Goal: Task Accomplishment & Management: Use online tool/utility

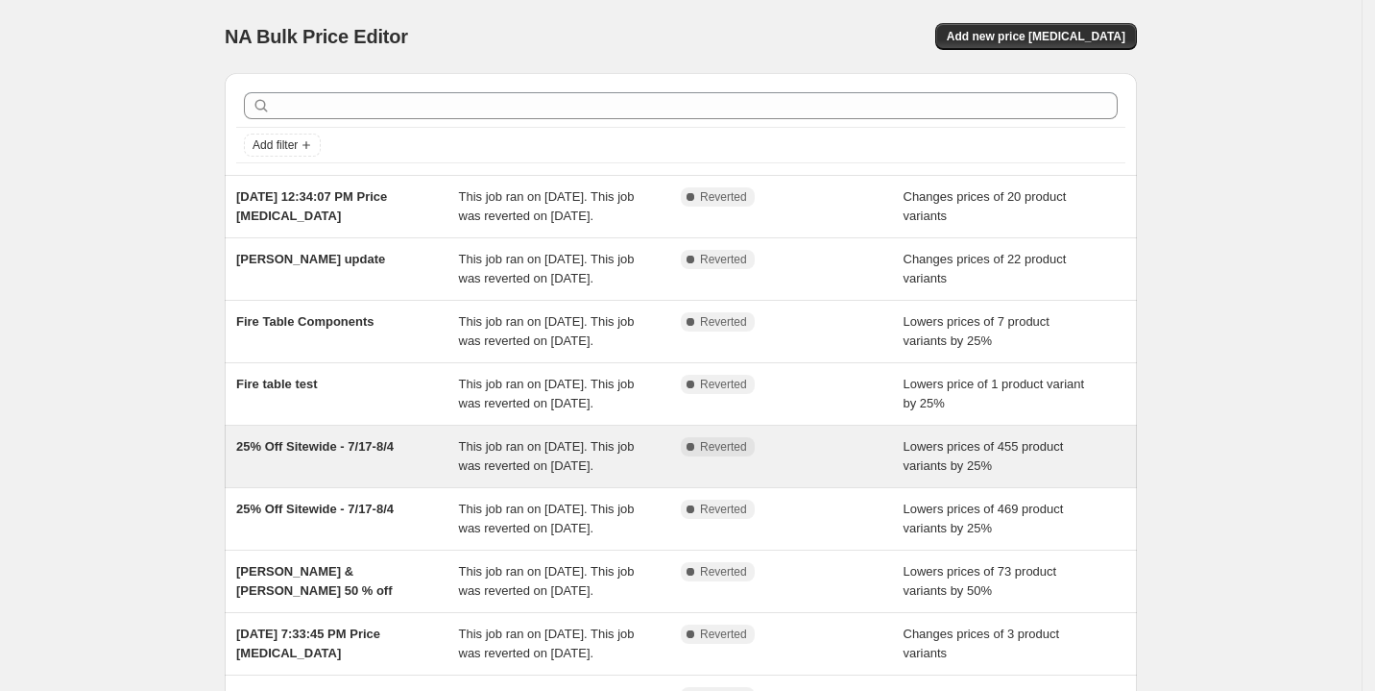
scroll to position [131, 0]
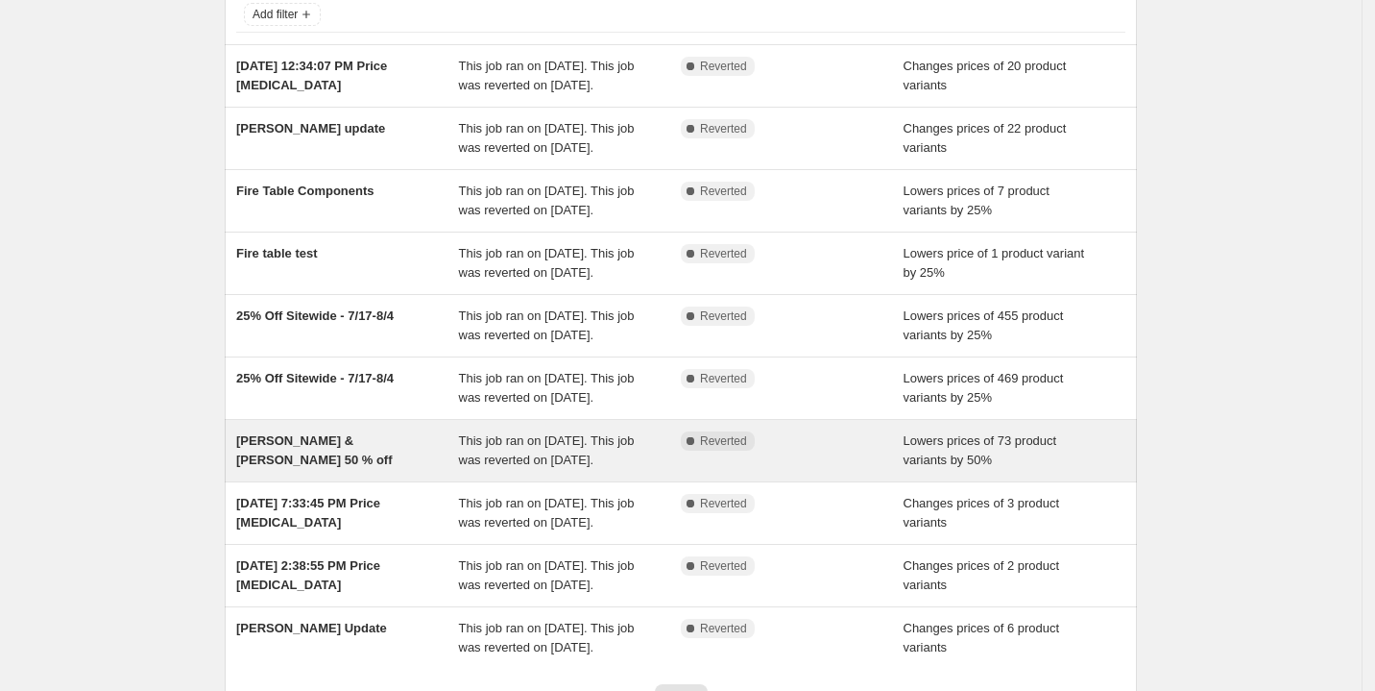
click at [321, 470] on div "[PERSON_NAME] & [PERSON_NAME] 50 % off" at bounding box center [347, 450] width 223 height 38
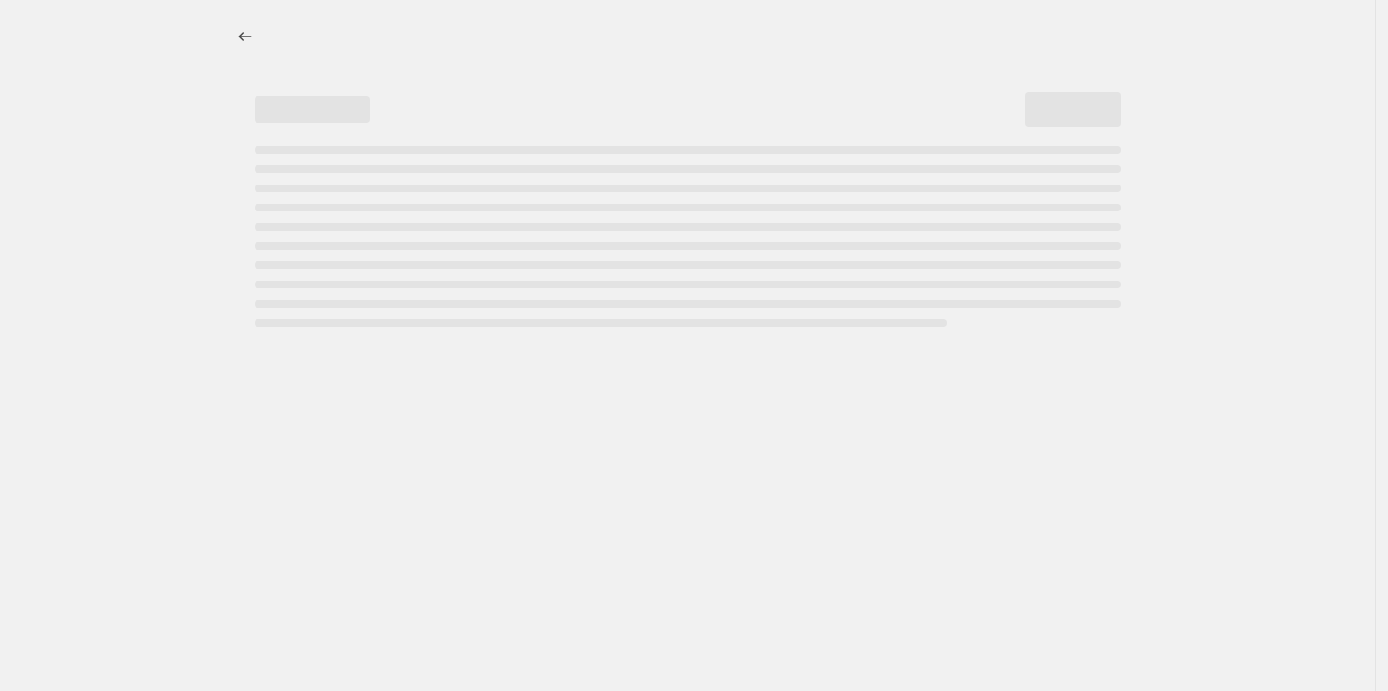
select select "percentage"
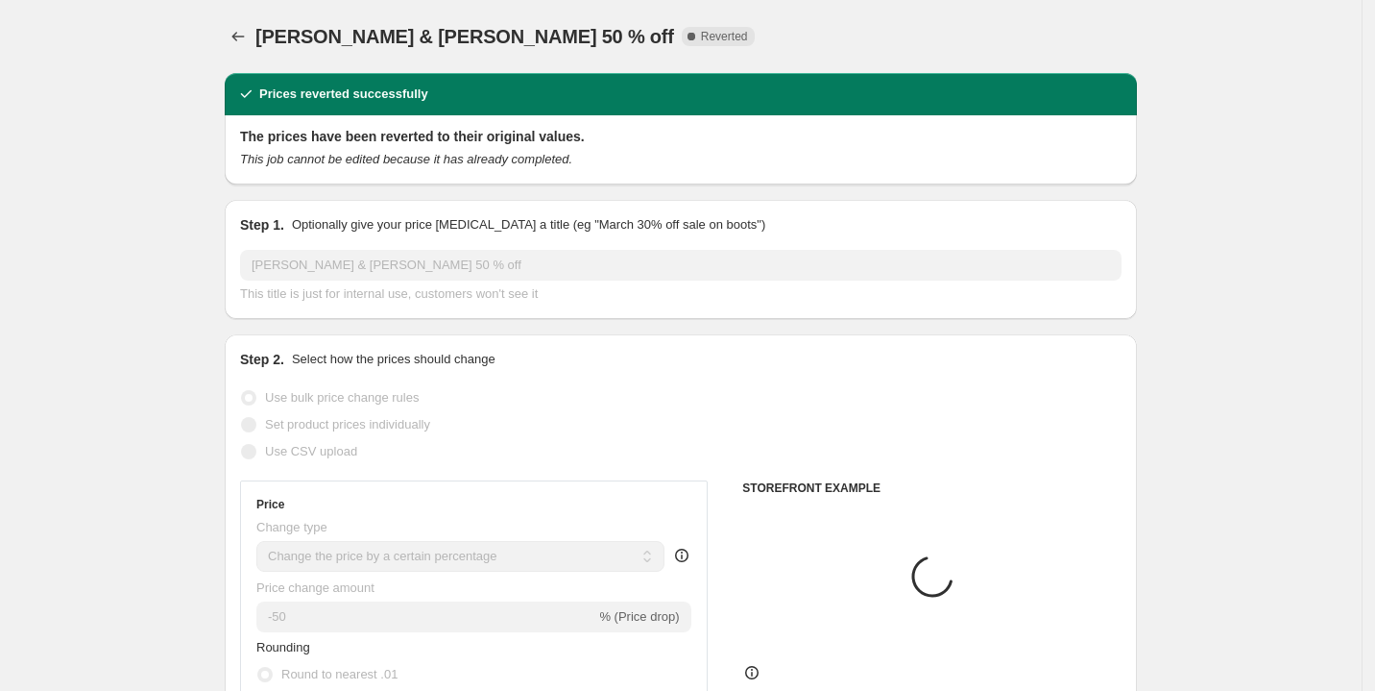
select select "collection"
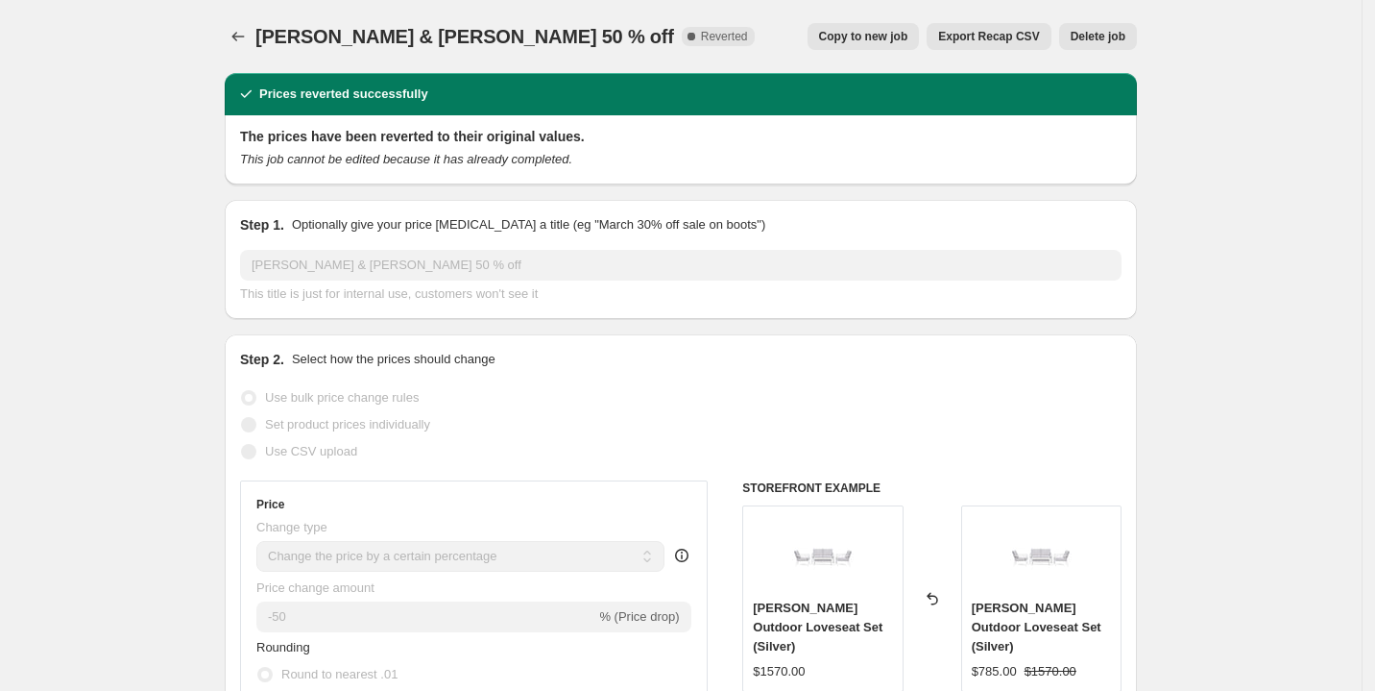
click at [876, 36] on span "Copy to new job" at bounding box center [863, 36] width 89 height 15
select select "percentage"
select select "collection"
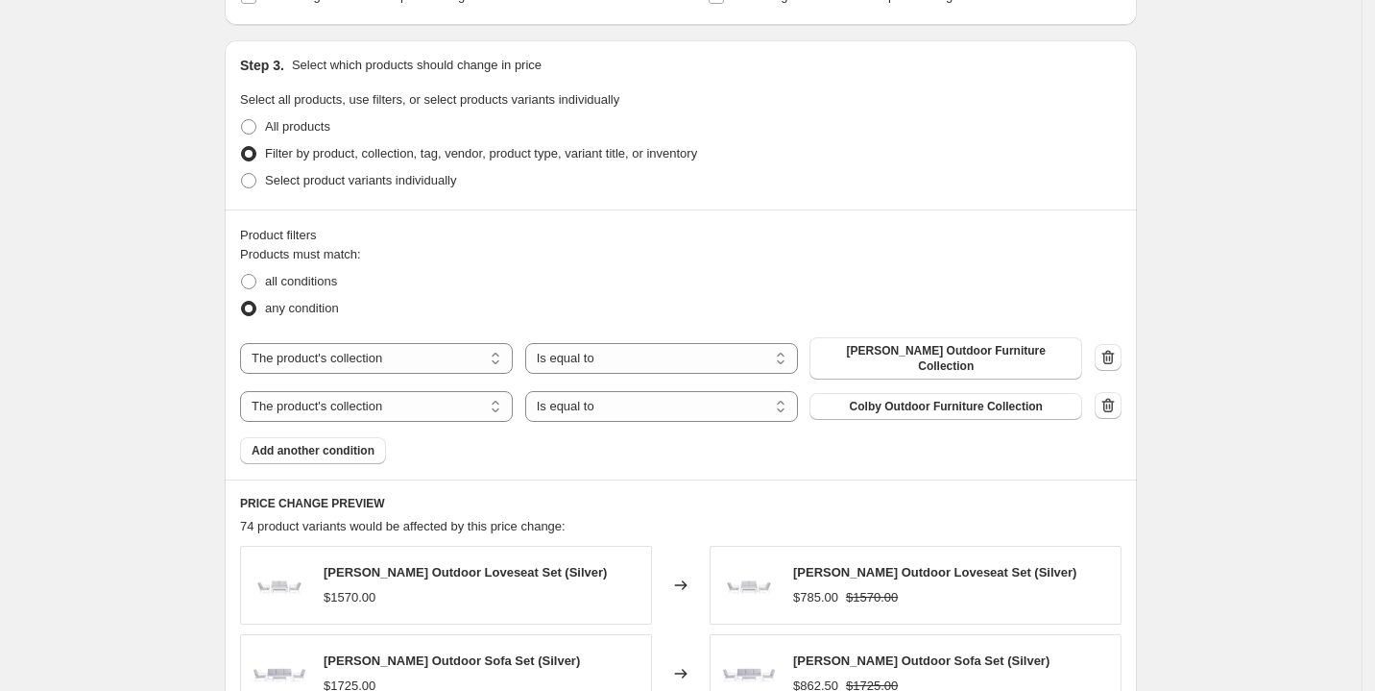
scroll to position [1487, 0]
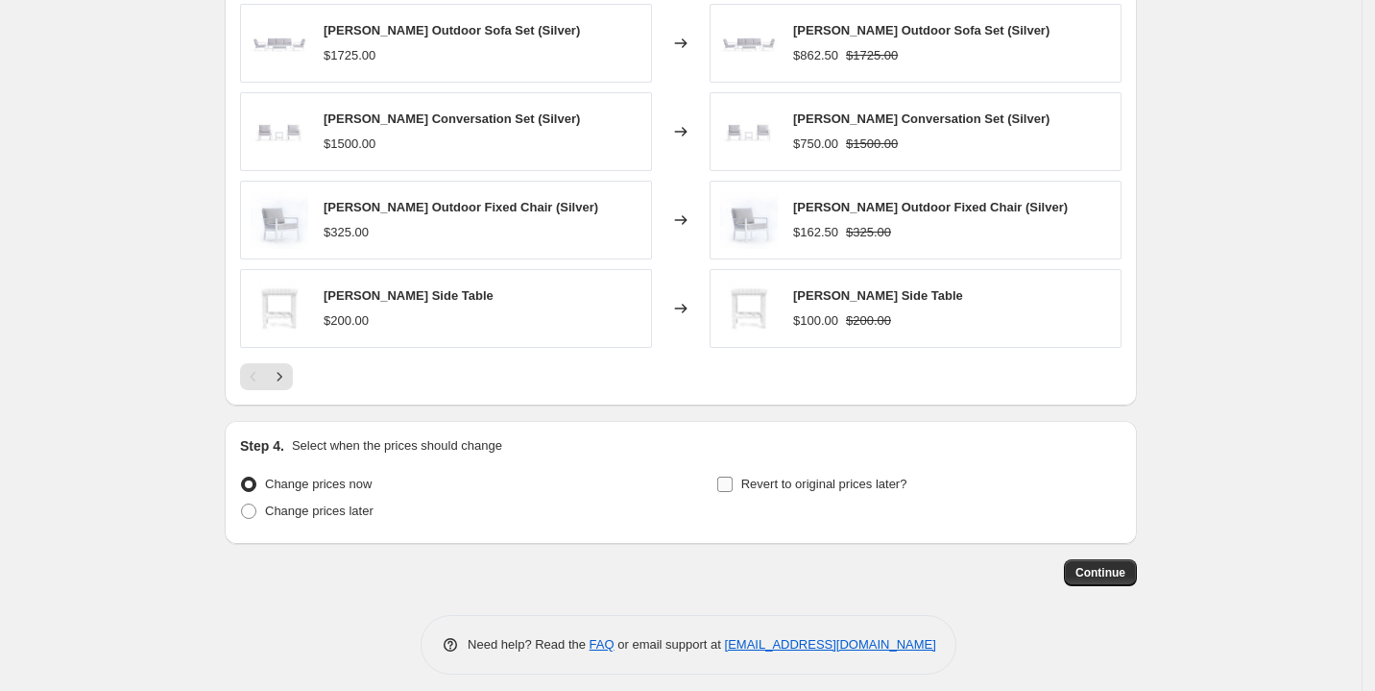
click at [732, 476] on input "Revert to original prices later?" at bounding box center [724, 483] width 15 height 15
checkbox input "true"
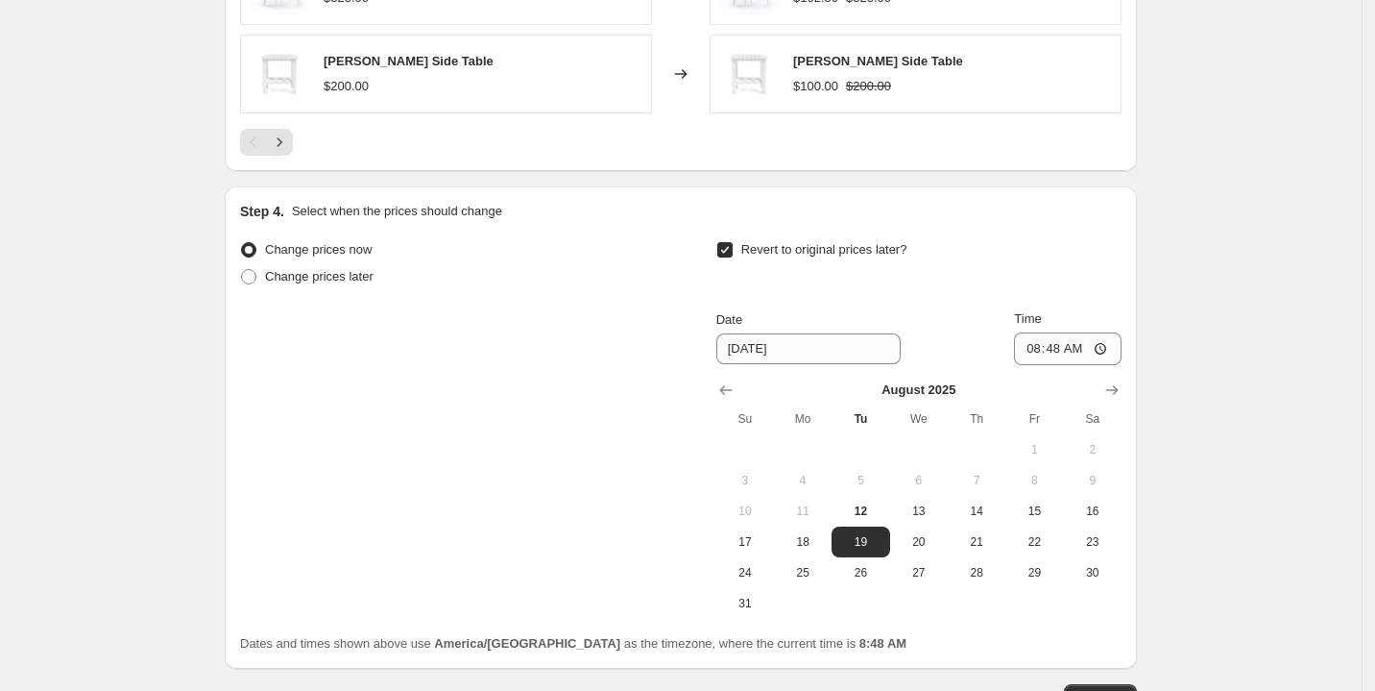
scroll to position [1722, 0]
click at [766, 595] on span "31" at bounding box center [745, 601] width 42 height 15
type input "[DATE]"
click at [1113, 334] on input "08:48" at bounding box center [1068, 347] width 108 height 33
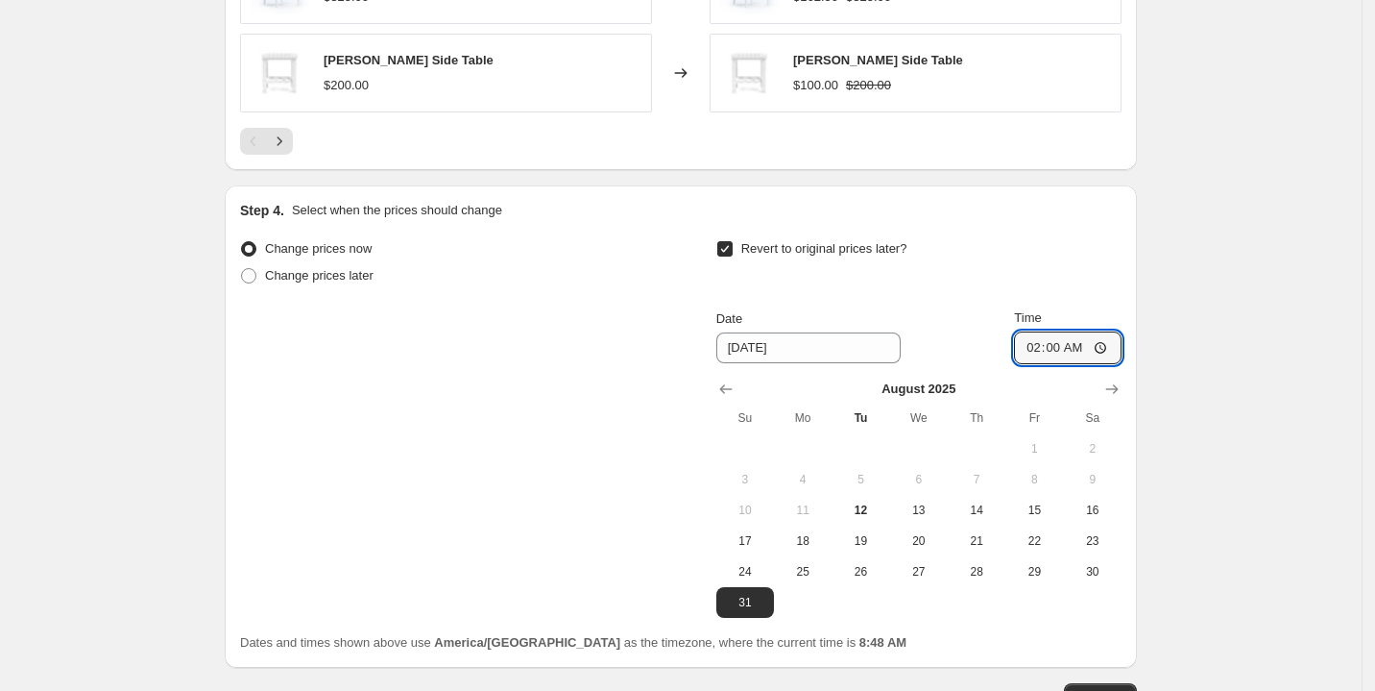
type input "02:00"
click at [1103, 689] on span "Continue" at bounding box center [1101, 696] width 50 height 15
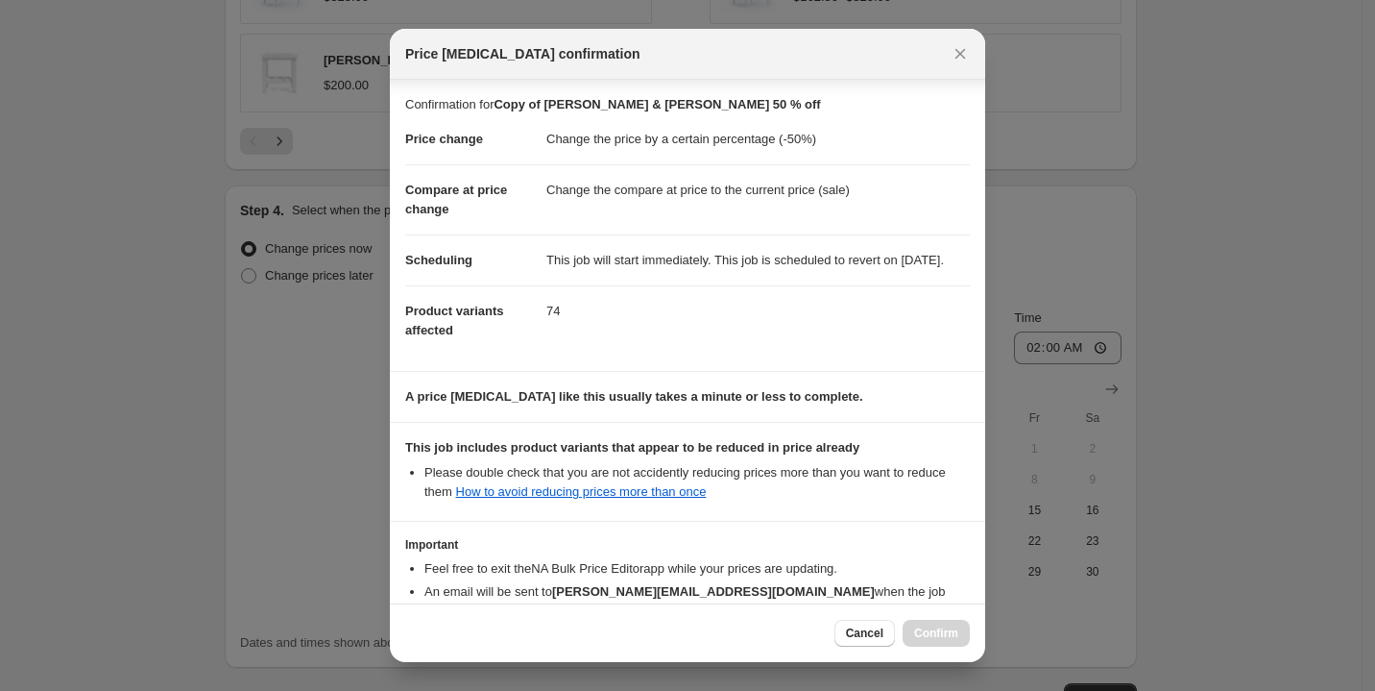
scroll to position [135, 0]
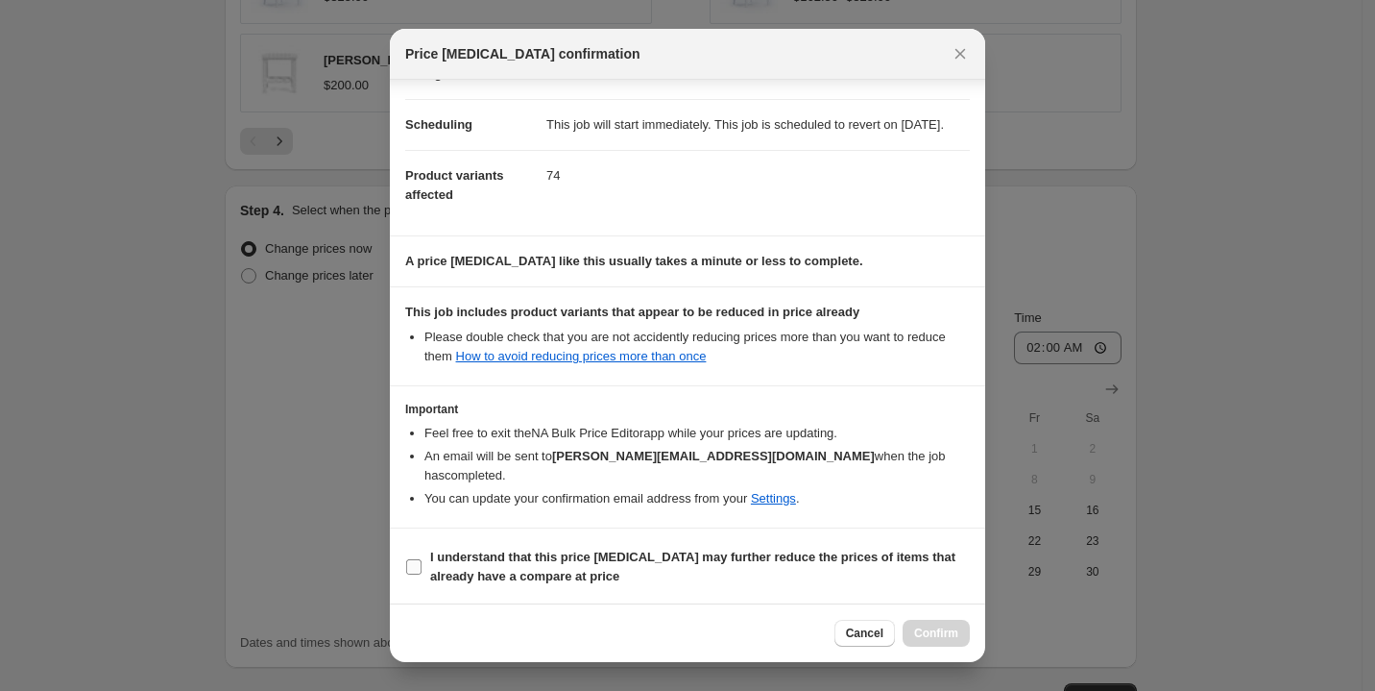
click at [423, 565] on label "I understand that this price [MEDICAL_DATA] may further reduce the prices of it…" at bounding box center [687, 567] width 565 height 46
click at [422, 565] on input "I understand that this price [MEDICAL_DATA] may further reduce the prices of it…" at bounding box center [413, 566] width 15 height 15
checkbox input "true"
click at [950, 623] on button "Confirm" at bounding box center [936, 632] width 67 height 27
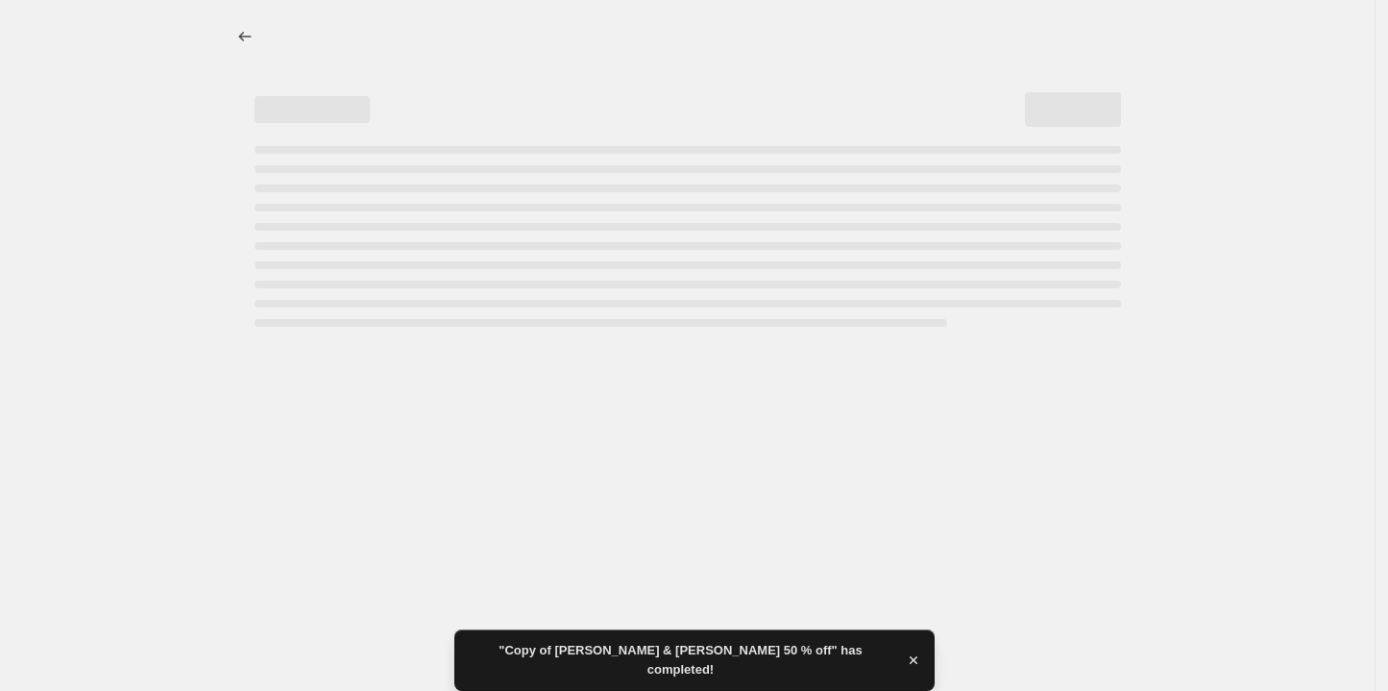
select select "percentage"
select select "collection"
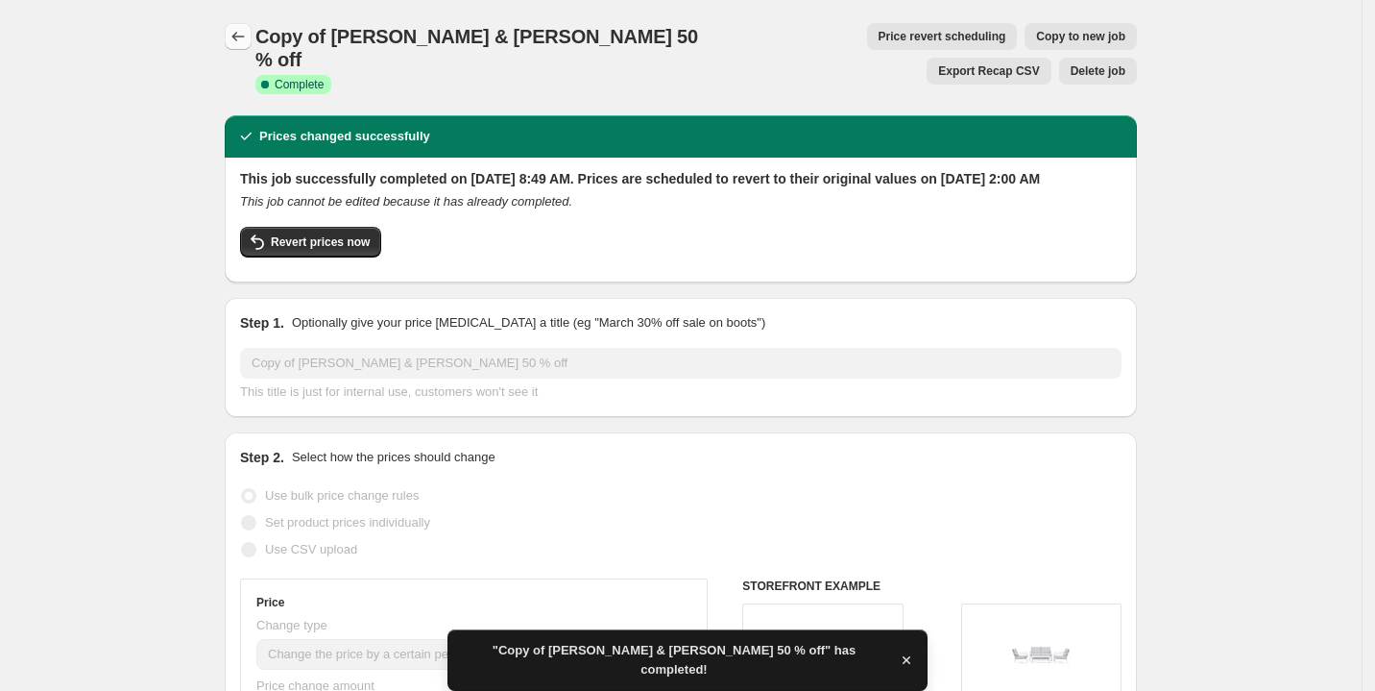
click at [241, 45] on icon "Price change jobs" at bounding box center [238, 36] width 19 height 19
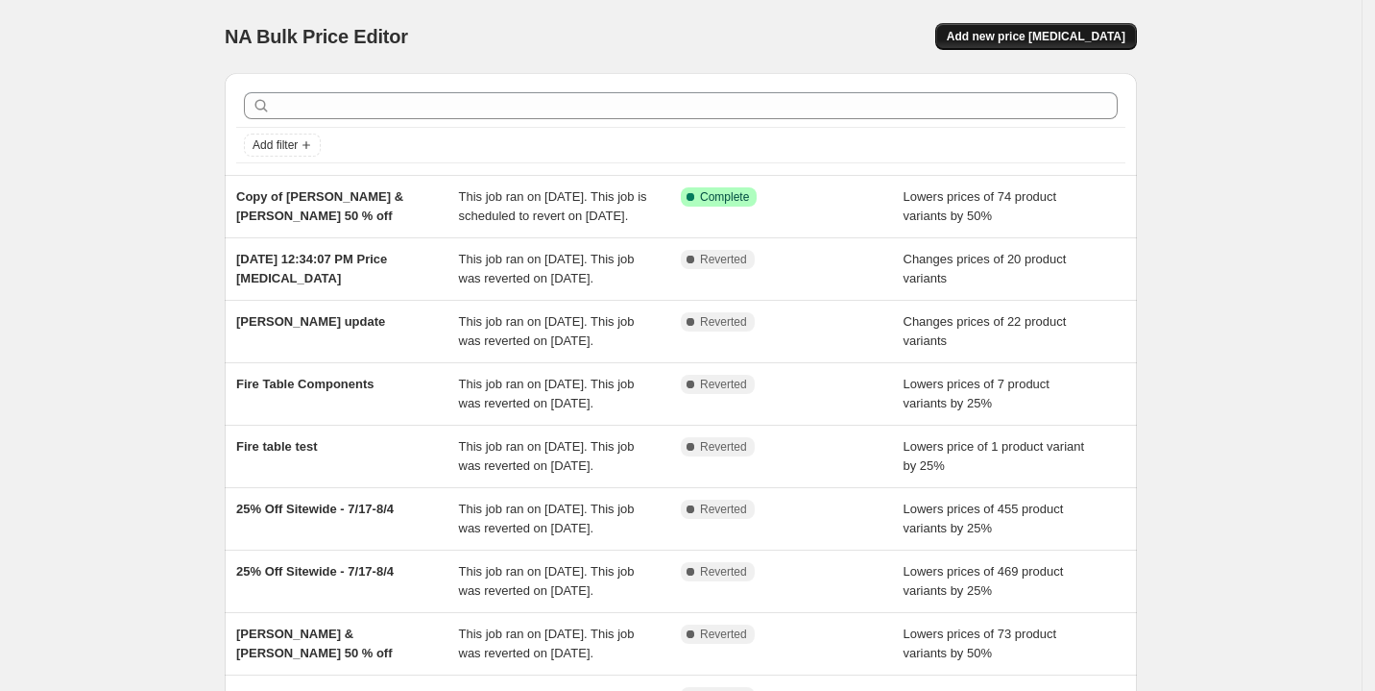
click at [1001, 38] on span "Add new price [MEDICAL_DATA]" at bounding box center [1036, 36] width 179 height 15
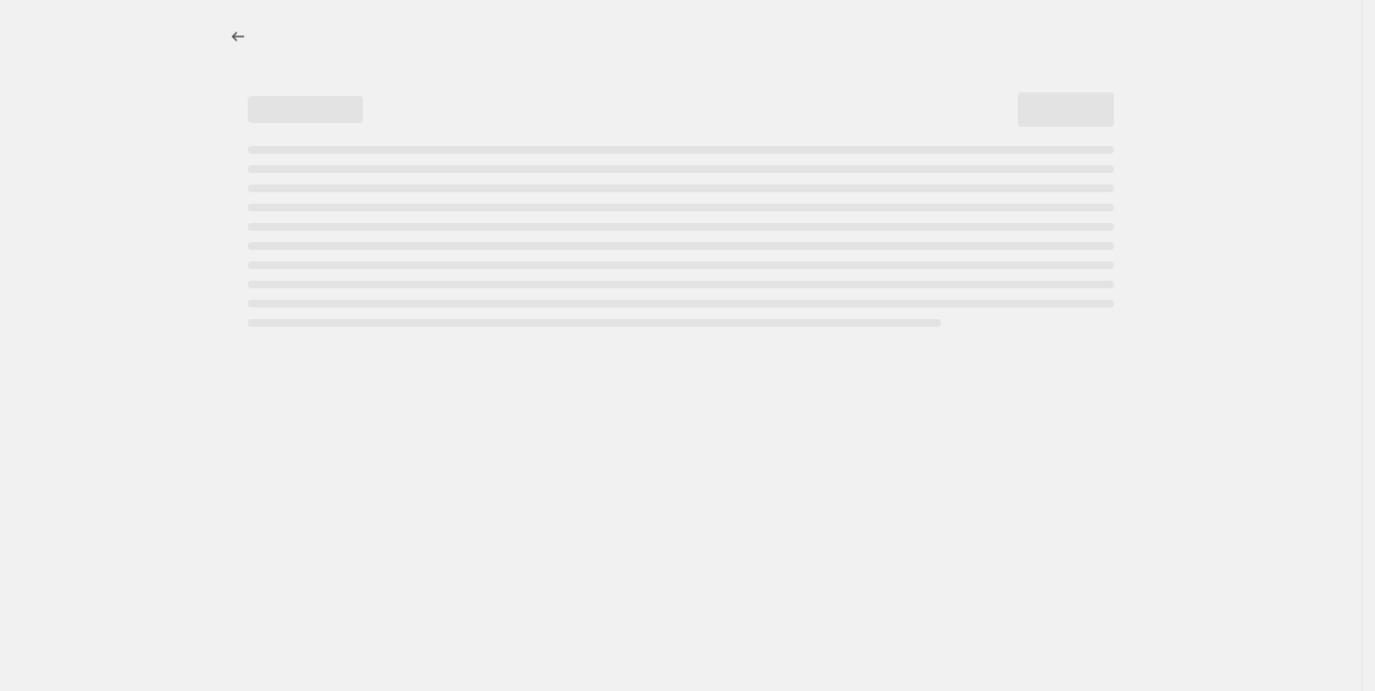
select select "percentage"
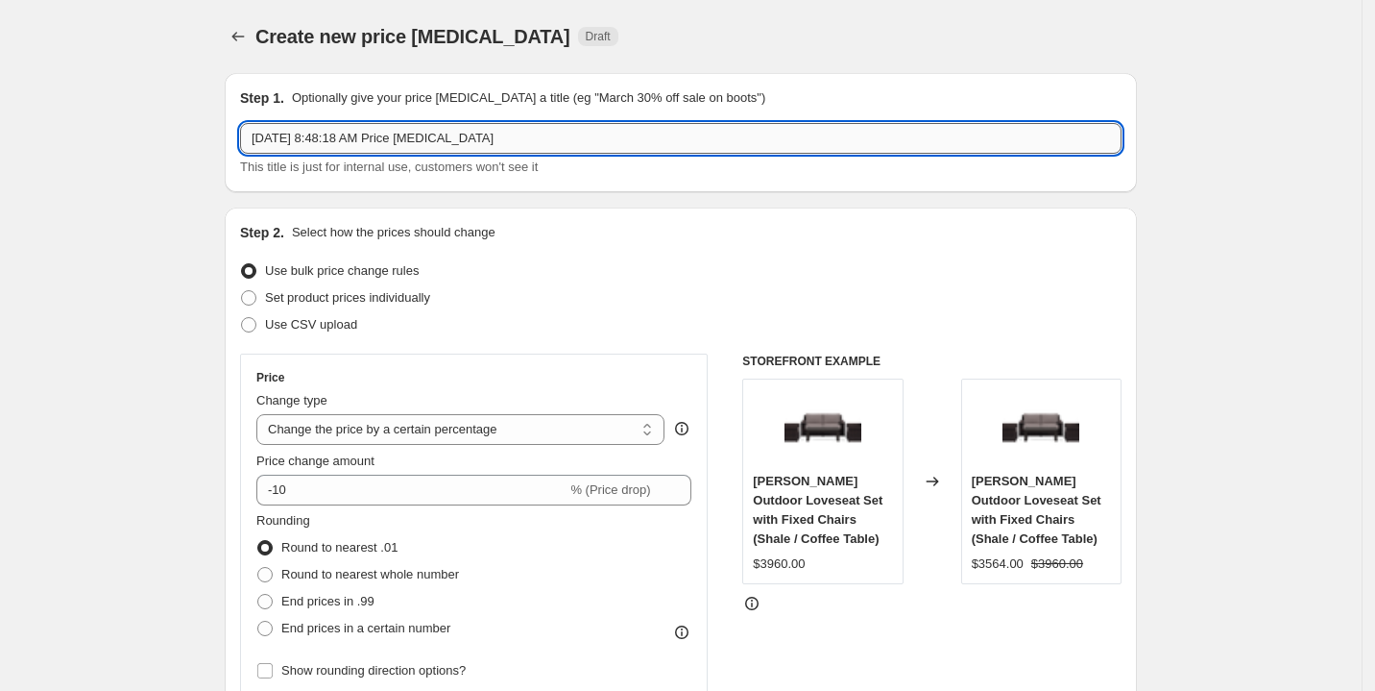
click at [469, 141] on input "[DATE] 8:48:18 AM Price [MEDICAL_DATA]" at bounding box center [681, 138] width 882 height 31
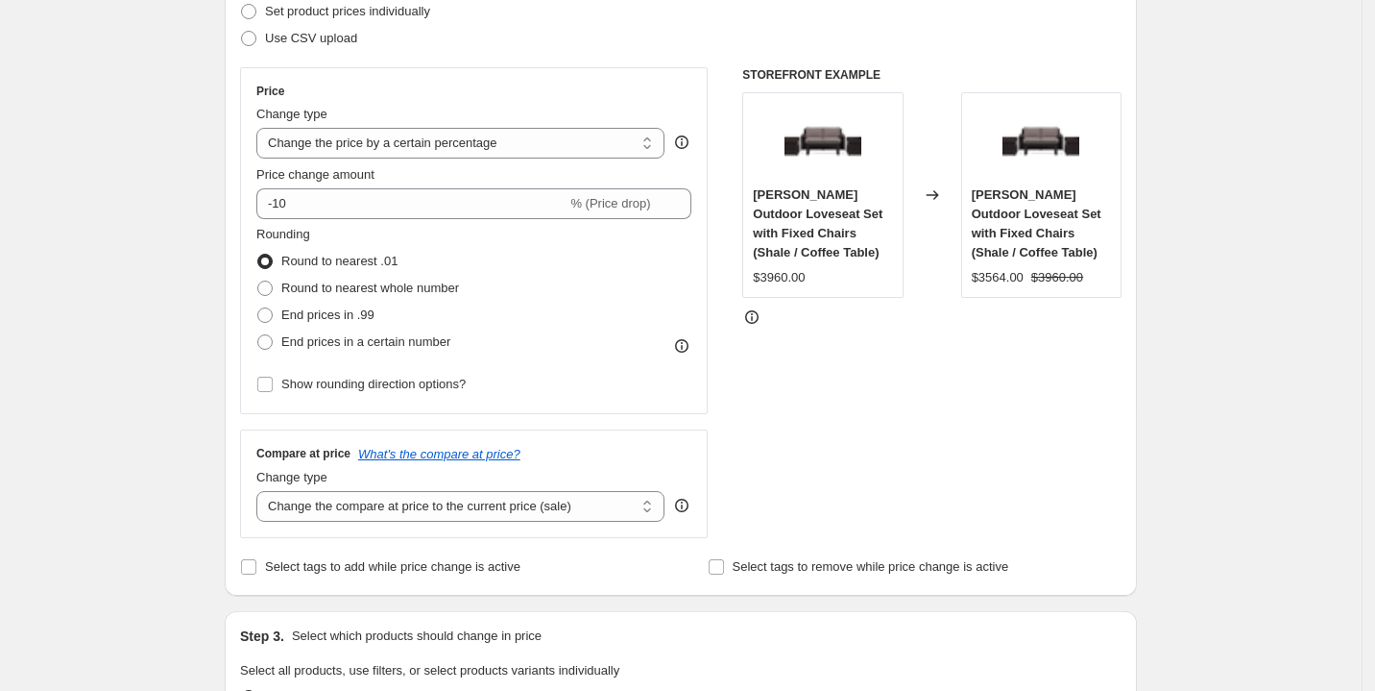
scroll to position [288, 0]
type input "Updated [PERSON_NAME]"
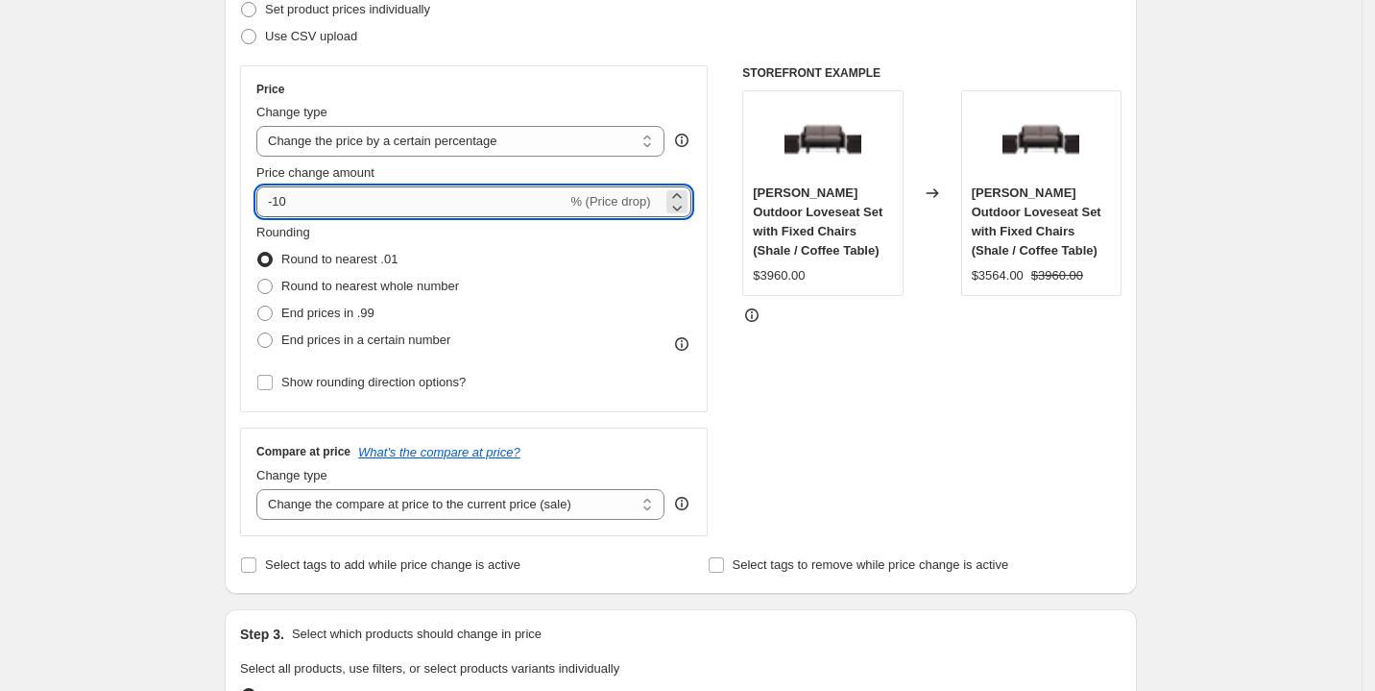
click at [312, 190] on input "-10" at bounding box center [411, 201] width 310 height 31
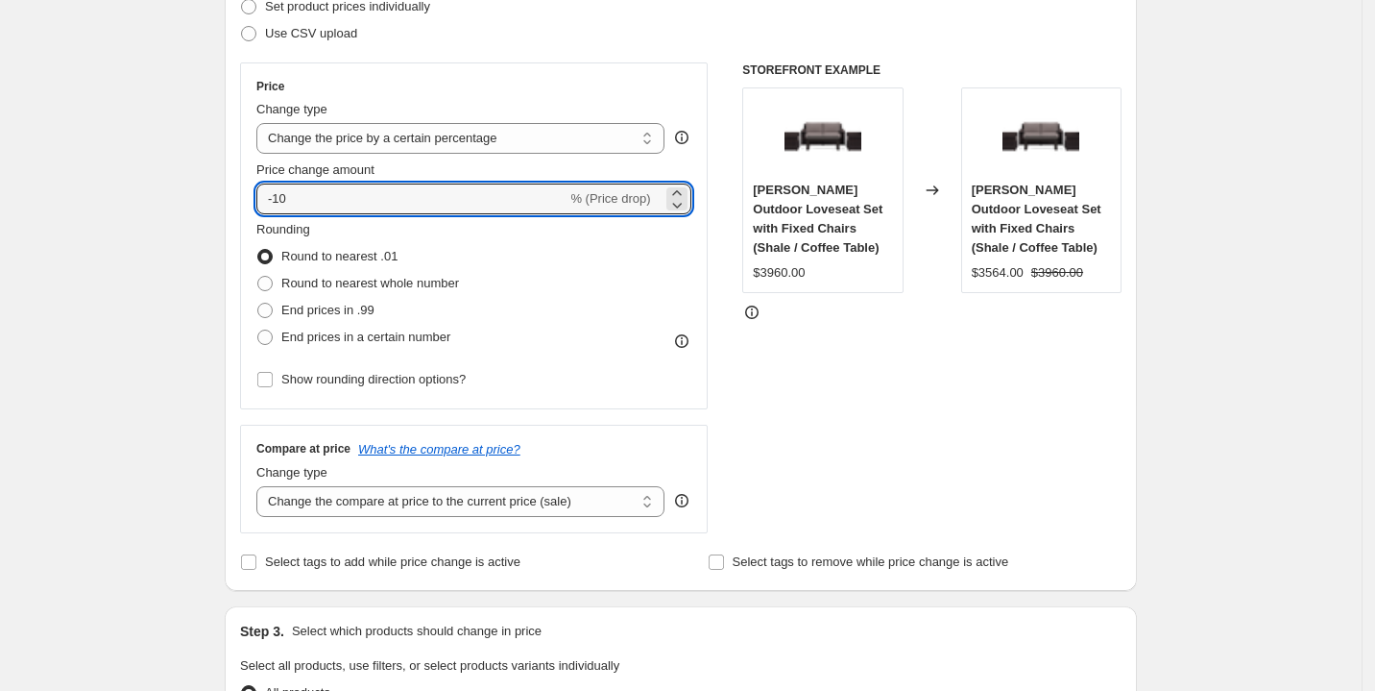
scroll to position [301, 0]
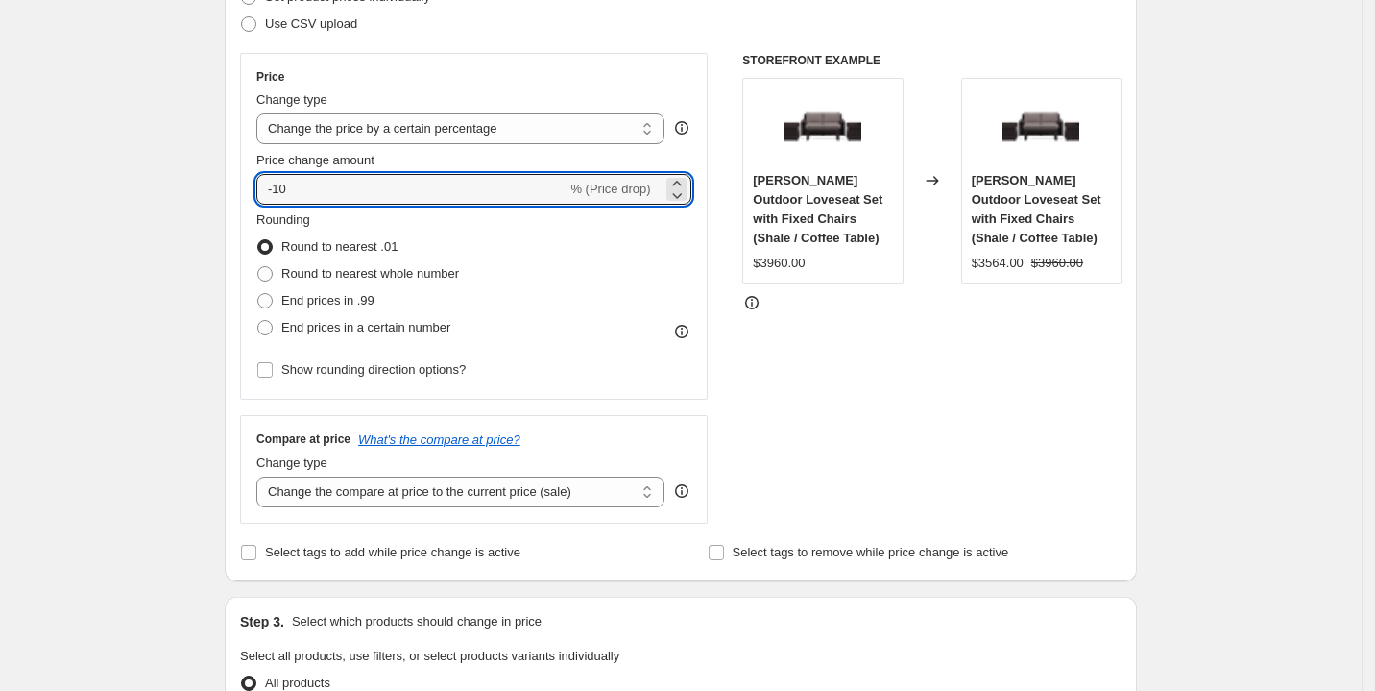
type input "-1"
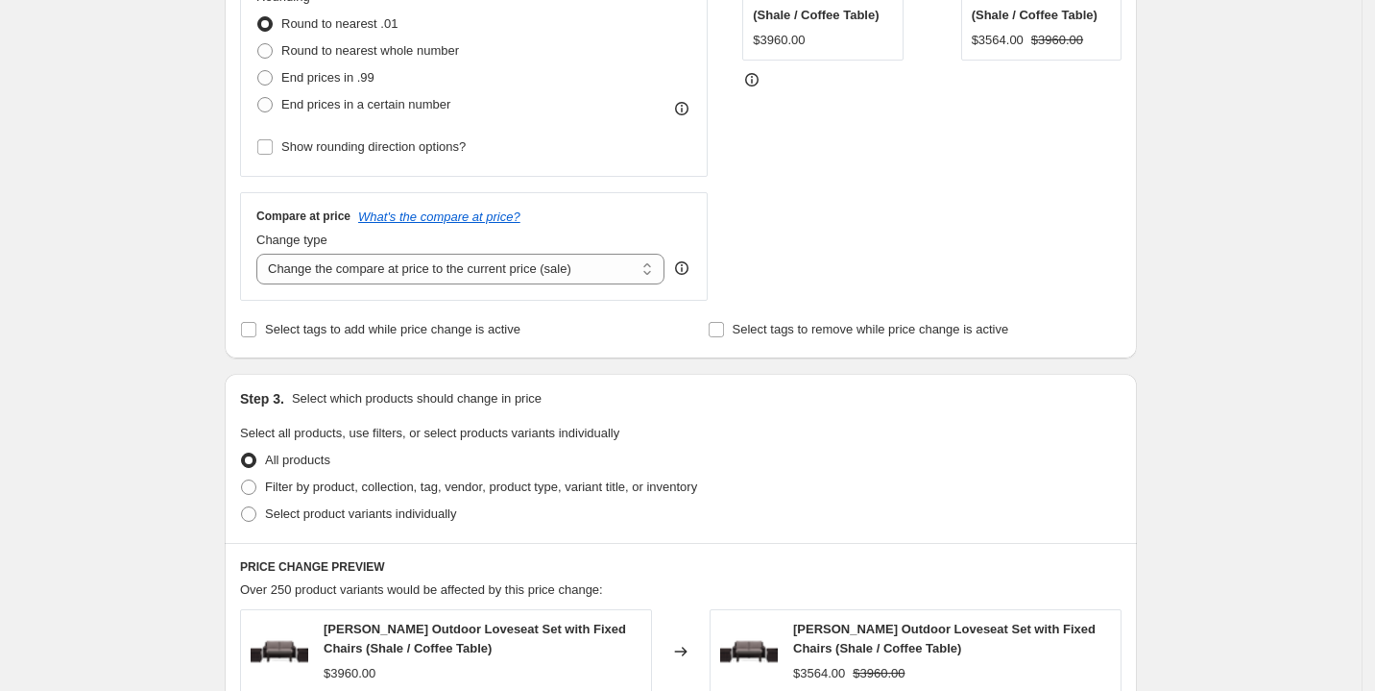
scroll to position [623, 0]
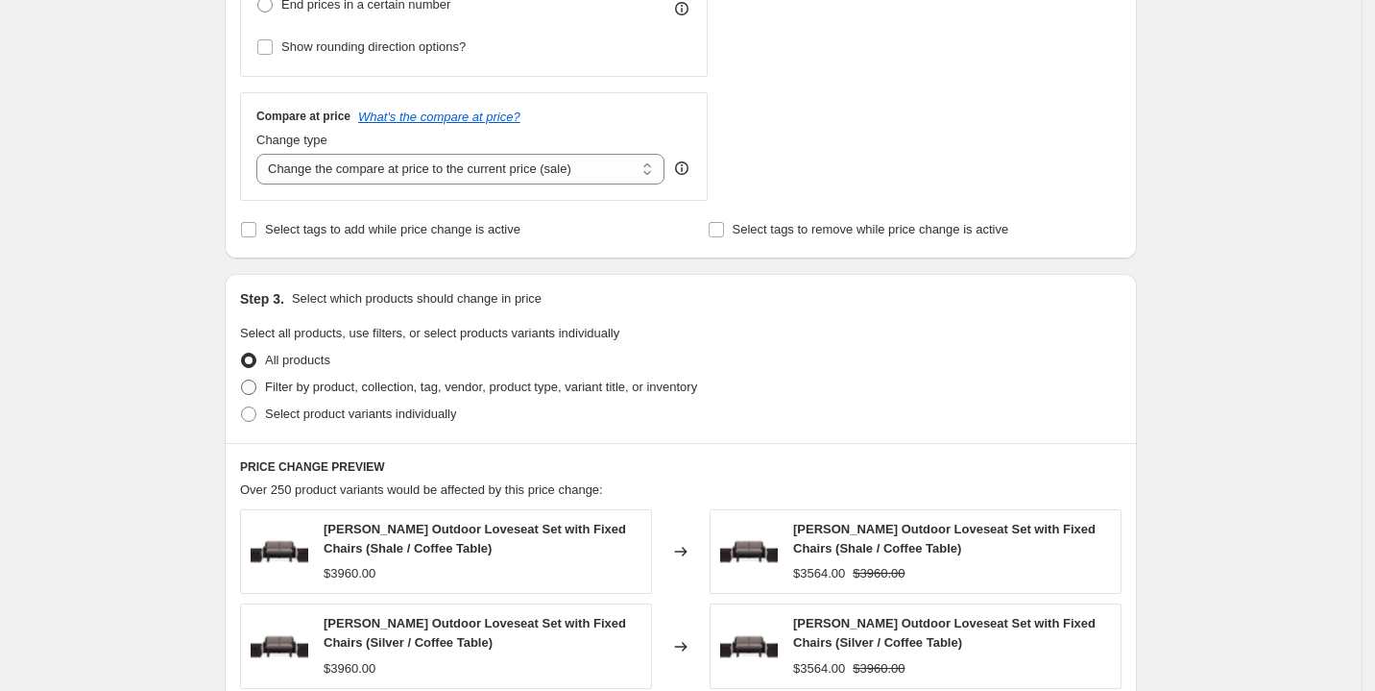
type input "50"
click at [250, 384] on span at bounding box center [248, 386] width 15 height 15
click at [242, 380] on input "Filter by product, collection, tag, vendor, product type, variant title, or inv…" at bounding box center [241, 379] width 1 height 1
radio input "true"
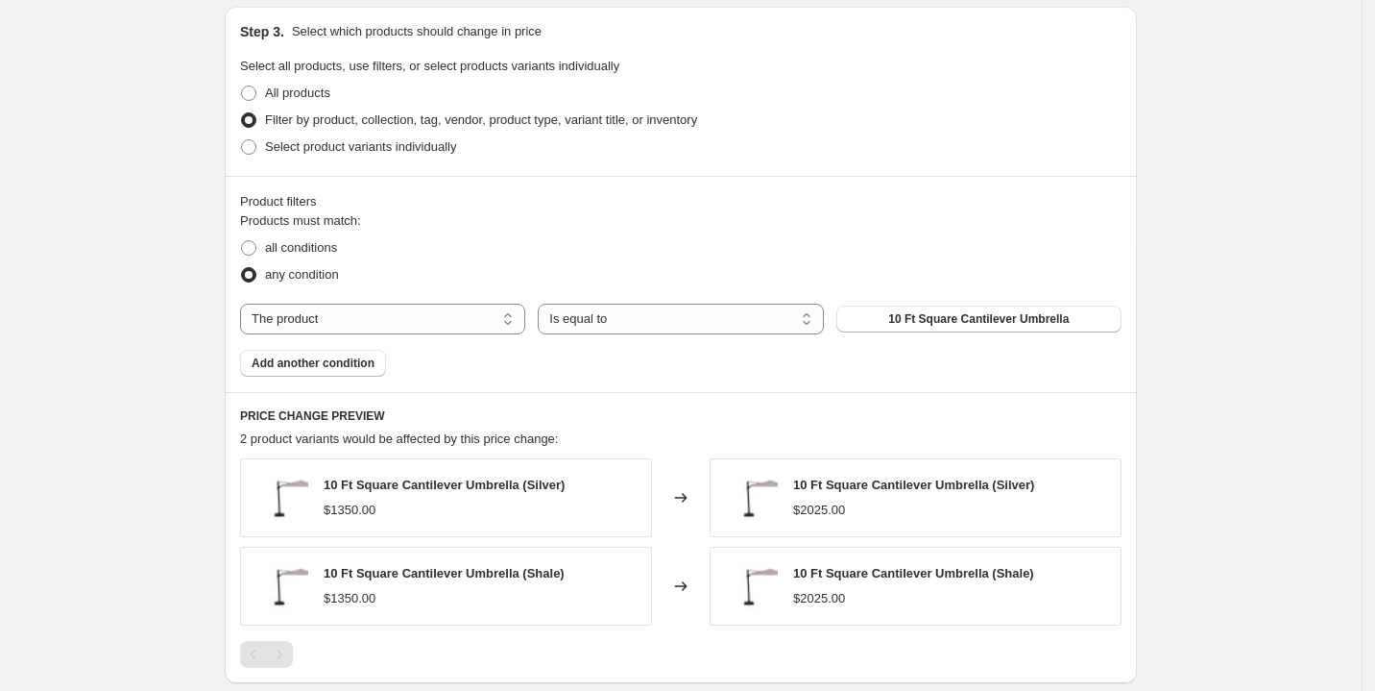
scroll to position [901, 0]
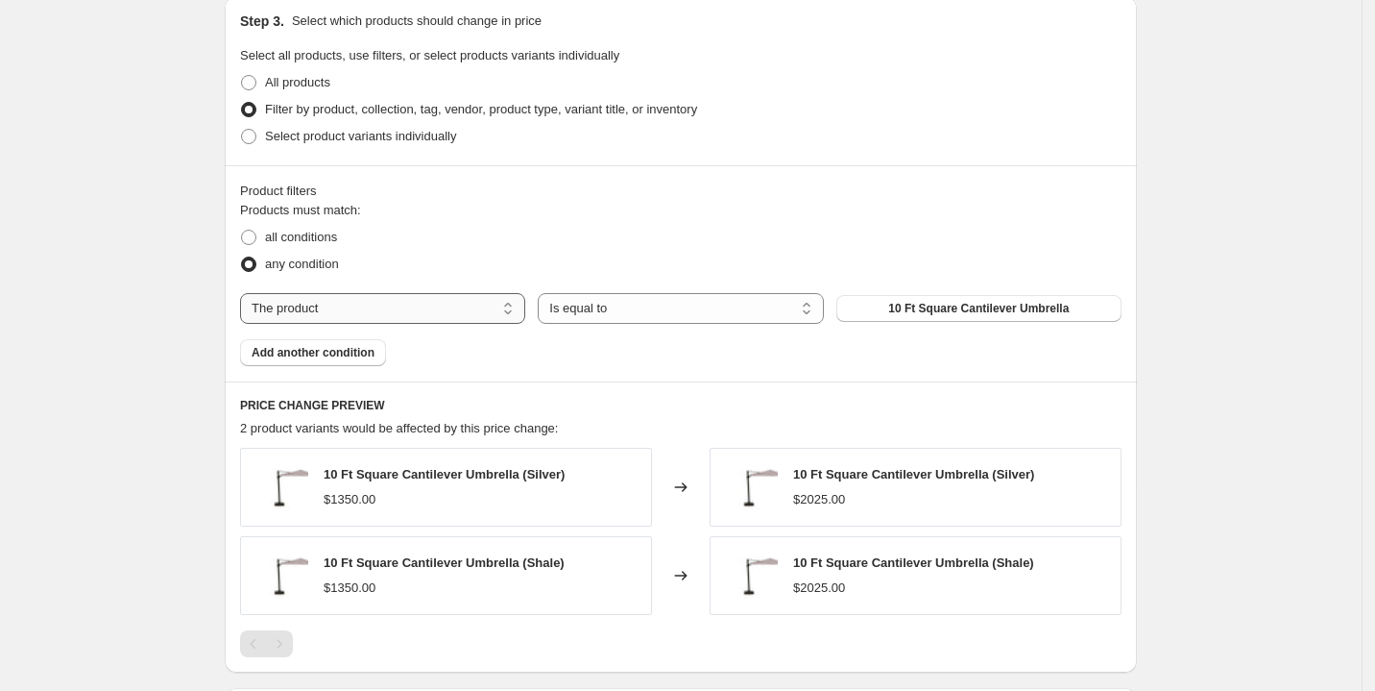
drag, startPoint x: 510, startPoint y: 313, endPoint x: 500, endPoint y: 319, distance: 11.2
click at [509, 313] on select "The product The product's collection The product's tag The product's vendor The…" at bounding box center [382, 308] width 285 height 31
select select "collection"
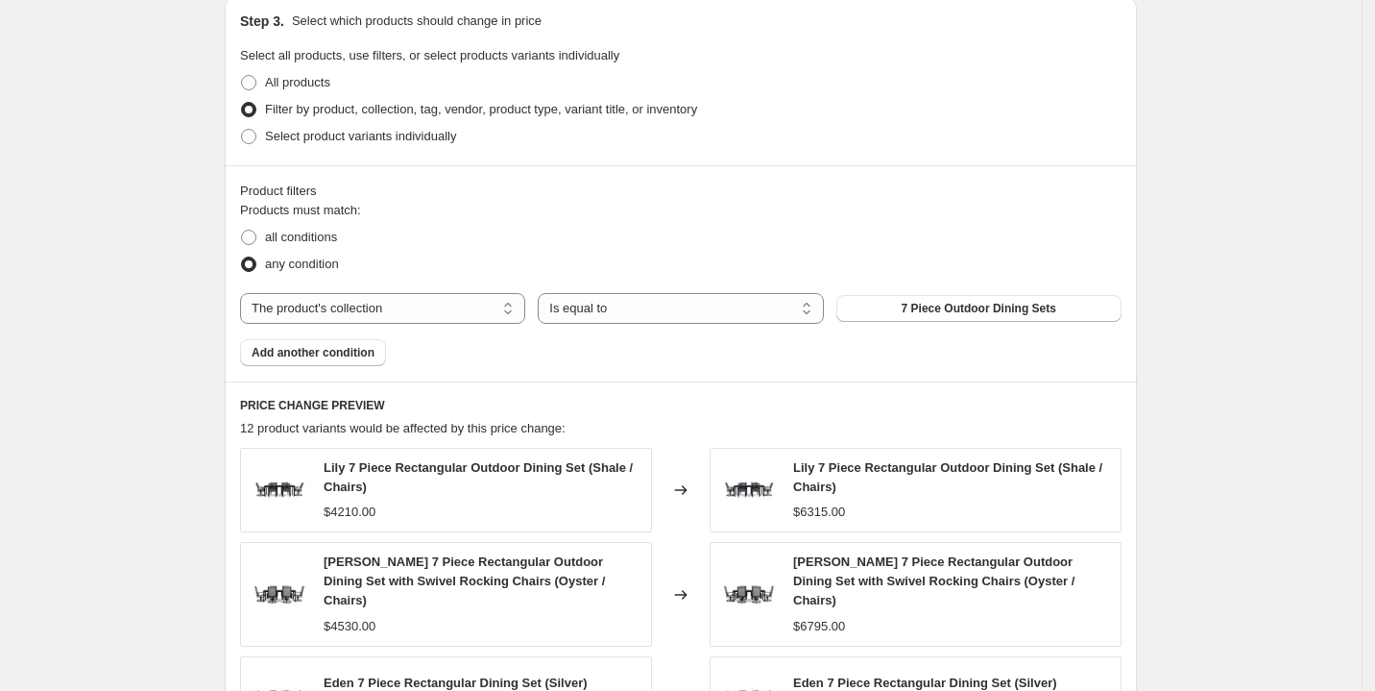
click at [950, 312] on span "7 Piece Outdoor Dining Sets" at bounding box center [979, 308] width 155 height 15
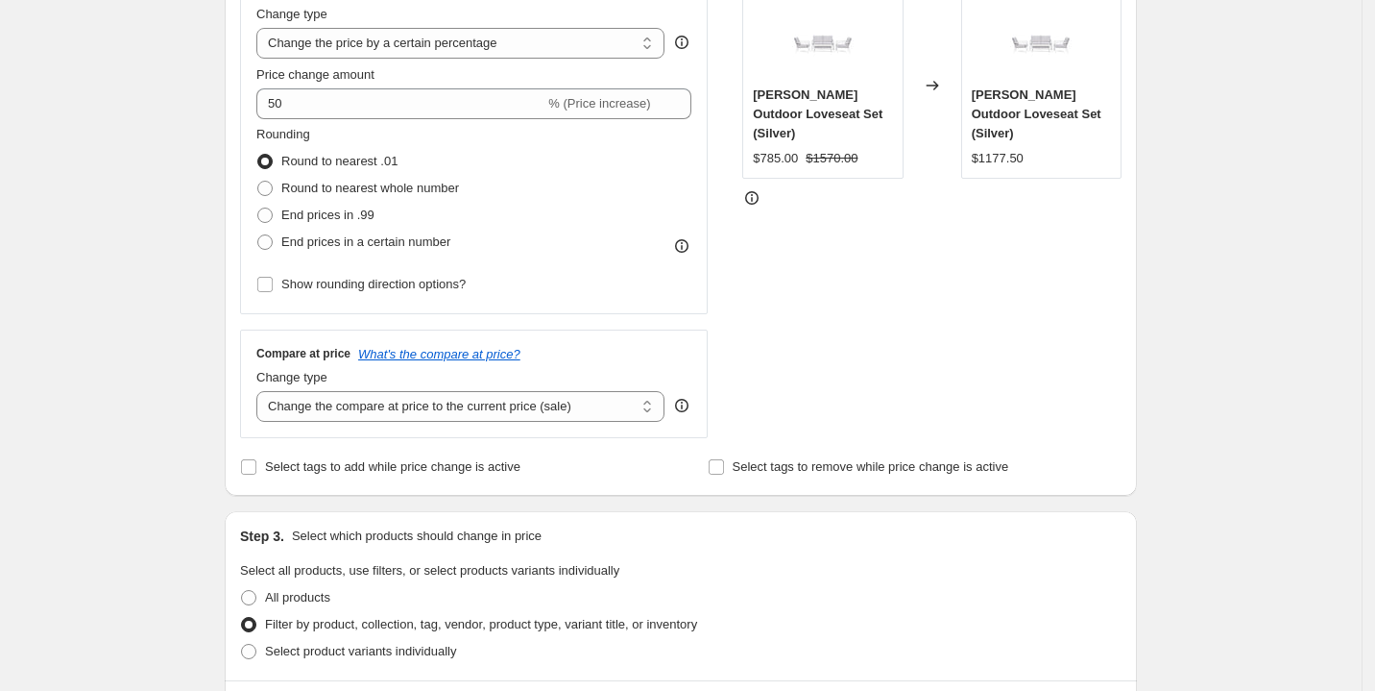
scroll to position [0, 0]
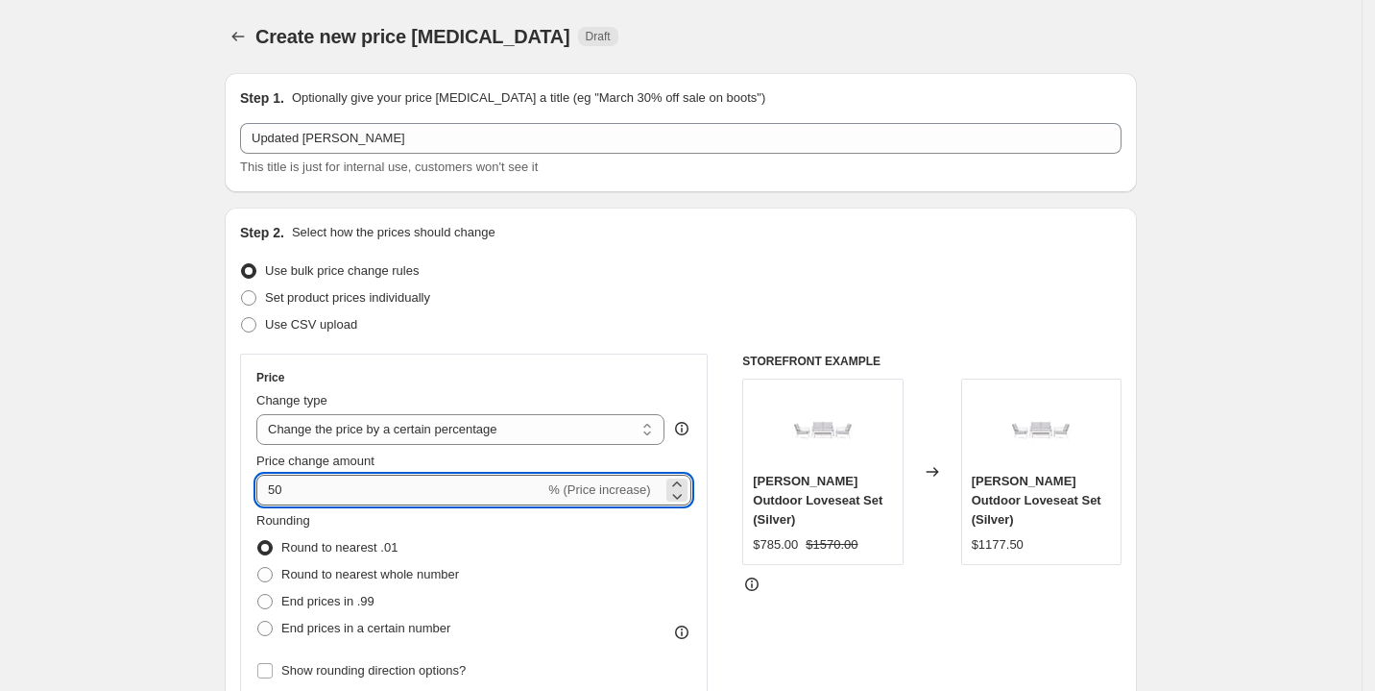
click at [338, 491] on input "50" at bounding box center [400, 489] width 288 height 31
type input "5"
type input "100"
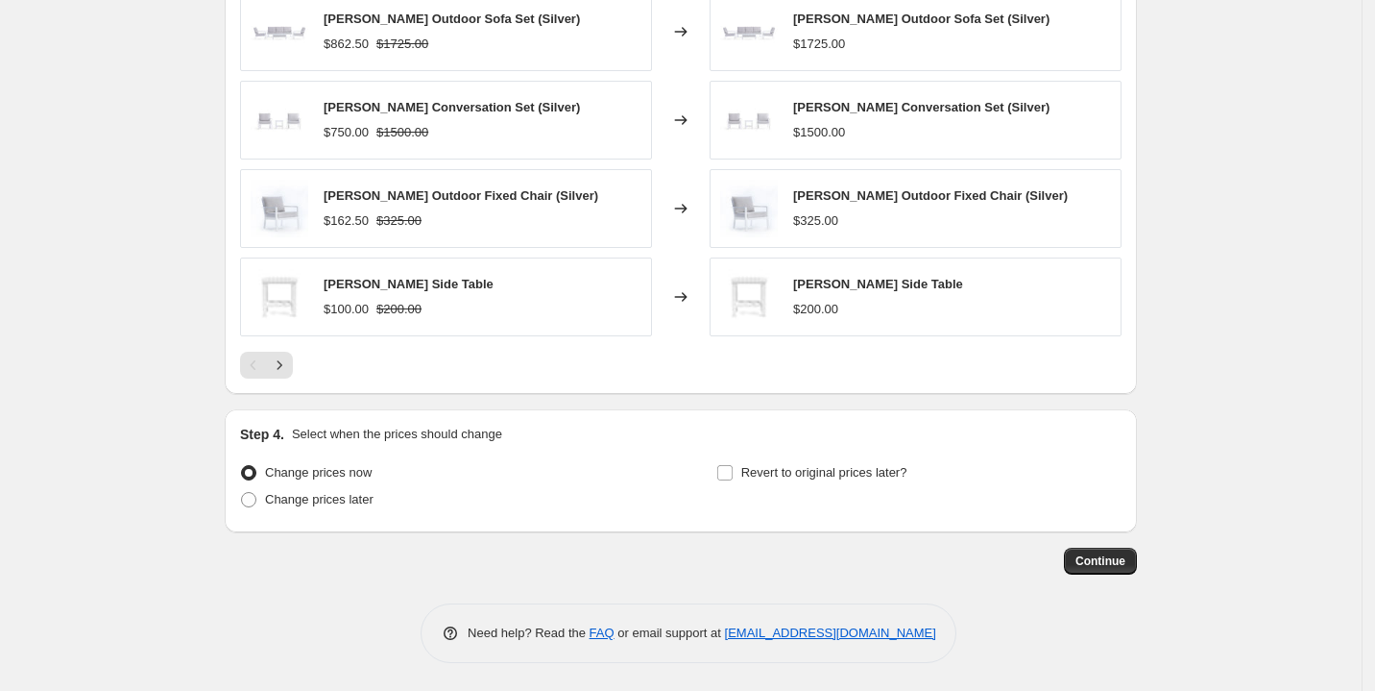
scroll to position [1444, 0]
click at [741, 473] on label "Revert to original prices later?" at bounding box center [811, 472] width 191 height 27
click at [733, 473] on input "Revert to original prices later?" at bounding box center [724, 472] width 15 height 15
checkbox input "true"
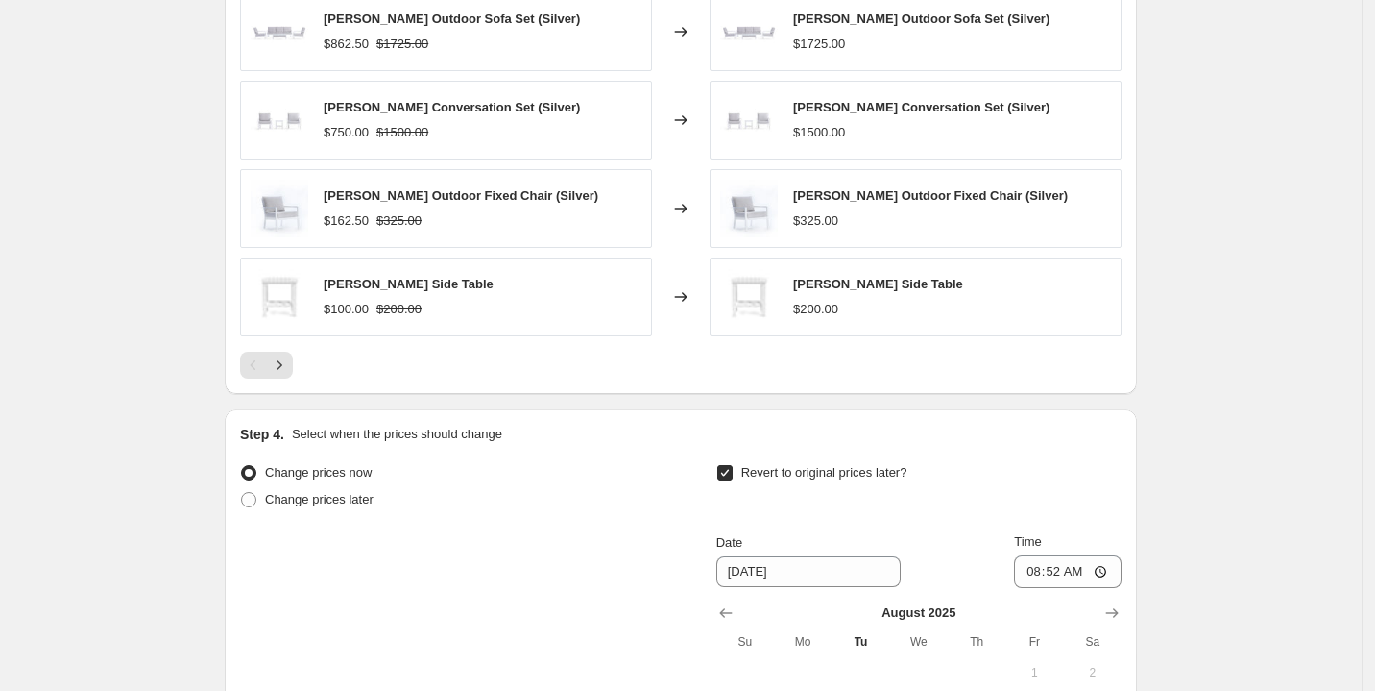
scroll to position [1804, 0]
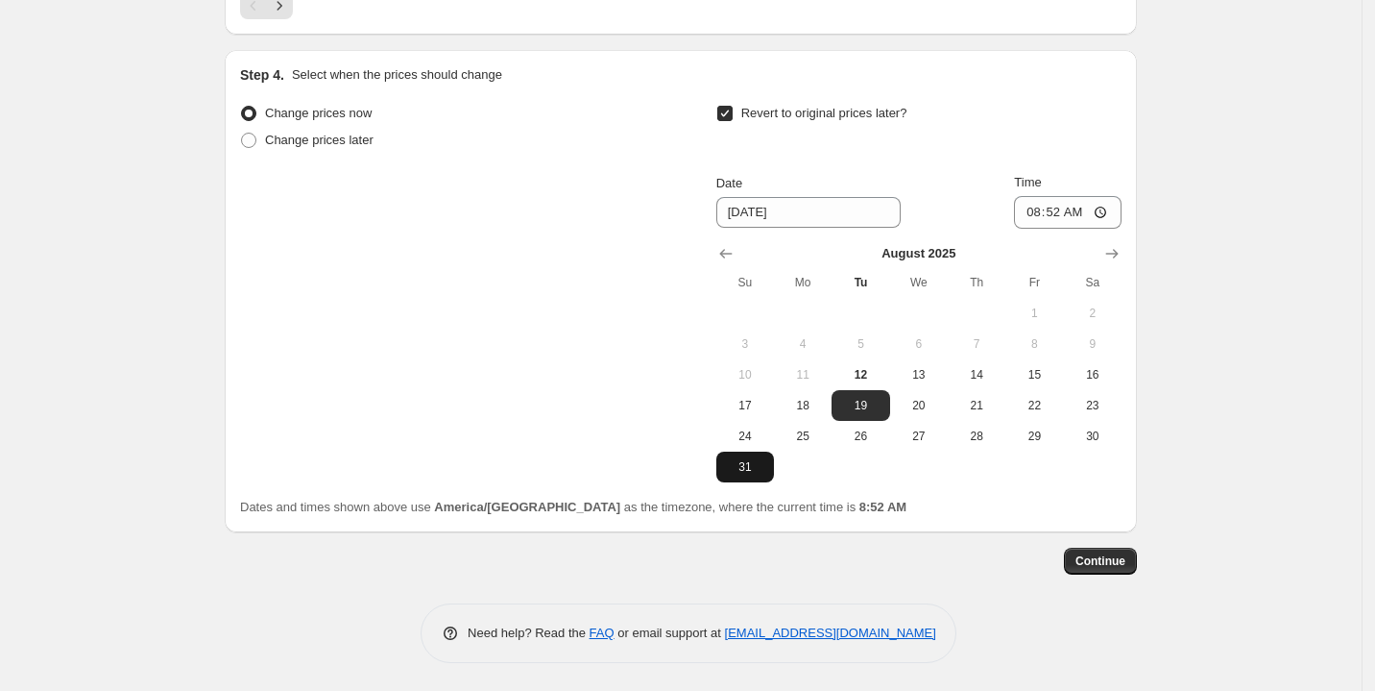
click at [757, 472] on span "31" at bounding box center [745, 466] width 42 height 15
type input "[DATE]"
click at [1102, 210] on input "08:52" at bounding box center [1068, 212] width 108 height 33
click at [1101, 218] on input "08:52" at bounding box center [1068, 212] width 108 height 33
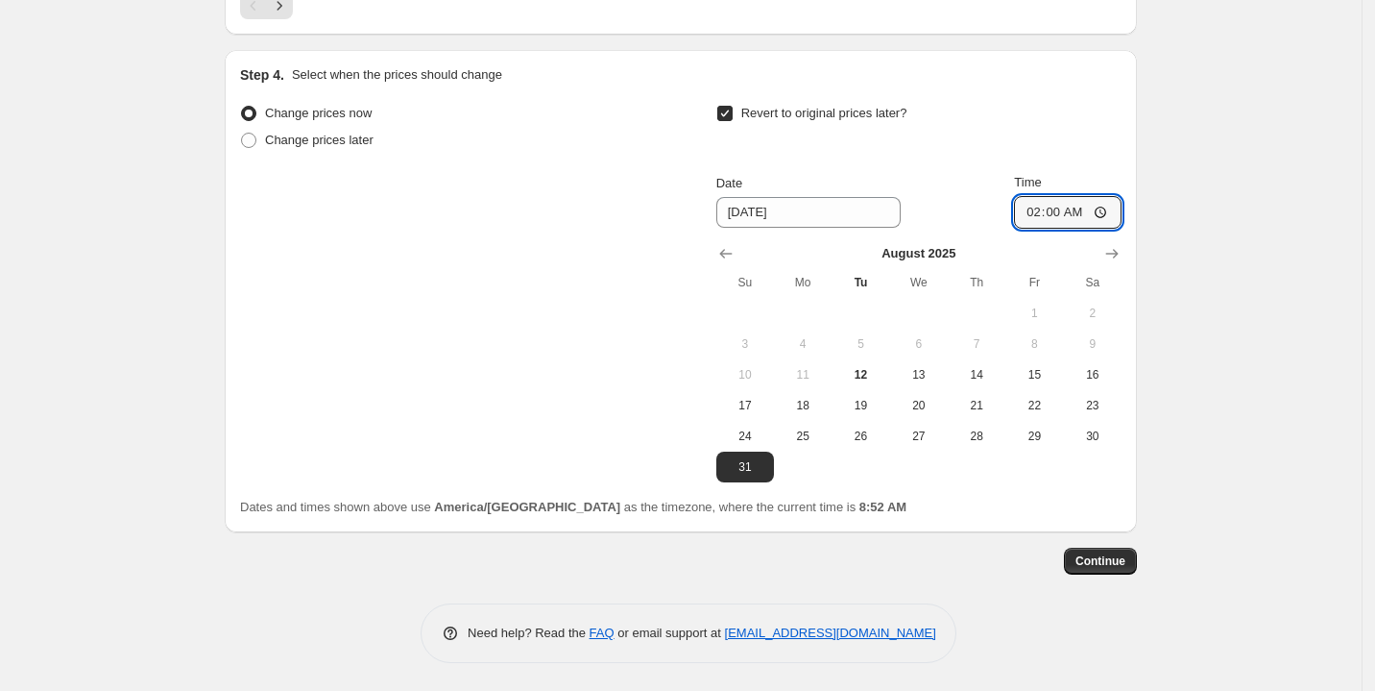
type input "02:00"
click at [1126, 553] on span "Continue" at bounding box center [1101, 560] width 50 height 15
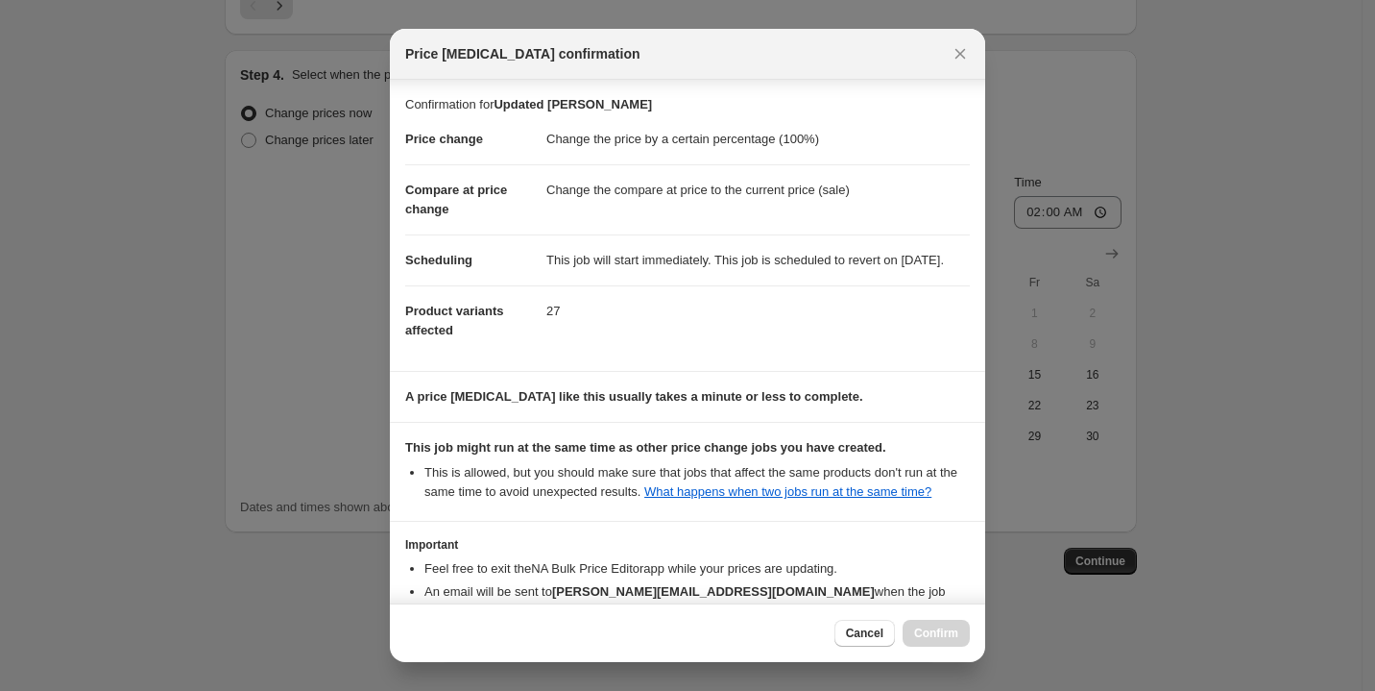
scroll to position [135, 0]
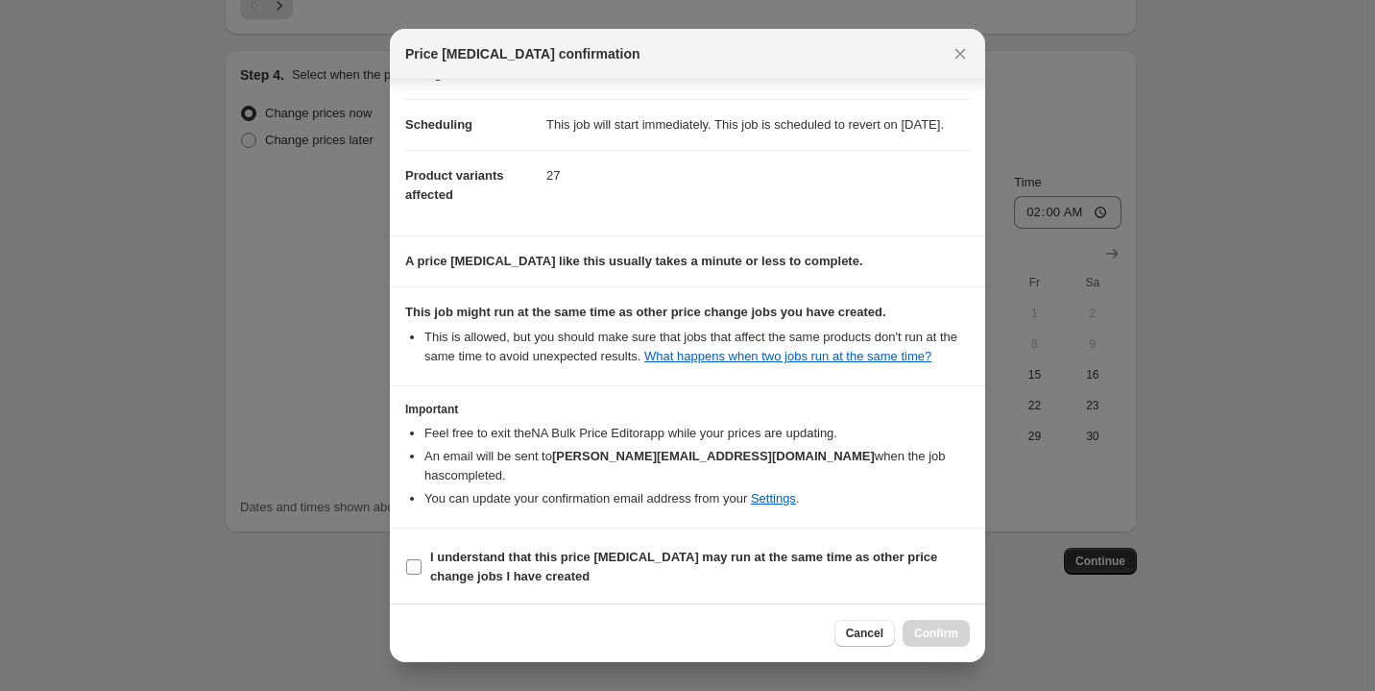
click at [415, 569] on input "I understand that this price [MEDICAL_DATA] may run at the same time as other p…" at bounding box center [413, 566] width 15 height 15
checkbox input "true"
click at [957, 627] on span "Confirm" at bounding box center [936, 632] width 44 height 15
type input "Updated [PERSON_NAME]"
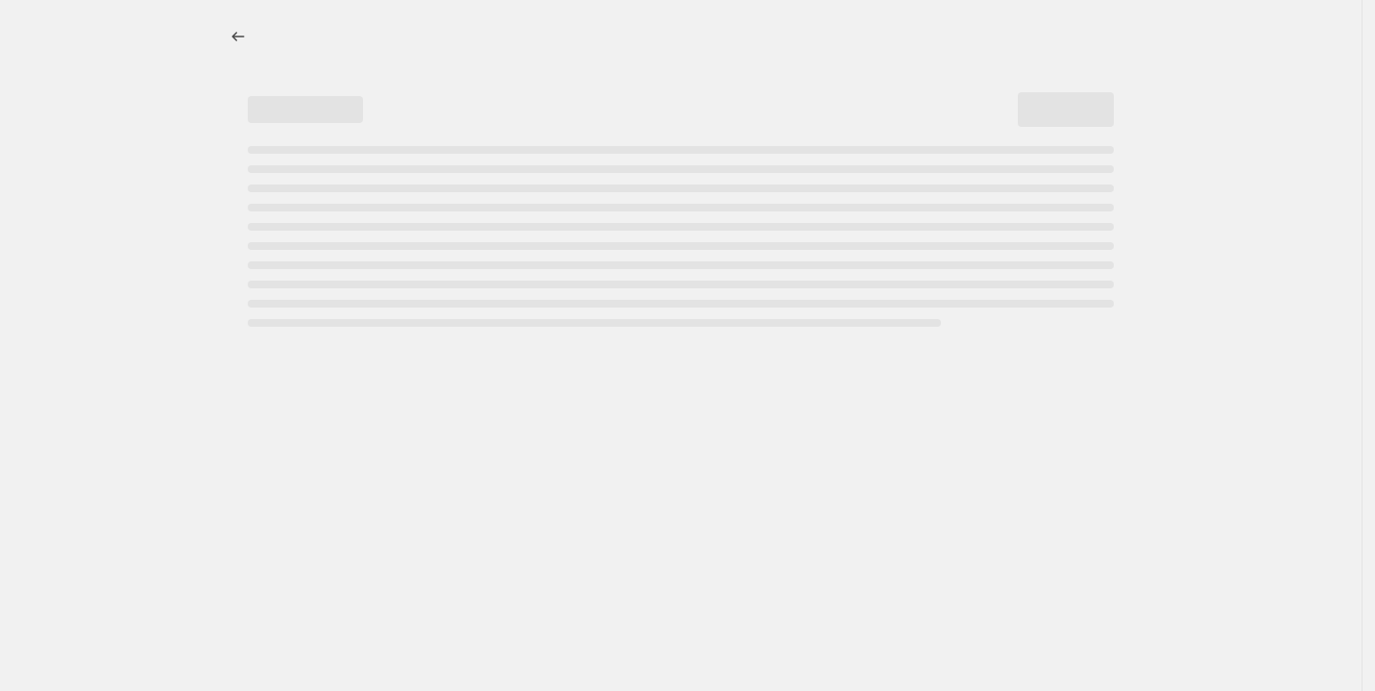
select select "percentage"
select select "collection"
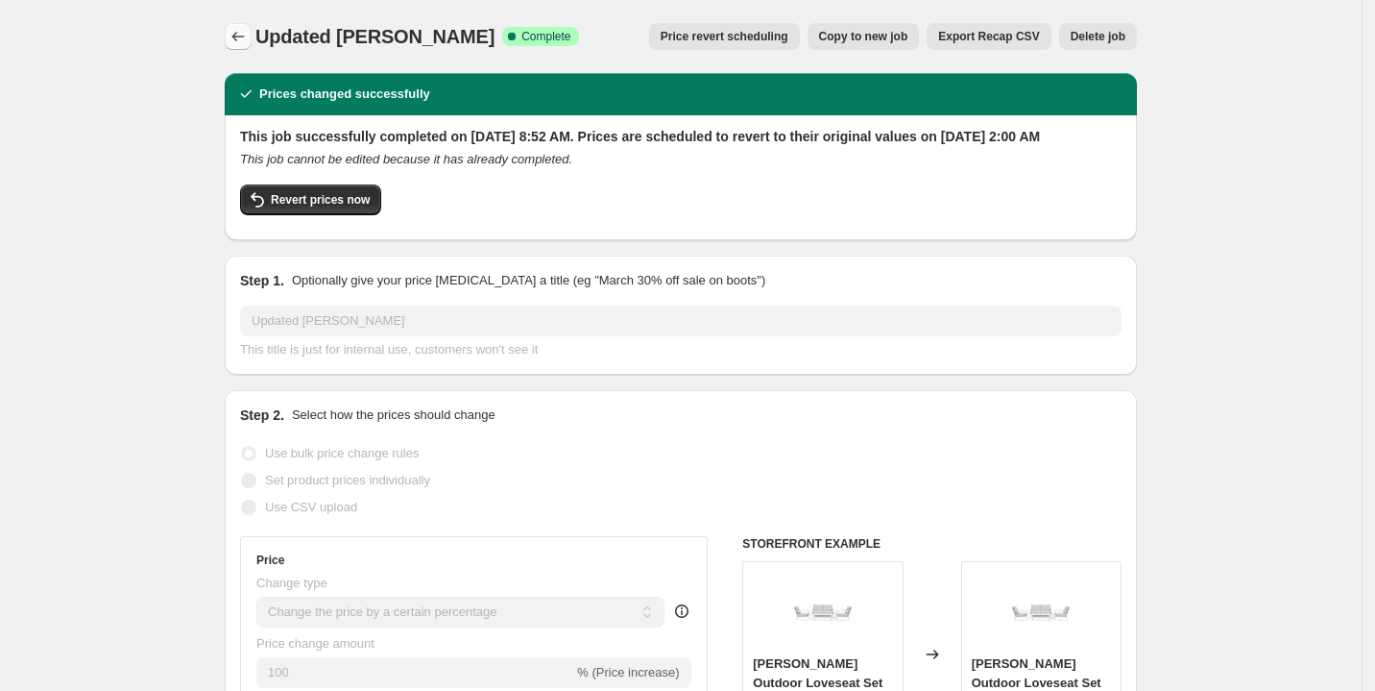
click at [232, 35] on button "Price change jobs" at bounding box center [238, 36] width 27 height 27
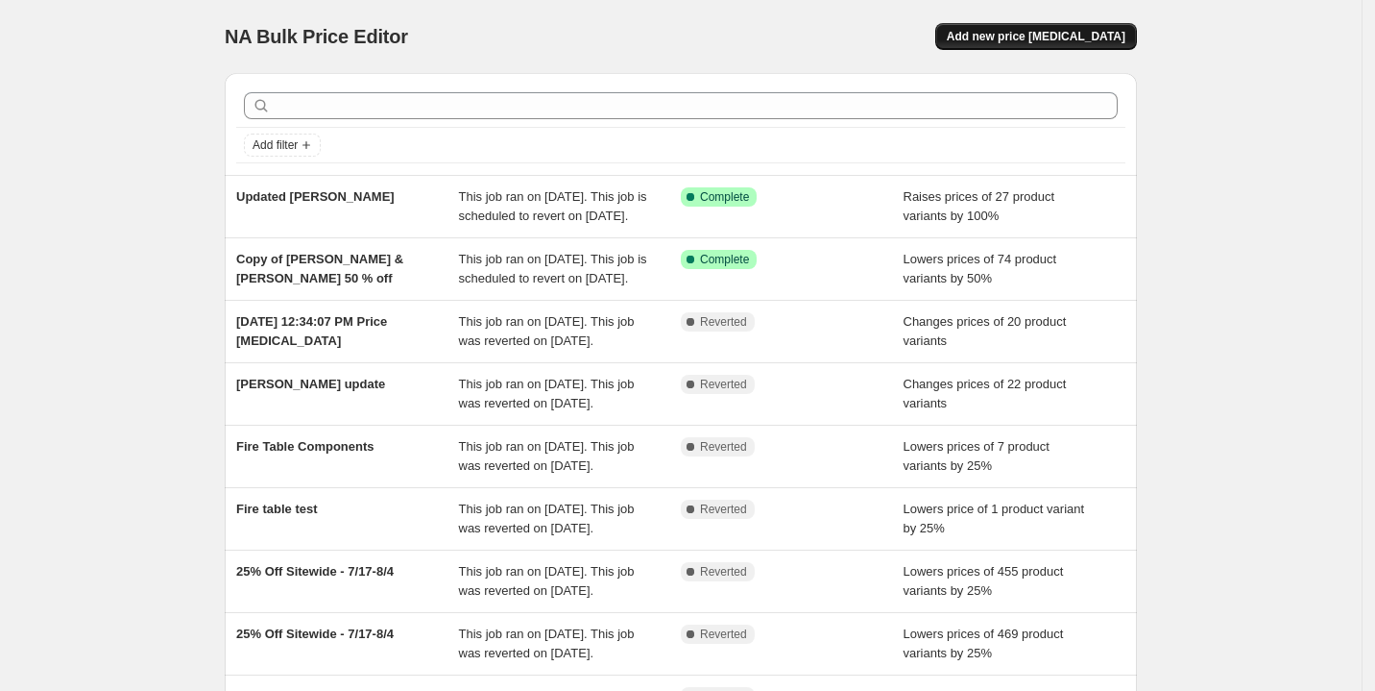
click at [1040, 35] on span "Add new price [MEDICAL_DATA]" at bounding box center [1036, 36] width 179 height 15
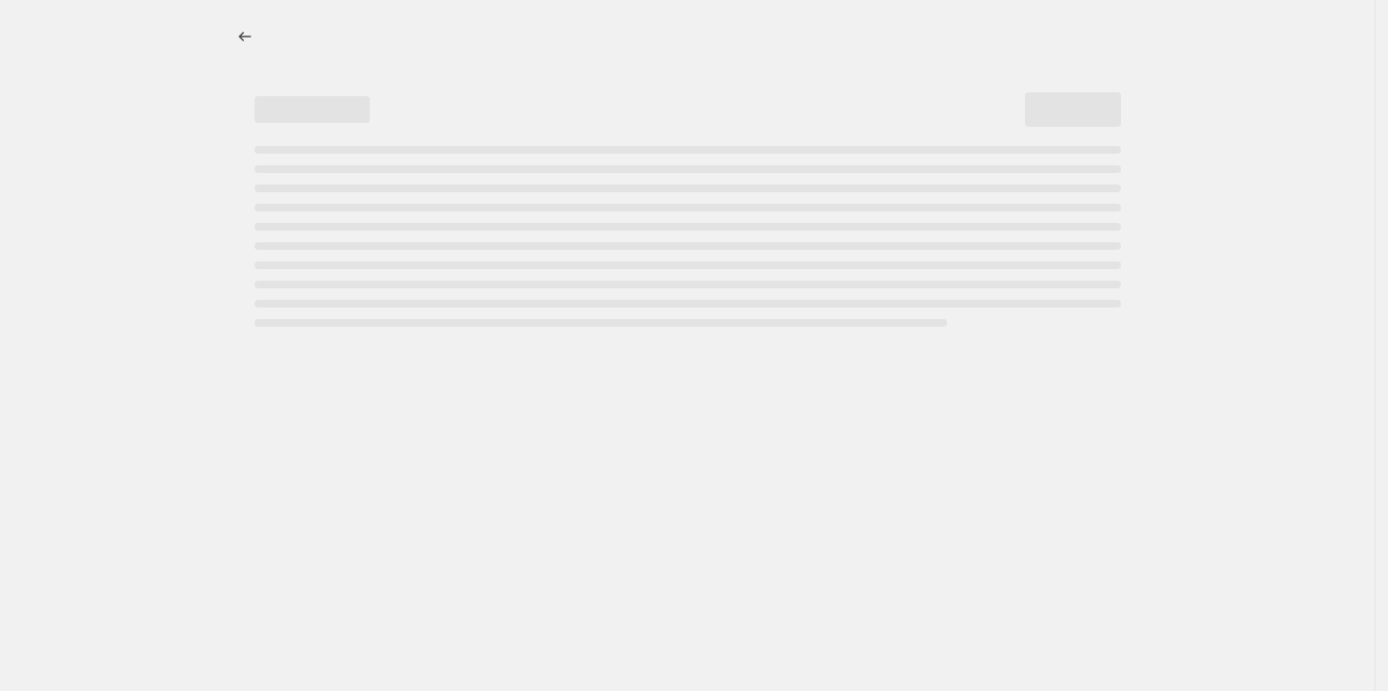
select select "percentage"
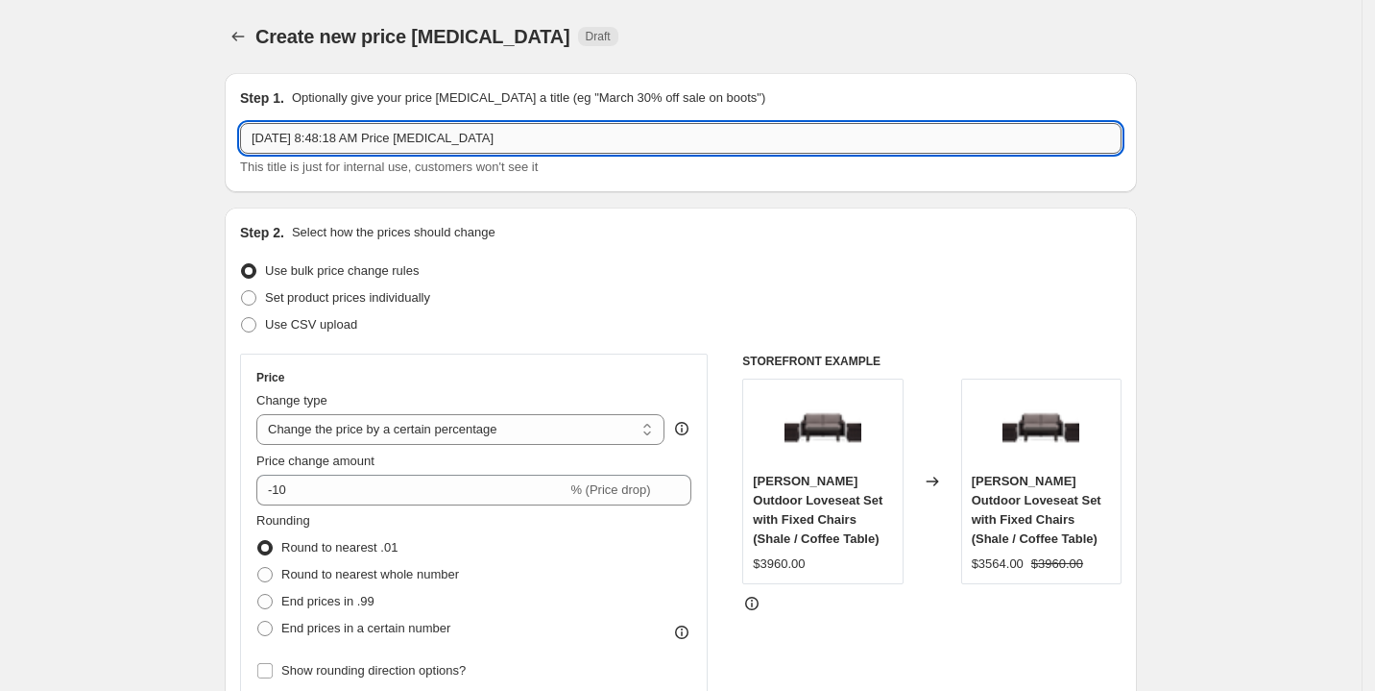
click at [427, 147] on input "[DATE] 8:48:18 AM Price [MEDICAL_DATA]" at bounding box center [681, 138] width 882 height 31
type input "[PERSON_NAME]"
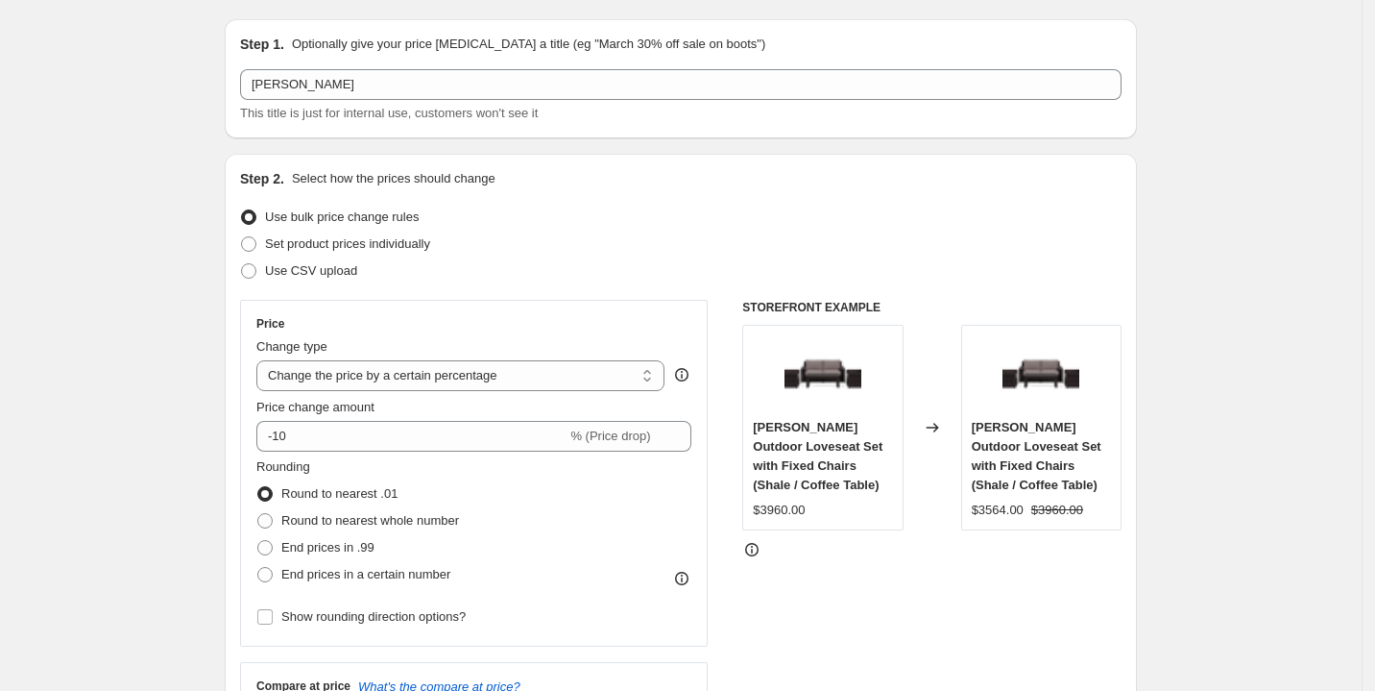
scroll to position [55, 0]
click at [250, 242] on span at bounding box center [248, 242] width 15 height 15
click at [242, 236] on input "Set product prices individually" at bounding box center [241, 235] width 1 height 1
radio input "true"
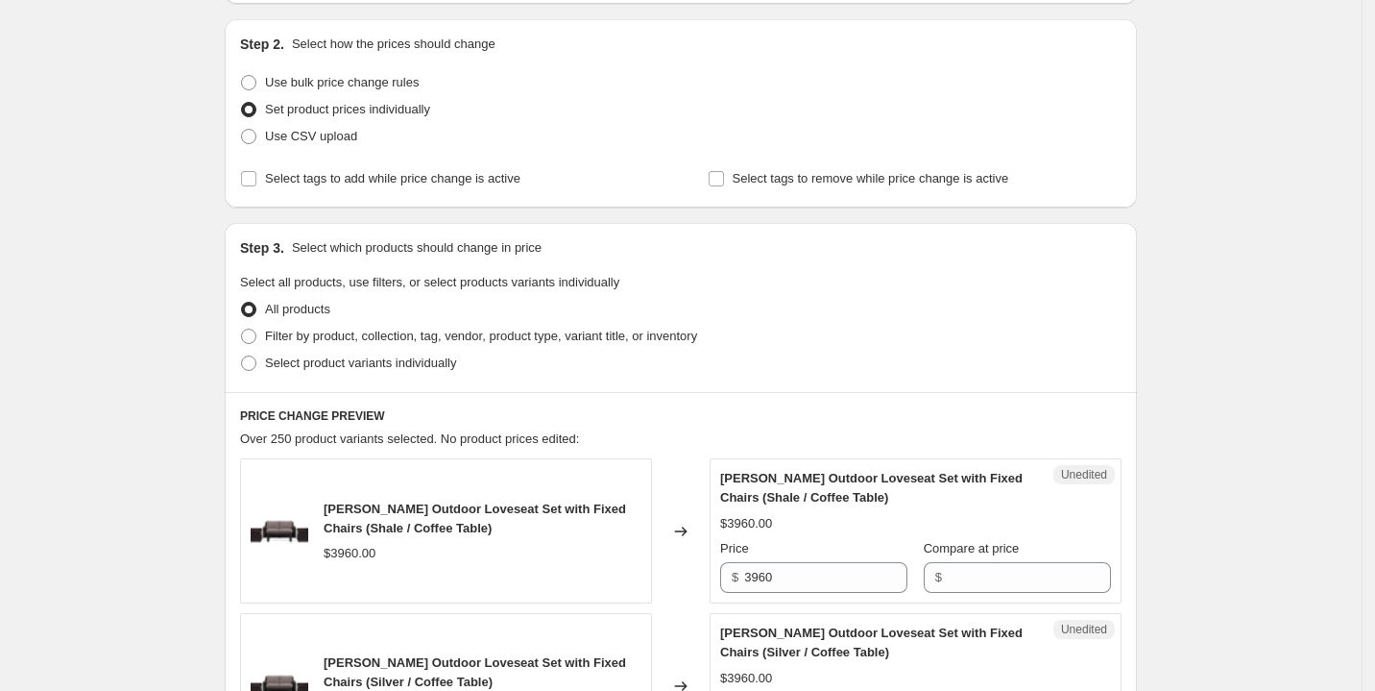
scroll to position [193, 0]
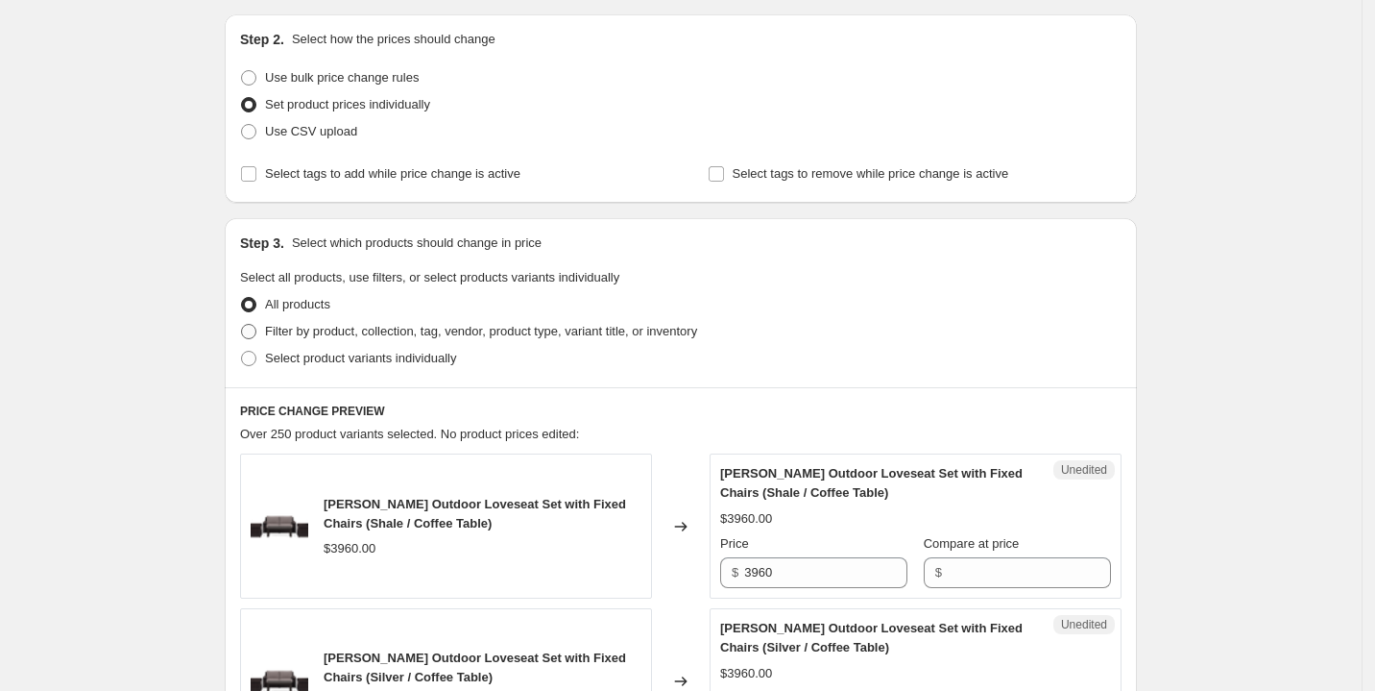
click at [254, 332] on span at bounding box center [248, 331] width 15 height 15
click at [242, 325] on input "Filter by product, collection, tag, vendor, product type, variant title, or inv…" at bounding box center [241, 324] width 1 height 1
radio input "true"
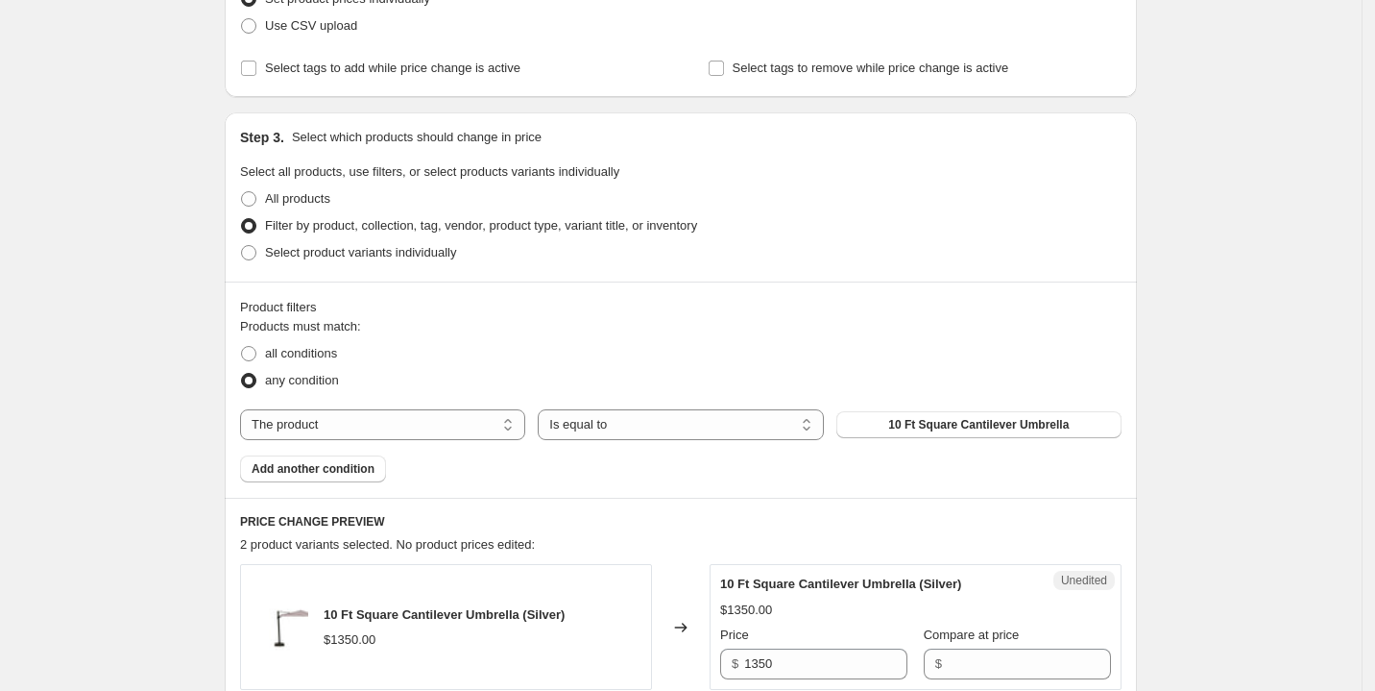
scroll to position [430, 0]
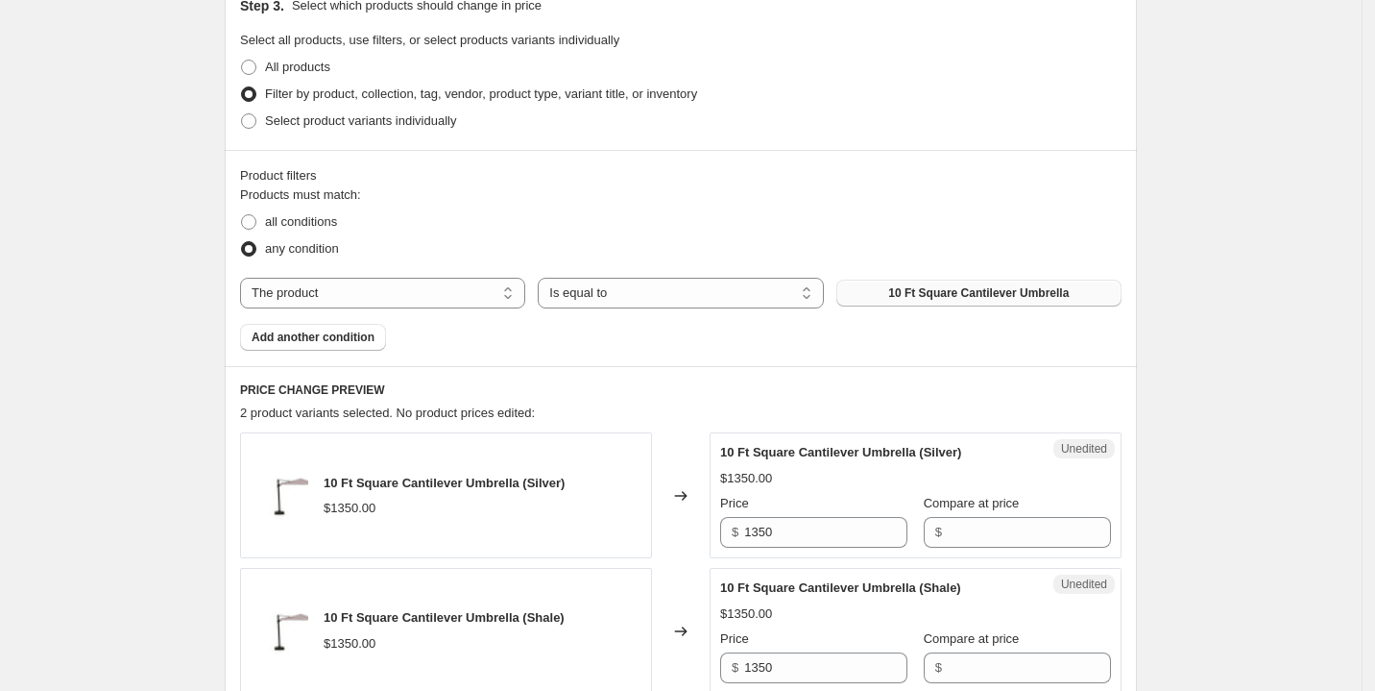
click at [866, 289] on button "10 Ft Square Cantilever Umbrella" at bounding box center [978, 292] width 285 height 27
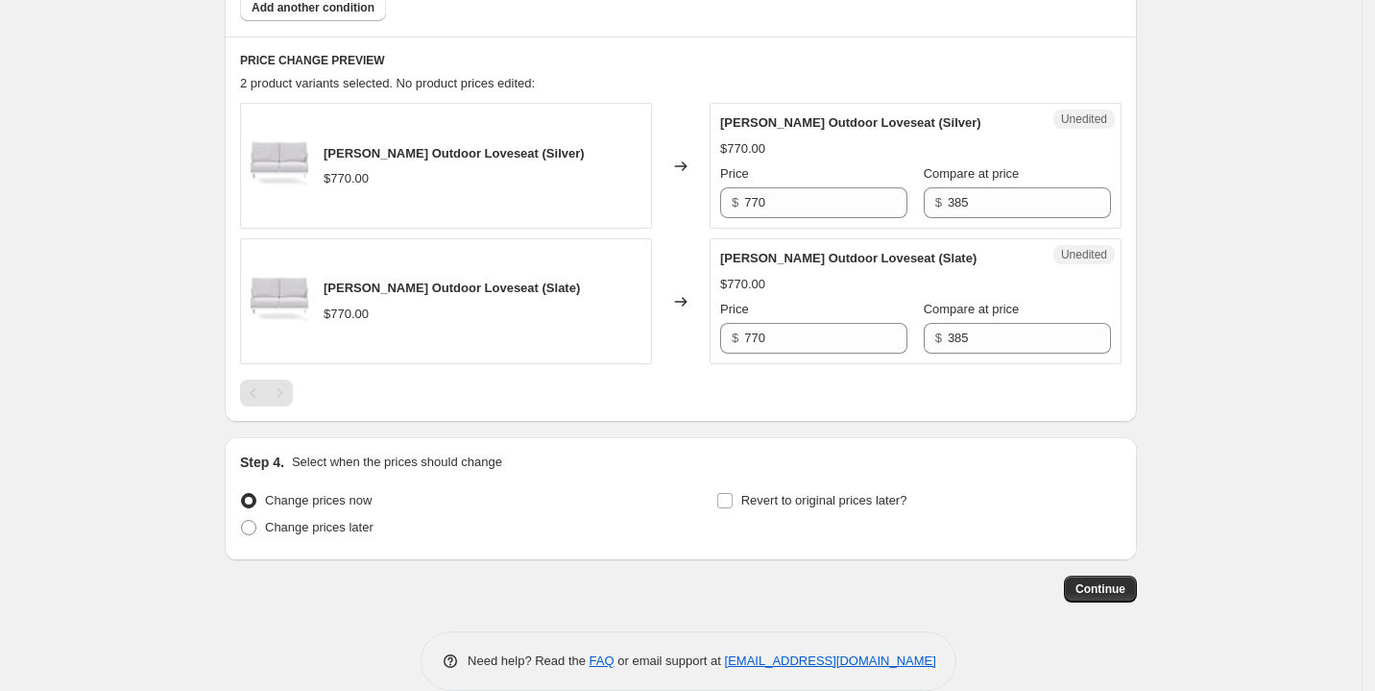
scroll to position [763, 0]
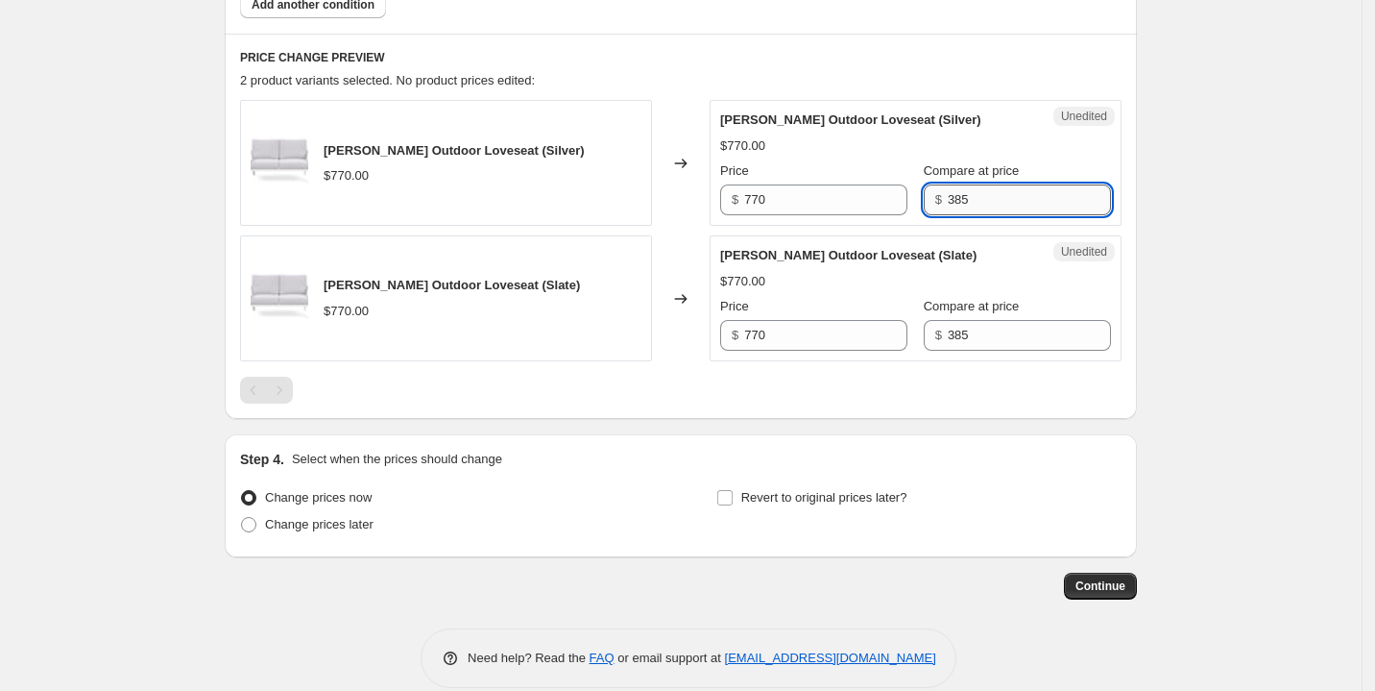
click at [1004, 205] on input "385" at bounding box center [1029, 199] width 163 height 31
type input "1540"
click at [980, 329] on input "385" at bounding box center [1029, 335] width 163 height 31
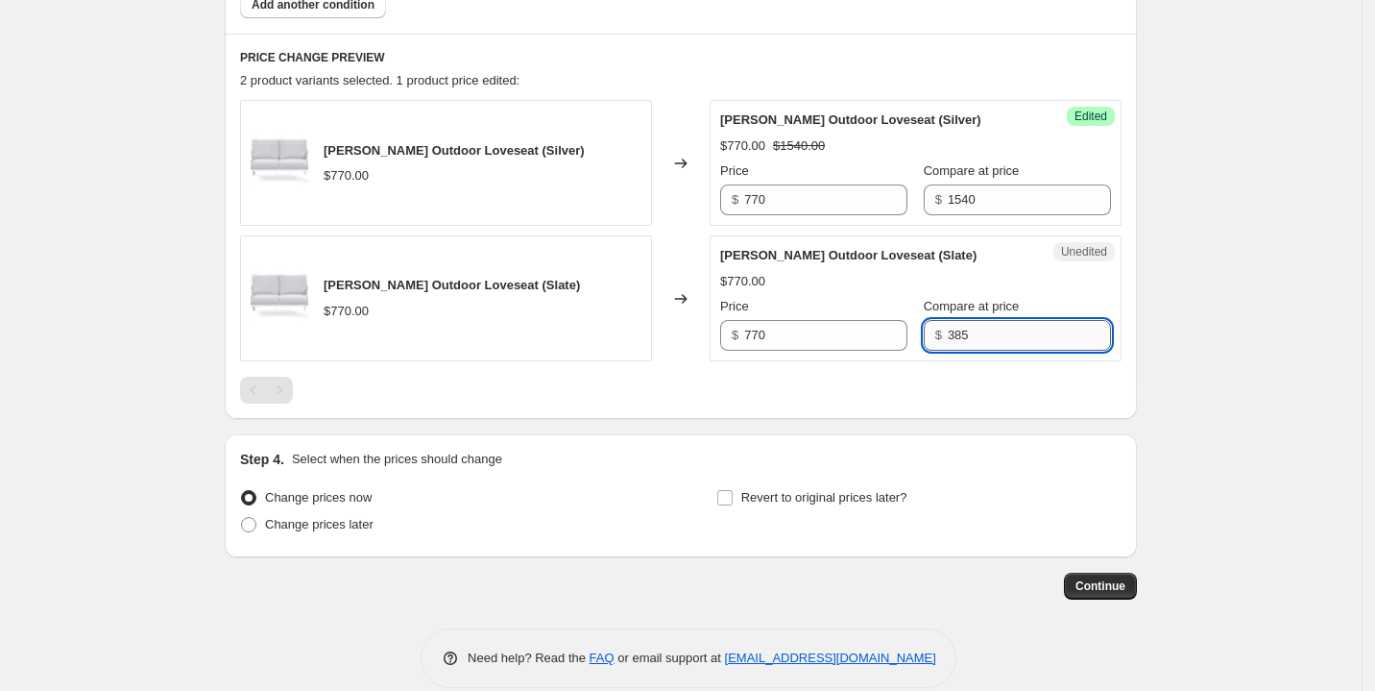
click at [980, 329] on input "385" at bounding box center [1029, 335] width 163 height 31
type input "1540"
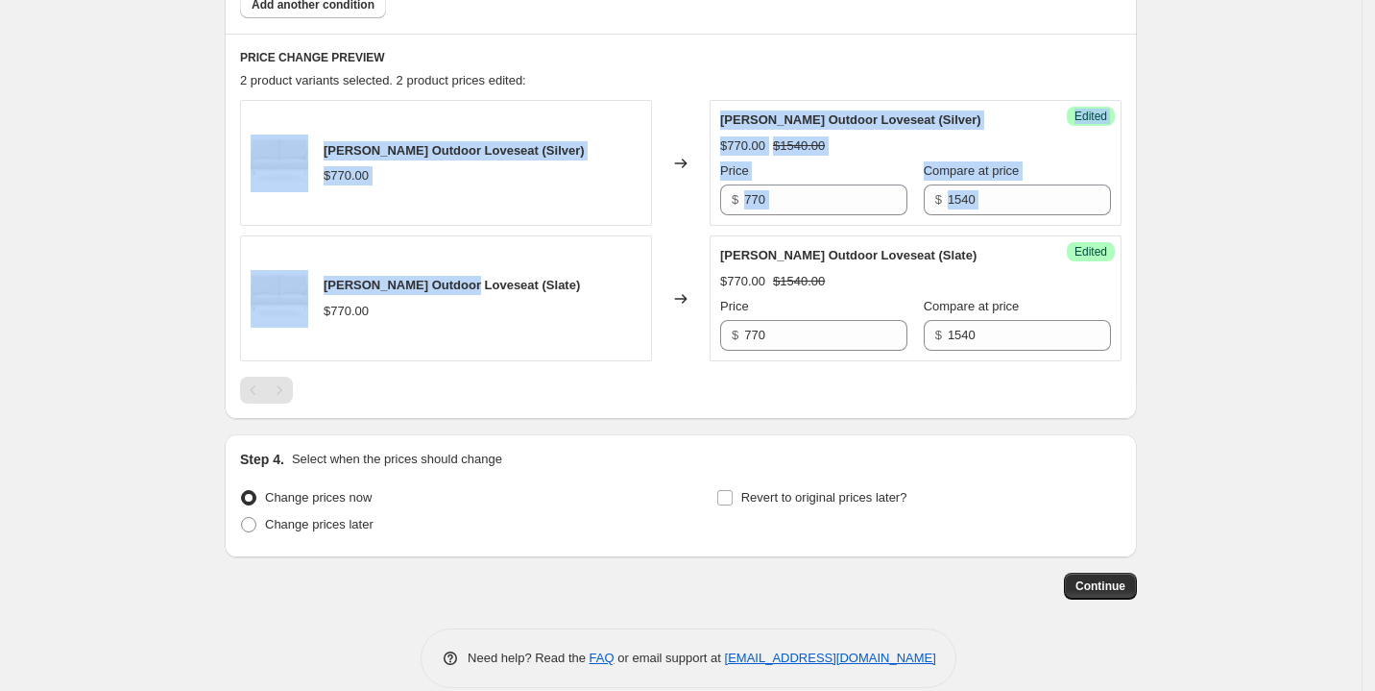
drag, startPoint x: 465, startPoint y: 239, endPoint x: 236, endPoint y: 166, distance: 239.9
click at [236, 166] on div "PRICE CHANGE PREVIEW 2 product variants selected. 2 product prices edited: [PER…" at bounding box center [681, 226] width 912 height 385
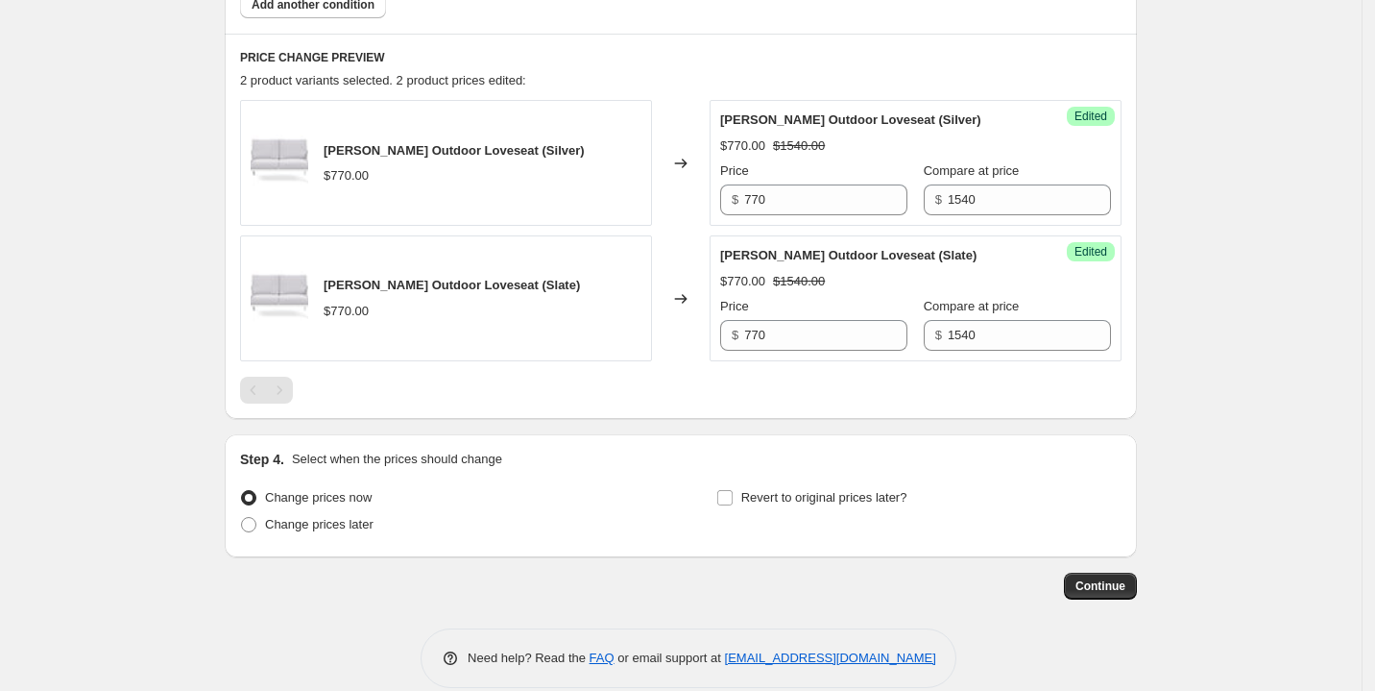
scroll to position [609, 0]
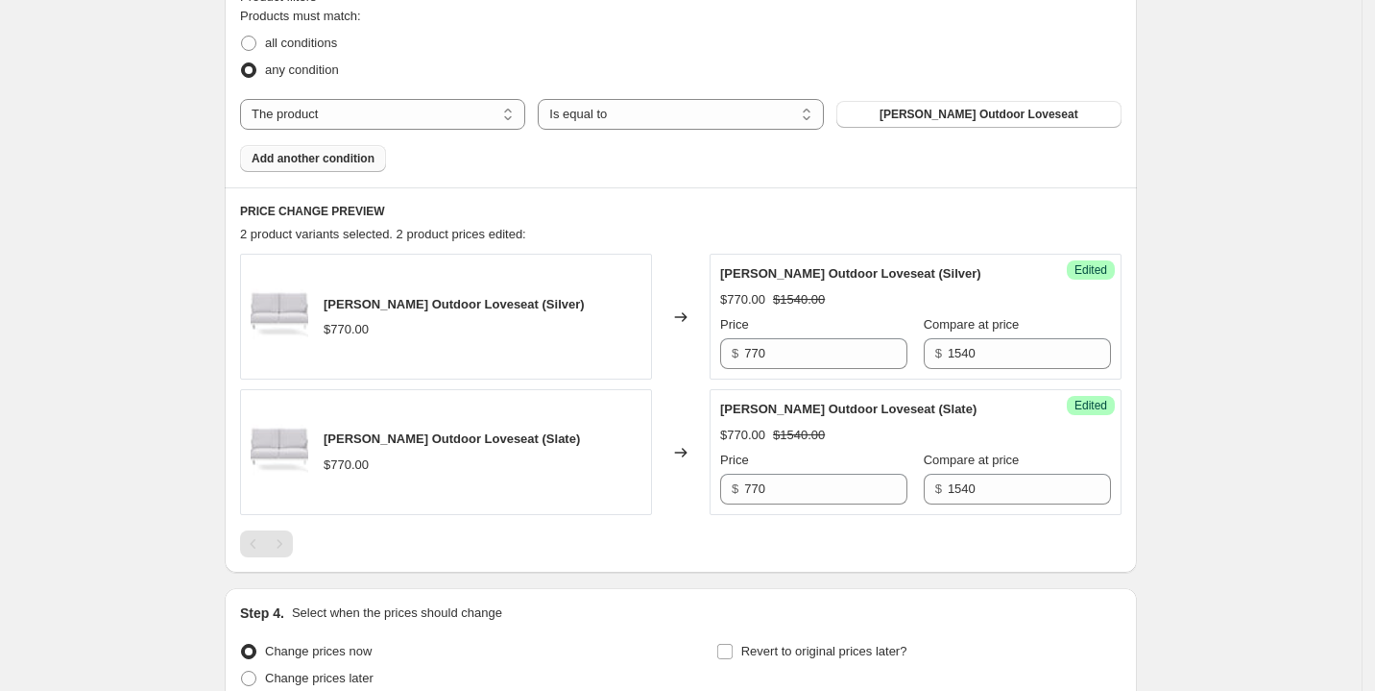
click at [319, 159] on span "Add another condition" at bounding box center [313, 158] width 123 height 15
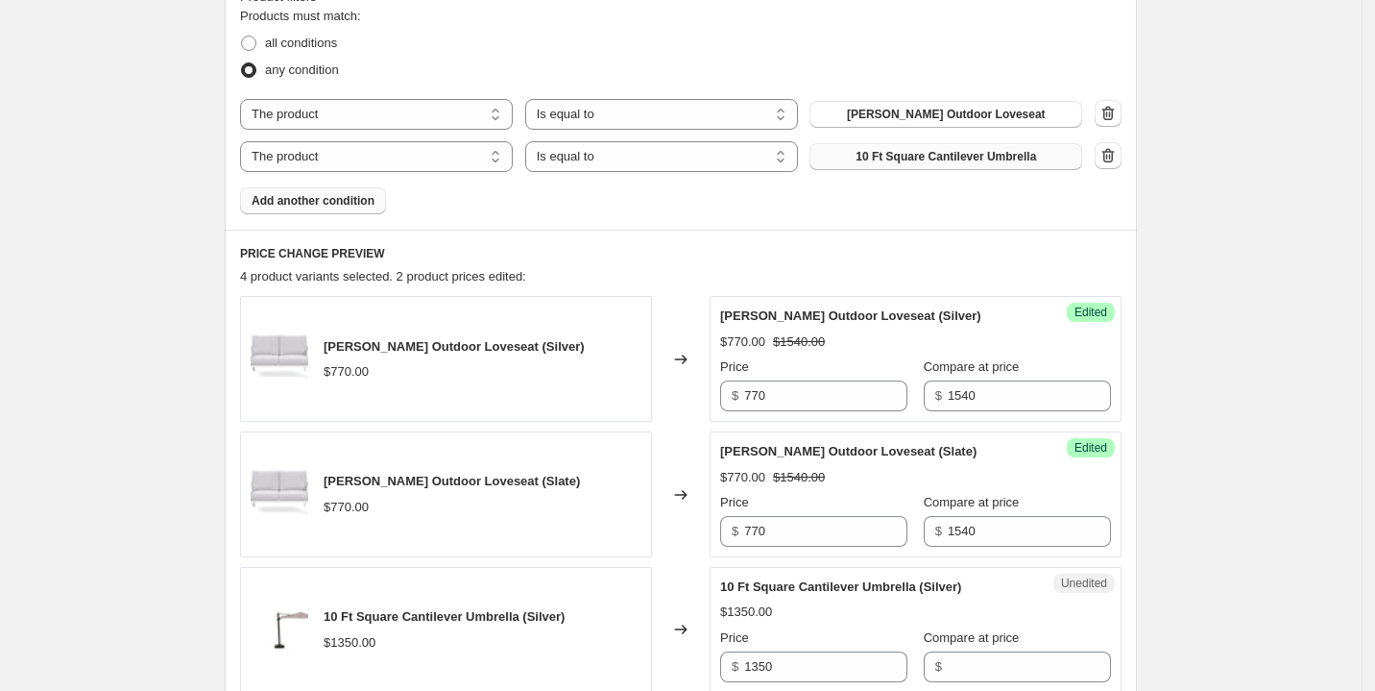
click at [937, 155] on span "10 Ft Square Cantilever Umbrella" at bounding box center [946, 156] width 181 height 15
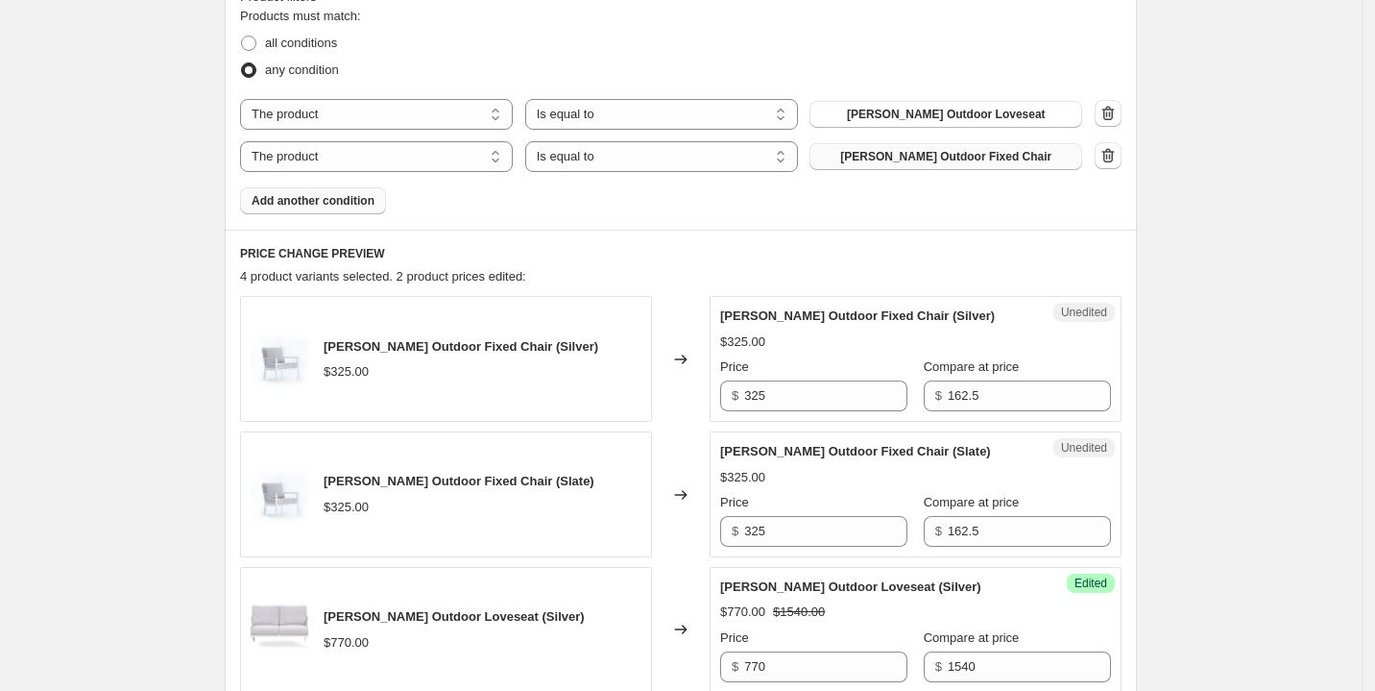
scroll to position [786, 0]
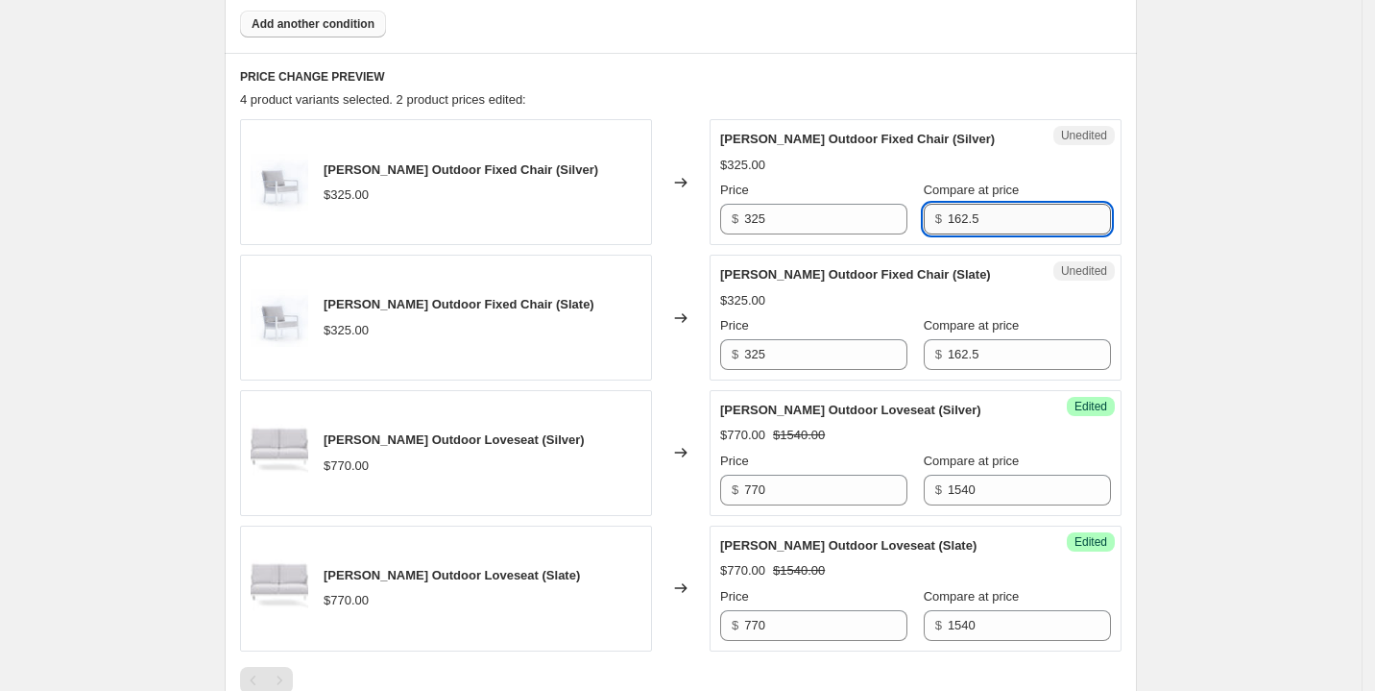
click at [1008, 213] on input "162.5" at bounding box center [1029, 219] width 163 height 31
type input "650"
click at [989, 360] on input "162.5" at bounding box center [1029, 354] width 163 height 31
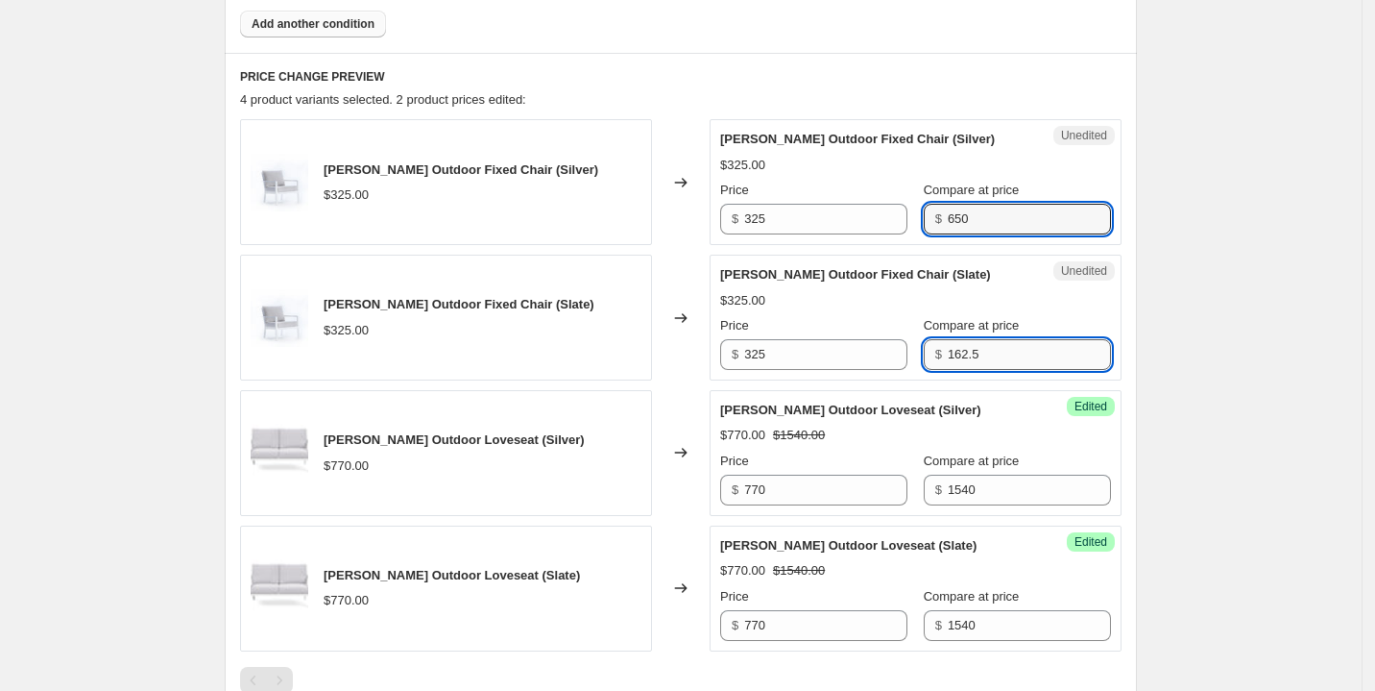
click at [989, 360] on input "162.5" at bounding box center [1029, 354] width 163 height 31
type input "650"
click at [1290, 363] on div "Create new price [MEDICAL_DATA]. This page is ready Create new price [MEDICAL_D…" at bounding box center [681, 110] width 1362 height 1792
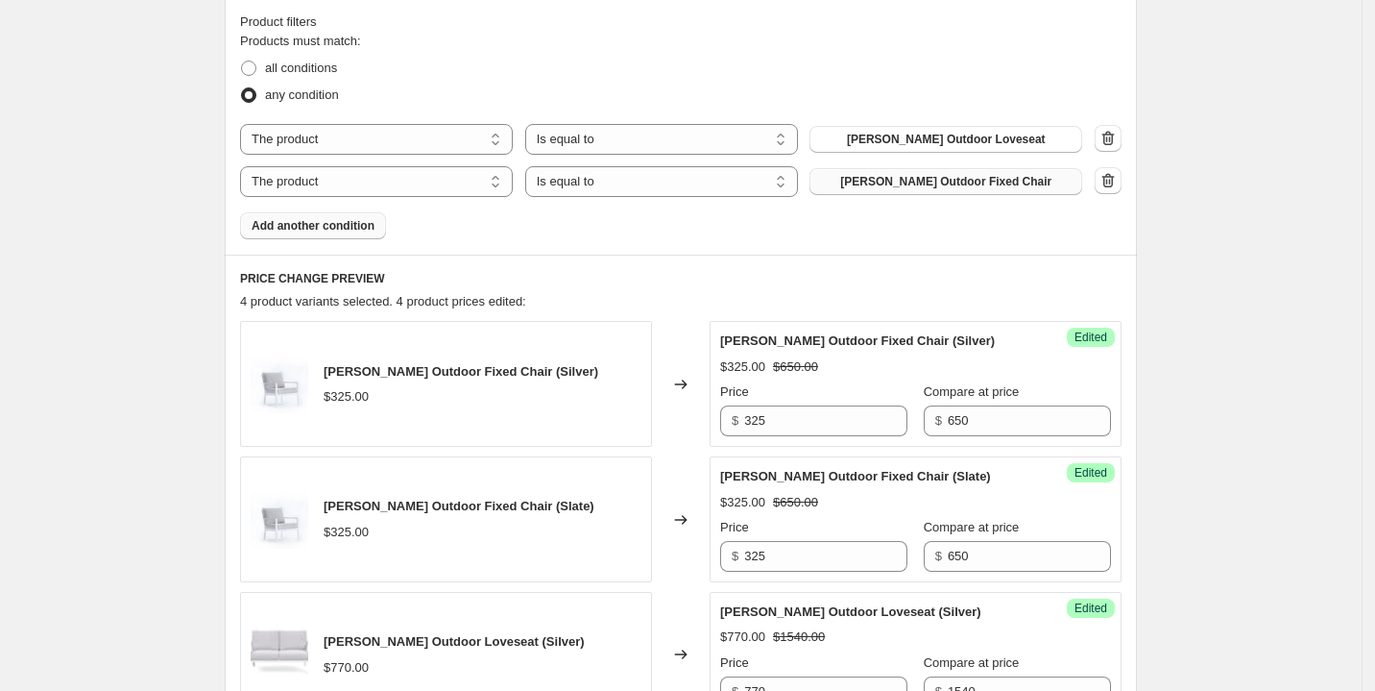
scroll to position [582, 0]
click at [324, 242] on div "Product filters Products must match: all conditions any condition The product T…" at bounding box center [681, 127] width 912 height 258
click at [325, 234] on button "Add another condition" at bounding box center [313, 227] width 146 height 27
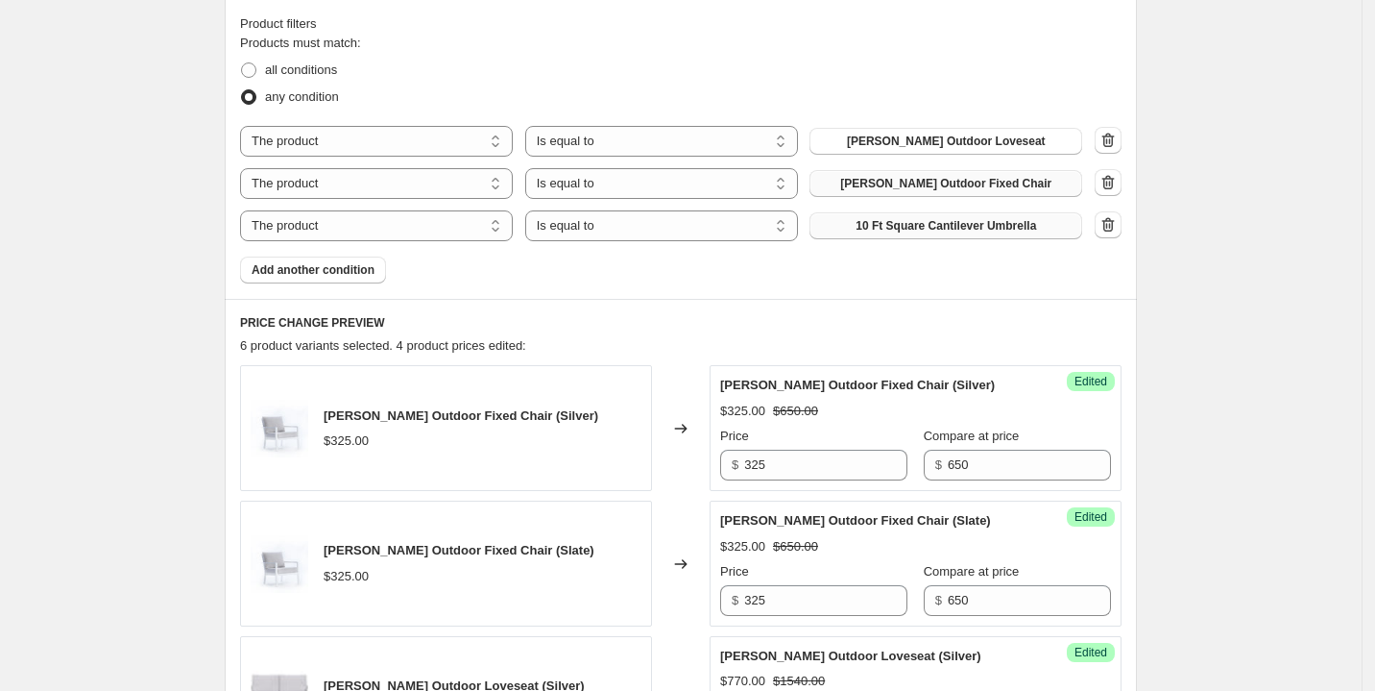
click at [930, 226] on span "10 Ft Square Cantilever Umbrella" at bounding box center [946, 225] width 181 height 15
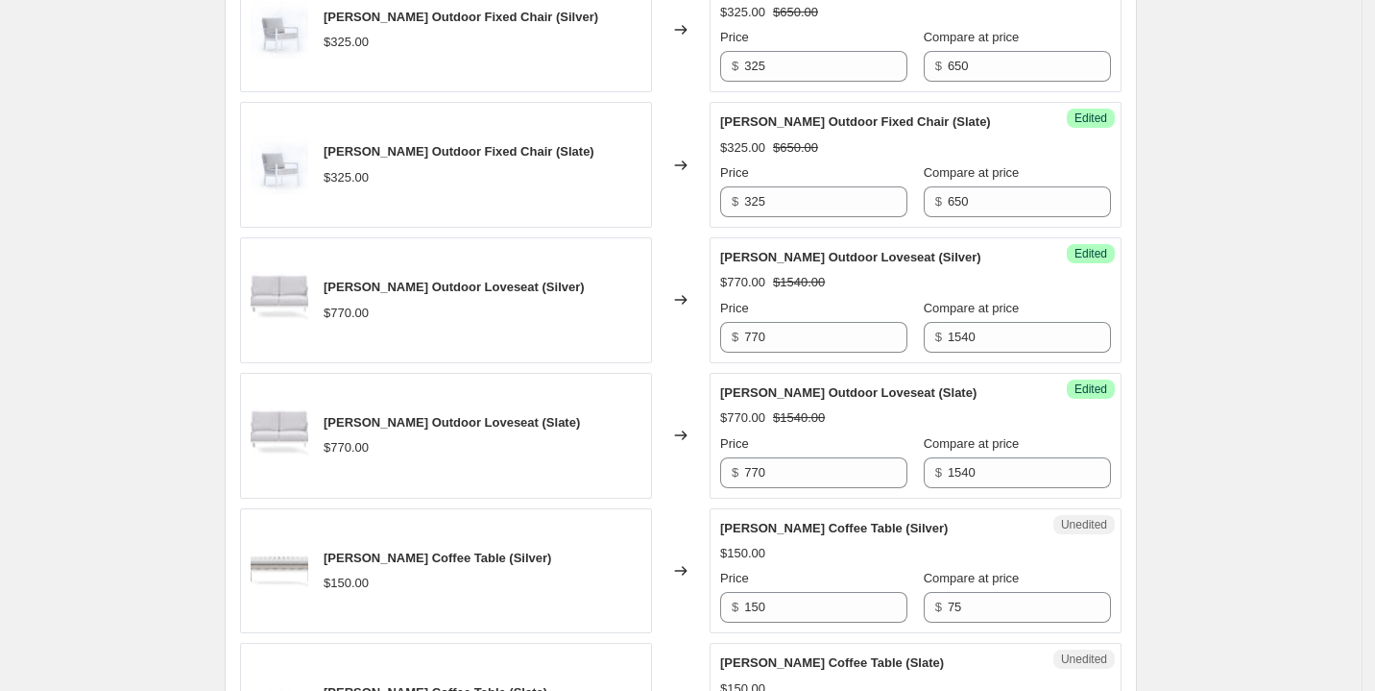
scroll to position [1097, 0]
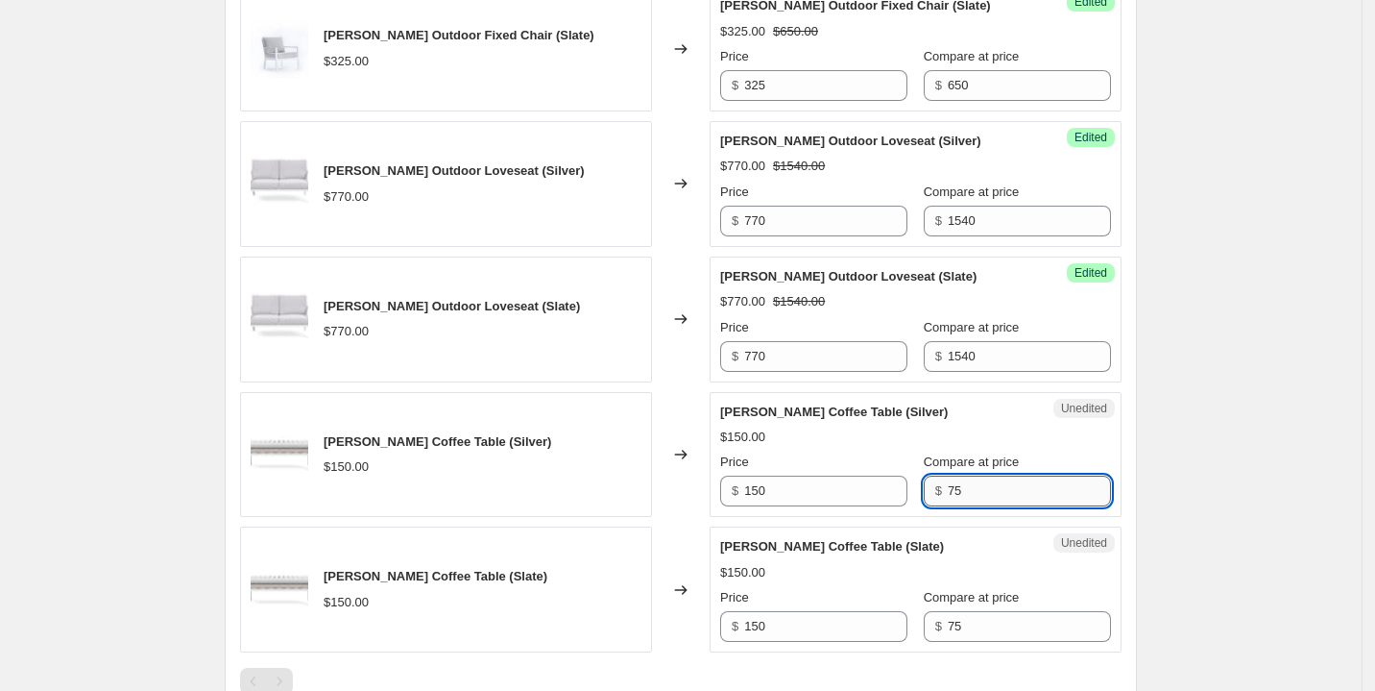
click at [983, 489] on input "75" at bounding box center [1029, 490] width 163 height 31
type input "300"
click at [954, 615] on input "75" at bounding box center [1029, 626] width 163 height 31
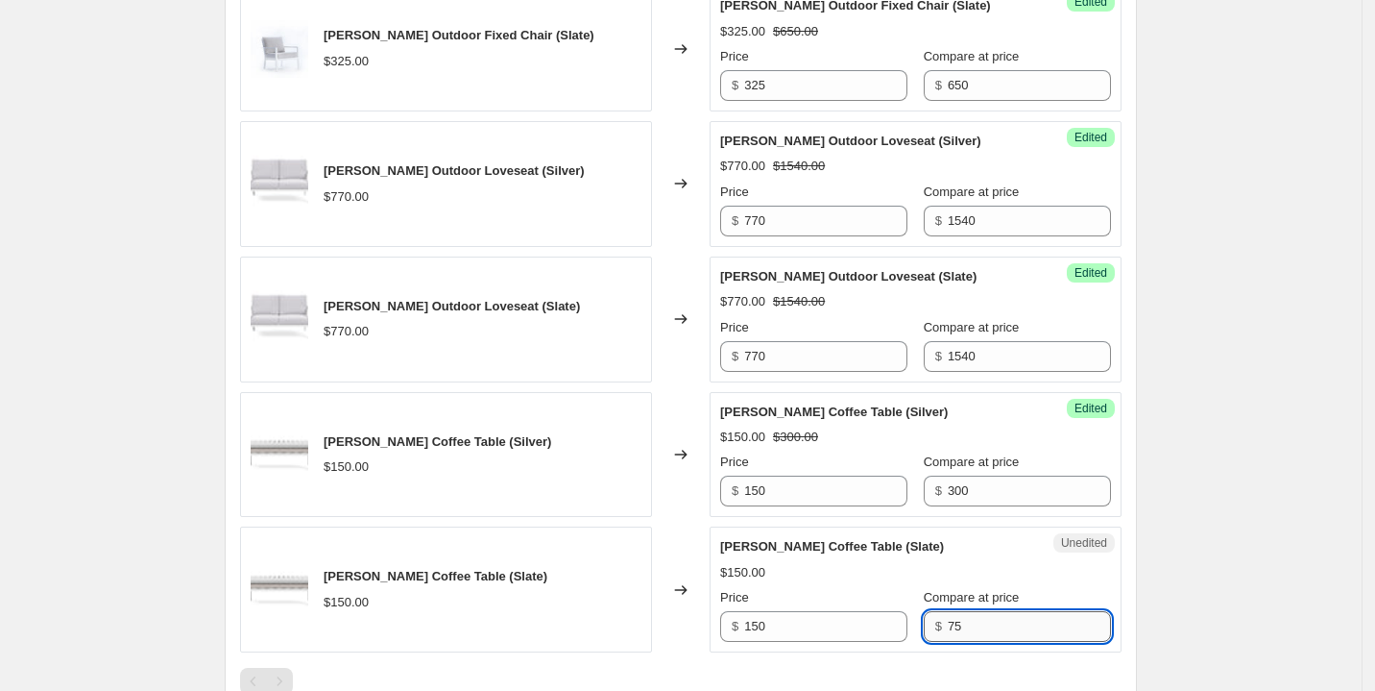
click at [954, 615] on input "75" at bounding box center [1029, 626] width 163 height 31
type input "300"
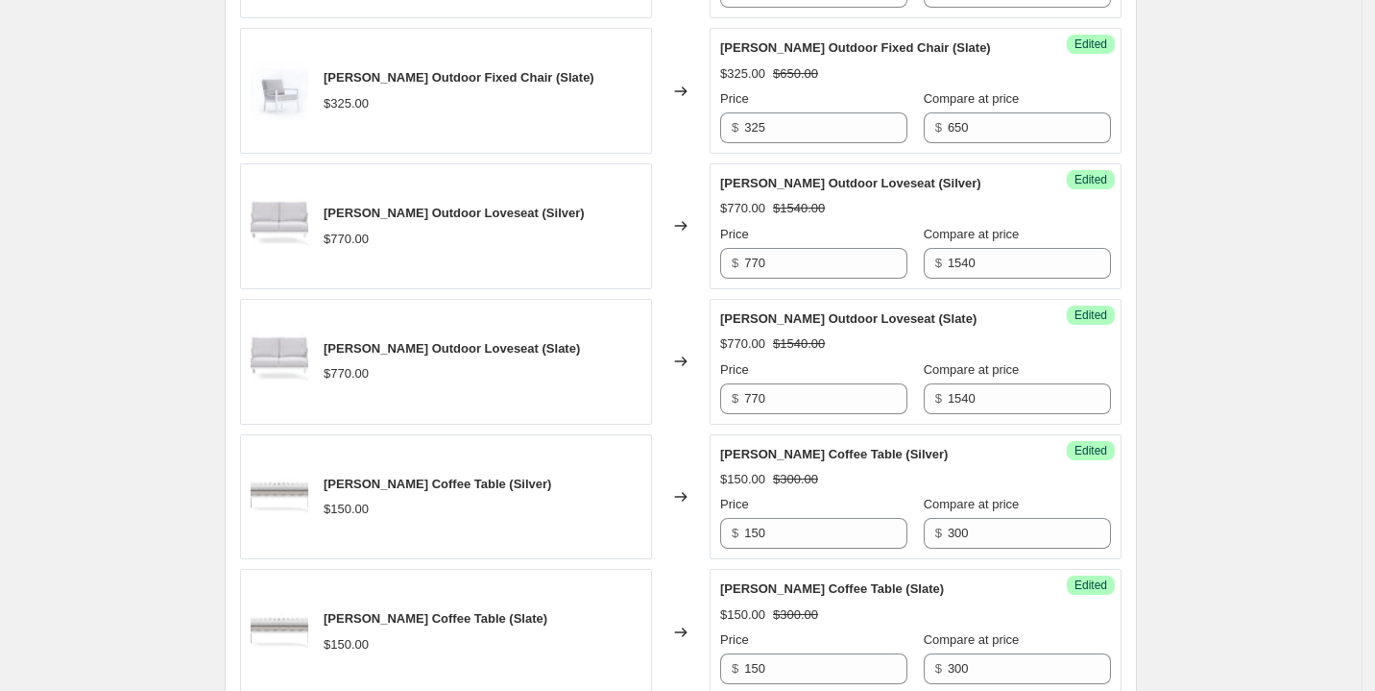
scroll to position [664, 0]
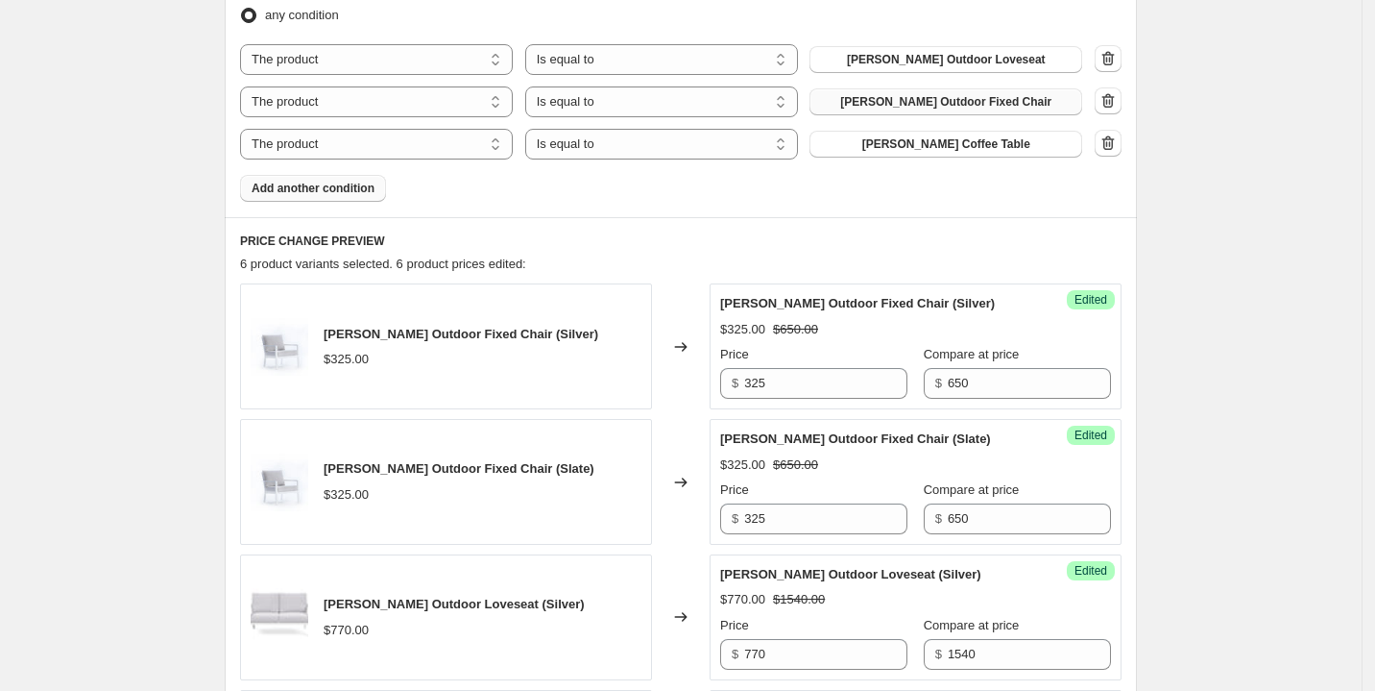
click at [341, 196] on button "Add another condition" at bounding box center [313, 188] width 146 height 27
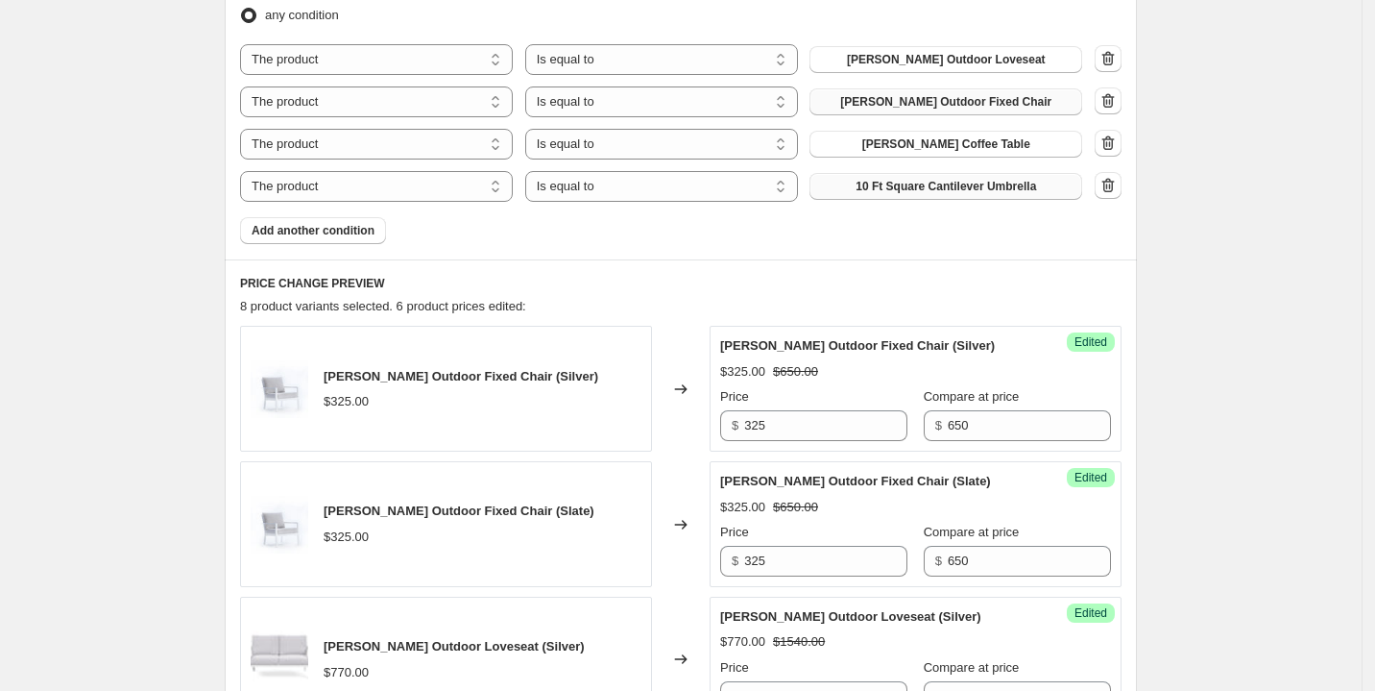
click at [952, 183] on span "10 Ft Square Cantilever Umbrella" at bounding box center [946, 186] width 181 height 15
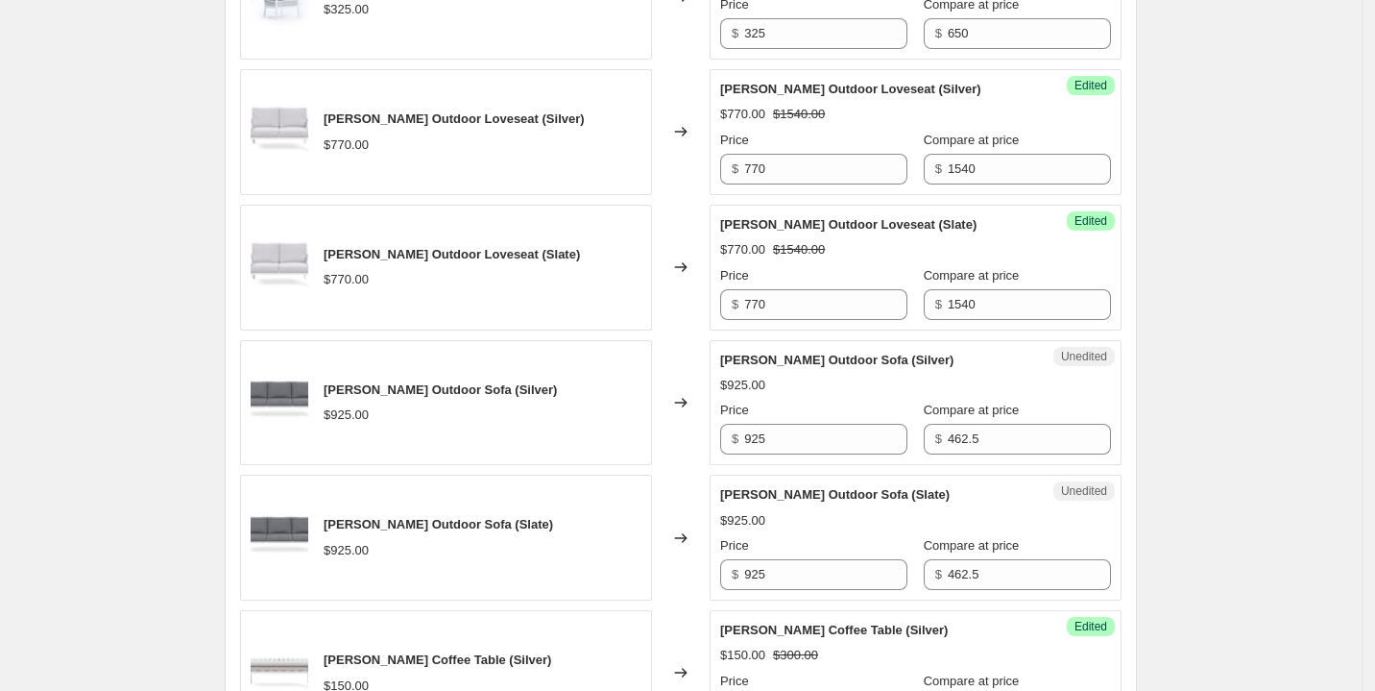
scroll to position [1193, 0]
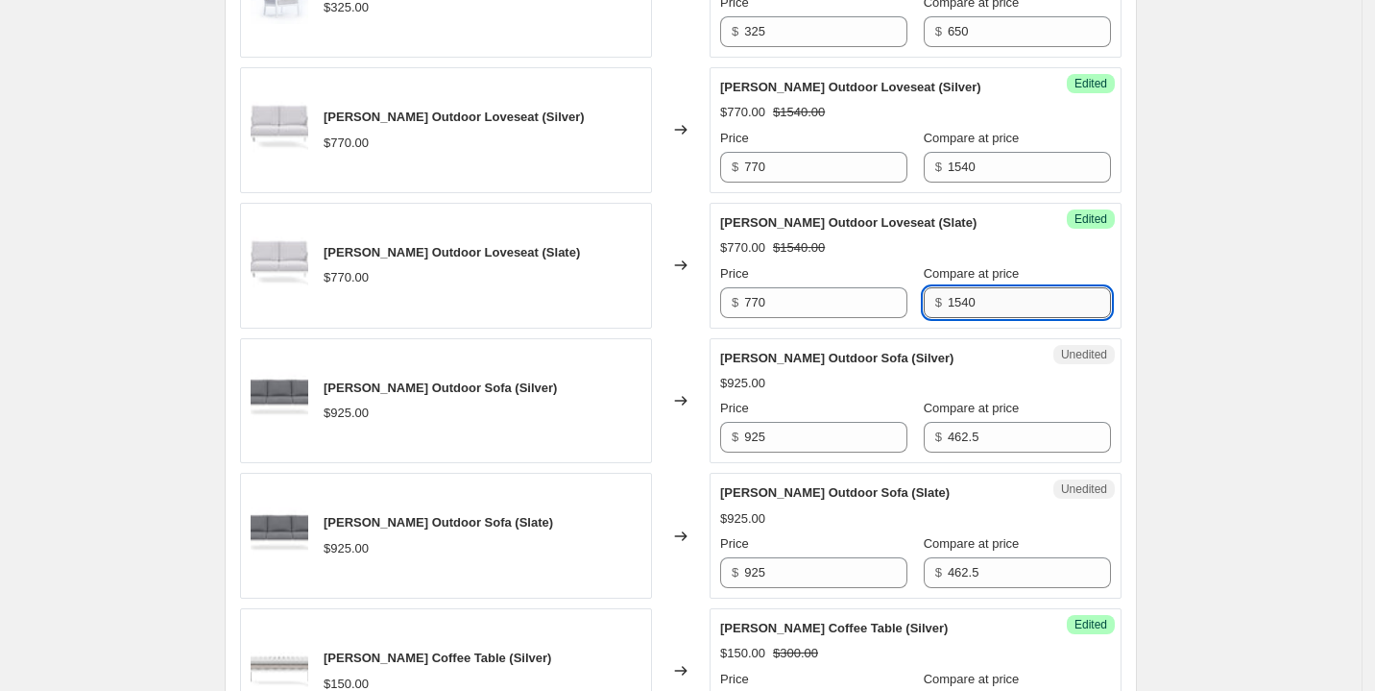
click at [981, 295] on input "1540" at bounding box center [1029, 302] width 163 height 31
type input "1850"
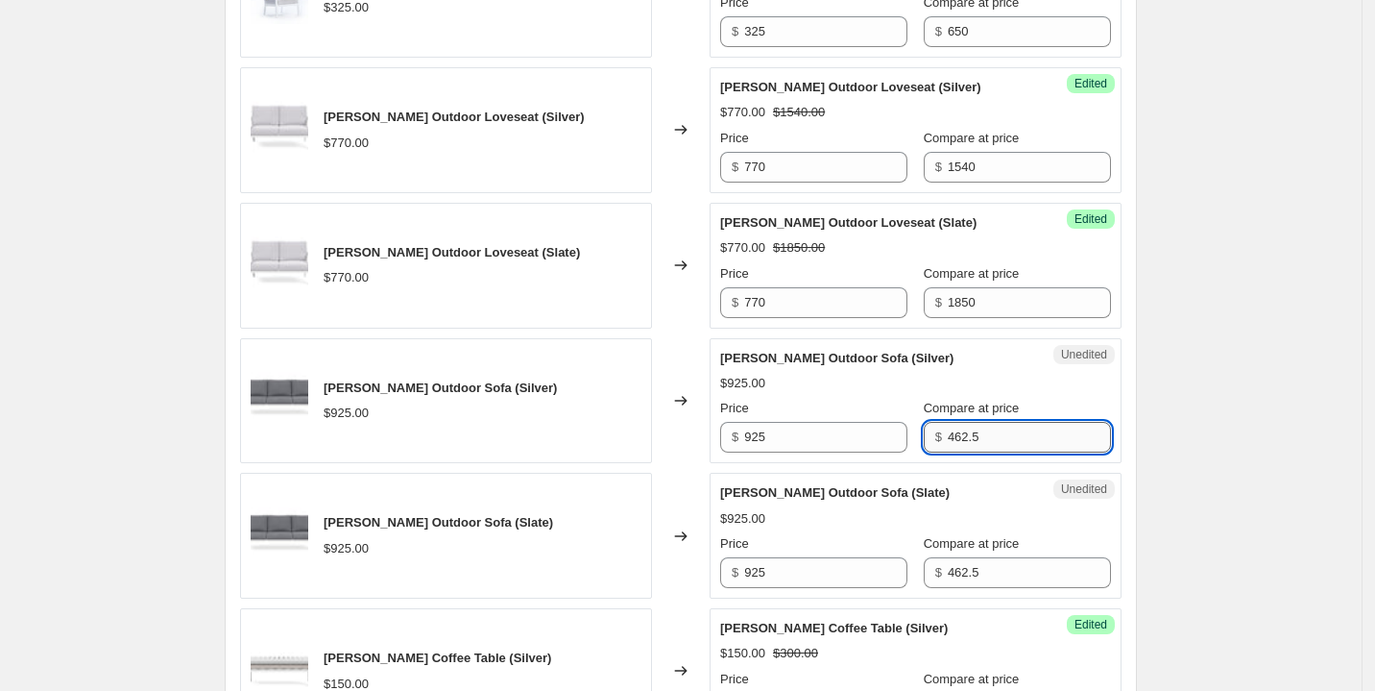
click at [997, 430] on input "462.5" at bounding box center [1029, 437] width 163 height 31
type input "1850"
click at [1212, 289] on div "Create new price [MEDICAL_DATA]. This page is ready Create new price [MEDICAL_D…" at bounding box center [681, 15] width 1362 height 2417
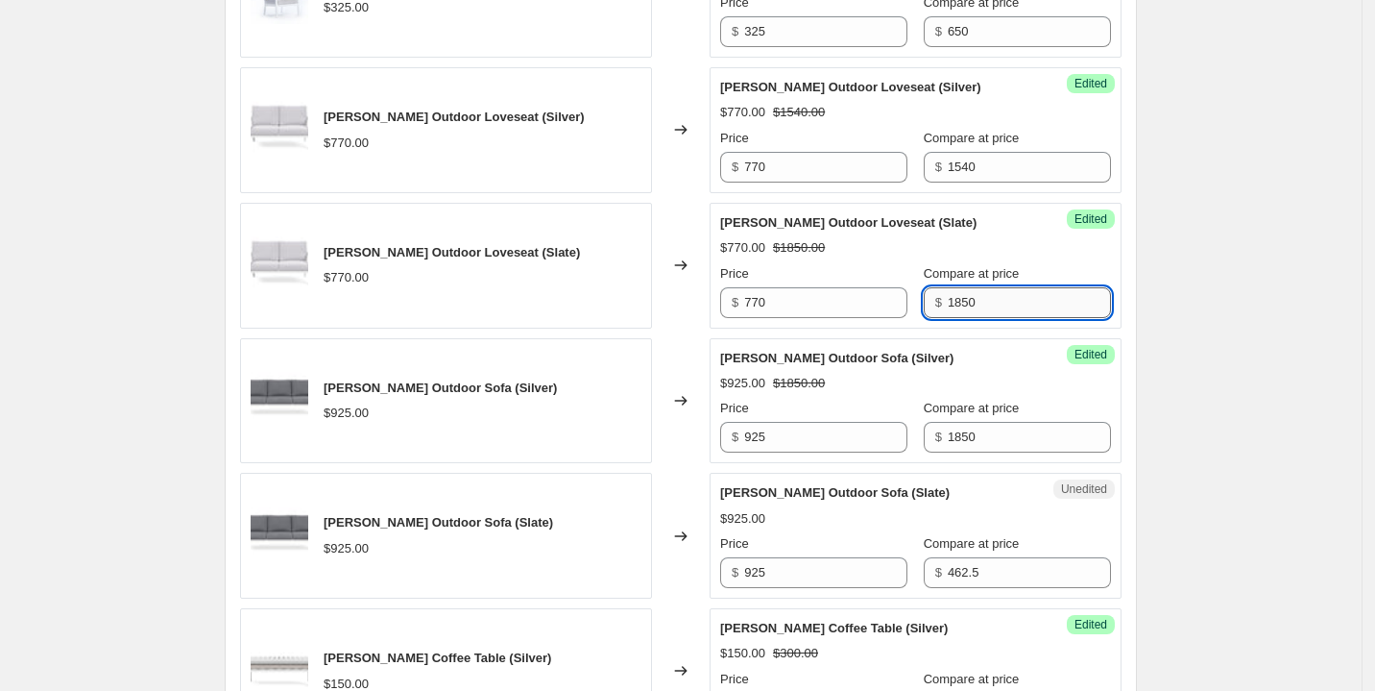
click at [999, 289] on input "1850" at bounding box center [1029, 302] width 163 height 31
type input "1540"
click at [1201, 329] on div "Create new price [MEDICAL_DATA]. This page is ready Create new price [MEDICAL_D…" at bounding box center [681, 15] width 1362 height 2417
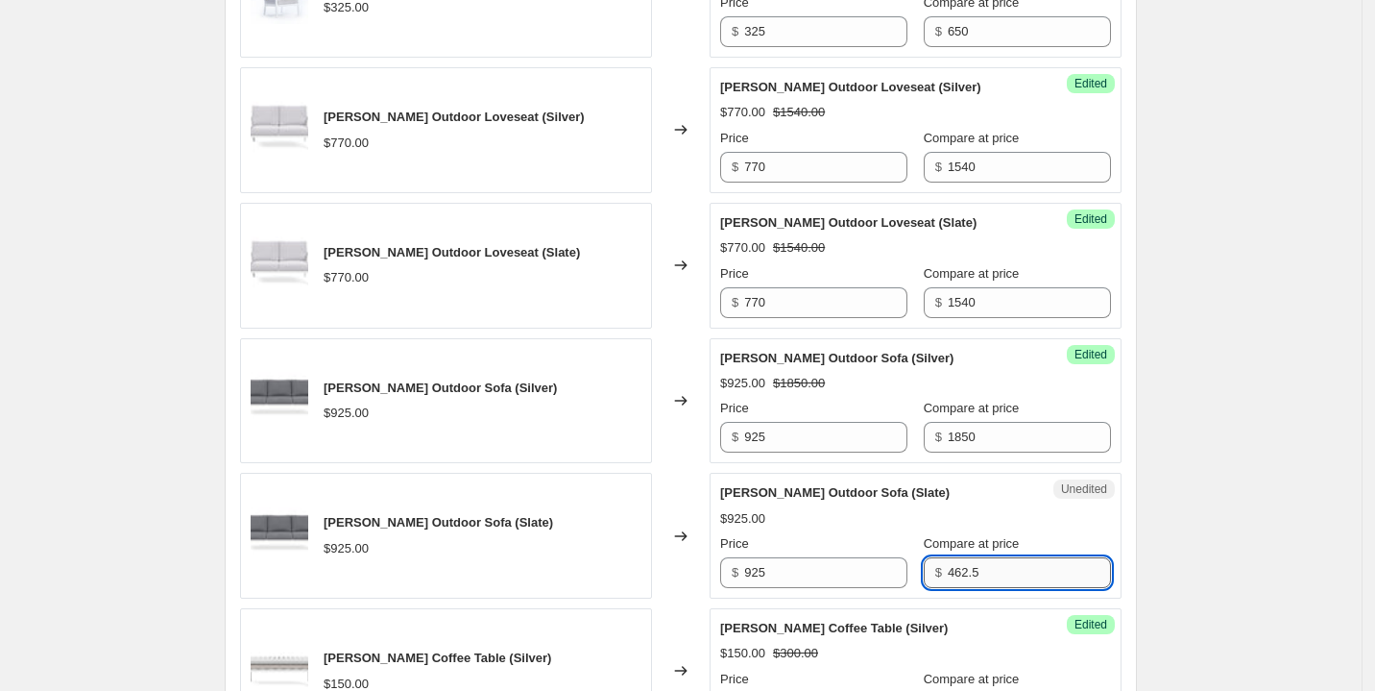
click at [1005, 573] on input "462.5" at bounding box center [1029, 572] width 163 height 31
type input "1850"
click at [1213, 534] on div "Create new price [MEDICAL_DATA]. This page is ready Create new price [MEDICAL_D…" at bounding box center [681, 15] width 1362 height 2417
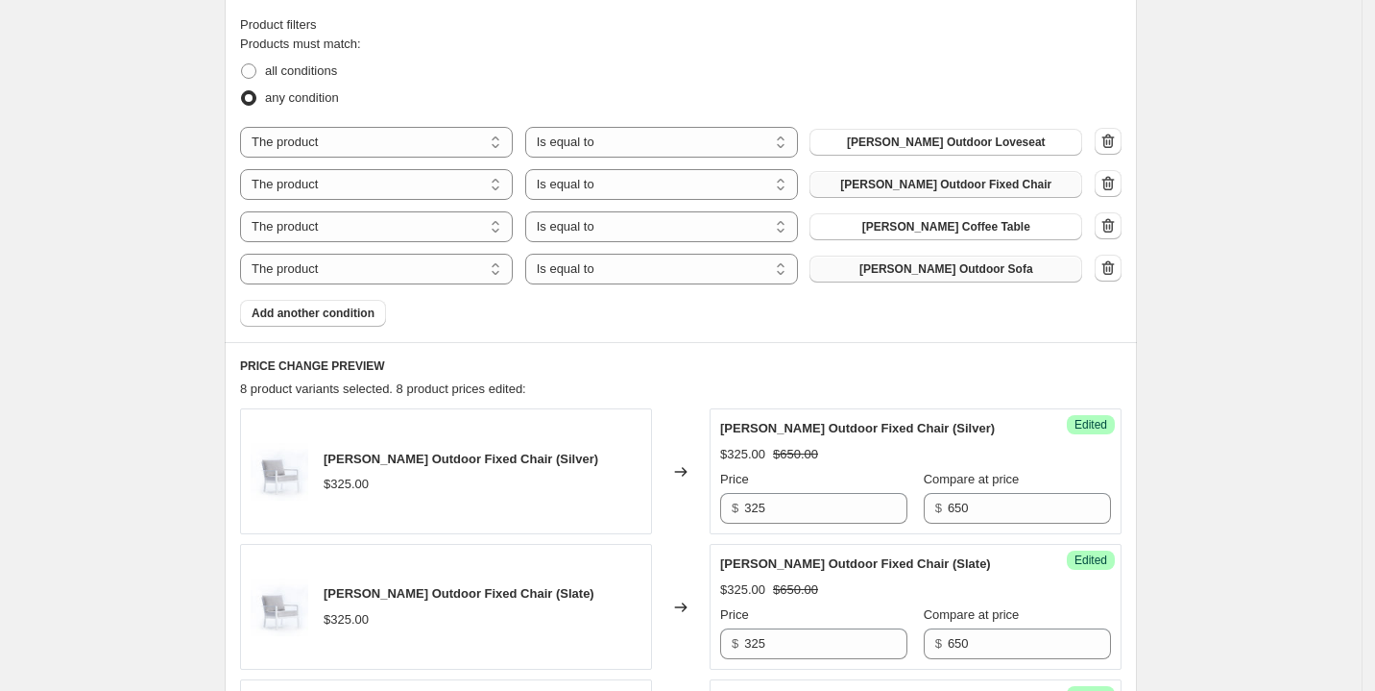
scroll to position [579, 0]
click at [307, 307] on span "Add another condition" at bounding box center [313, 314] width 123 height 15
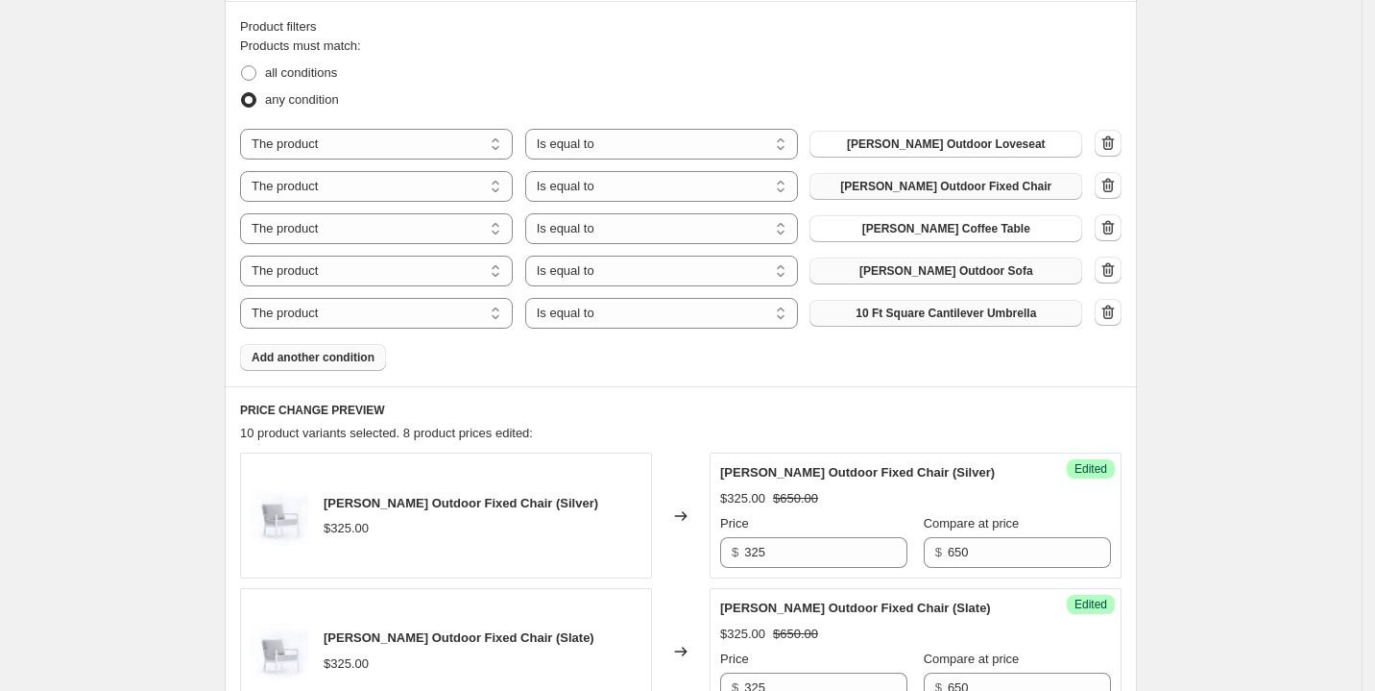
click at [962, 311] on span "10 Ft Square Cantilever Umbrella" at bounding box center [946, 312] width 181 height 15
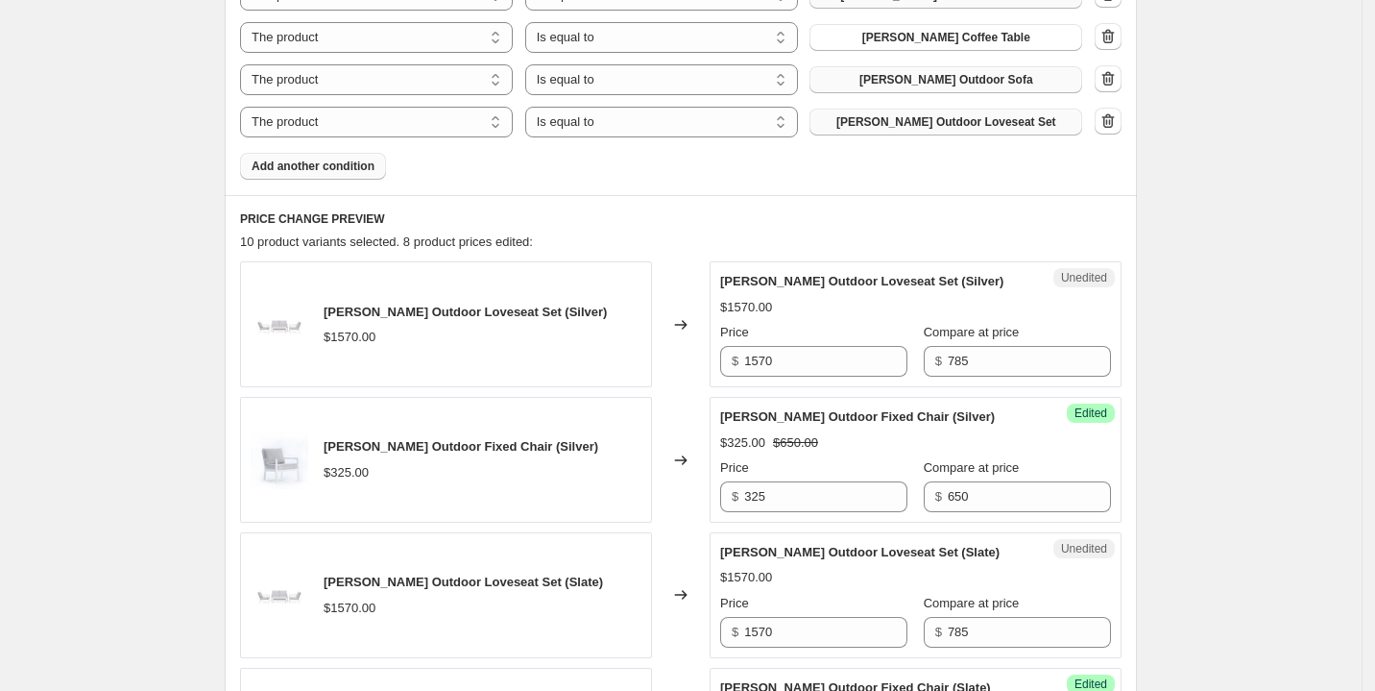
scroll to position [1006, 0]
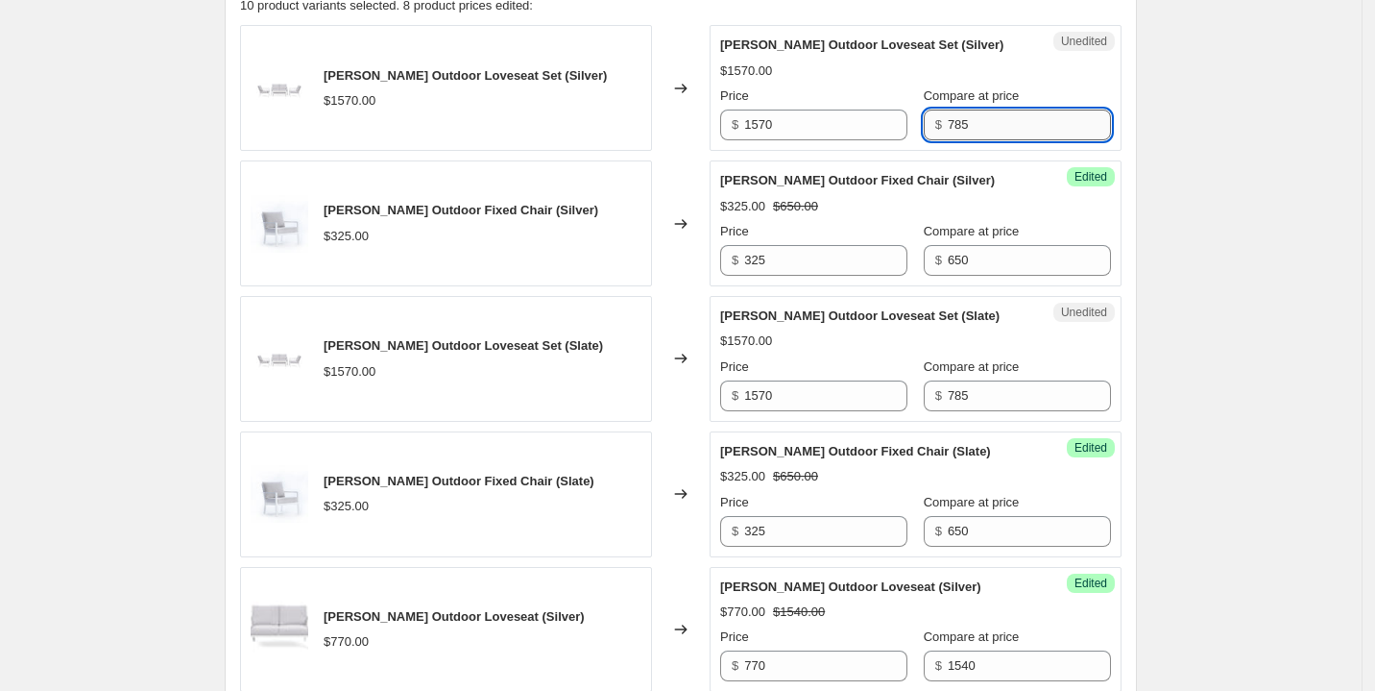
click at [1006, 119] on input "785" at bounding box center [1029, 124] width 163 height 31
type input "3140"
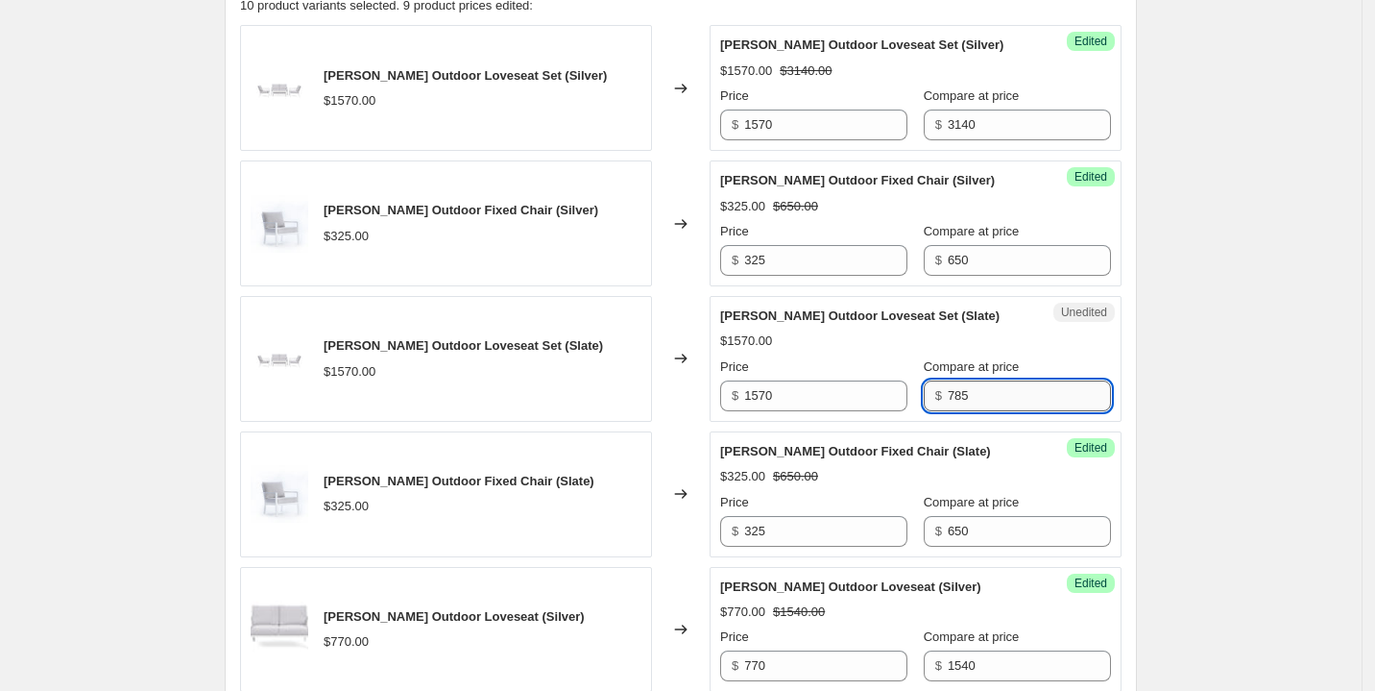
click at [971, 407] on input "785" at bounding box center [1029, 395] width 163 height 31
type input "3140"
click at [1175, 396] on div "Create new price [MEDICAL_DATA]. This page is ready Create new price [MEDICAL_D…" at bounding box center [681, 358] width 1362 height 2729
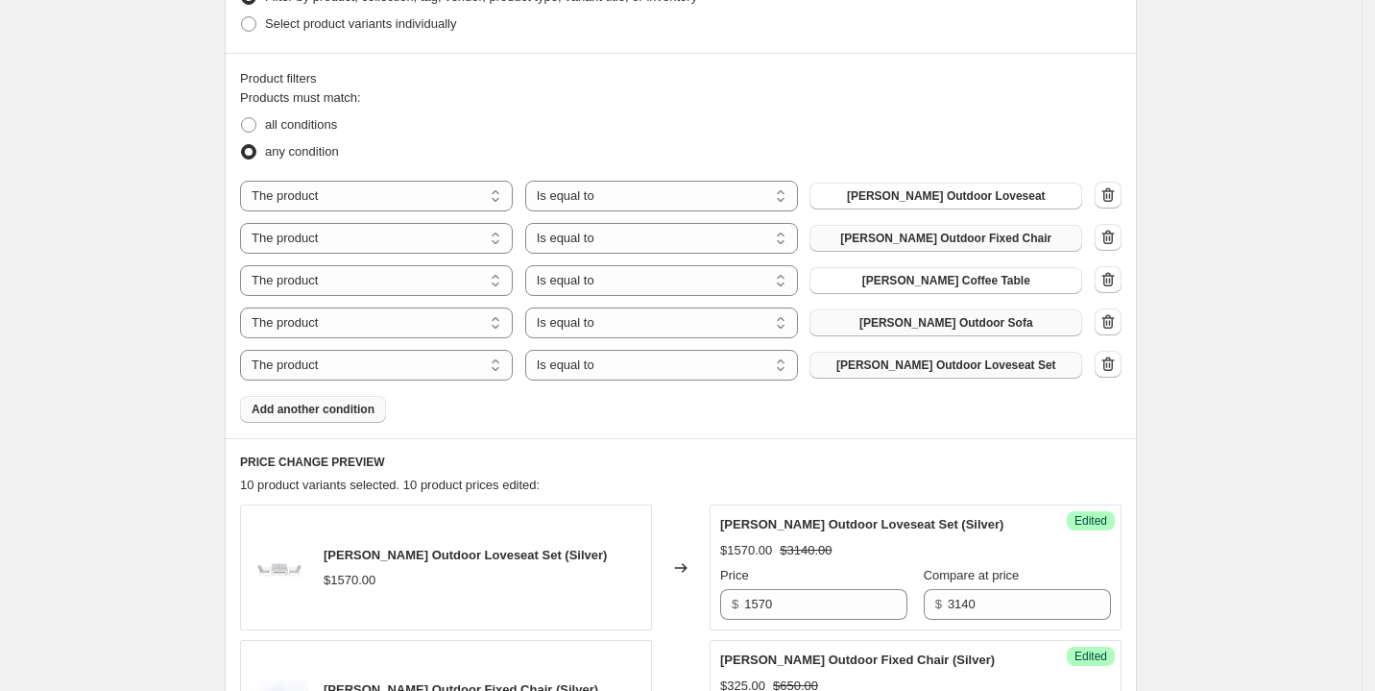
scroll to position [524, 0]
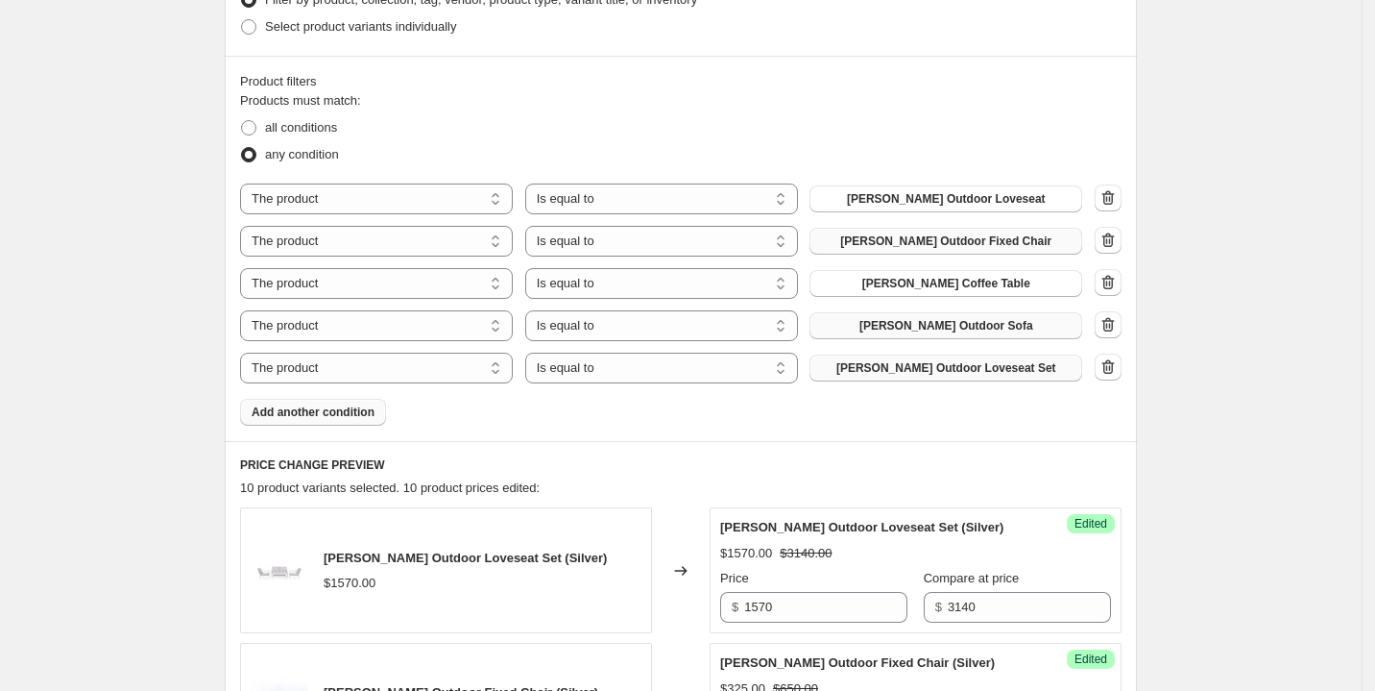
click at [339, 414] on span "Add another condition" at bounding box center [313, 411] width 123 height 15
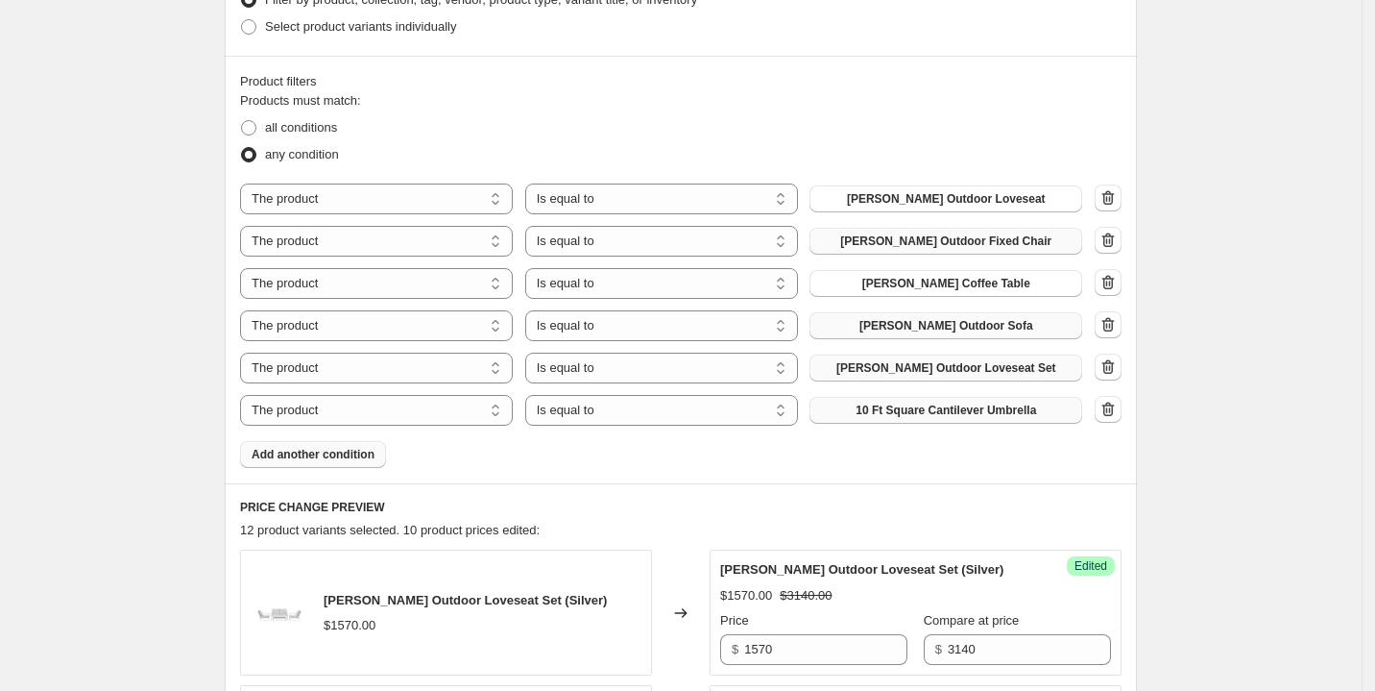
click at [897, 409] on span "10 Ft Square Cantilever Umbrella" at bounding box center [946, 409] width 181 height 15
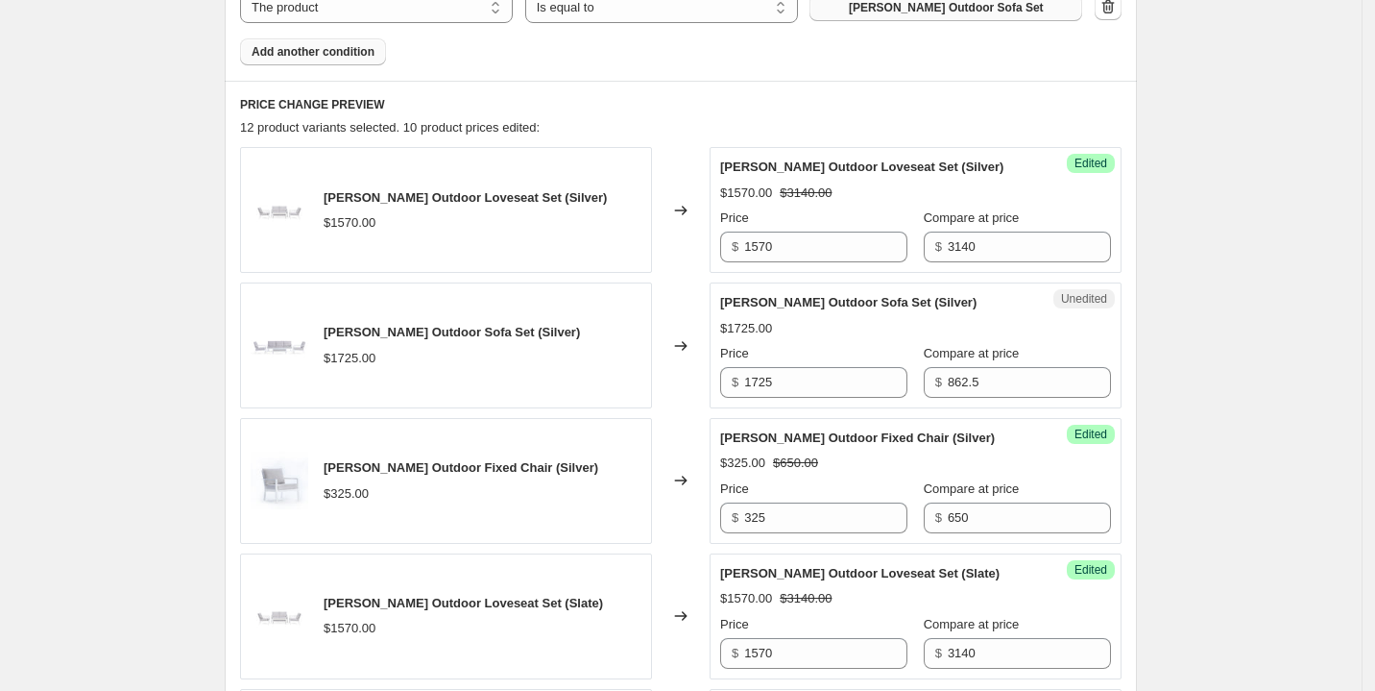
scroll to position [1133, 0]
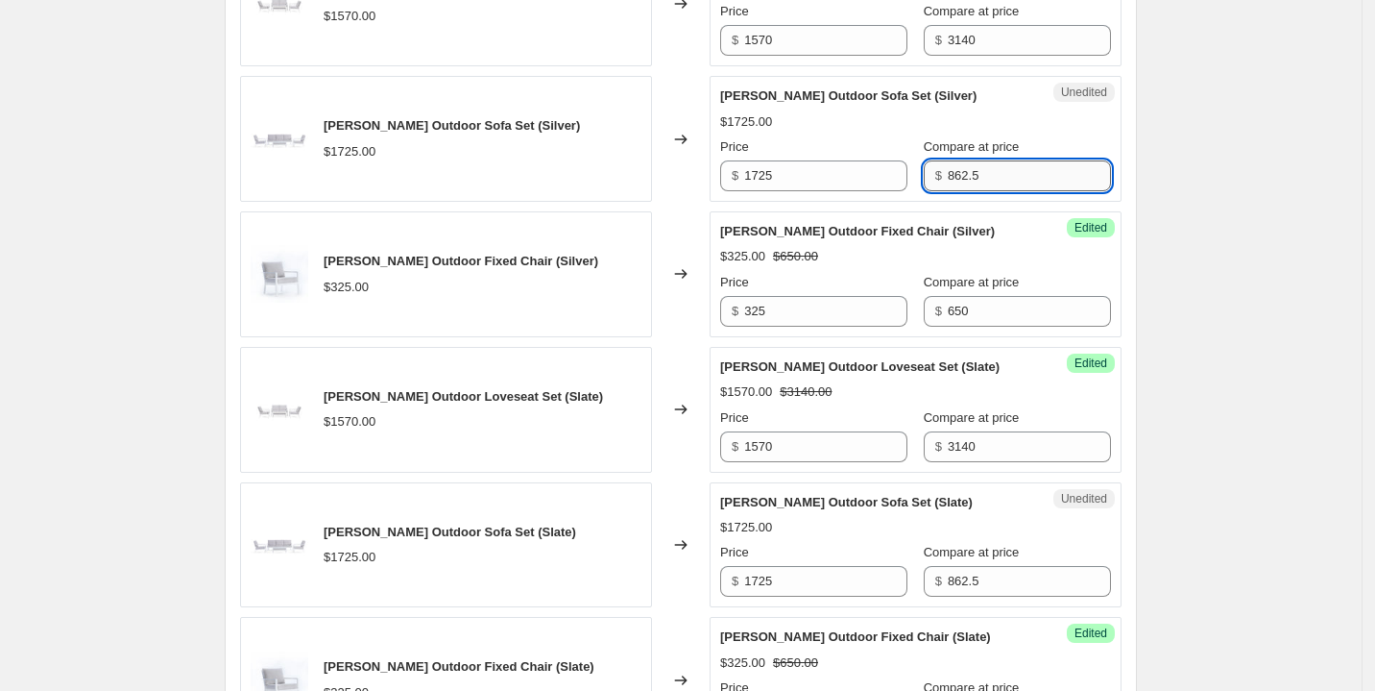
click at [1011, 170] on input "862.5" at bounding box center [1029, 175] width 163 height 31
type input "3450"
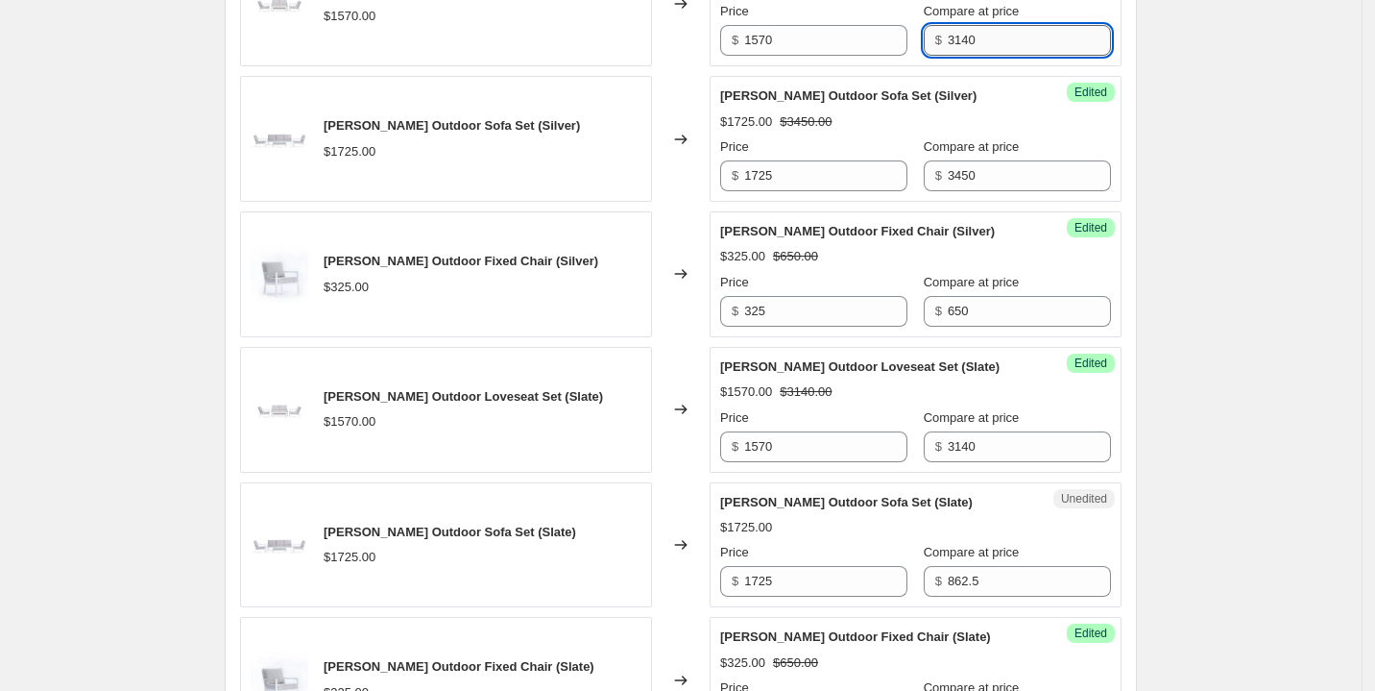
click at [978, 33] on input "3140" at bounding box center [1029, 40] width 163 height 31
type input "3450"
click at [1207, 124] on div "Create new price [MEDICAL_DATA]. This page is ready Create new price [MEDICAL_D…" at bounding box center [681, 388] width 1362 height 3042
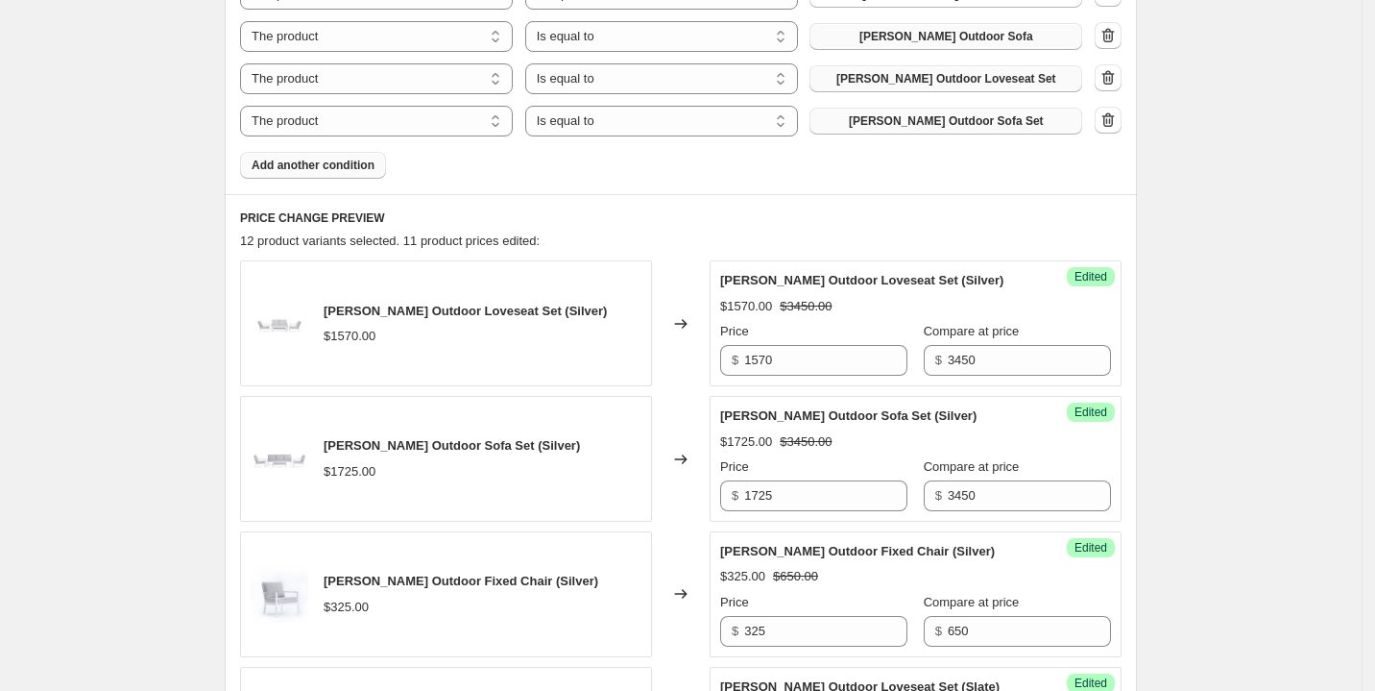
scroll to position [806, 0]
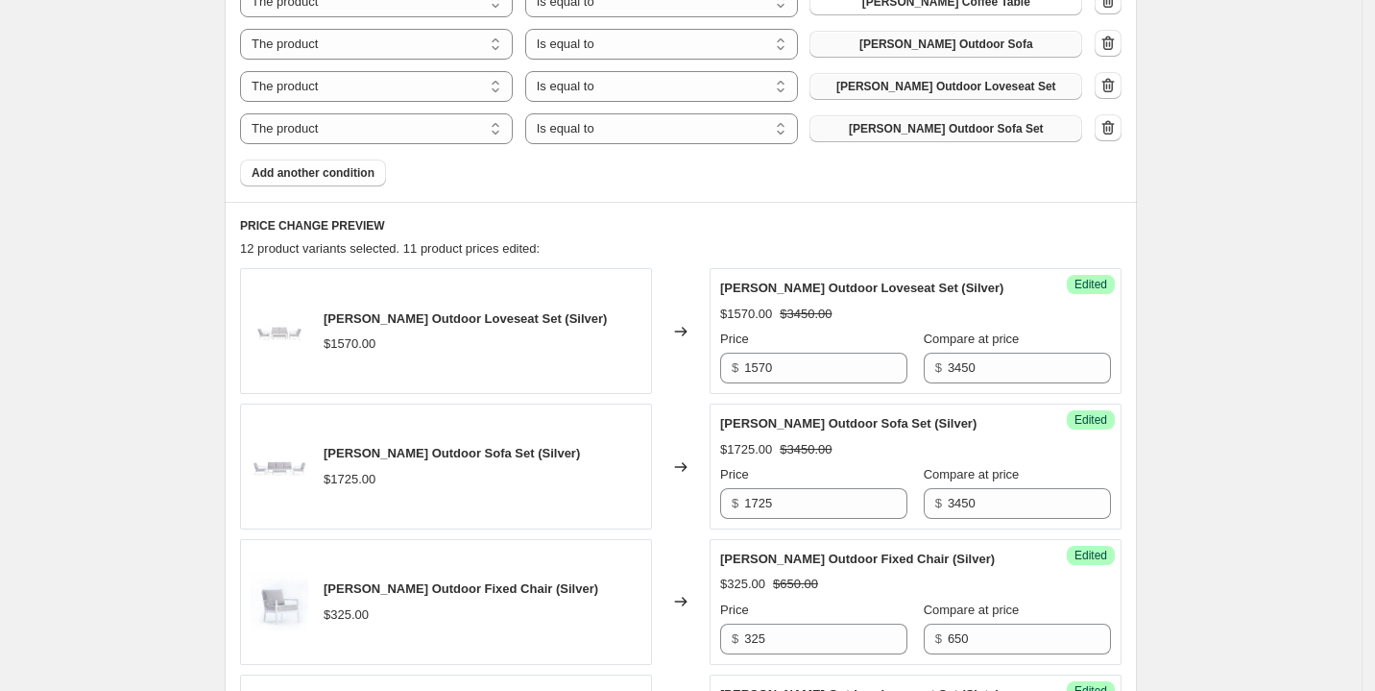
drag, startPoint x: 312, startPoint y: 167, endPoint x: 588, endPoint y: 228, distance: 282.2
click at [313, 167] on span "Add another condition" at bounding box center [313, 172] width 123 height 15
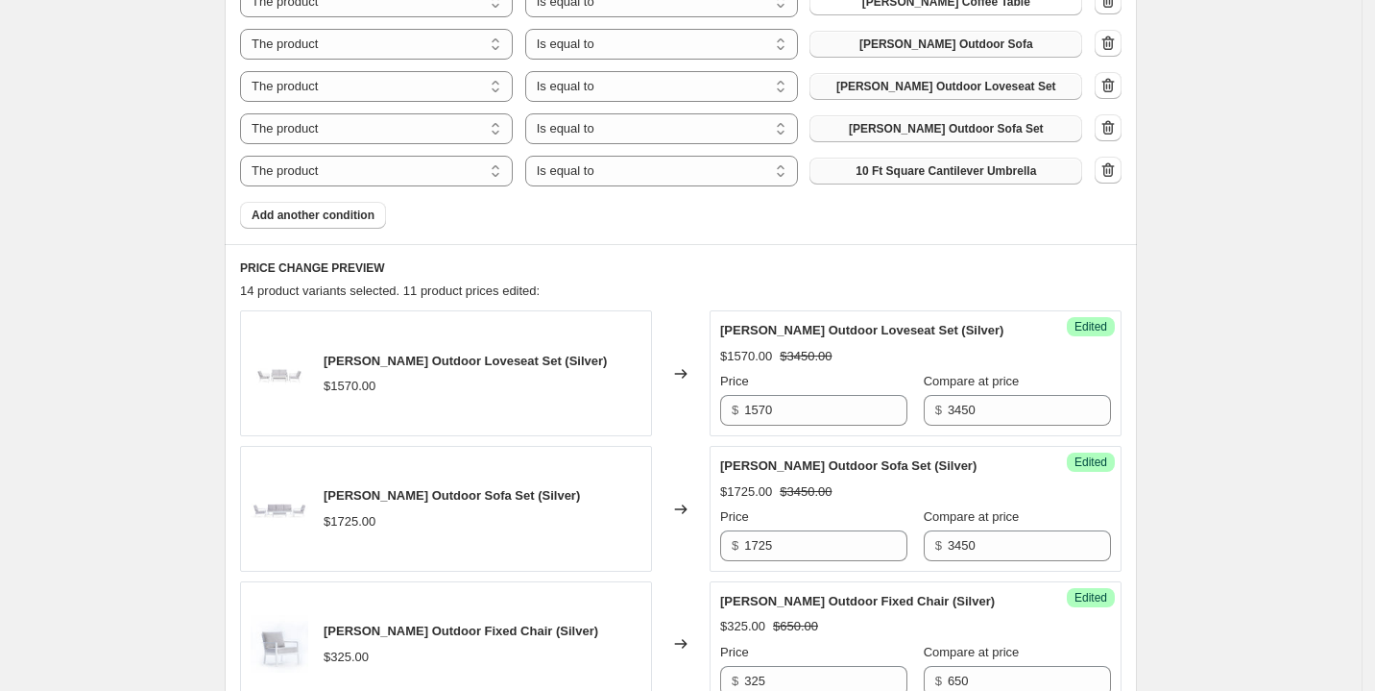
click at [893, 171] on span "10 Ft Square Cantilever Umbrella" at bounding box center [946, 170] width 181 height 15
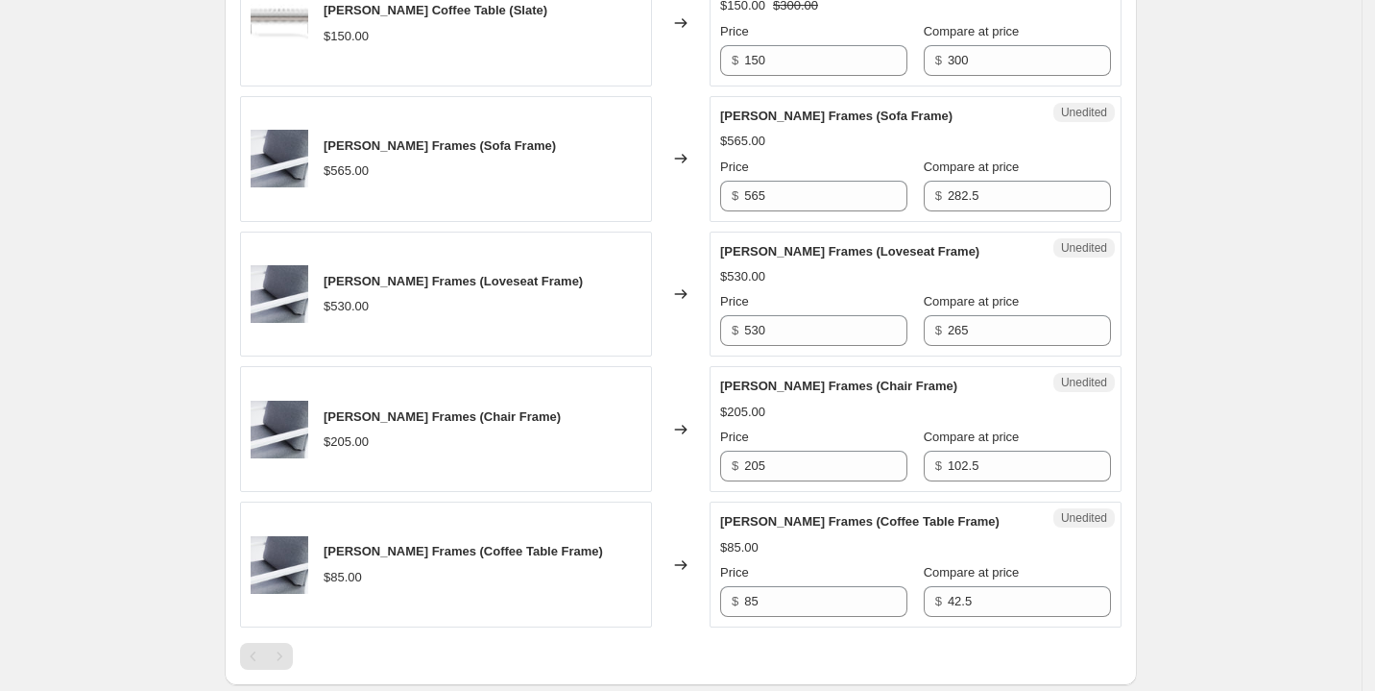
scroll to position [2644, 0]
click at [1012, 187] on input "282.5" at bounding box center [1029, 195] width 163 height 31
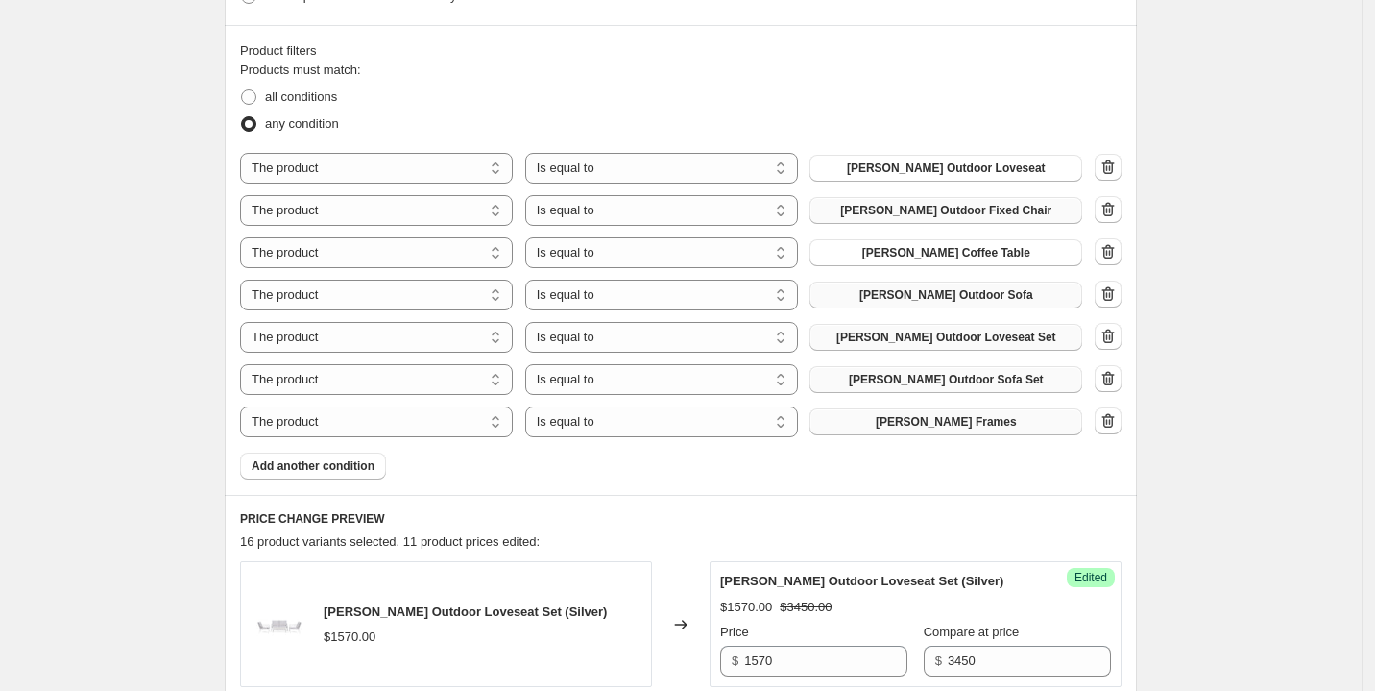
scroll to position [505, 0]
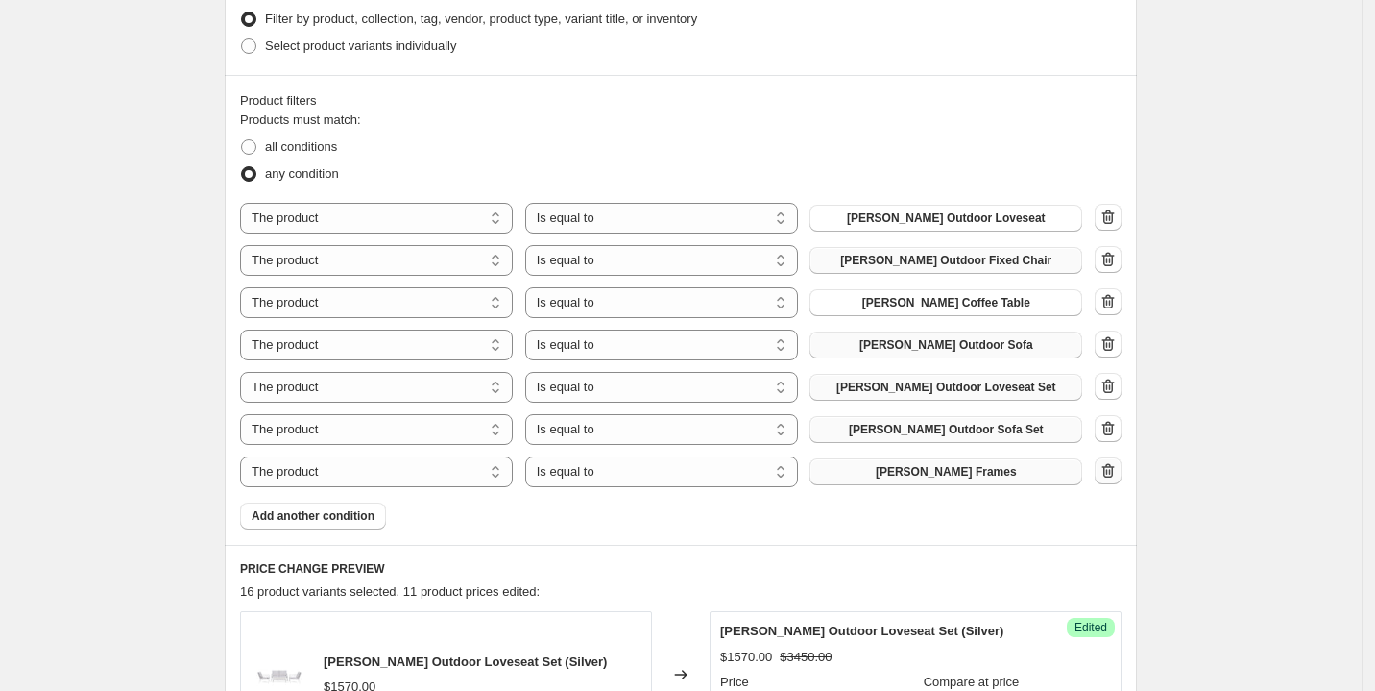
click at [1108, 465] on icon "button" at bounding box center [1108, 470] width 19 height 19
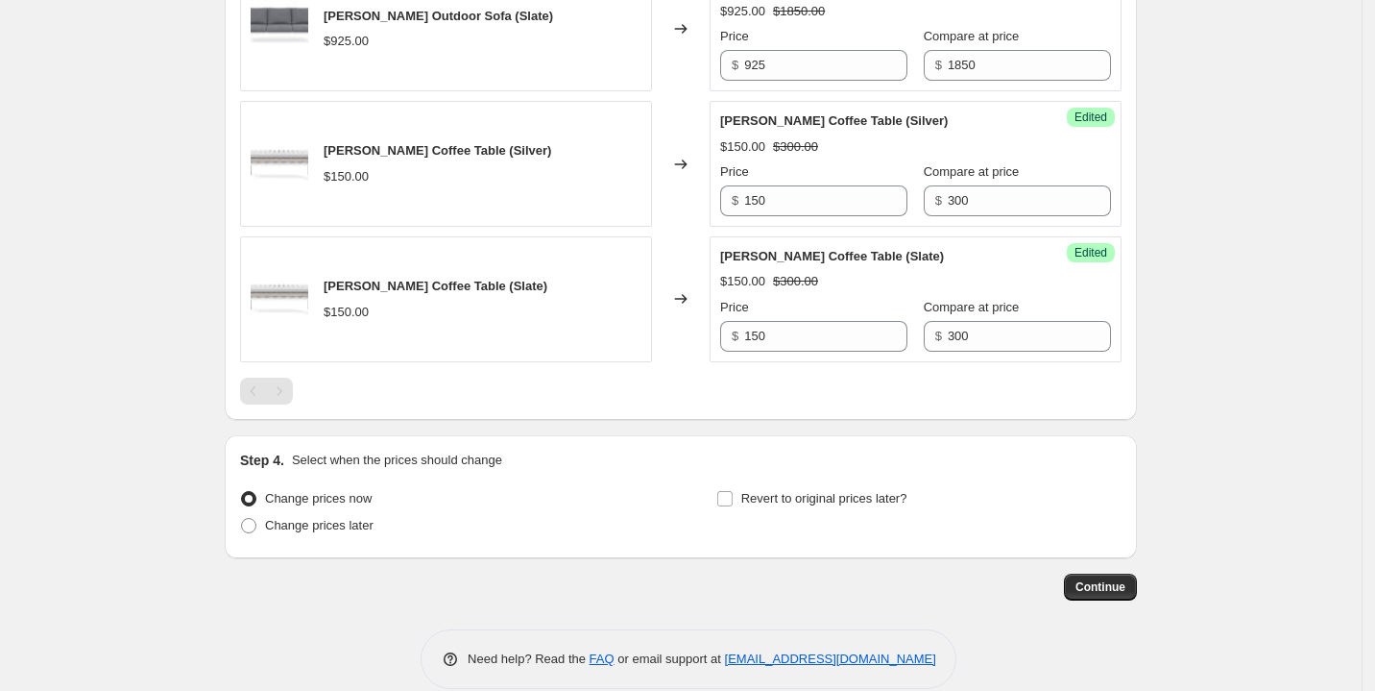
scroll to position [2348, 0]
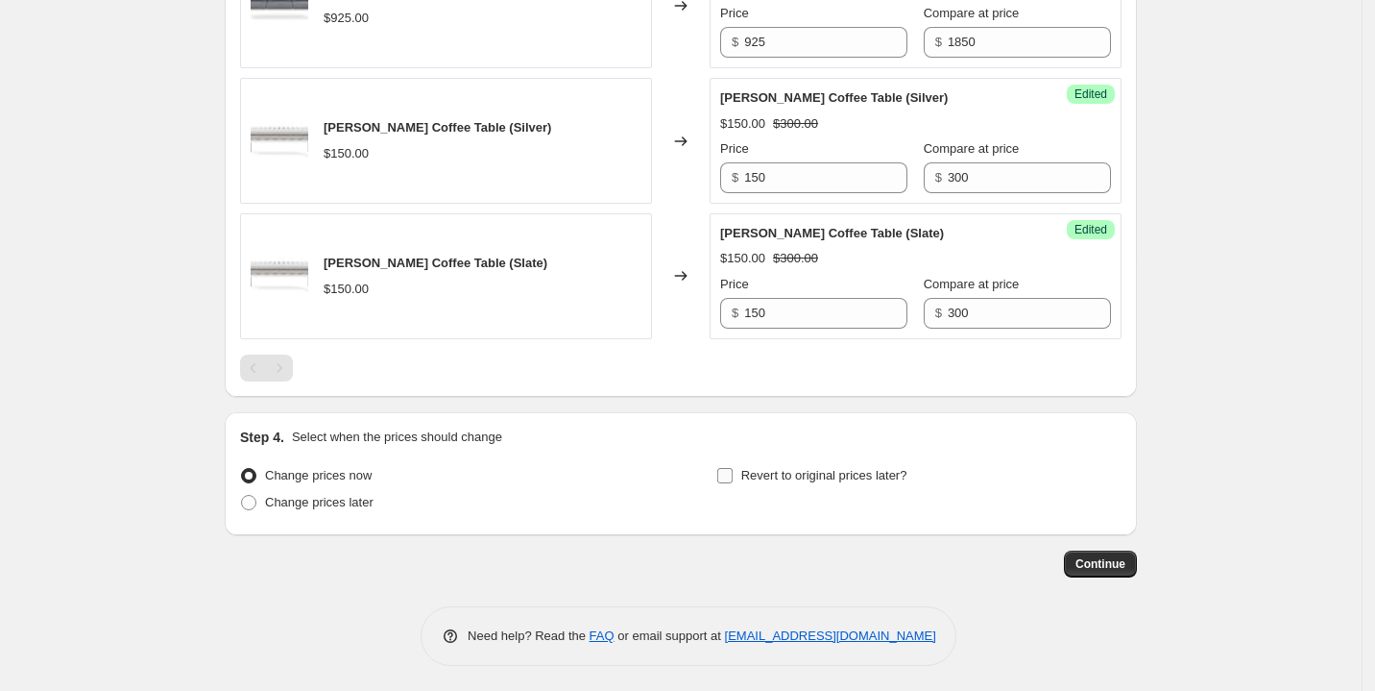
click at [728, 476] on input "Revert to original prices later?" at bounding box center [724, 475] width 15 height 15
checkbox input "true"
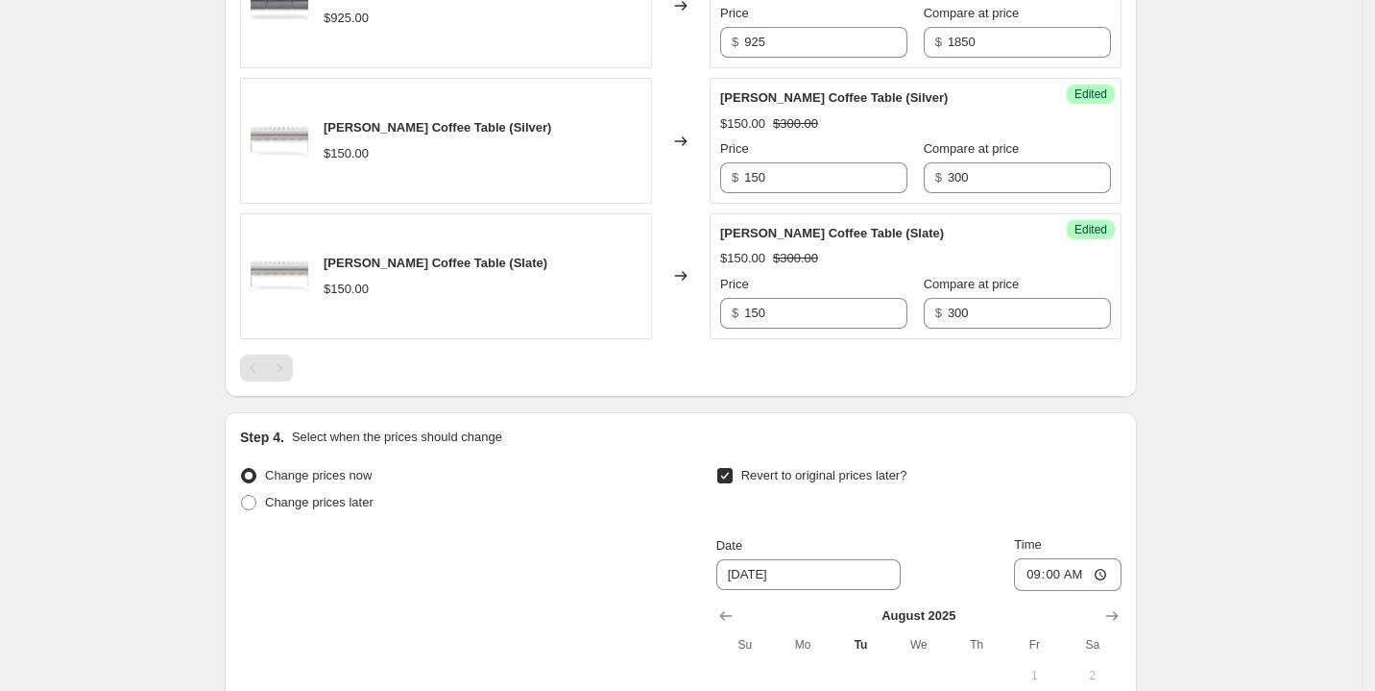
scroll to position [2707, 0]
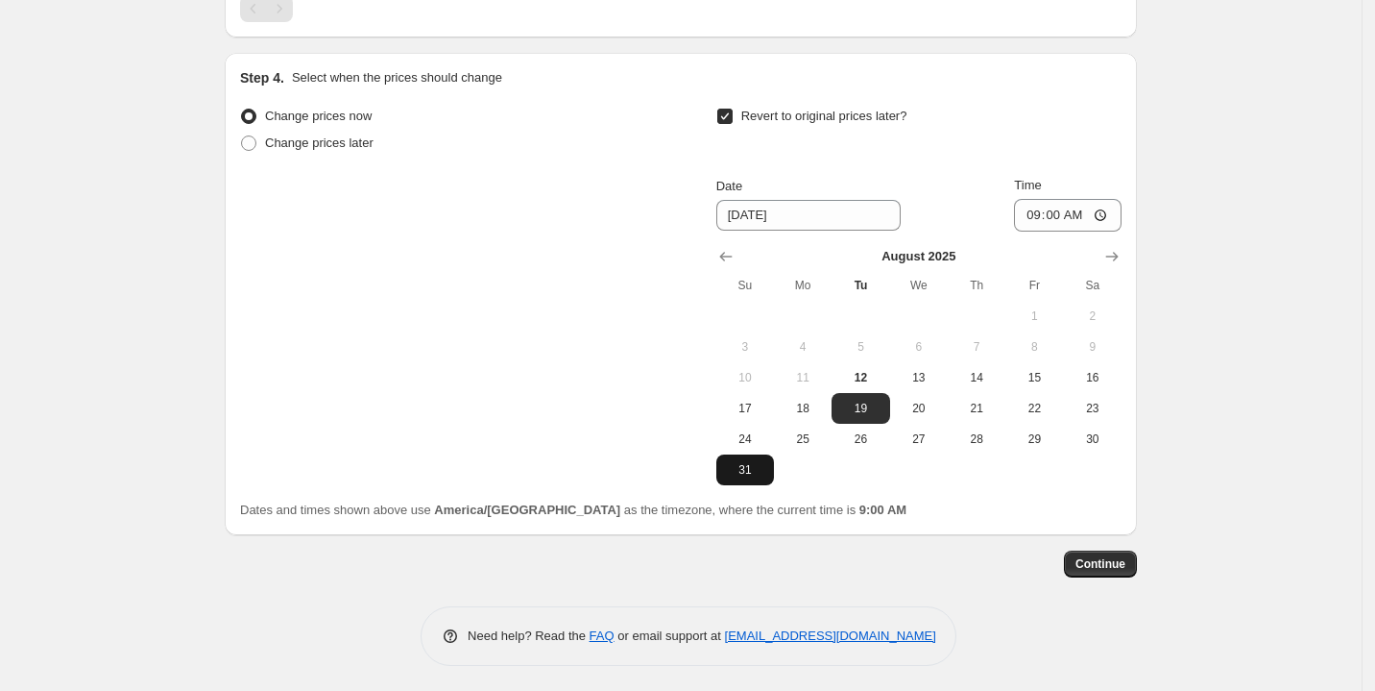
click at [762, 464] on span "31" at bounding box center [745, 469] width 42 height 15
type input "[DATE]"
click at [1099, 214] on input "09:00" at bounding box center [1068, 215] width 108 height 33
type input "02:00"
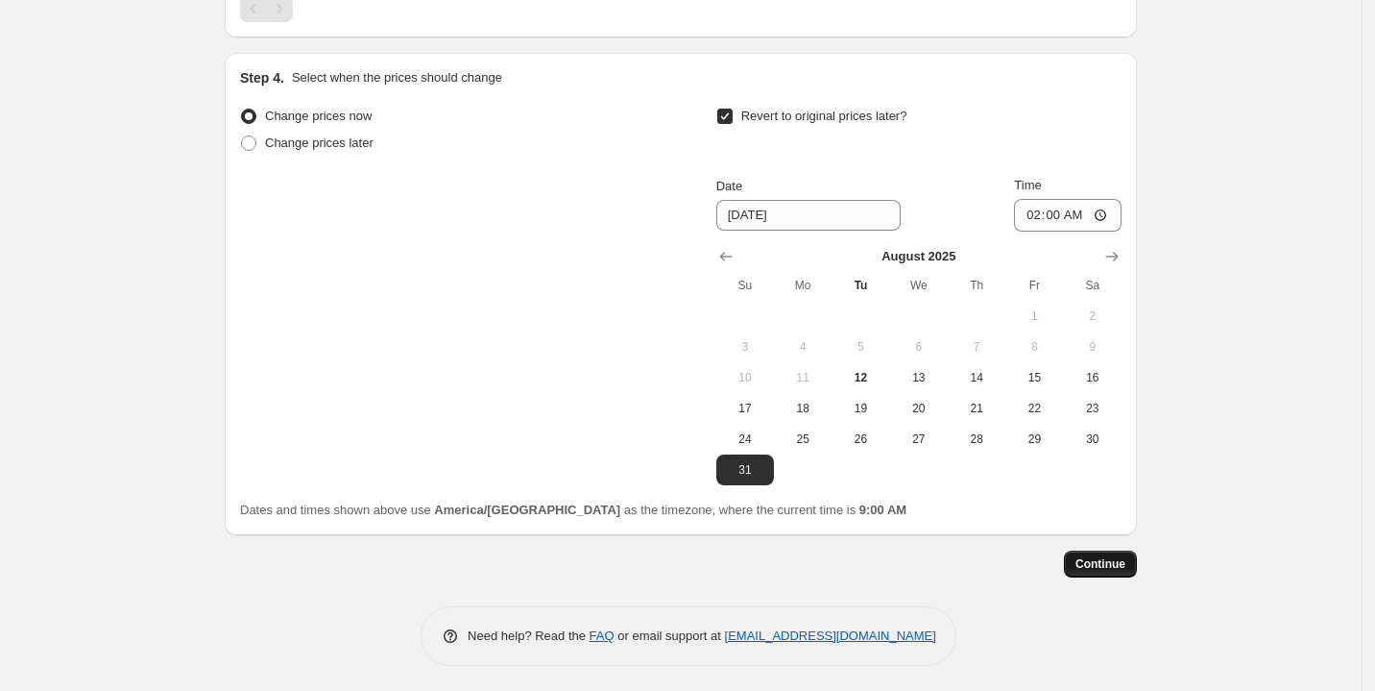
click at [1102, 559] on span "Continue" at bounding box center [1101, 563] width 50 height 15
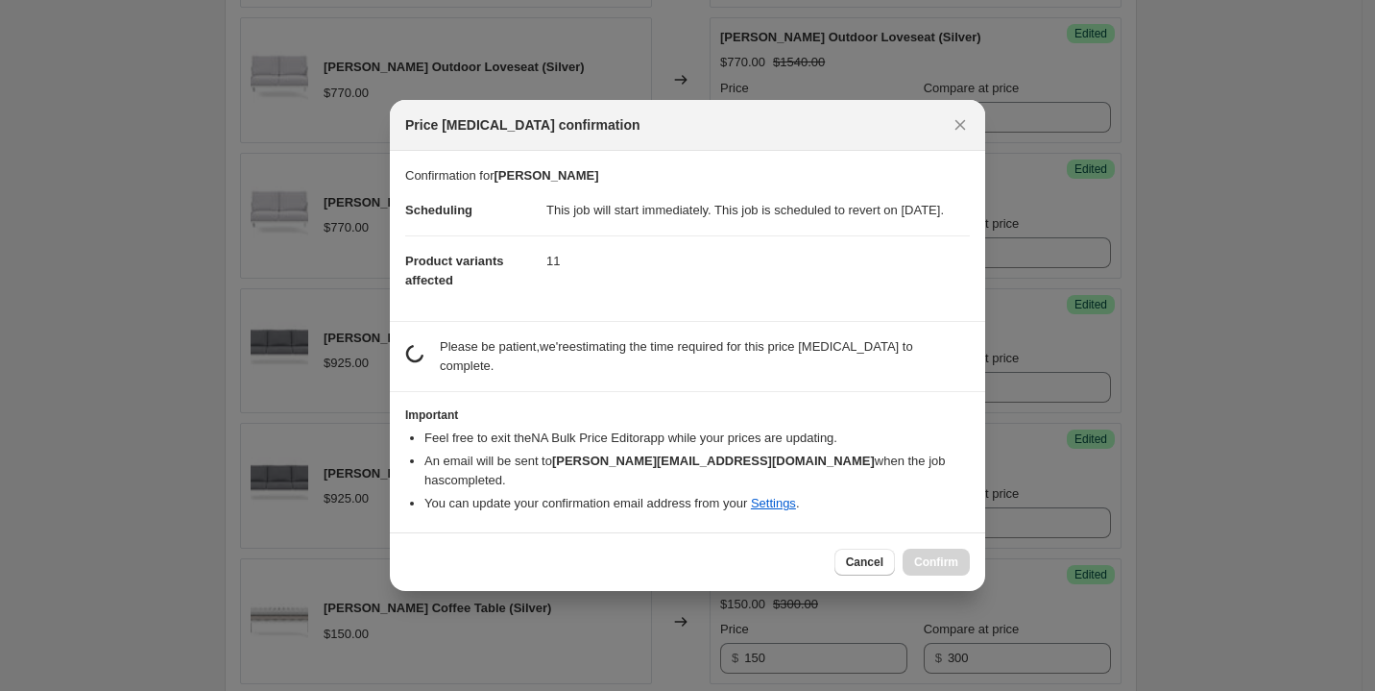
scroll to position [0, 0]
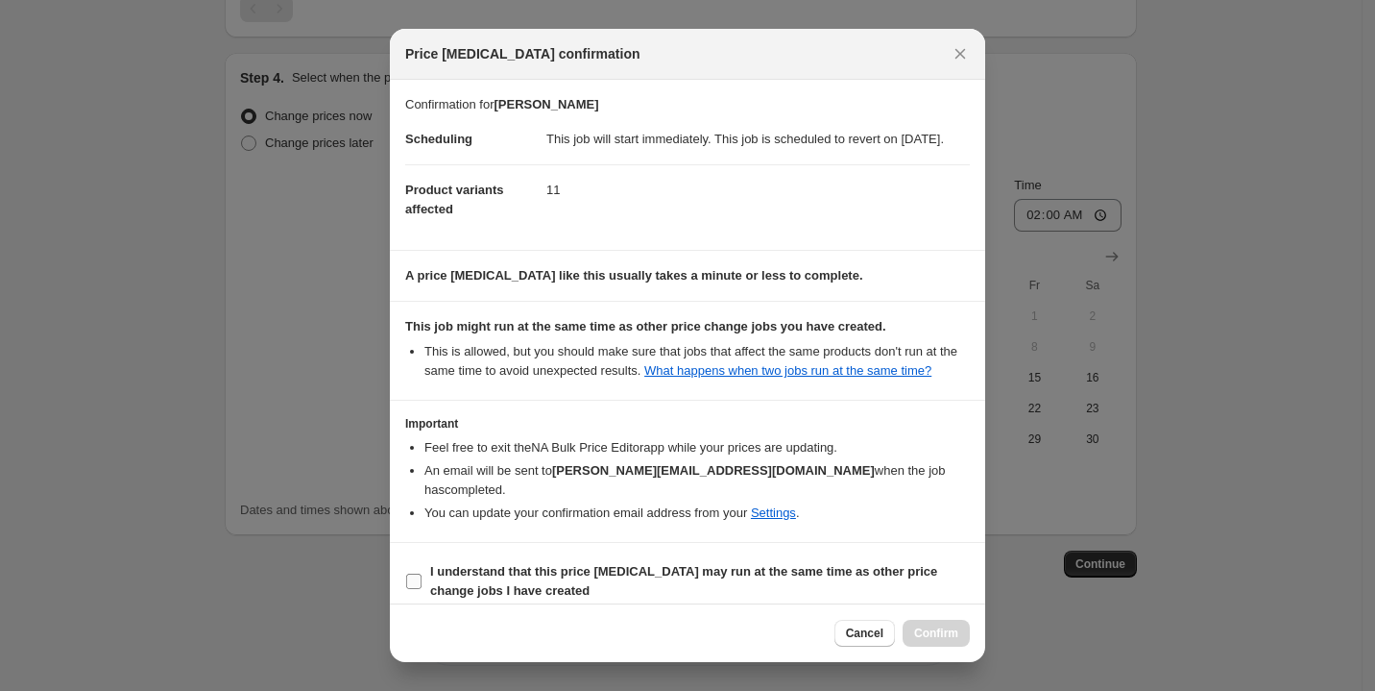
click at [419, 575] on input "I understand that this price [MEDICAL_DATA] may run at the same time as other p…" at bounding box center [413, 580] width 15 height 15
checkbox input "true"
click at [915, 626] on span "Confirm" at bounding box center [936, 632] width 44 height 15
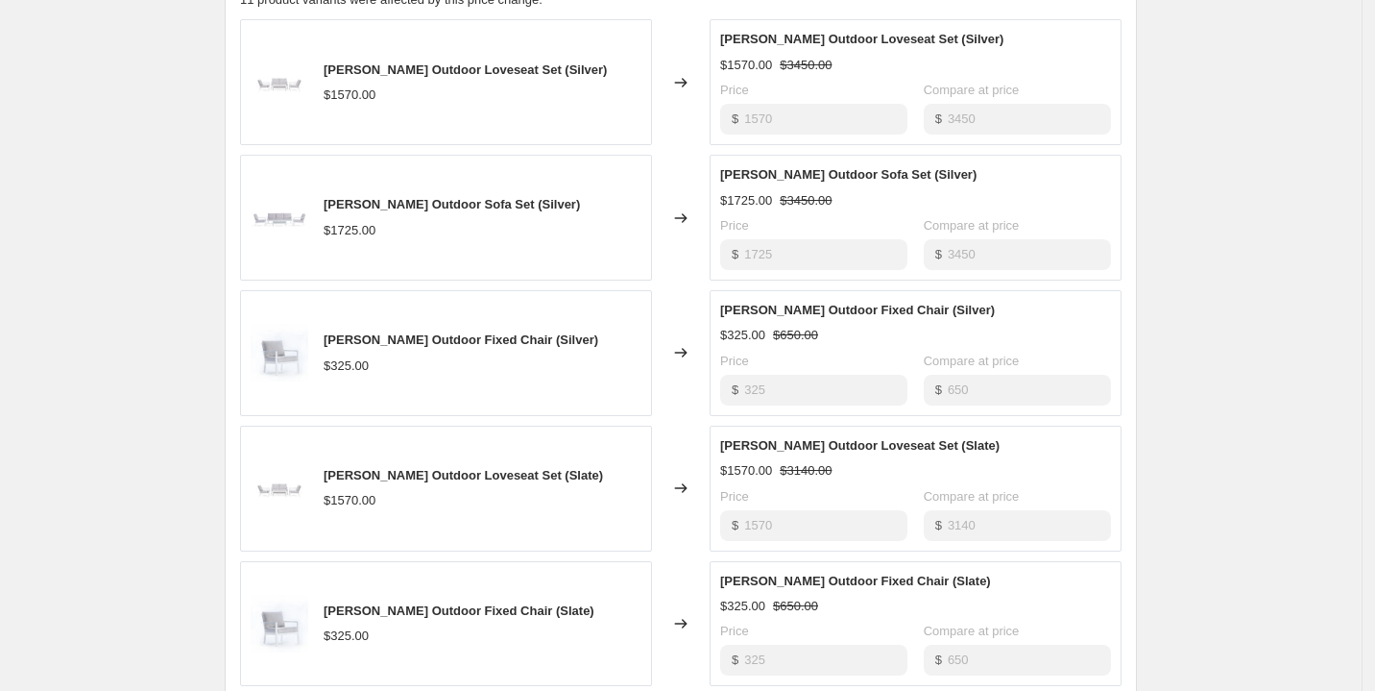
scroll to position [1399, 0]
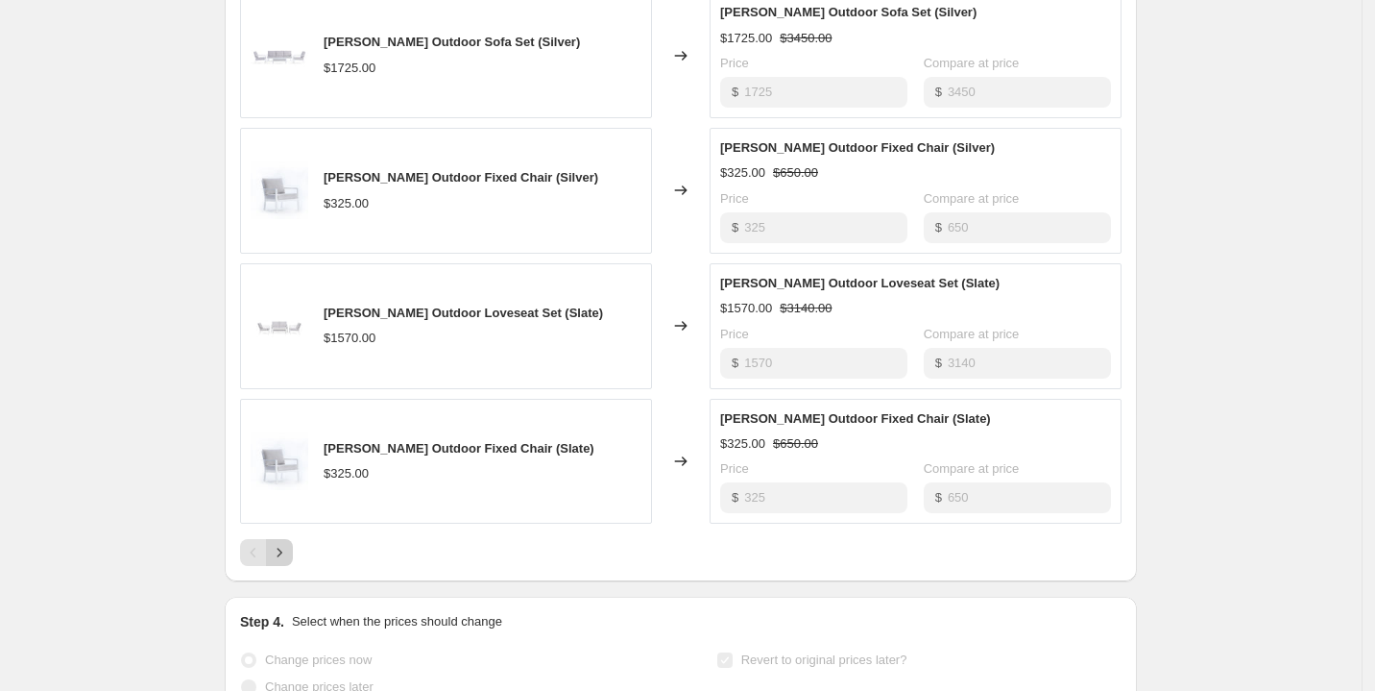
click at [284, 560] on icon "Next" at bounding box center [279, 552] width 19 height 19
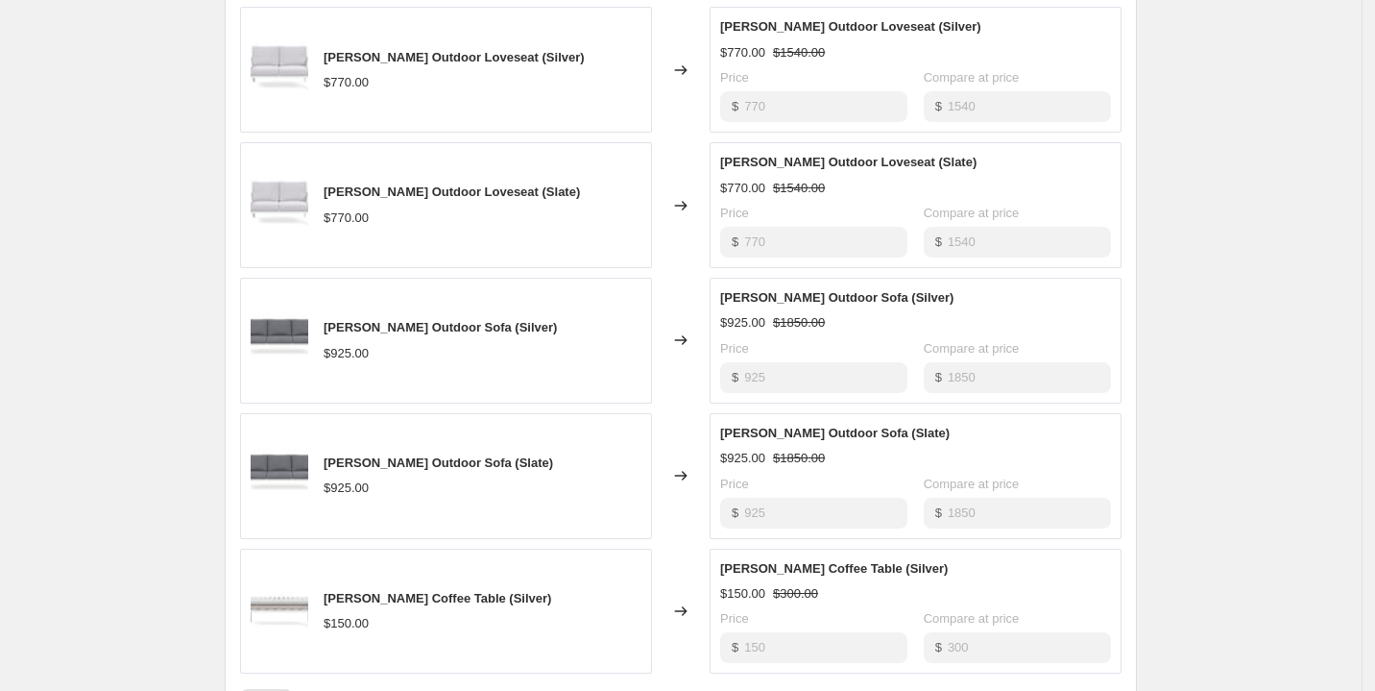
scroll to position [1439, 0]
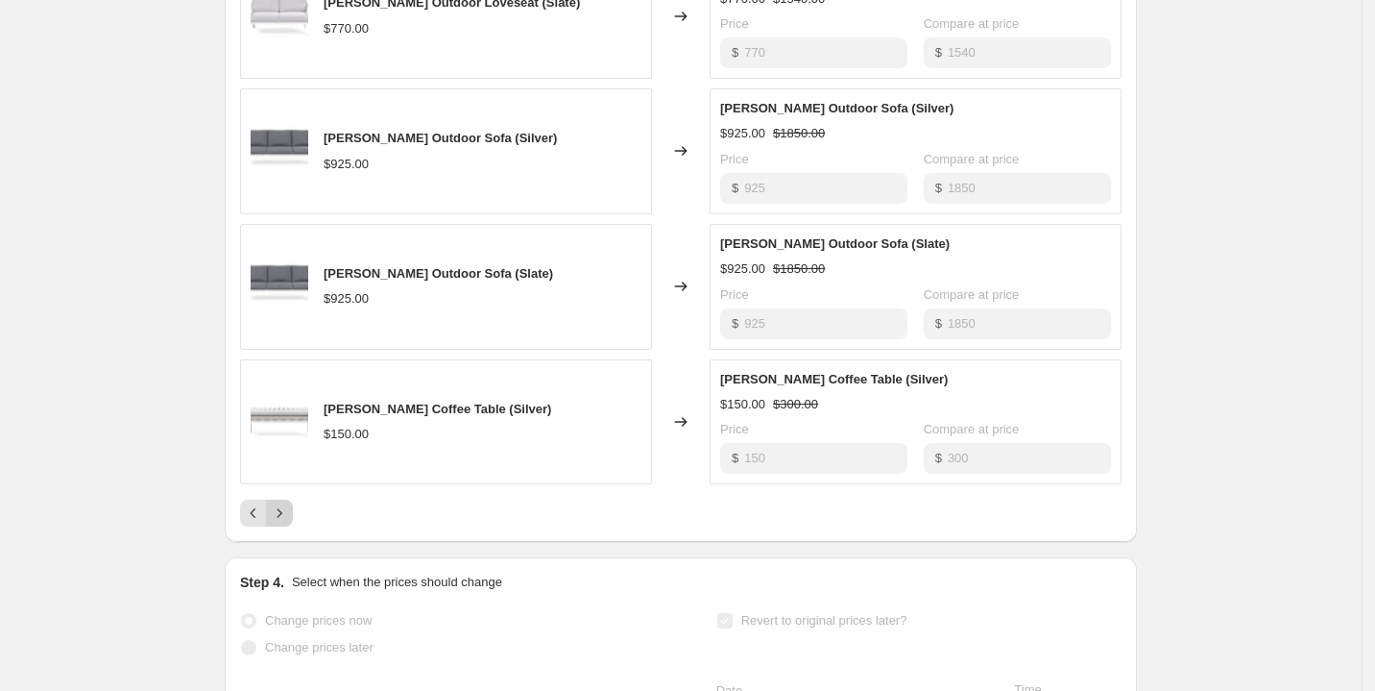
click at [280, 522] on icon "Next" at bounding box center [279, 512] width 19 height 19
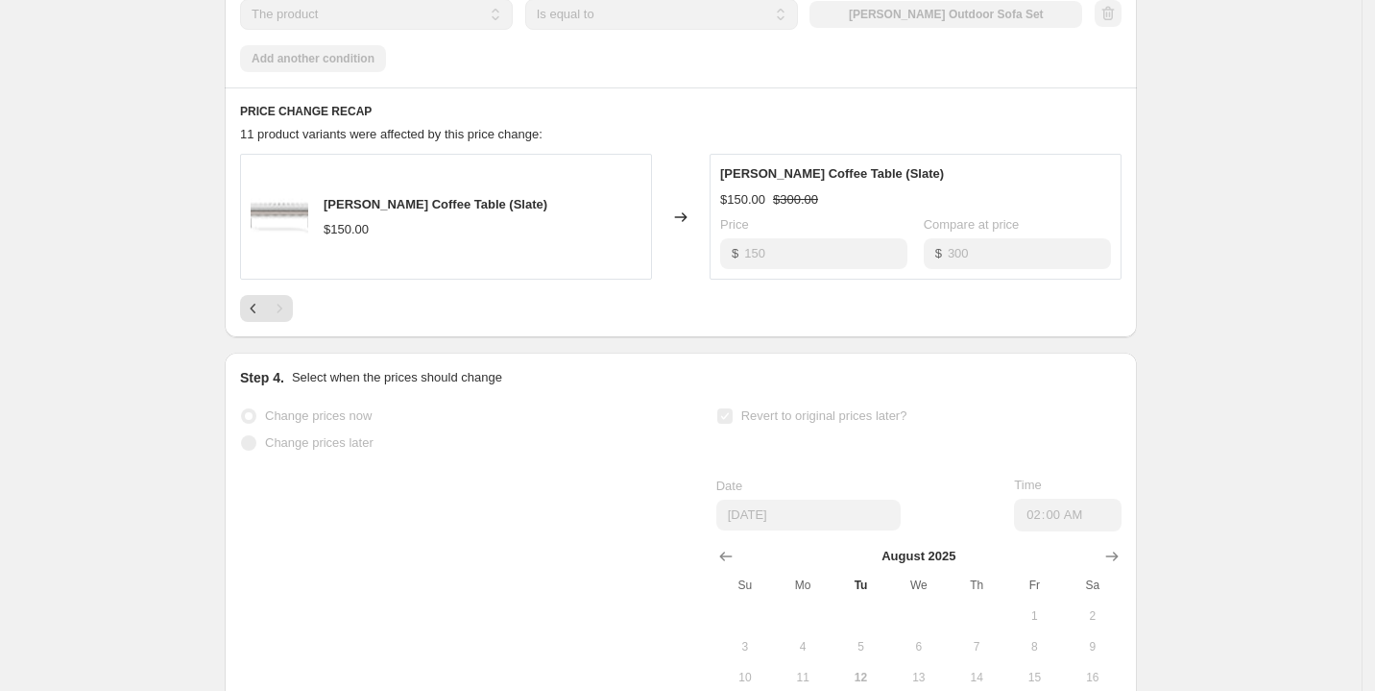
scroll to position [1102, 0]
click at [252, 318] on button "Previous" at bounding box center [253, 309] width 27 height 27
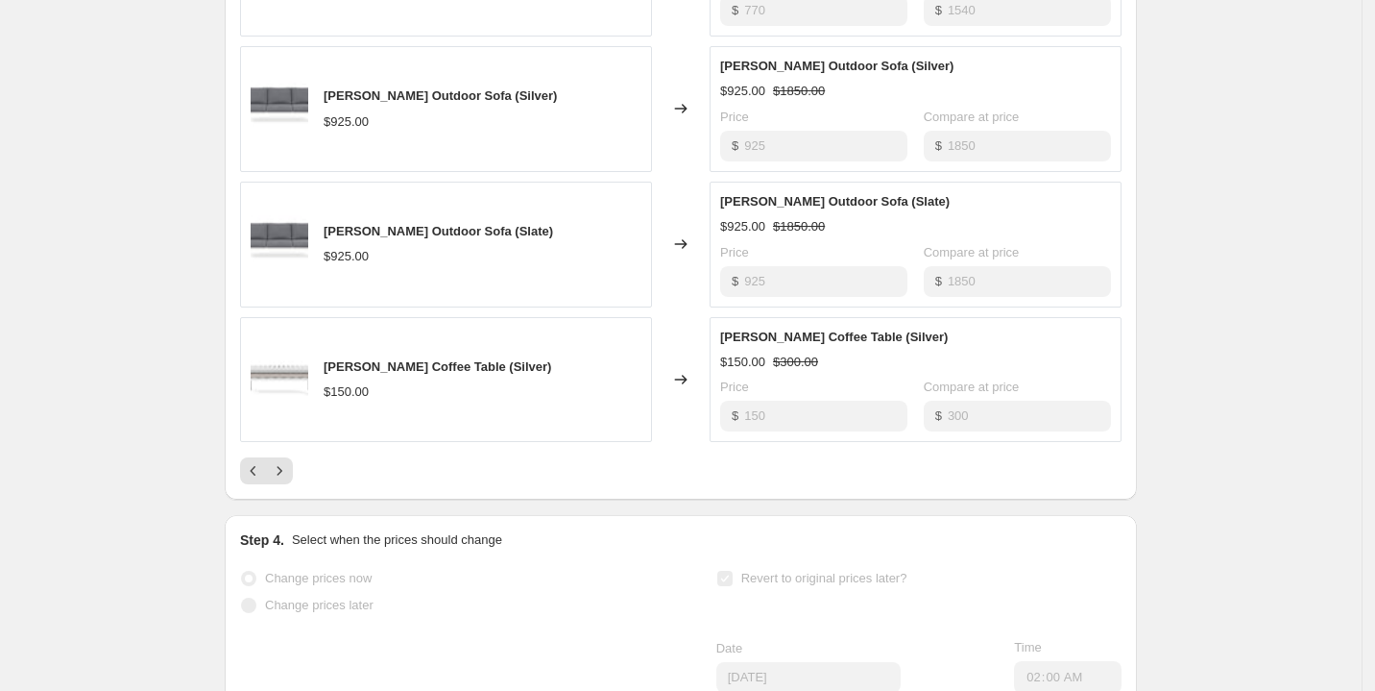
scroll to position [1491, 0]
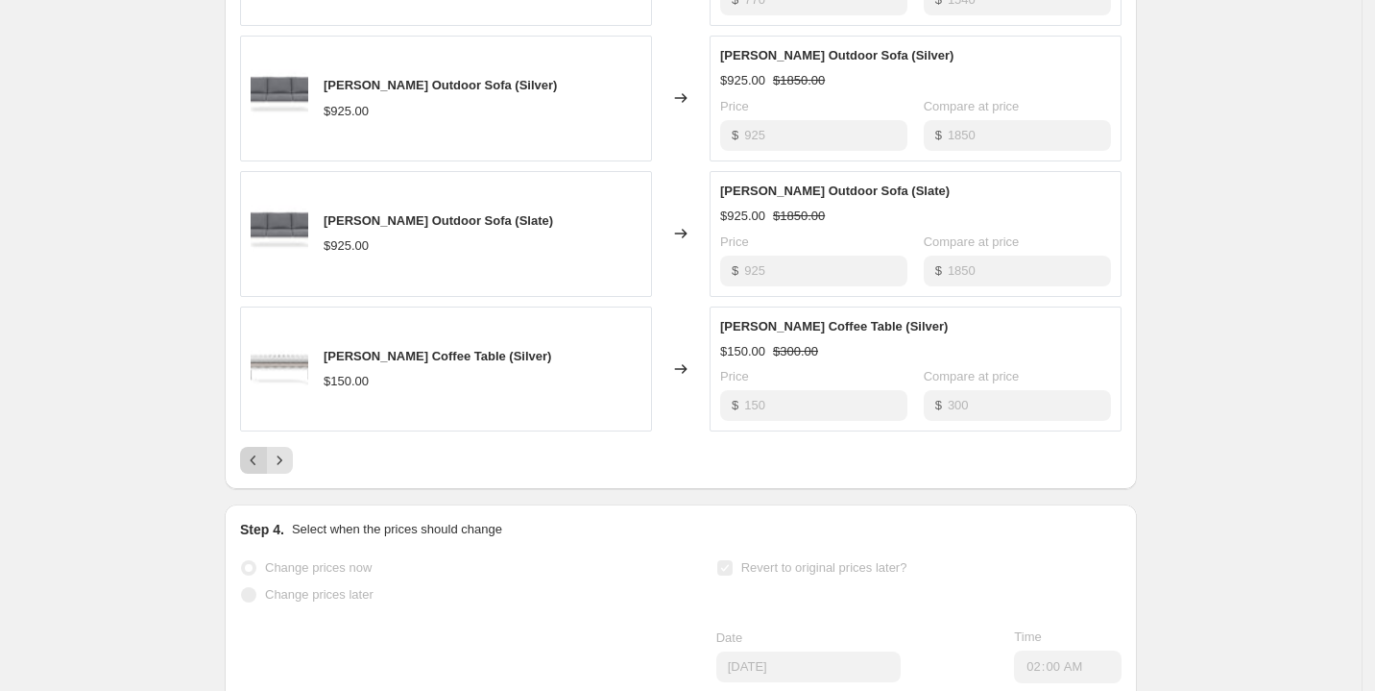
click at [256, 465] on icon "Previous" at bounding box center [254, 460] width 6 height 10
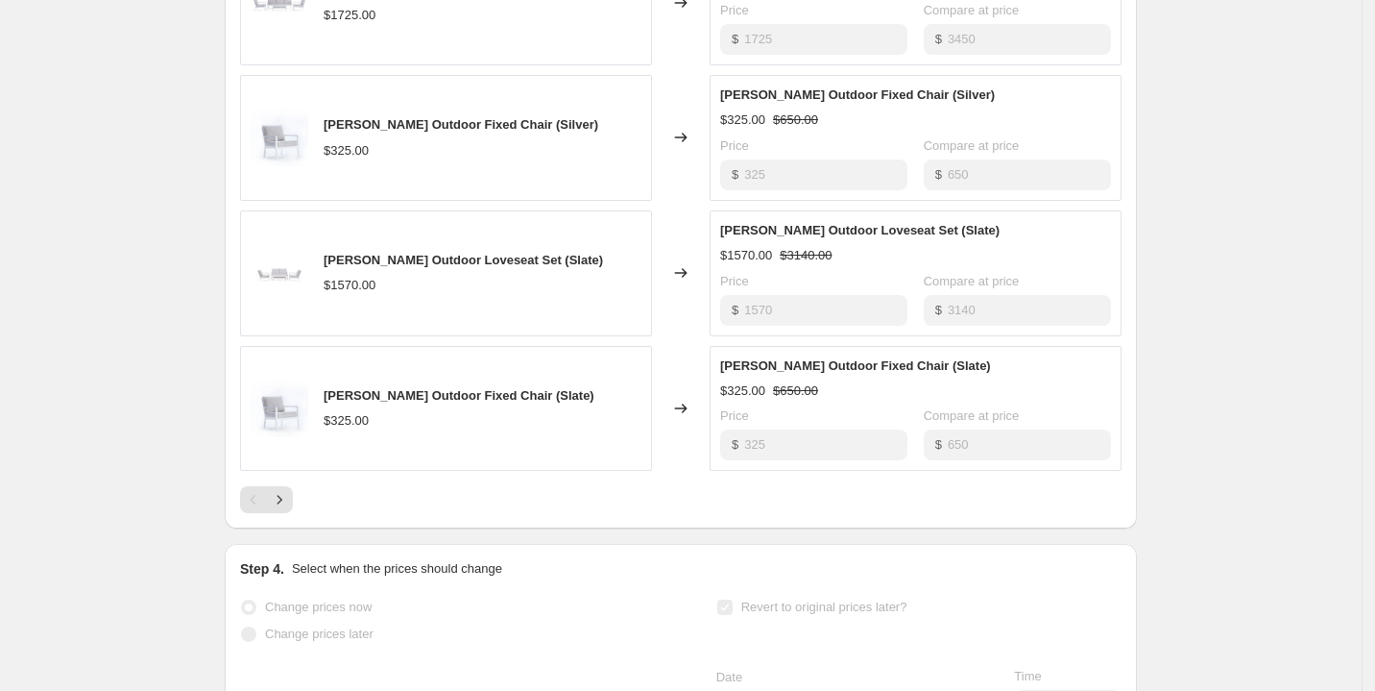
scroll to position [1455, 0]
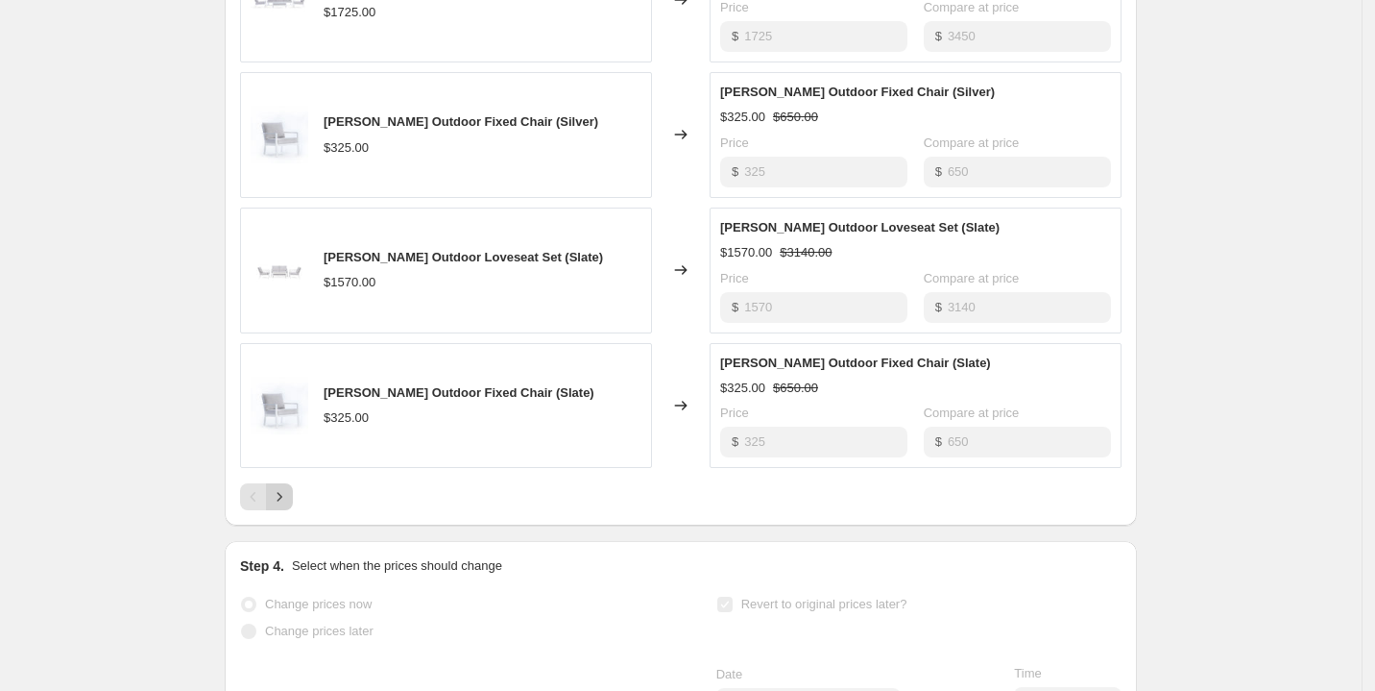
click at [288, 506] on icon "Next" at bounding box center [279, 496] width 19 height 19
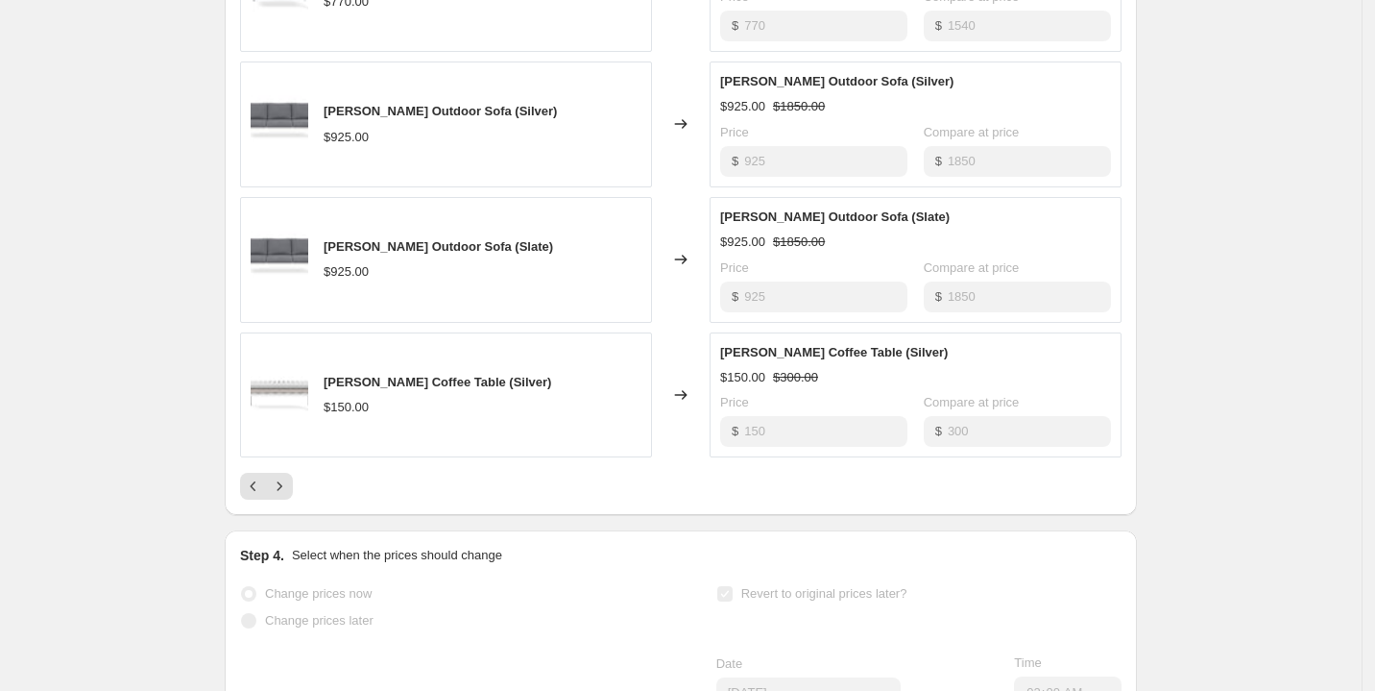
scroll to position [1537, 0]
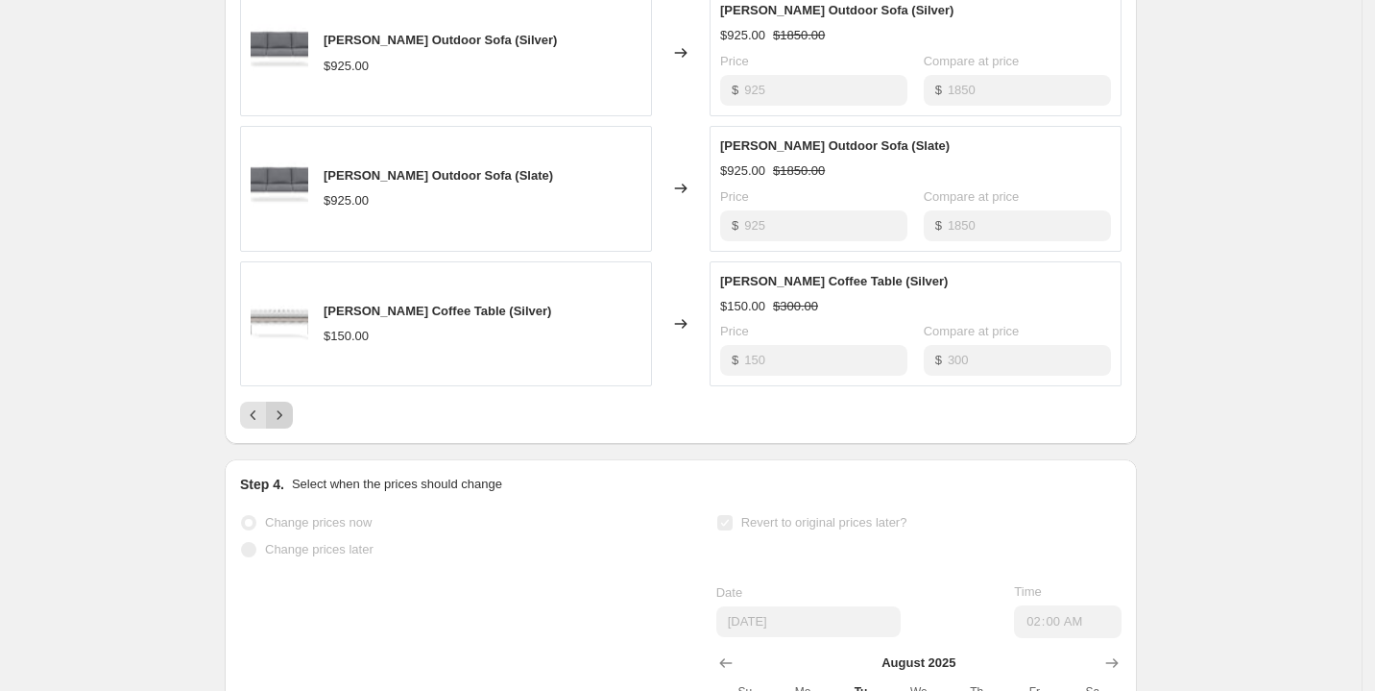
click at [289, 424] on icon "Next" at bounding box center [279, 414] width 19 height 19
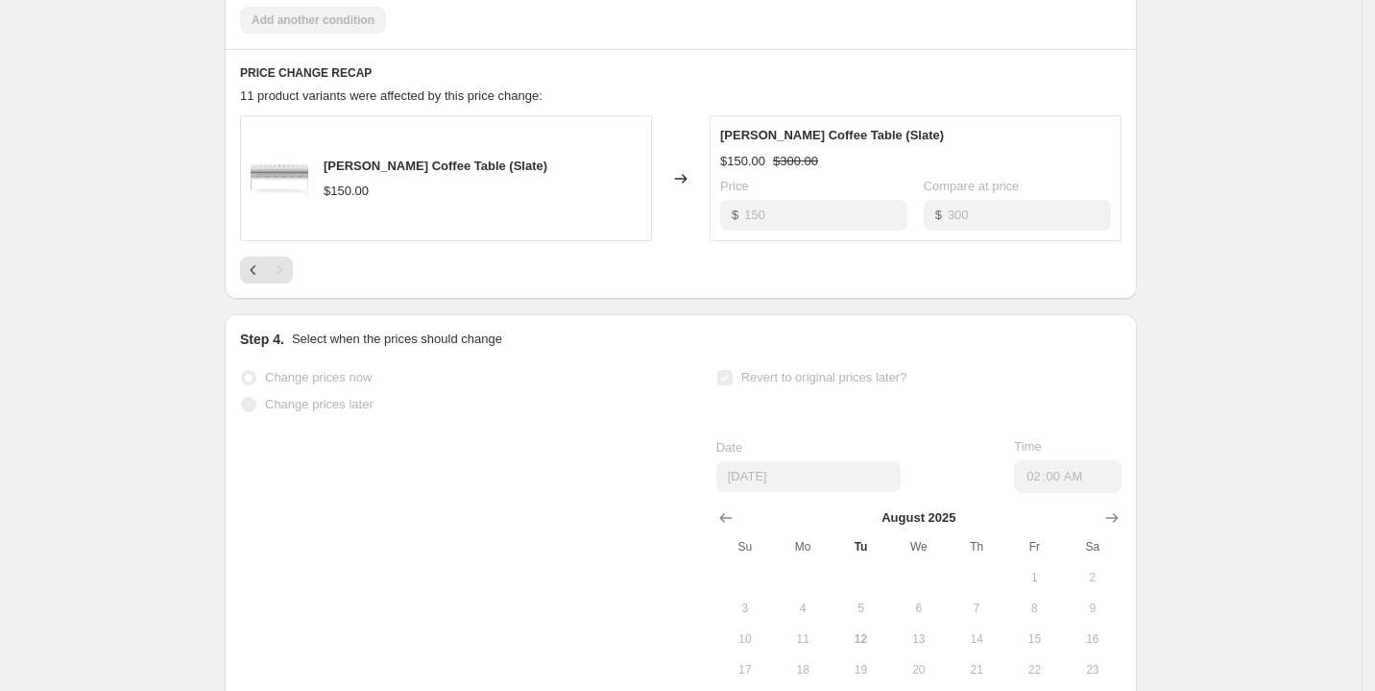
scroll to position [1041, 0]
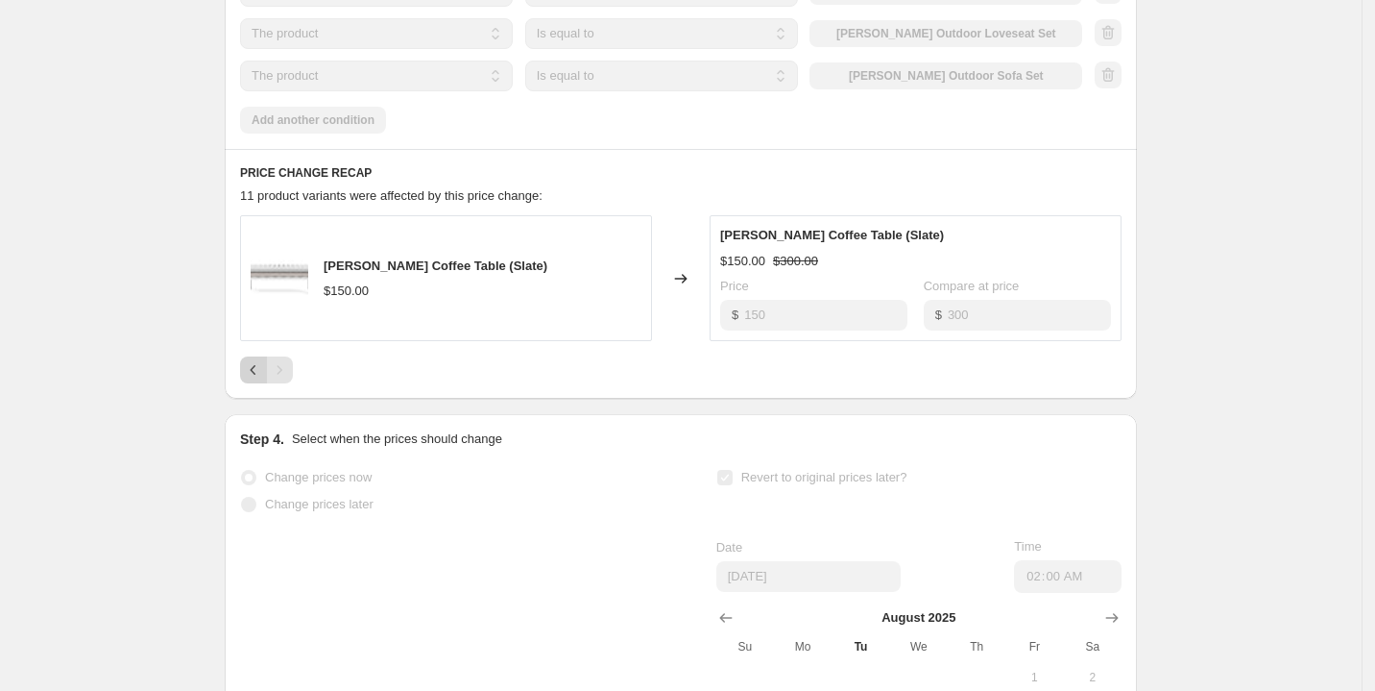
click at [258, 379] on icon "Previous" at bounding box center [253, 369] width 19 height 19
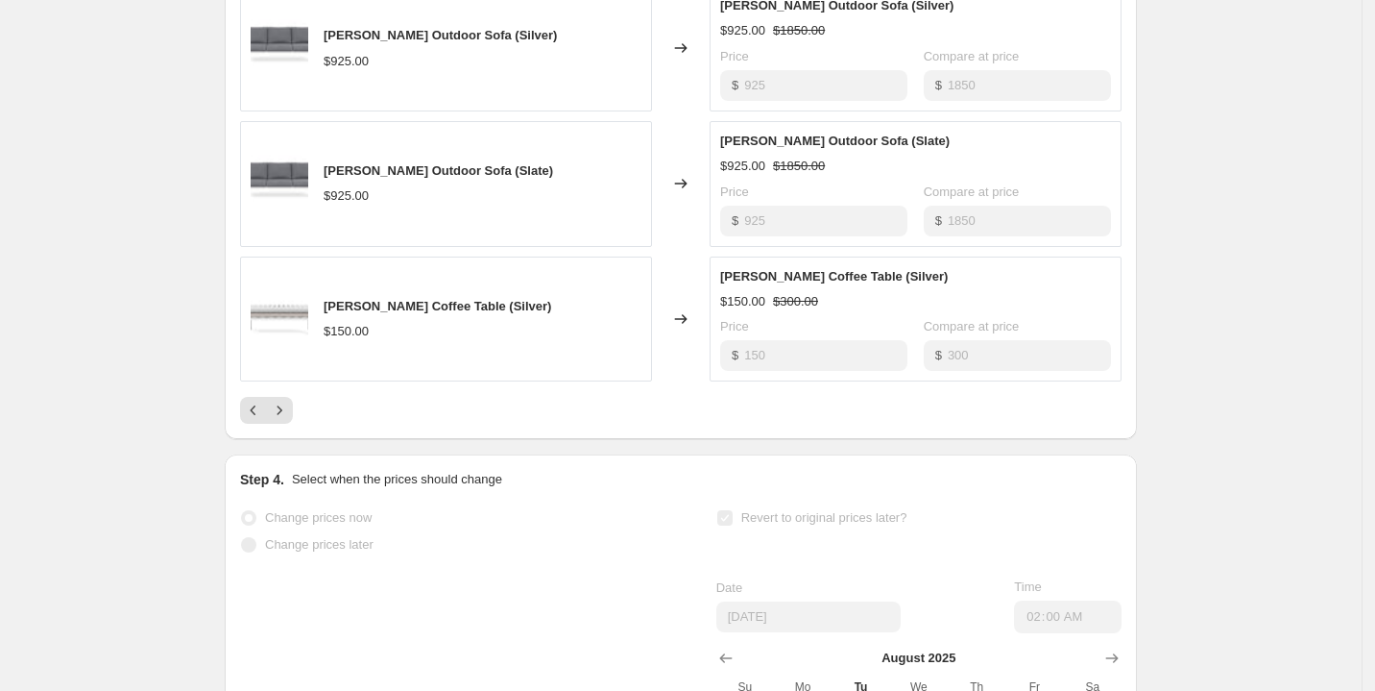
scroll to position [1543, 0]
click at [254, 418] on icon "Previous" at bounding box center [253, 408] width 19 height 19
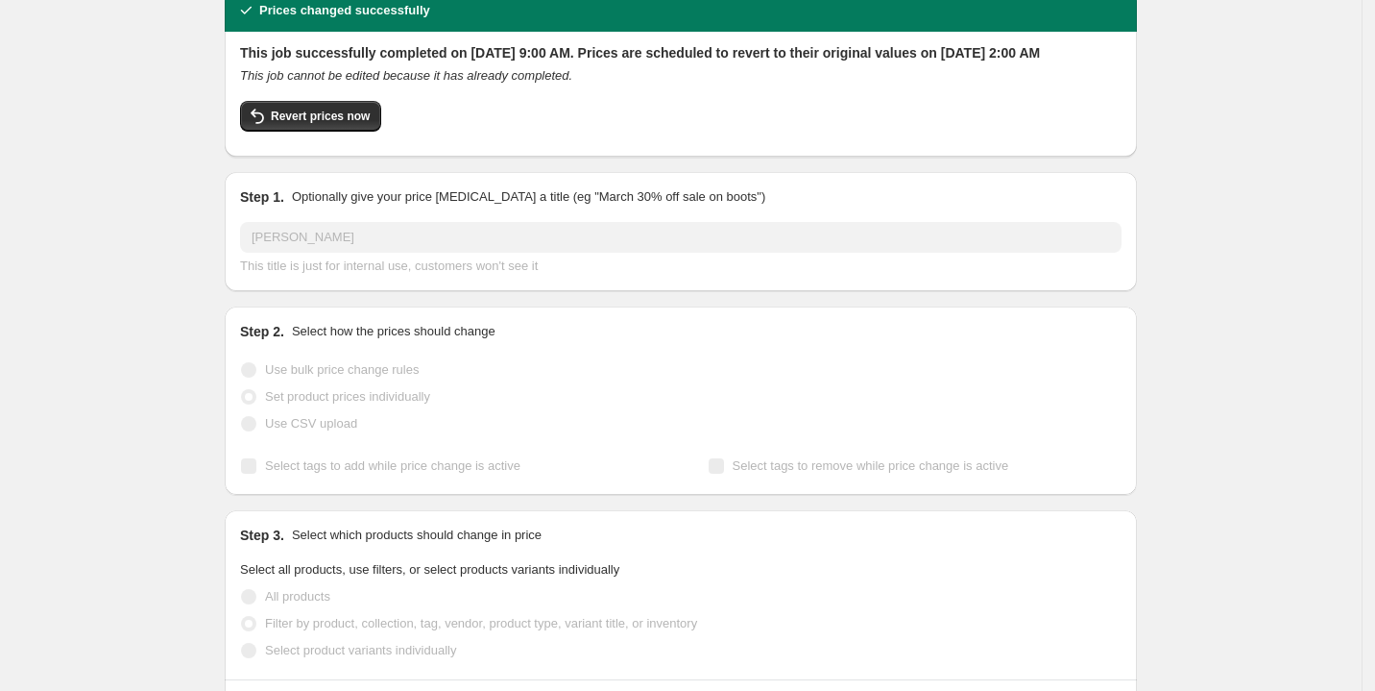
scroll to position [7, 0]
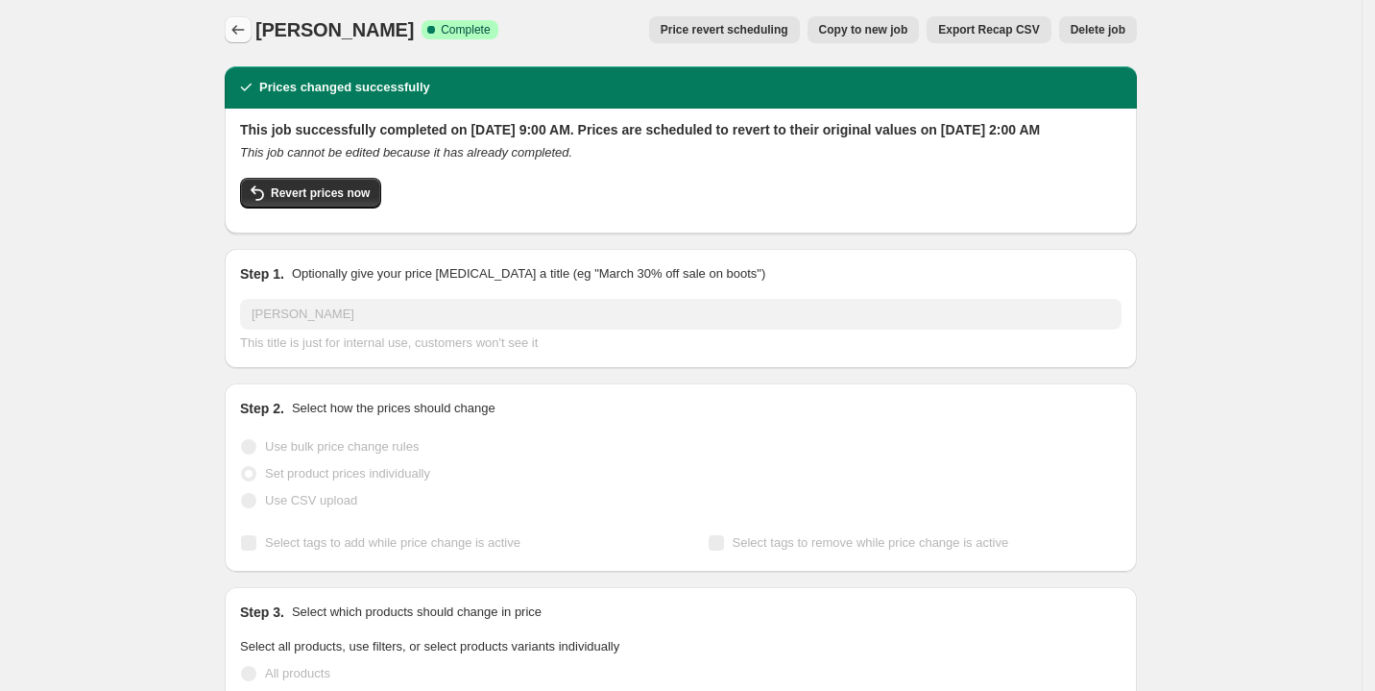
click at [230, 26] on button "Price change jobs" at bounding box center [238, 29] width 27 height 27
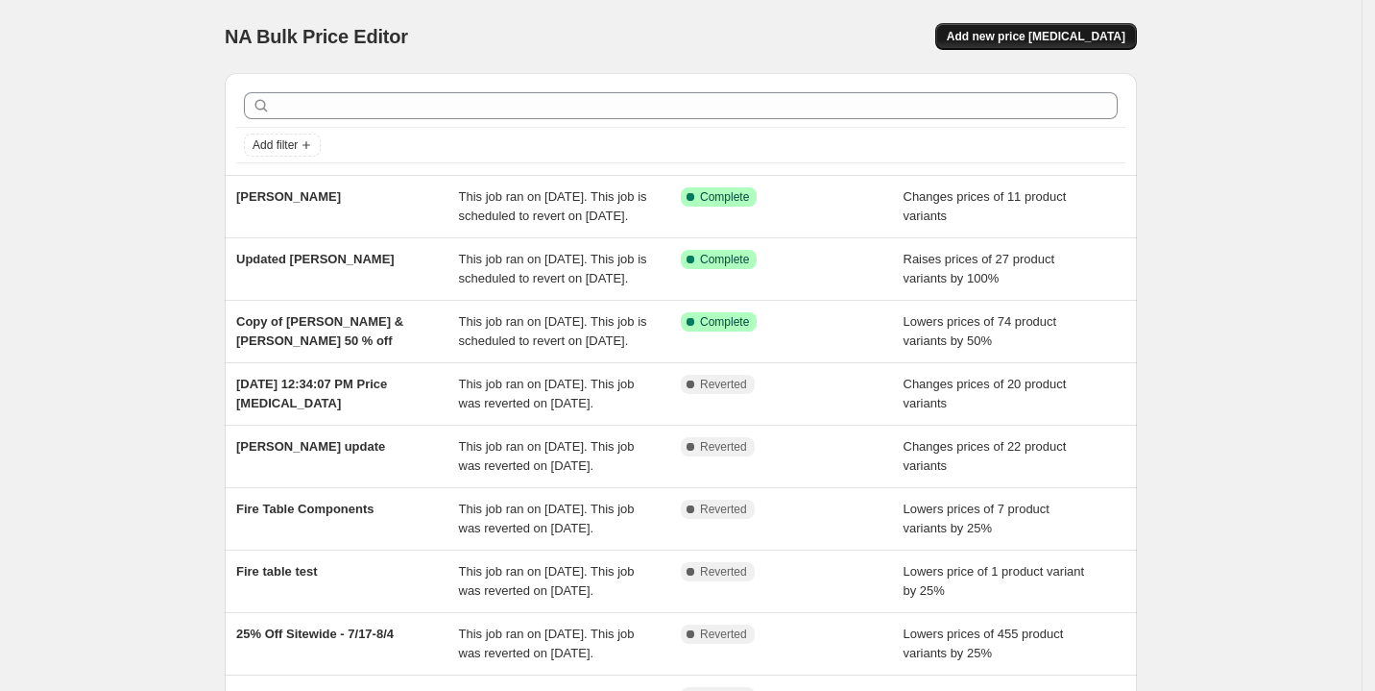
click at [1045, 35] on span "Add new price [MEDICAL_DATA]" at bounding box center [1036, 36] width 179 height 15
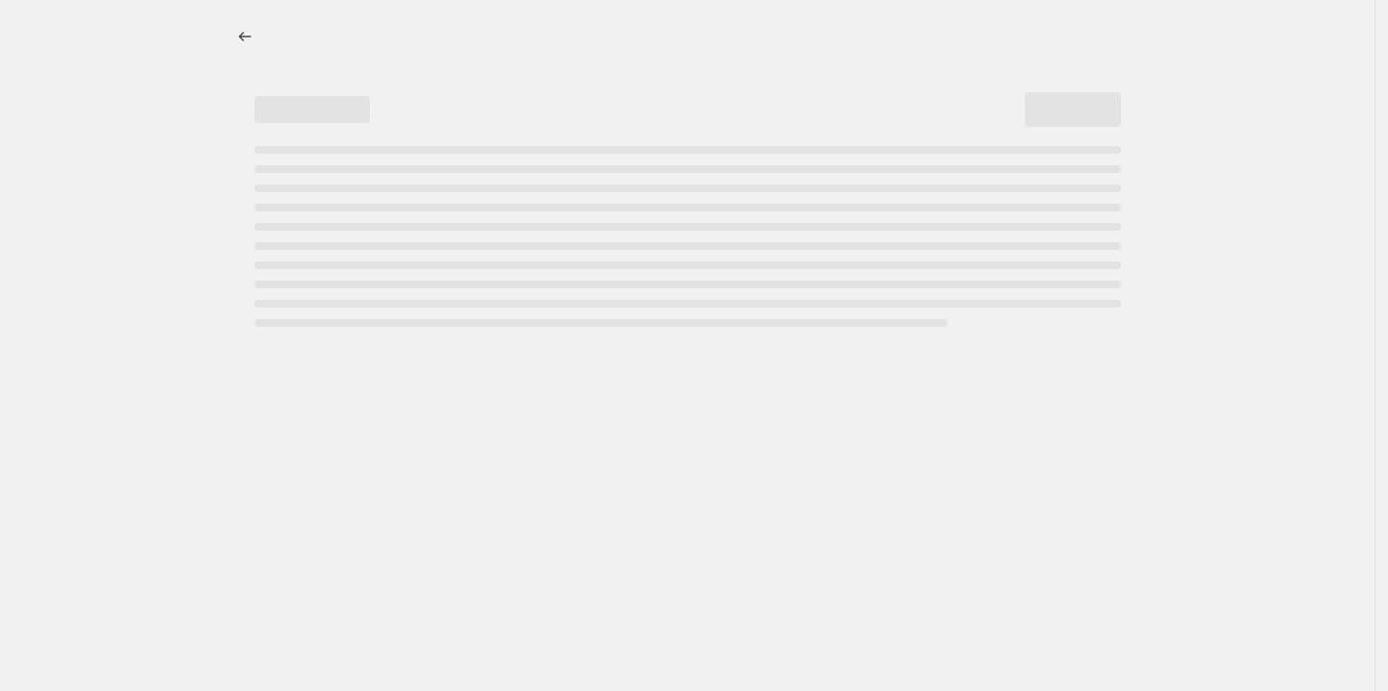
select select "percentage"
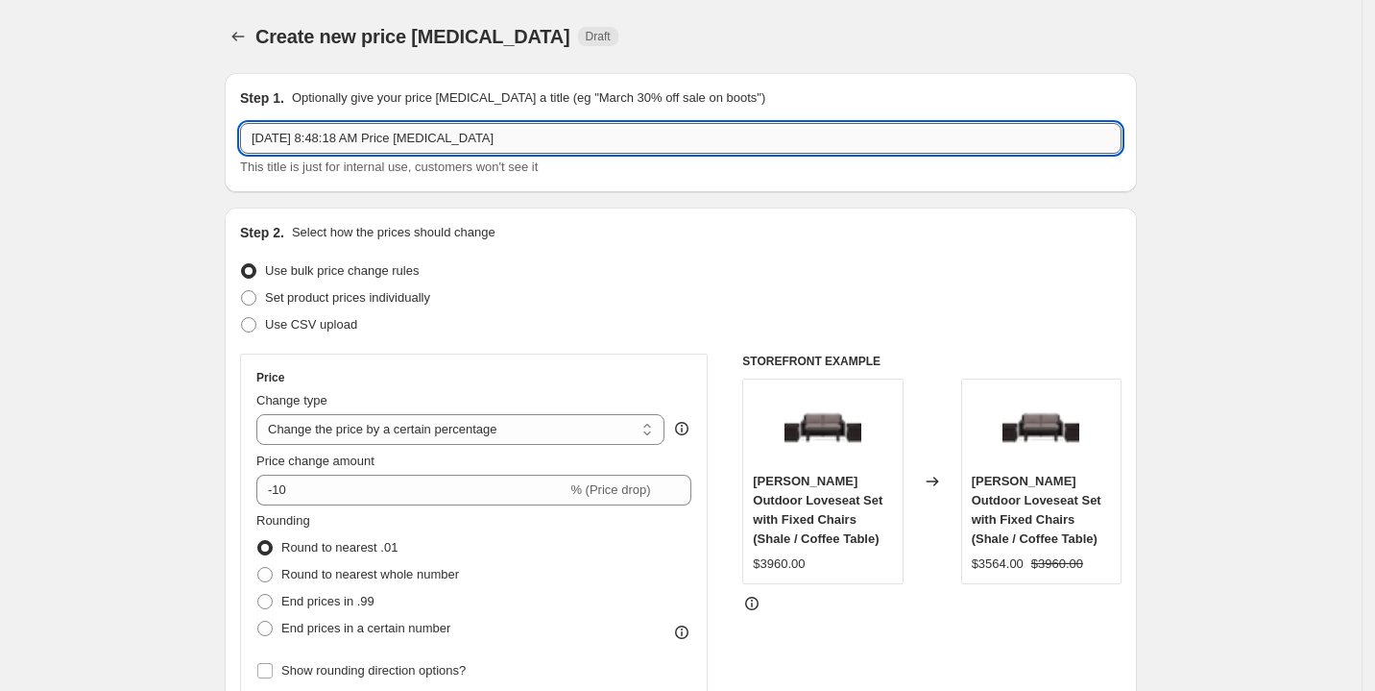
click at [424, 129] on input "[DATE] 8:48:18 AM Price [MEDICAL_DATA]" at bounding box center [681, 138] width 882 height 31
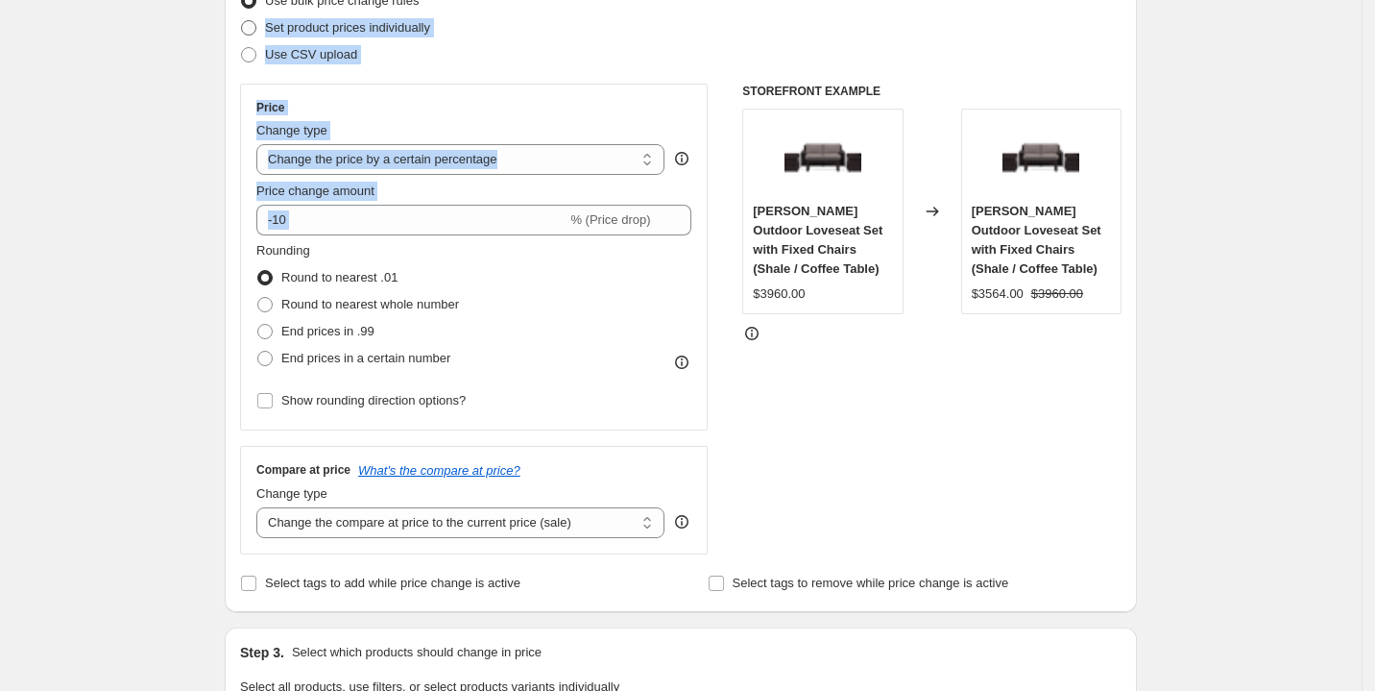
drag, startPoint x: 161, startPoint y: 245, endPoint x: 249, endPoint y: 24, distance: 237.5
click at [249, 24] on div "Create new price [MEDICAL_DATA]. This page is ready Create new price [MEDICAL_D…" at bounding box center [681, 699] width 1362 height 1938
click at [249, 24] on span at bounding box center [248, 27] width 15 height 15
click at [242, 21] on input "Set product prices individually" at bounding box center [241, 20] width 1 height 1
radio input "true"
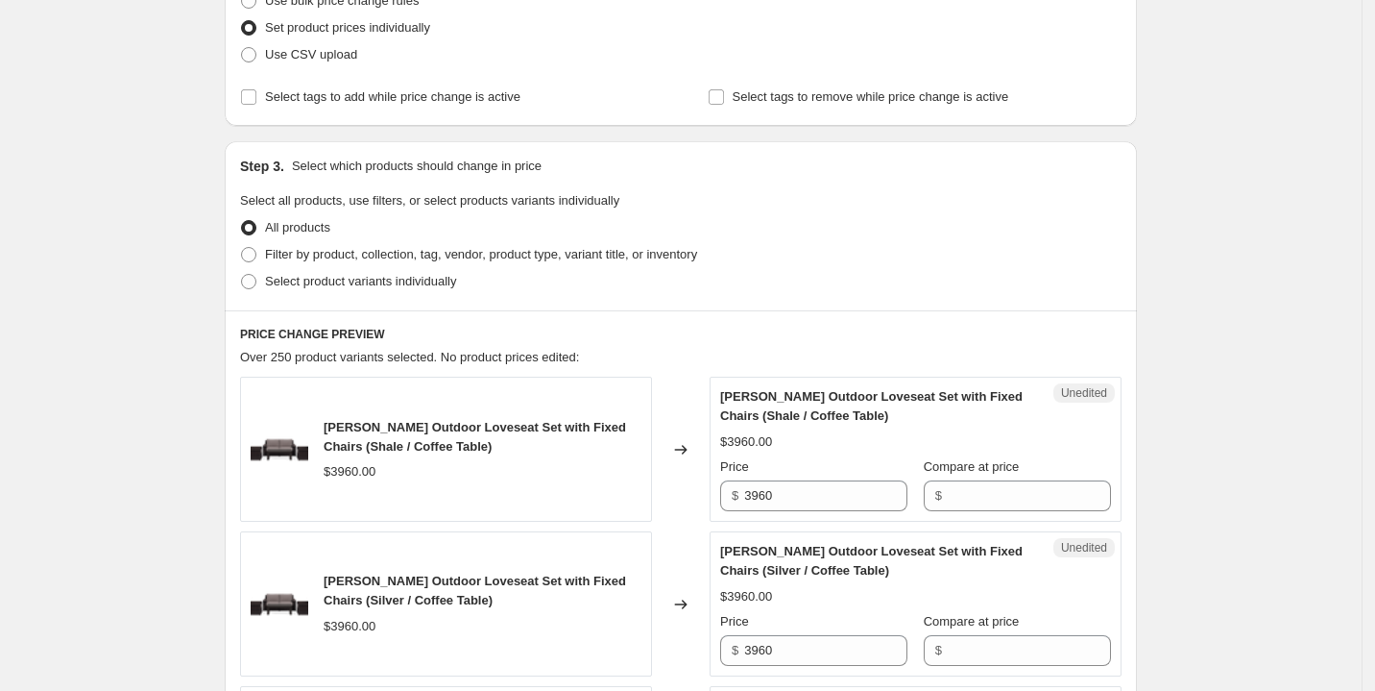
scroll to position [424, 0]
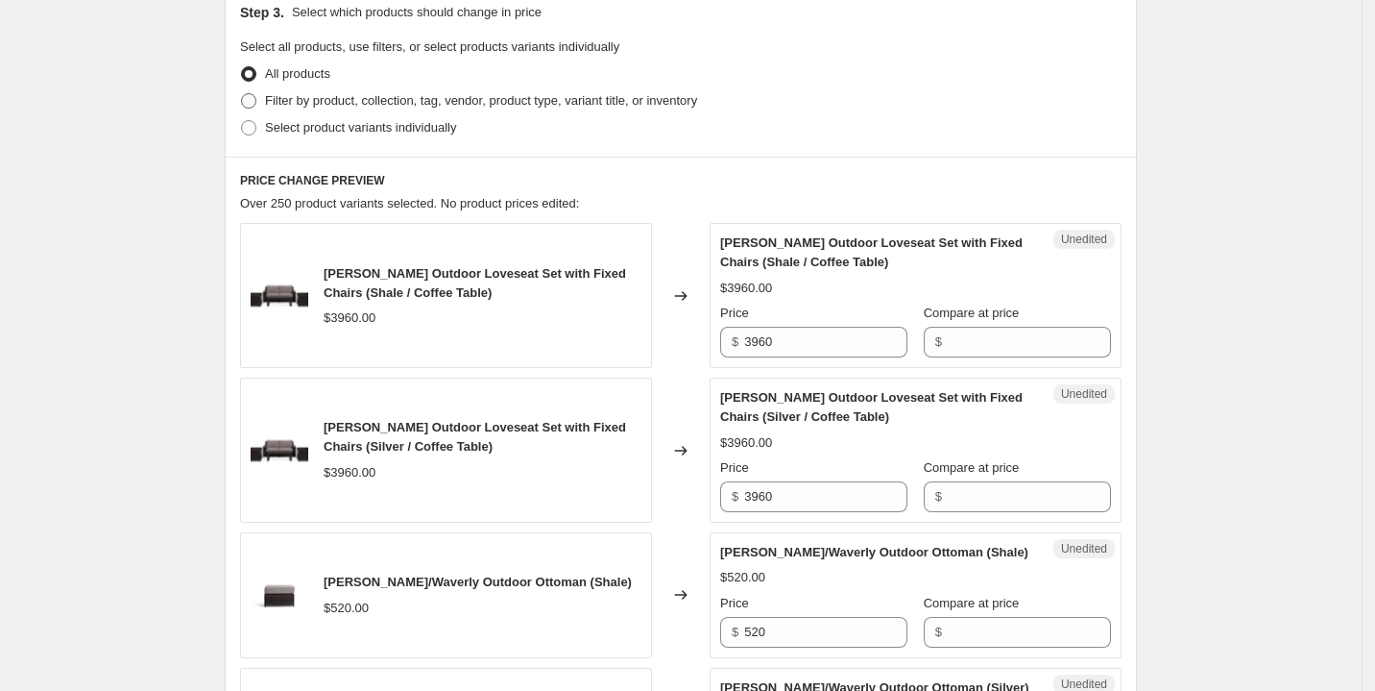
click at [256, 100] on span at bounding box center [248, 100] width 15 height 15
click at [242, 94] on input "Filter by product, collection, tag, vendor, product type, variant title, or inv…" at bounding box center [241, 93] width 1 height 1
radio input "true"
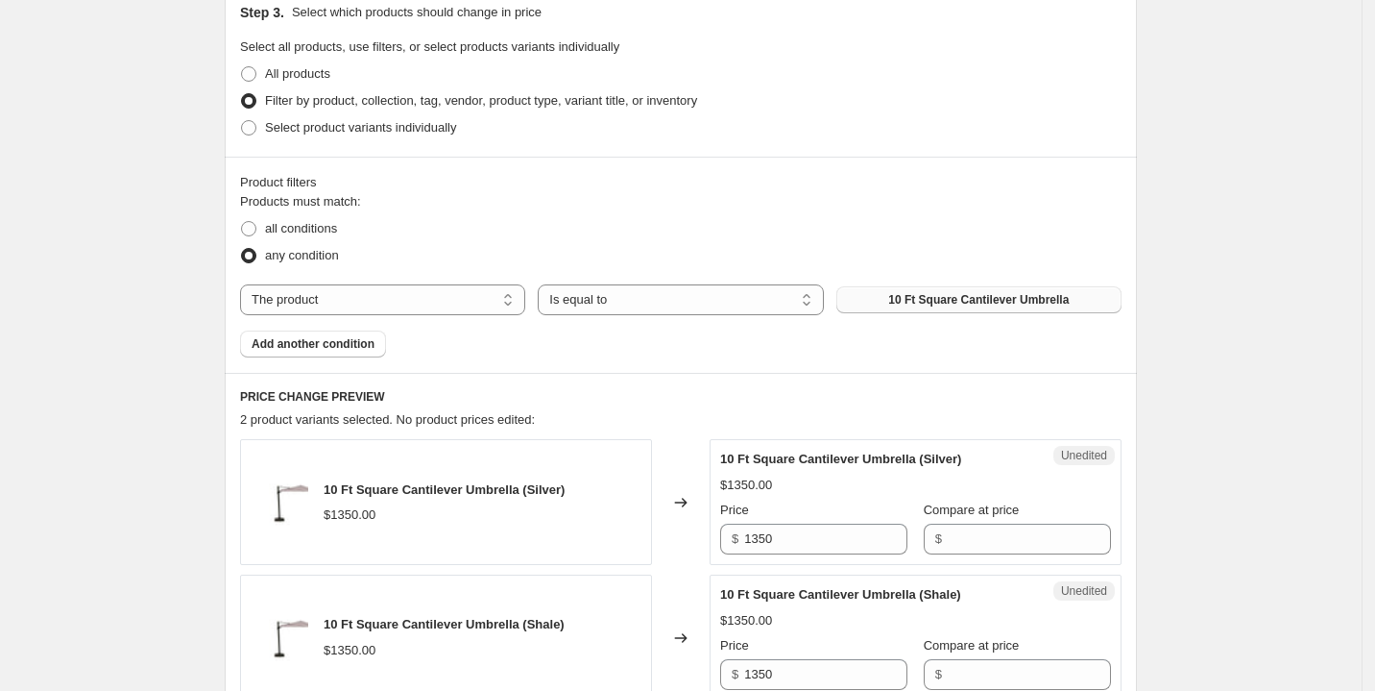
click at [968, 304] on span "10 Ft Square Cantilever Umbrella" at bounding box center [978, 299] width 181 height 15
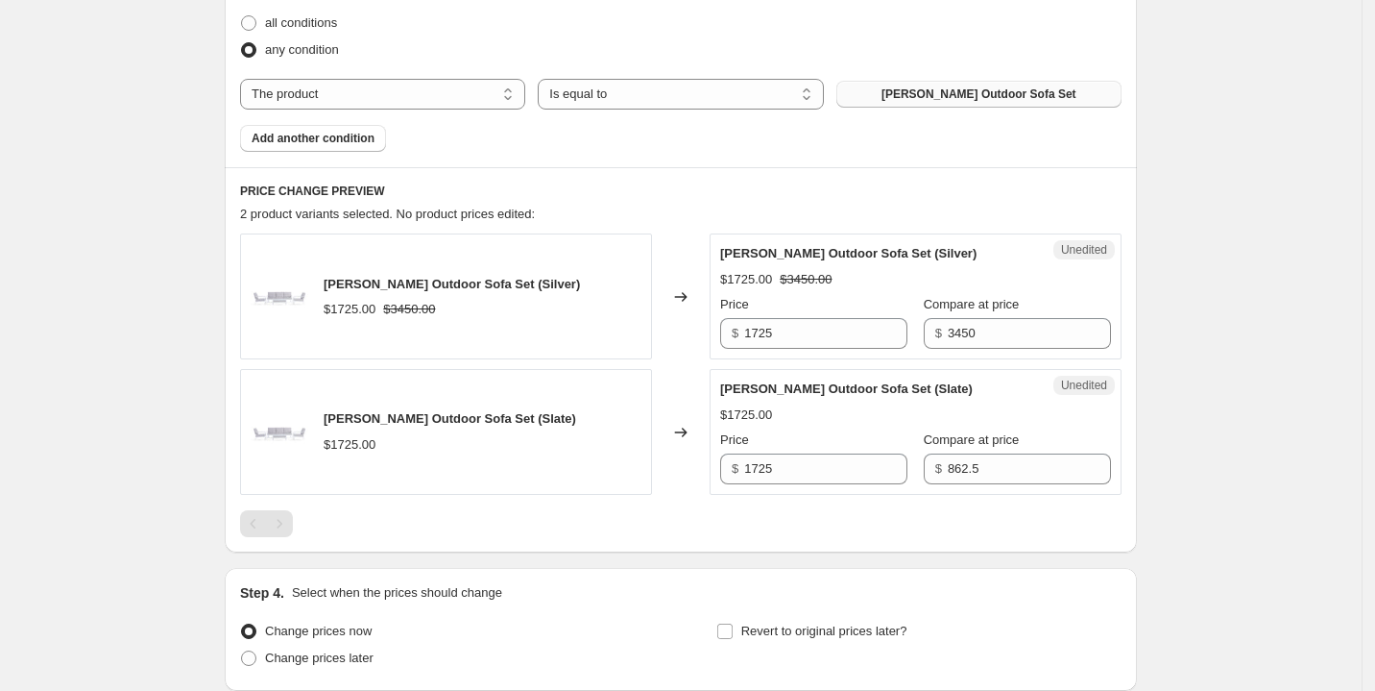
scroll to position [638, 0]
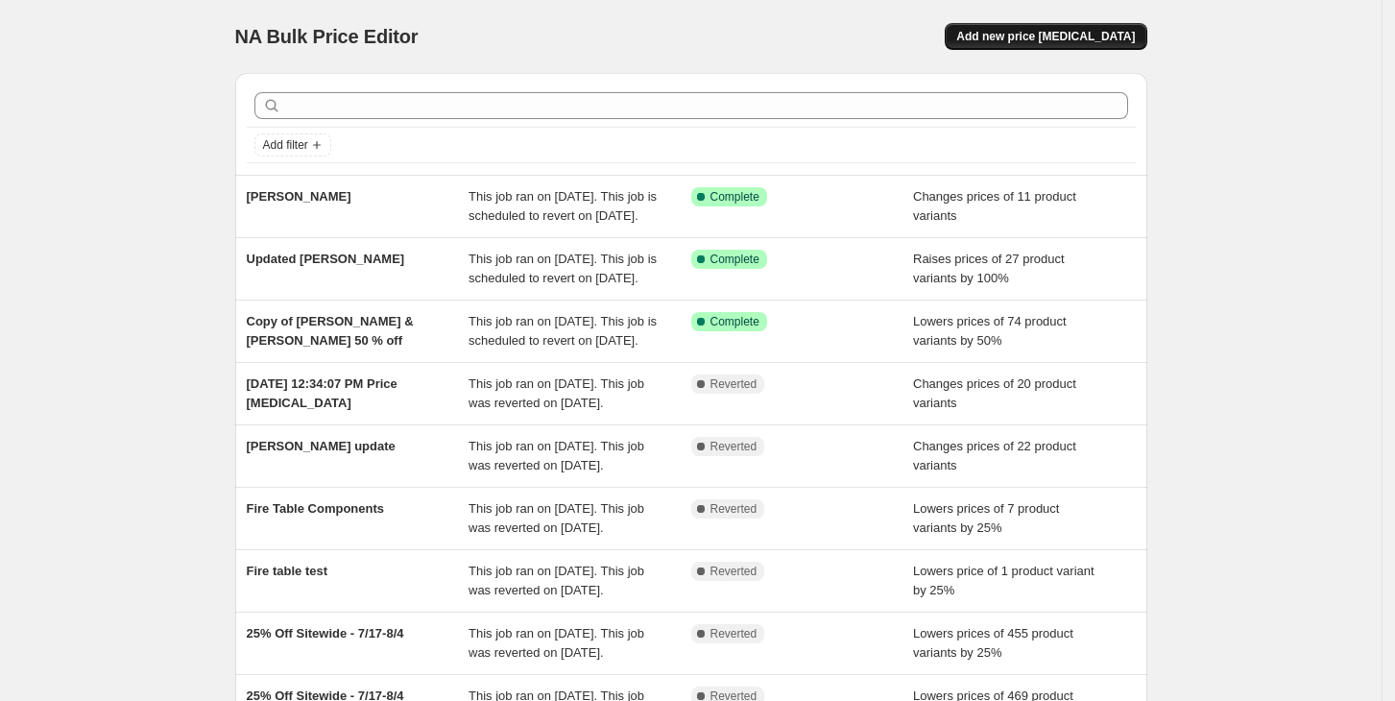
click at [1071, 36] on span "Add new price [MEDICAL_DATA]" at bounding box center [1046, 36] width 179 height 15
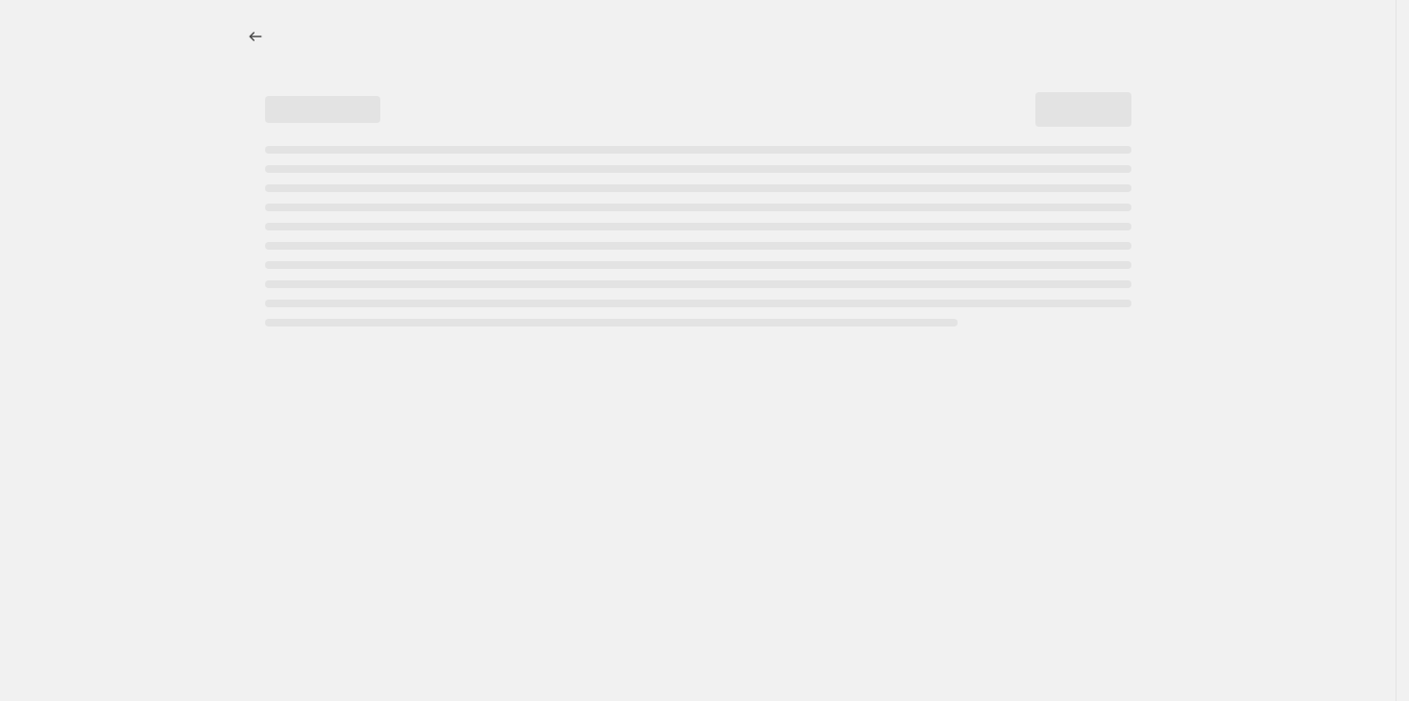
select select "percentage"
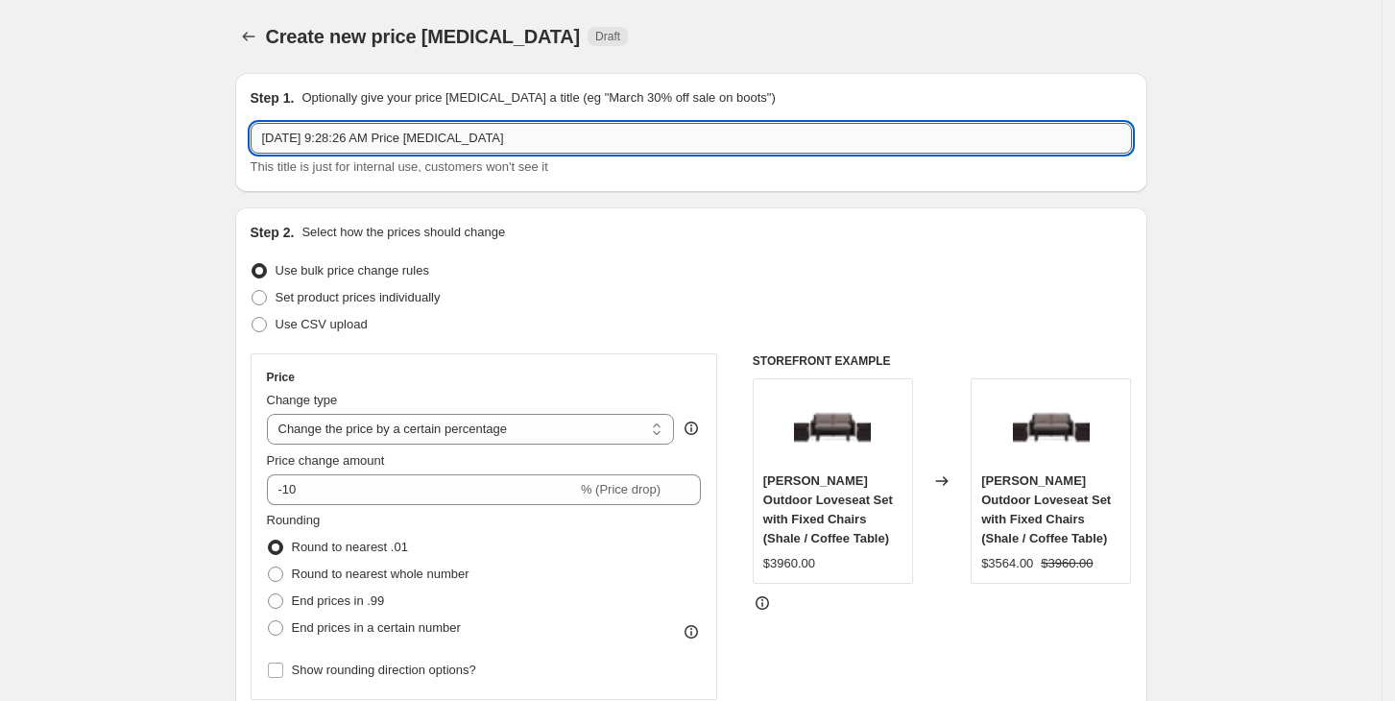
click at [520, 140] on input "Aug 12, 2025, 9:28:26 AM Price change job" at bounding box center [692, 138] width 882 height 31
type input "L"
type input "Winnie Component Frames/Cushions"
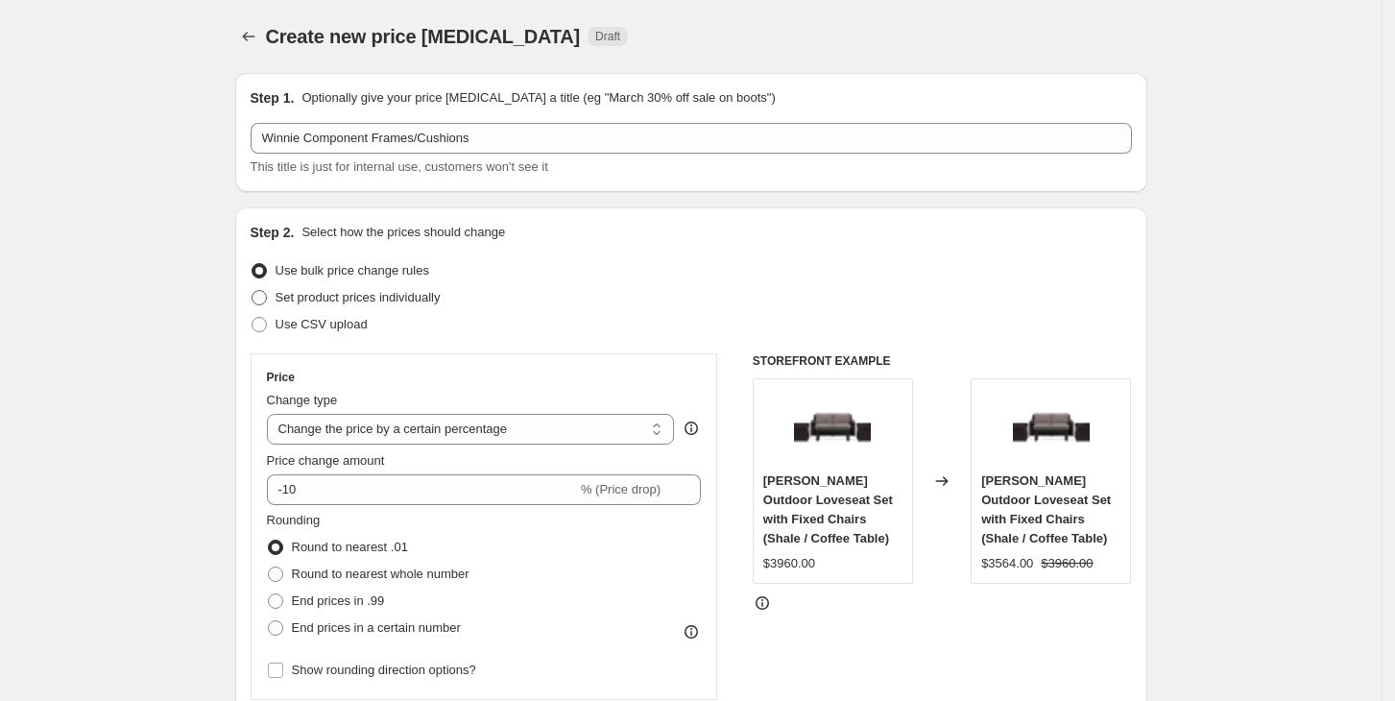
scroll to position [197, 0]
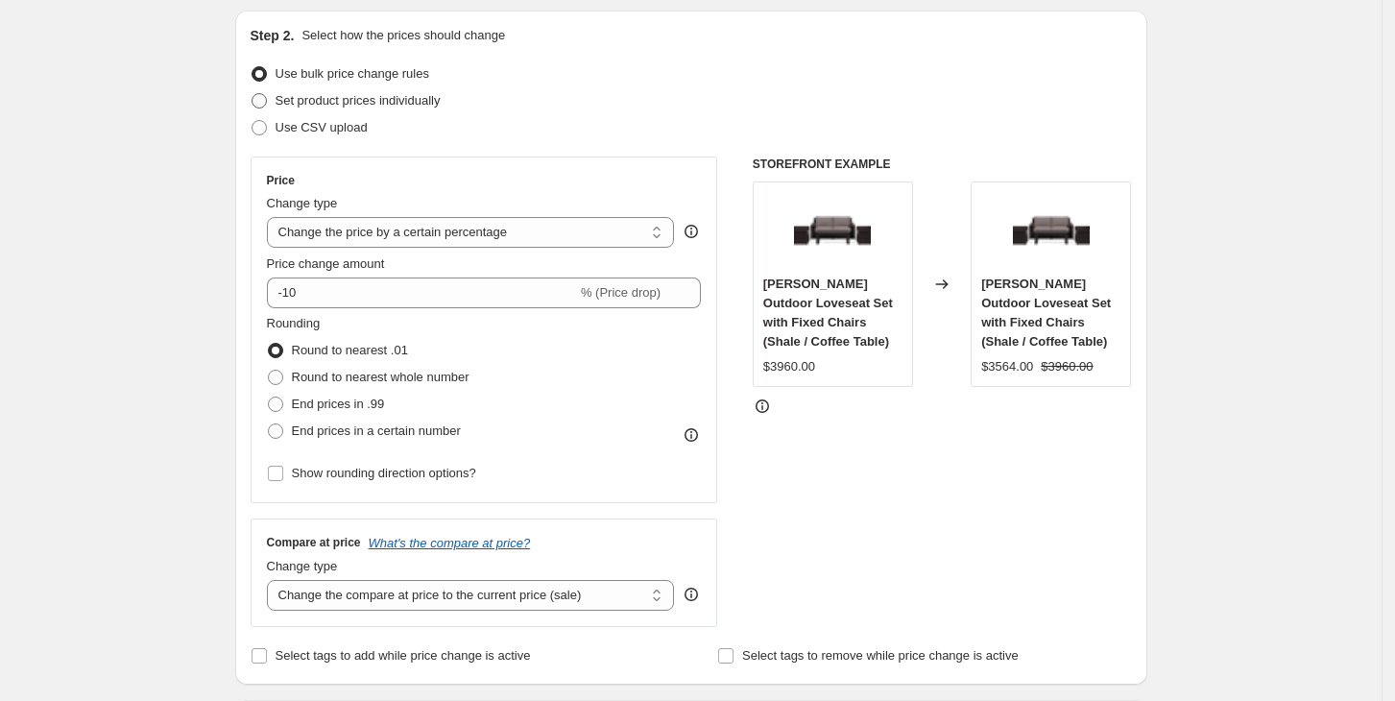
click at [264, 103] on span at bounding box center [259, 100] width 15 height 15
click at [253, 94] on input "Set product prices individually" at bounding box center [252, 93] width 1 height 1
radio input "true"
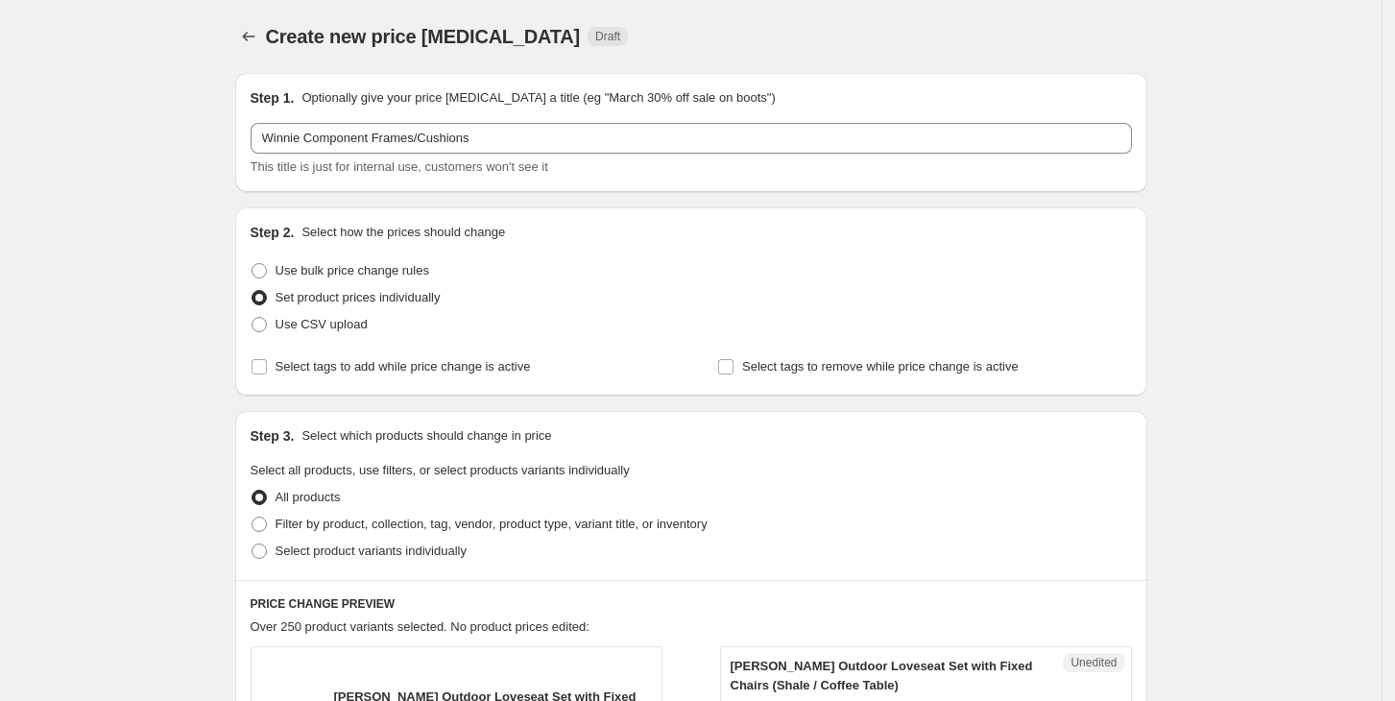
scroll to position [169, 0]
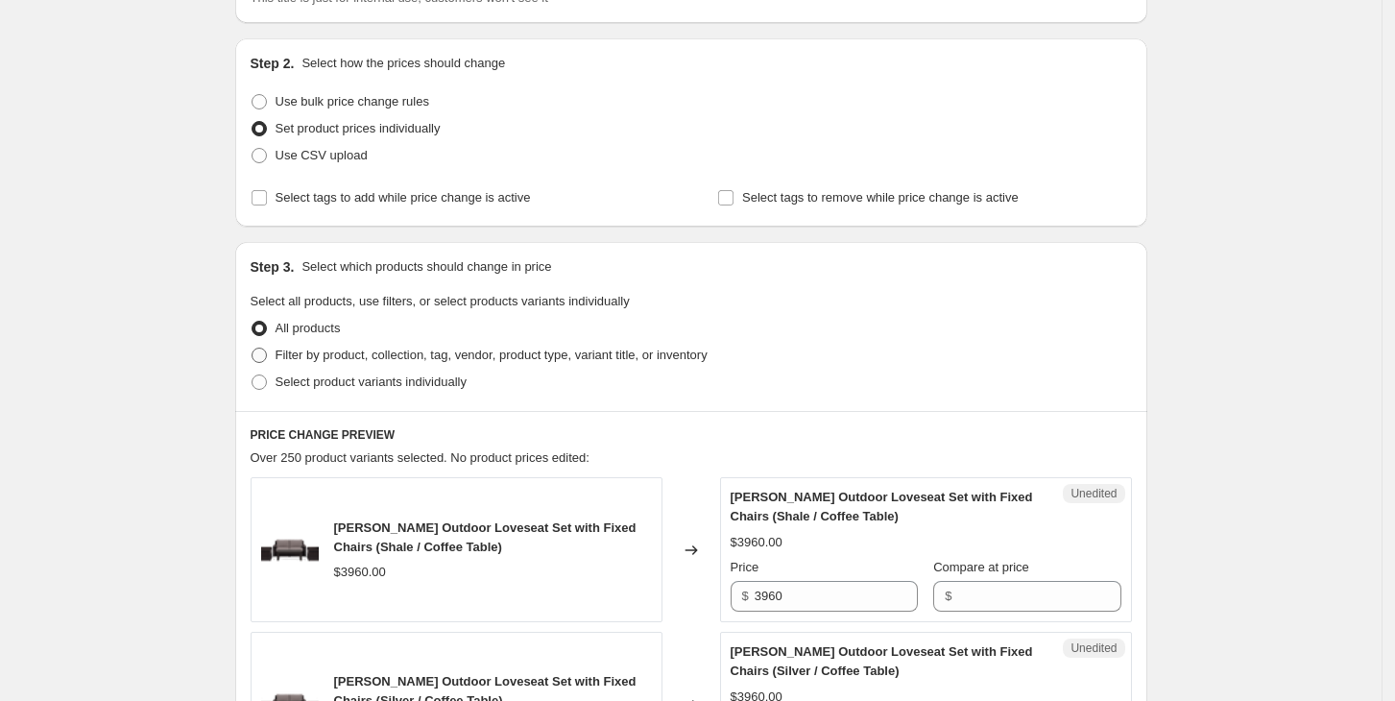
click at [267, 354] on span at bounding box center [259, 355] width 15 height 15
click at [253, 349] on input "Filter by product, collection, tag, vendor, product type, variant title, or inv…" at bounding box center [252, 348] width 1 height 1
radio input "true"
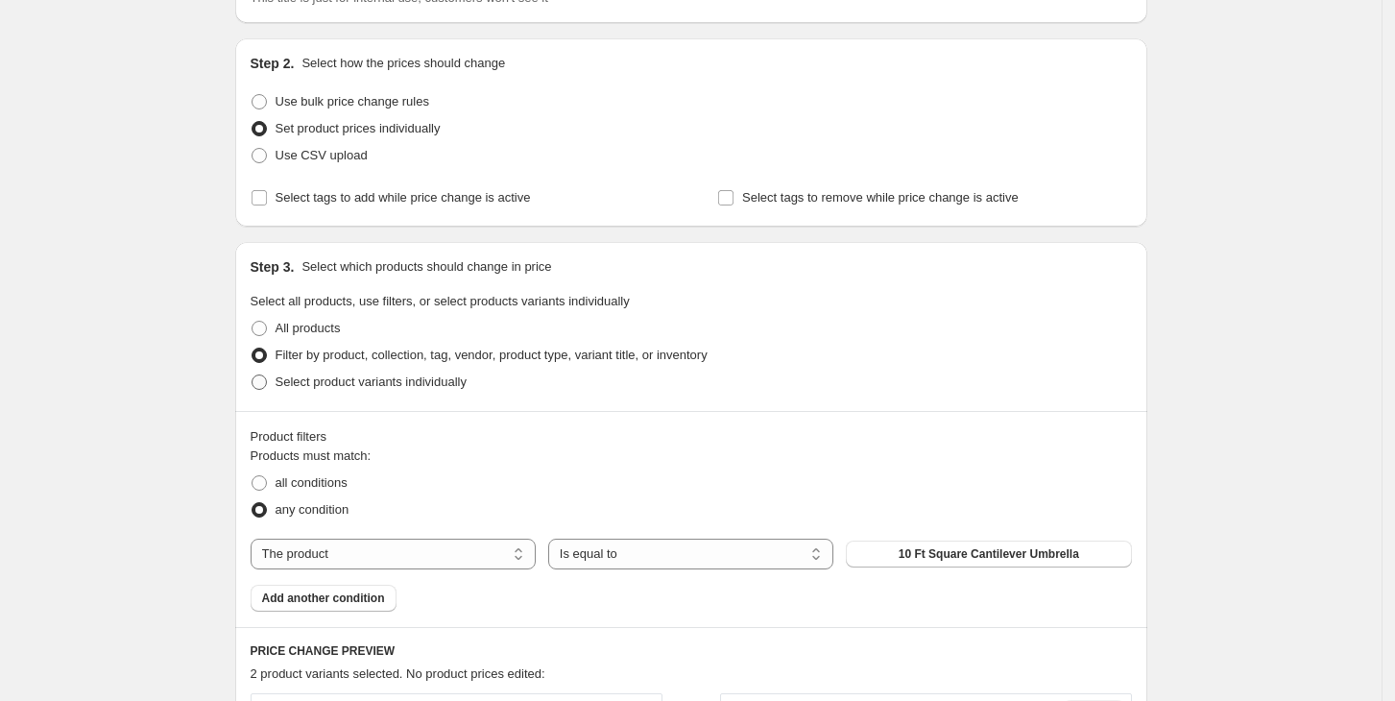
click at [261, 380] on span at bounding box center [259, 382] width 15 height 15
click at [253, 376] on input "Select product variants individually" at bounding box center [252, 375] width 1 height 1
radio input "true"
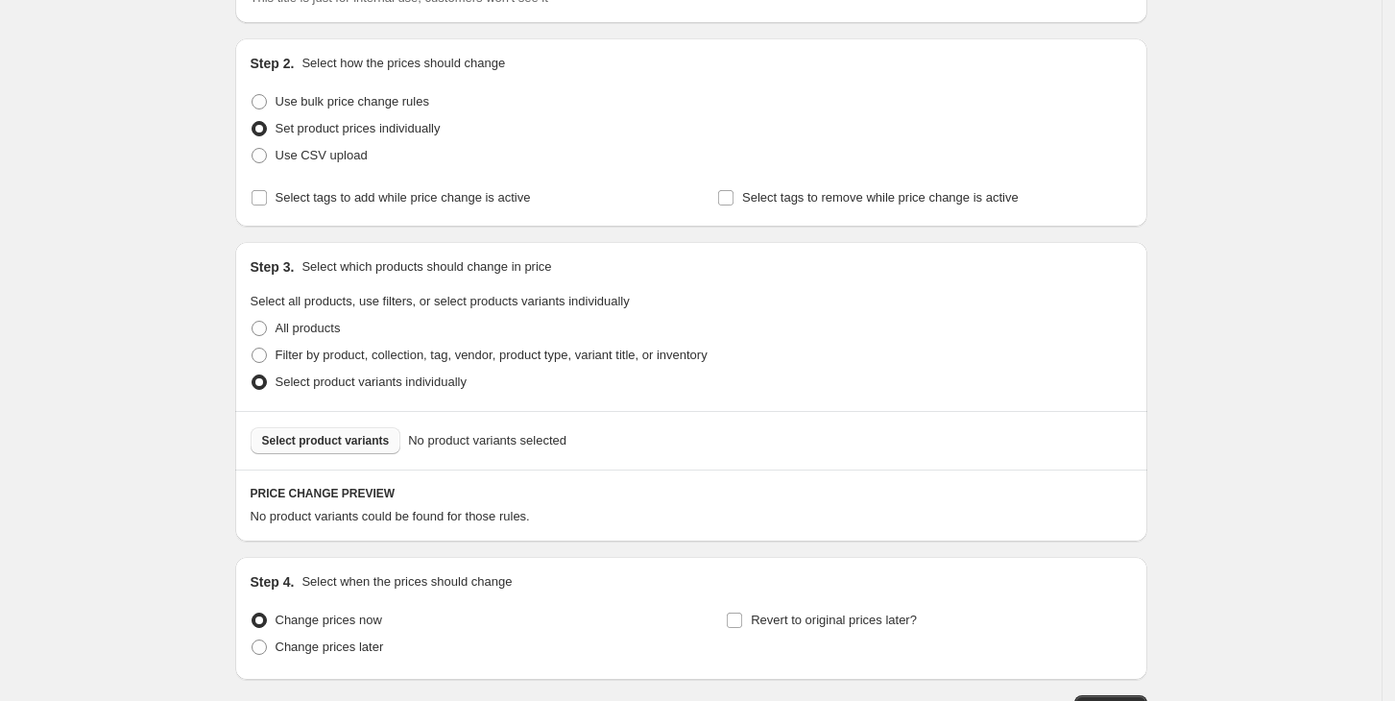
click at [304, 432] on button "Select product variants" at bounding box center [326, 440] width 151 height 27
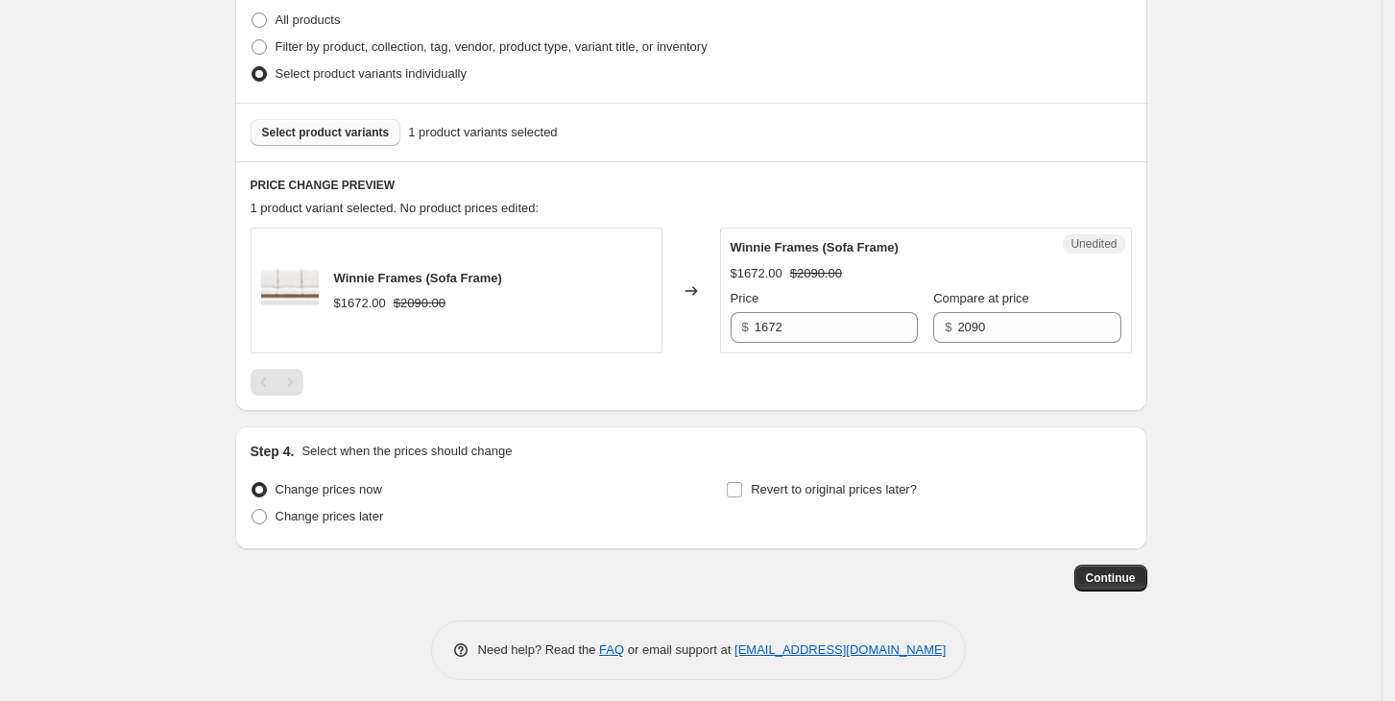
scroll to position [478, 0]
click at [837, 325] on input "1672" at bounding box center [836, 326] width 163 height 31
type input "2090"
click at [1321, 334] on div "Create new price change job. This page is ready Create new price change job Dra…" at bounding box center [691, 115] width 1382 height 1186
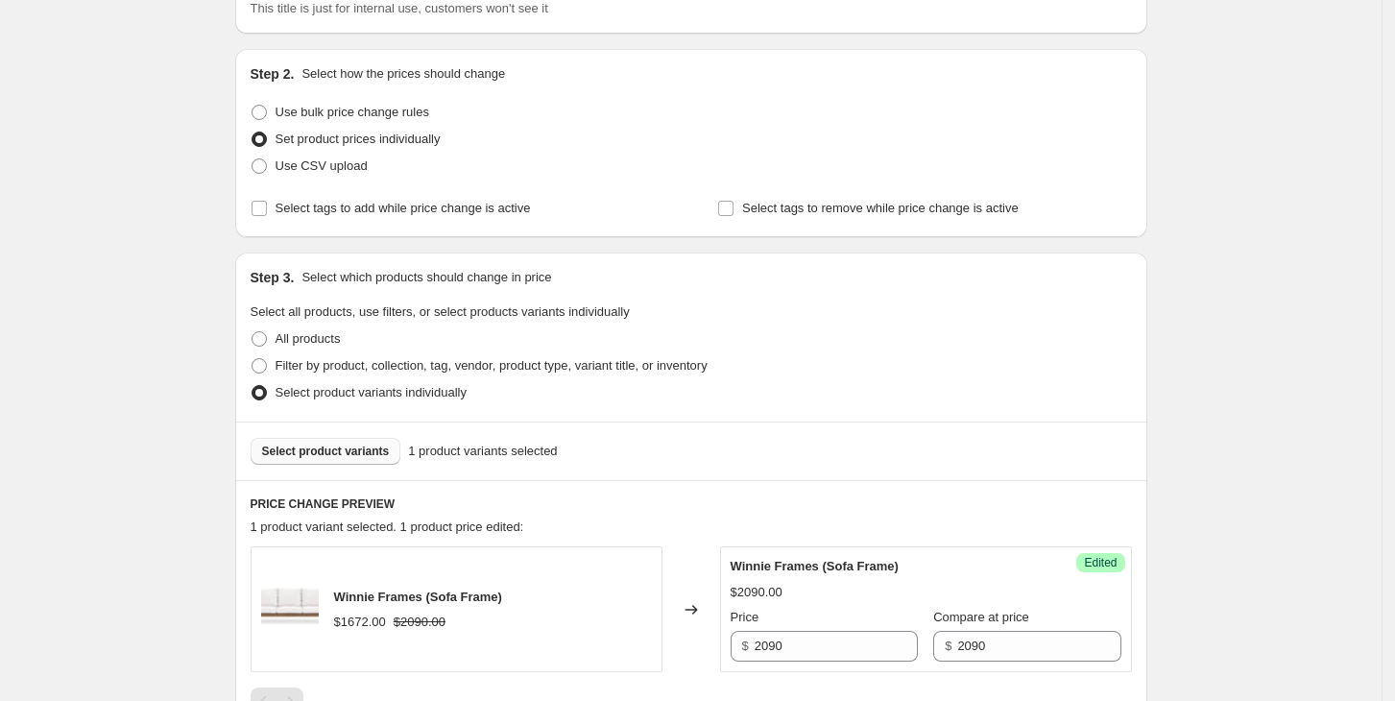
scroll to position [135, 0]
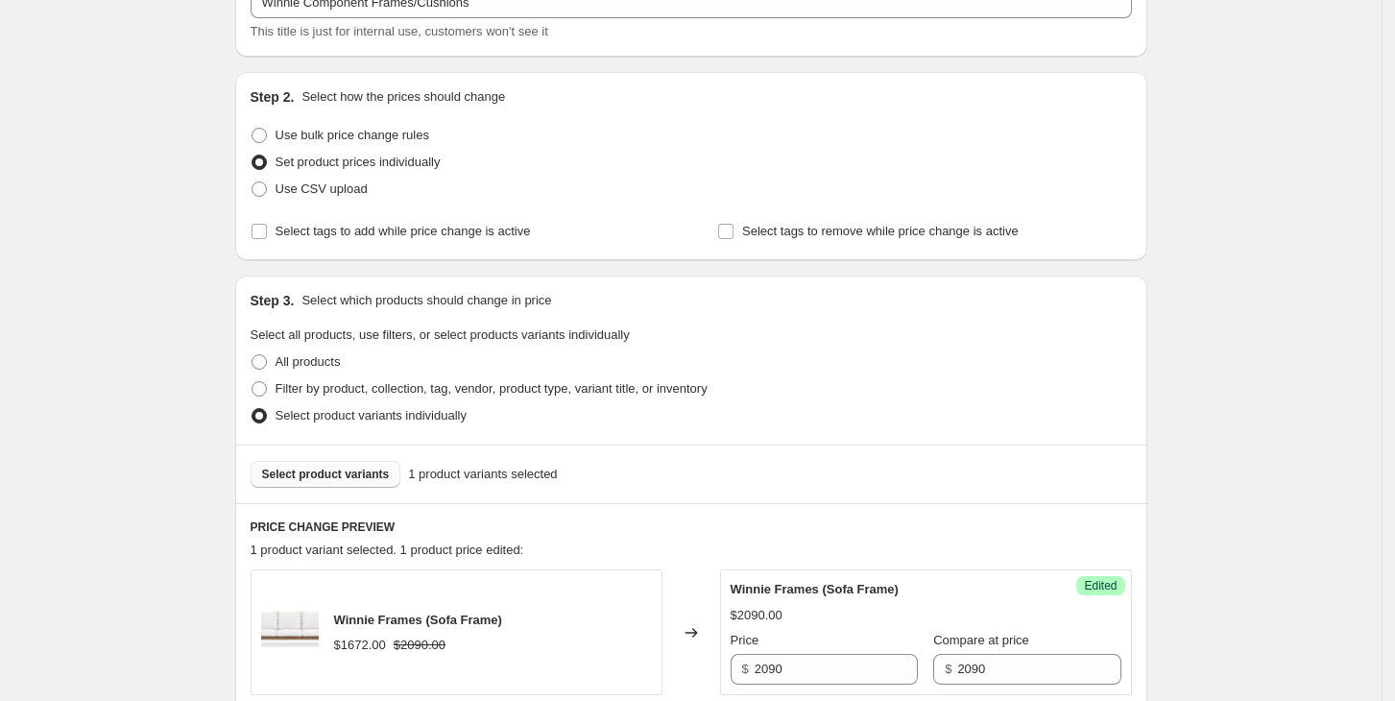
click at [270, 465] on button "Select product variants" at bounding box center [326, 474] width 151 height 27
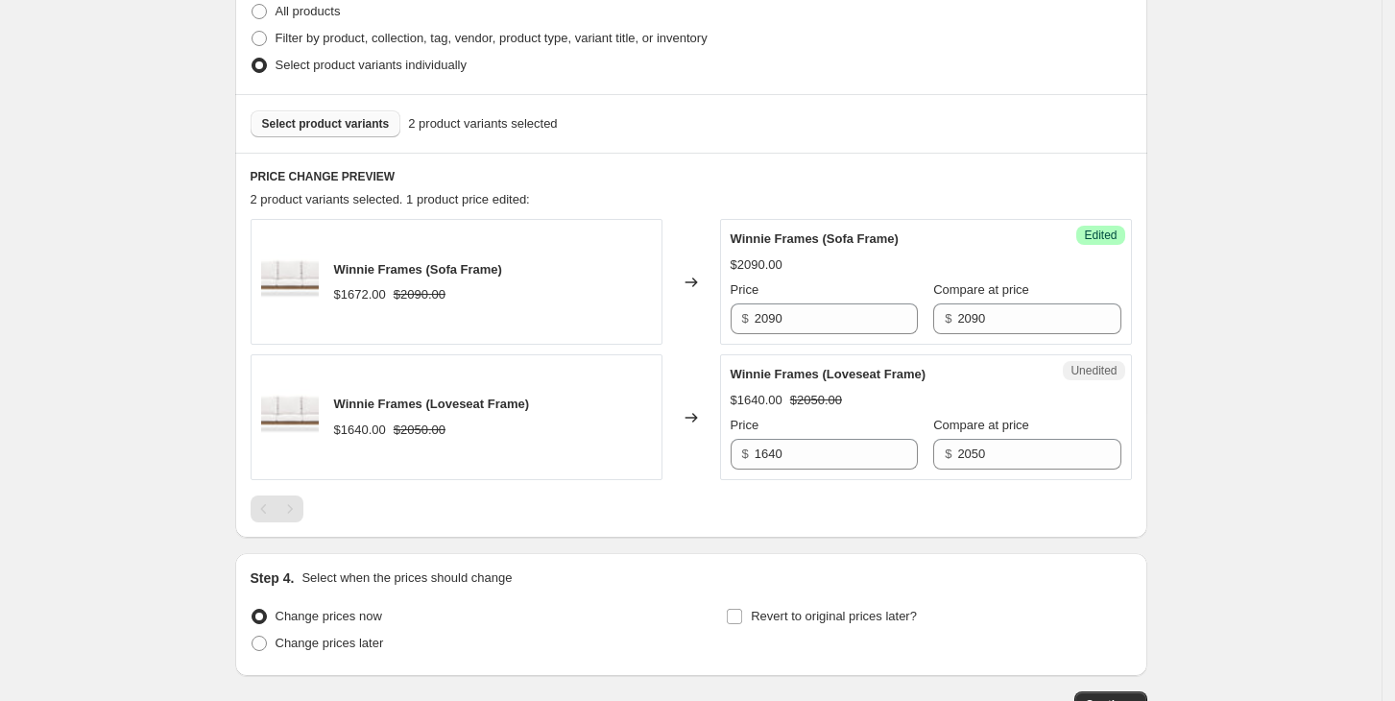
scroll to position [550, 0]
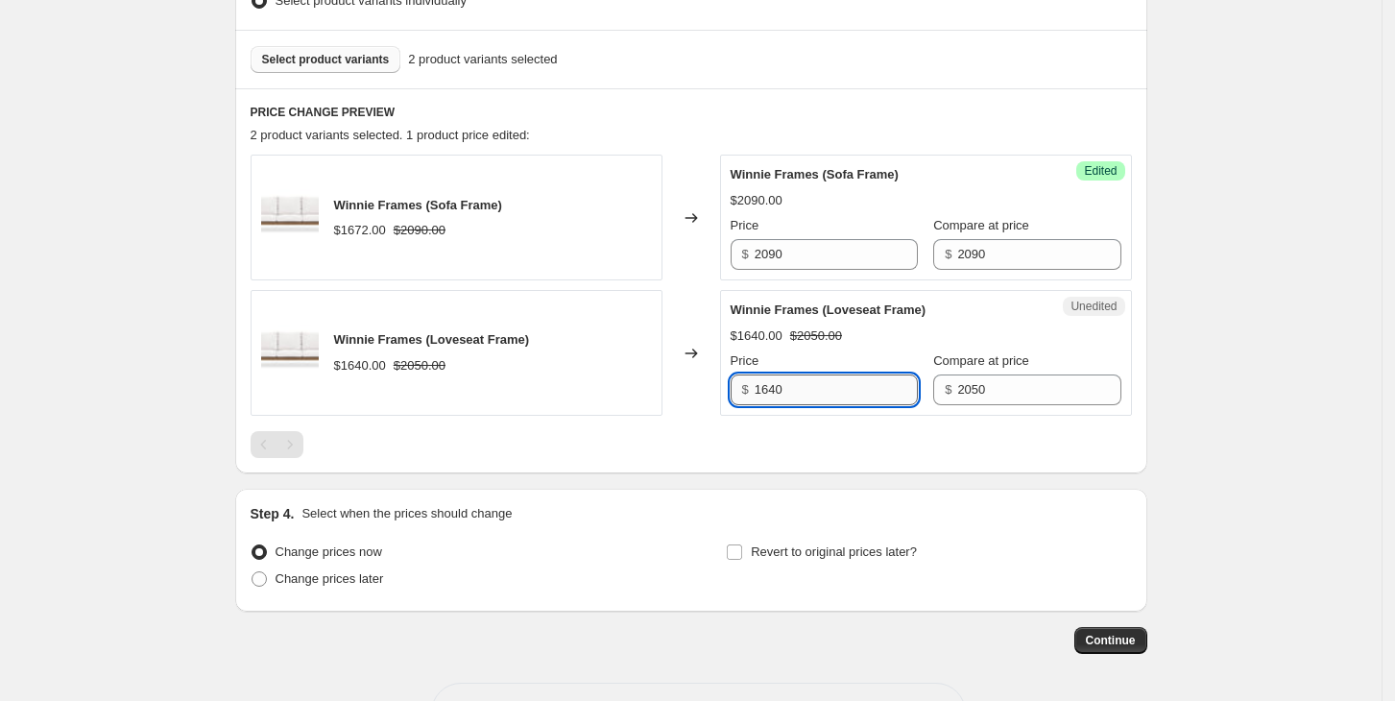
click at [830, 381] on input "1640" at bounding box center [836, 390] width 163 height 31
type input "2050"
click at [1255, 408] on div "Create new price change job. This page is ready Create new price change job Dra…" at bounding box center [691, 110] width 1382 height 1321
click at [279, 57] on span "Select product variants" at bounding box center [326, 59] width 128 height 15
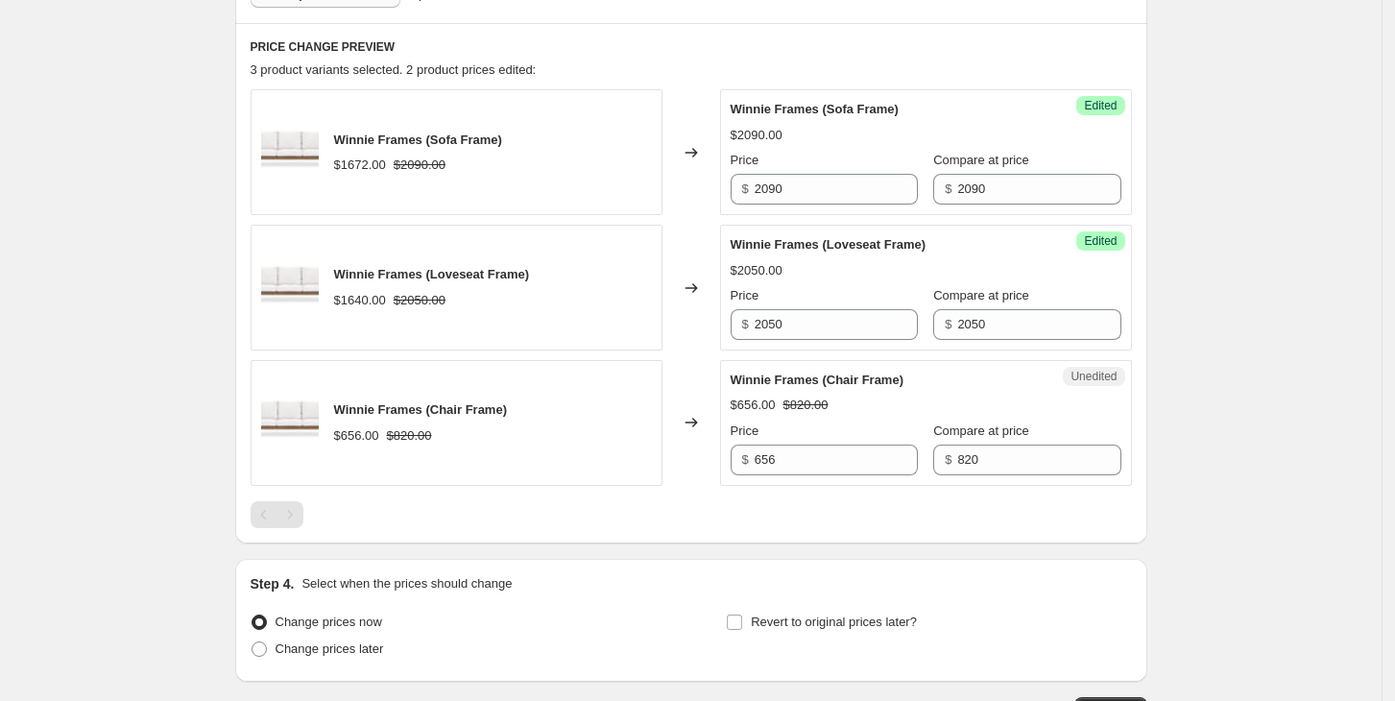
scroll to position [617, 0]
click at [864, 449] on input "656" at bounding box center [836, 459] width 163 height 31
type input "820"
click at [1283, 490] on div "Create new price change job. This page is ready Create new price change job Dra…" at bounding box center [691, 111] width 1382 height 1457
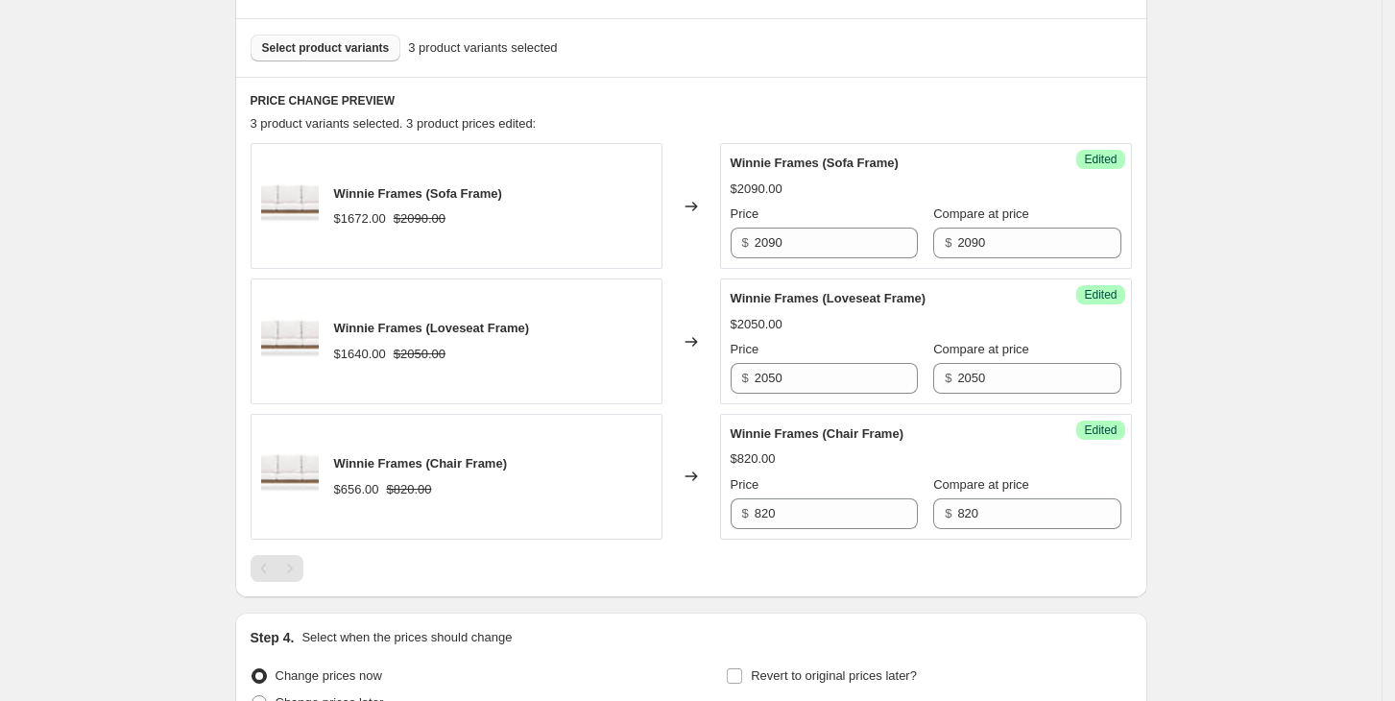
scroll to position [553, 0]
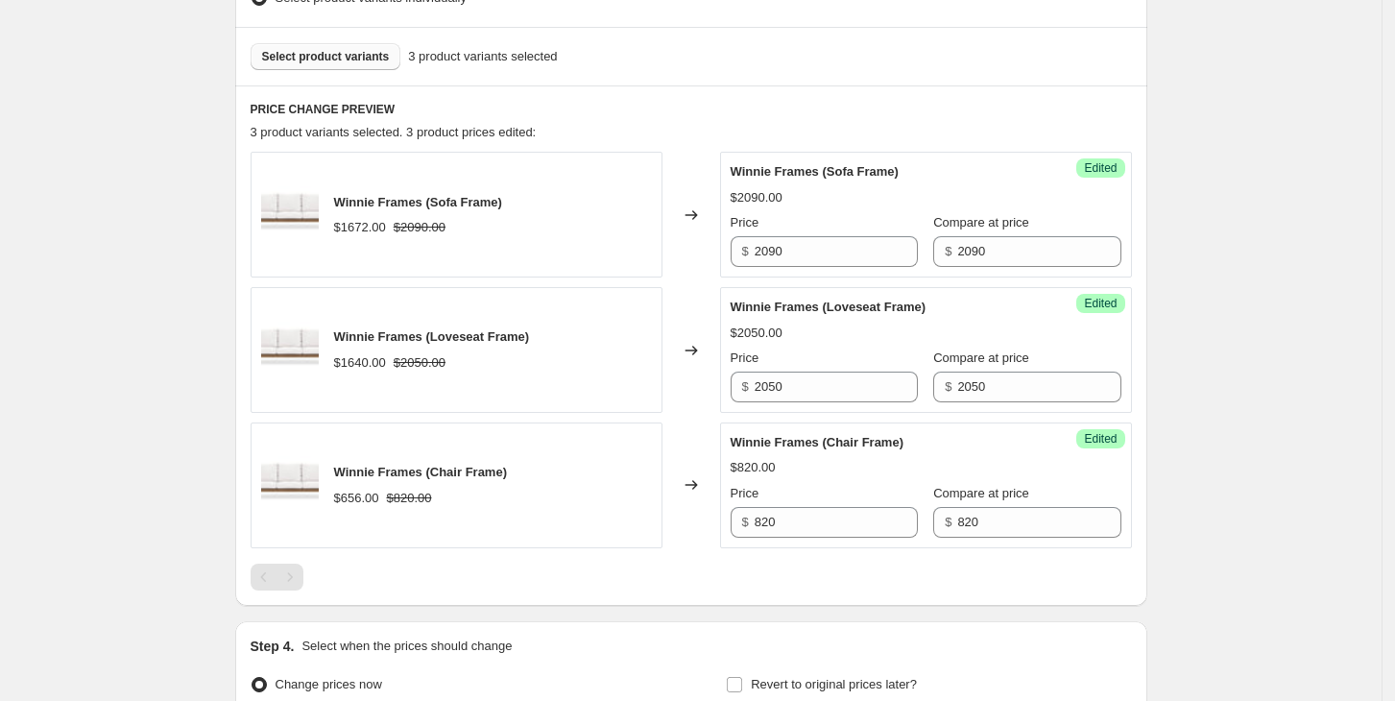
click at [325, 58] on span "Select product variants" at bounding box center [326, 56] width 128 height 15
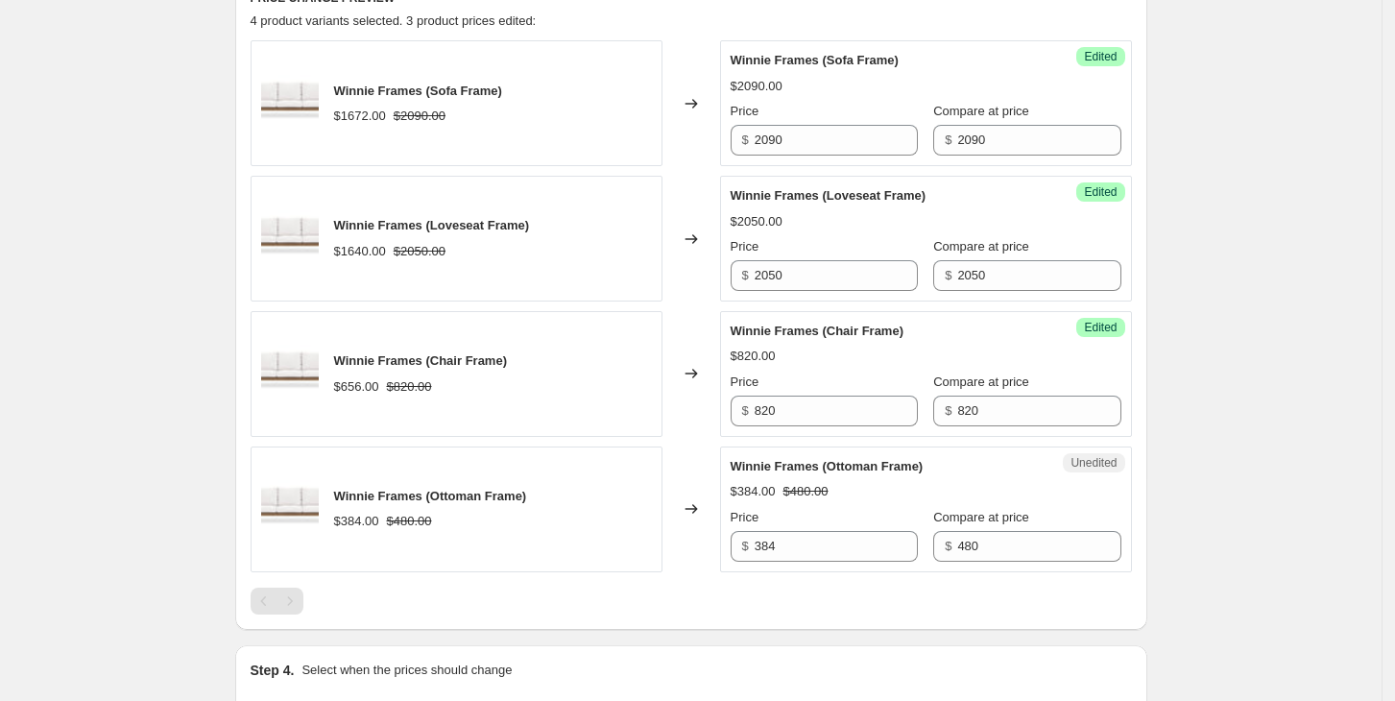
scroll to position [701, 0]
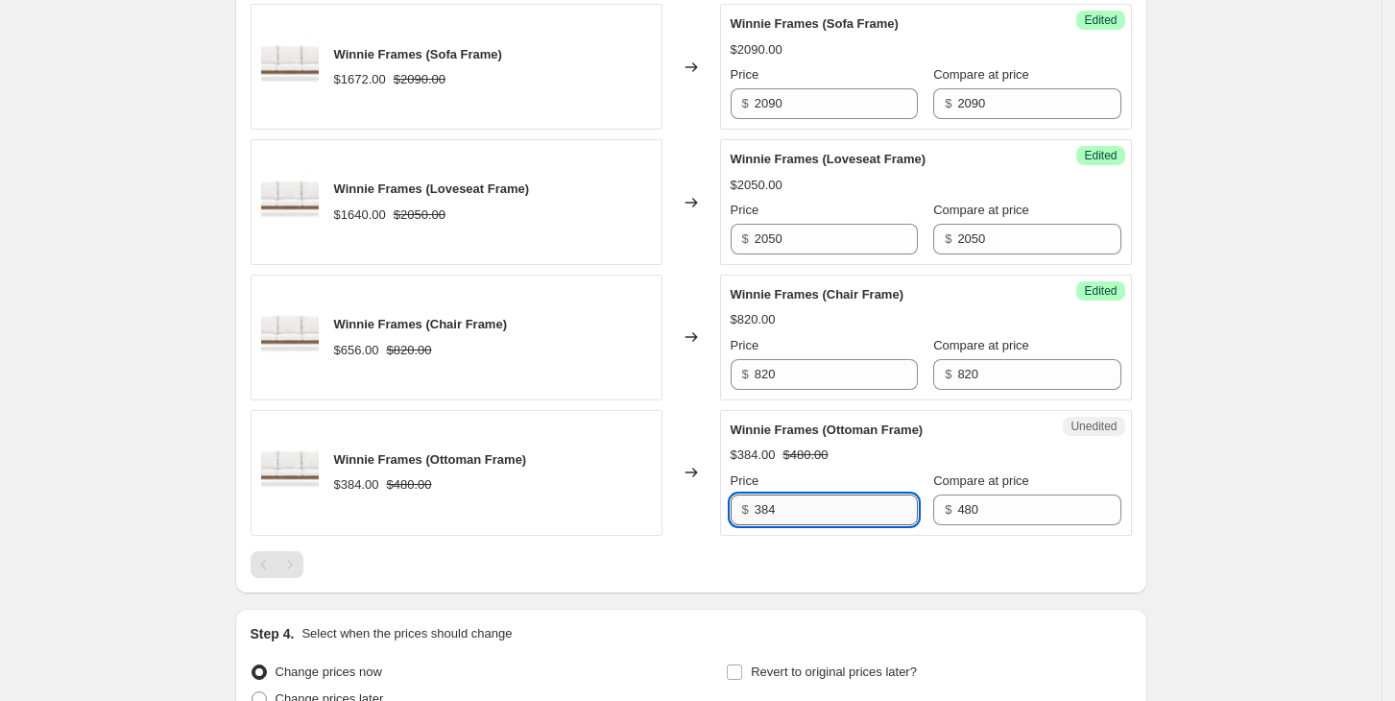
click at [822, 506] on input "384" at bounding box center [836, 510] width 163 height 31
type input "480"
click at [1224, 473] on div "Create new price change job. This page is ready Create new price change job Dra…" at bounding box center [691, 95] width 1382 height 1592
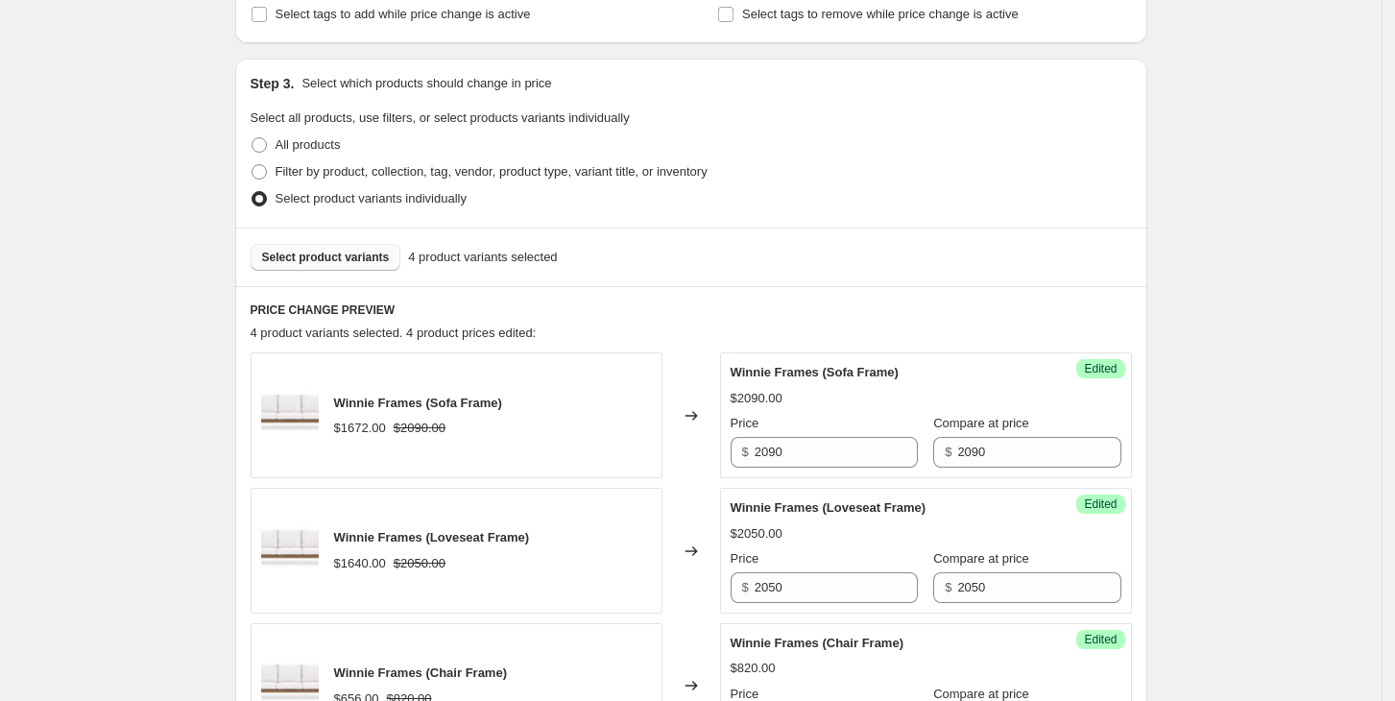
scroll to position [351, 0]
click at [297, 262] on span "Select product variants" at bounding box center [326, 259] width 128 height 15
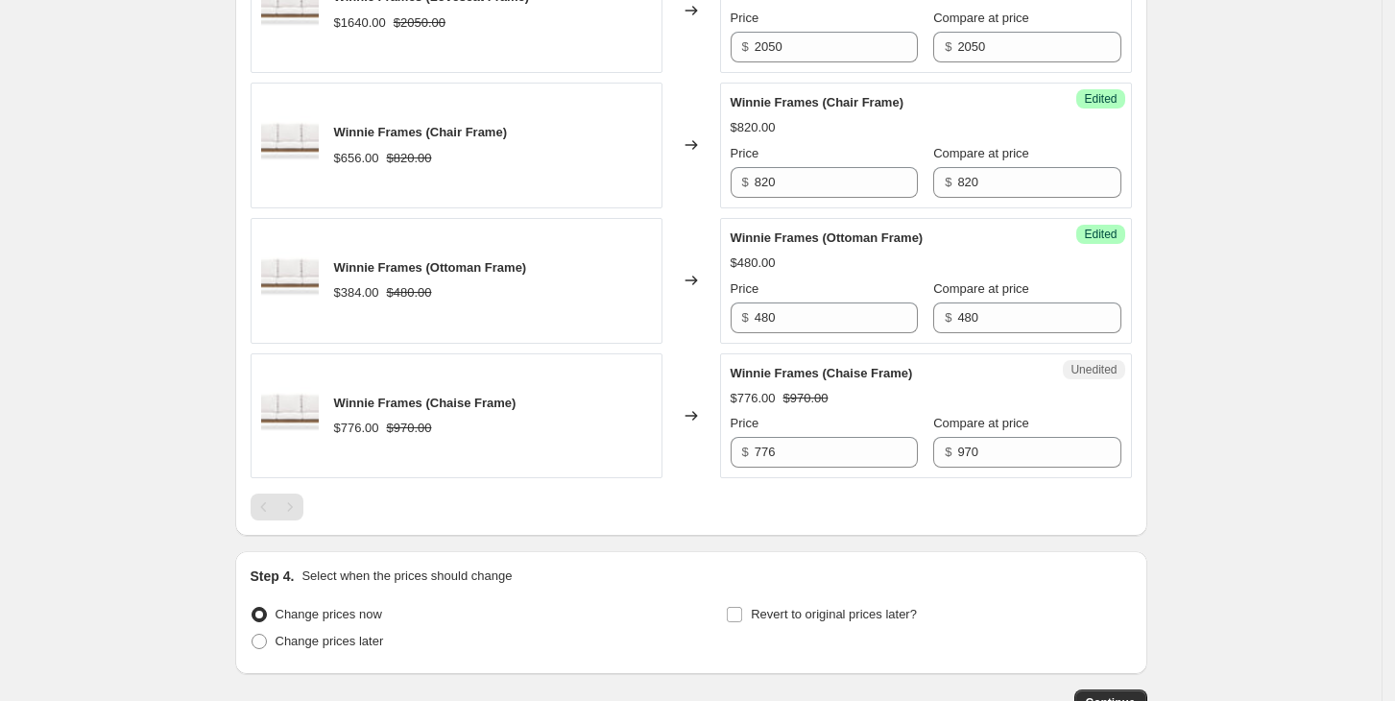
scroll to position [896, 0]
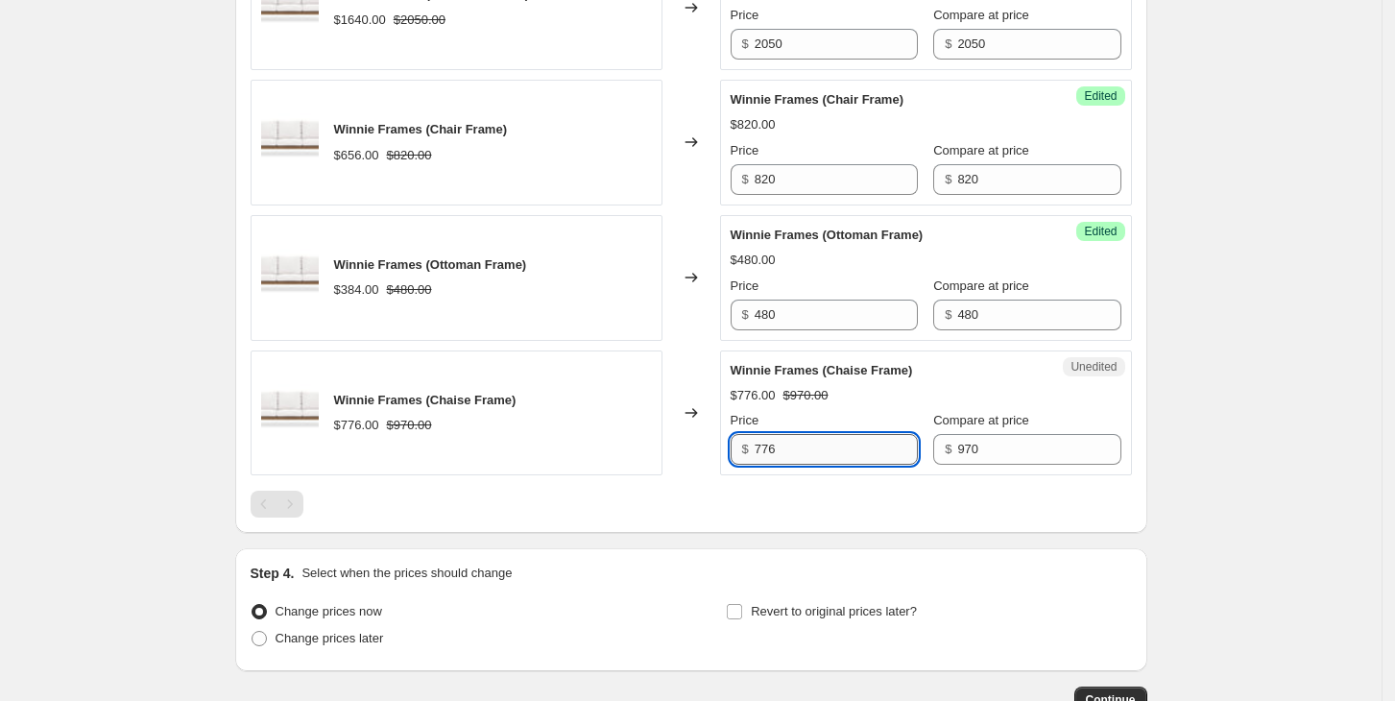
click at [815, 442] on input "776" at bounding box center [836, 449] width 163 height 31
type input "970"
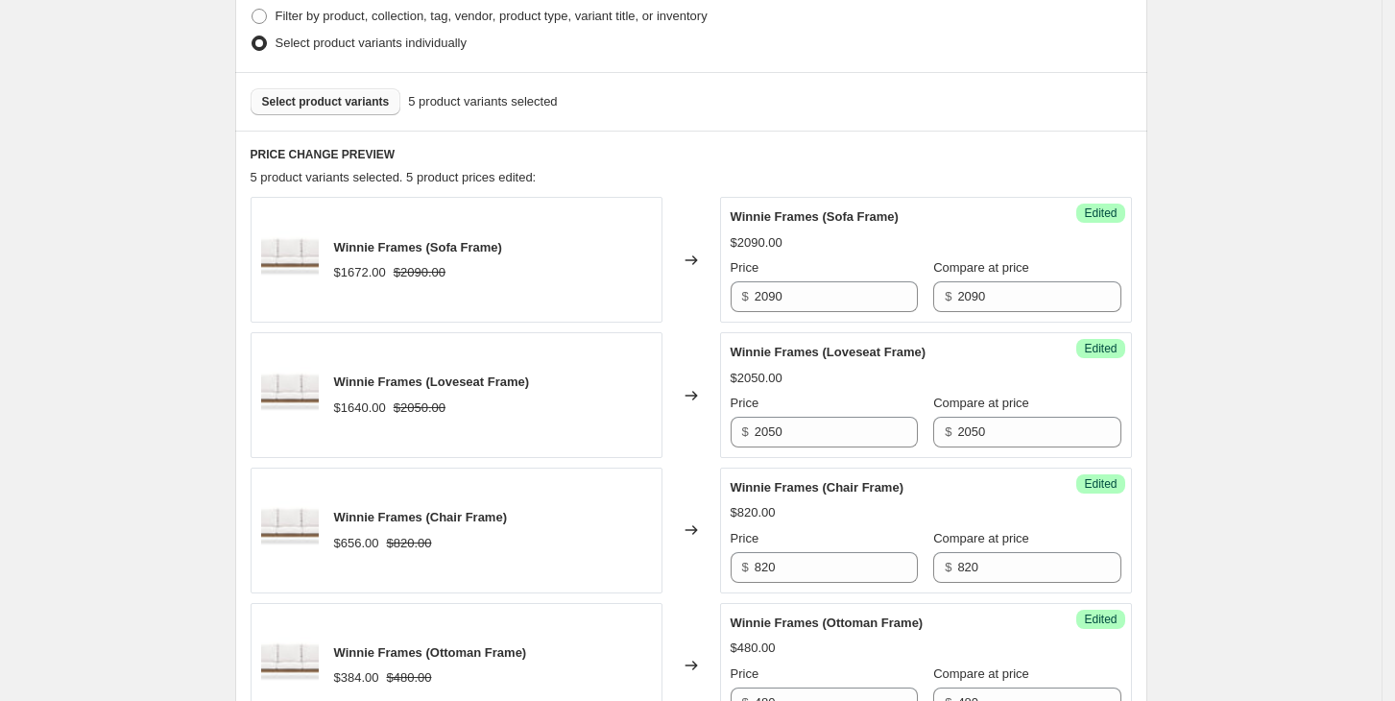
scroll to position [507, 0]
click at [330, 104] on span "Select product variants" at bounding box center [326, 102] width 128 height 15
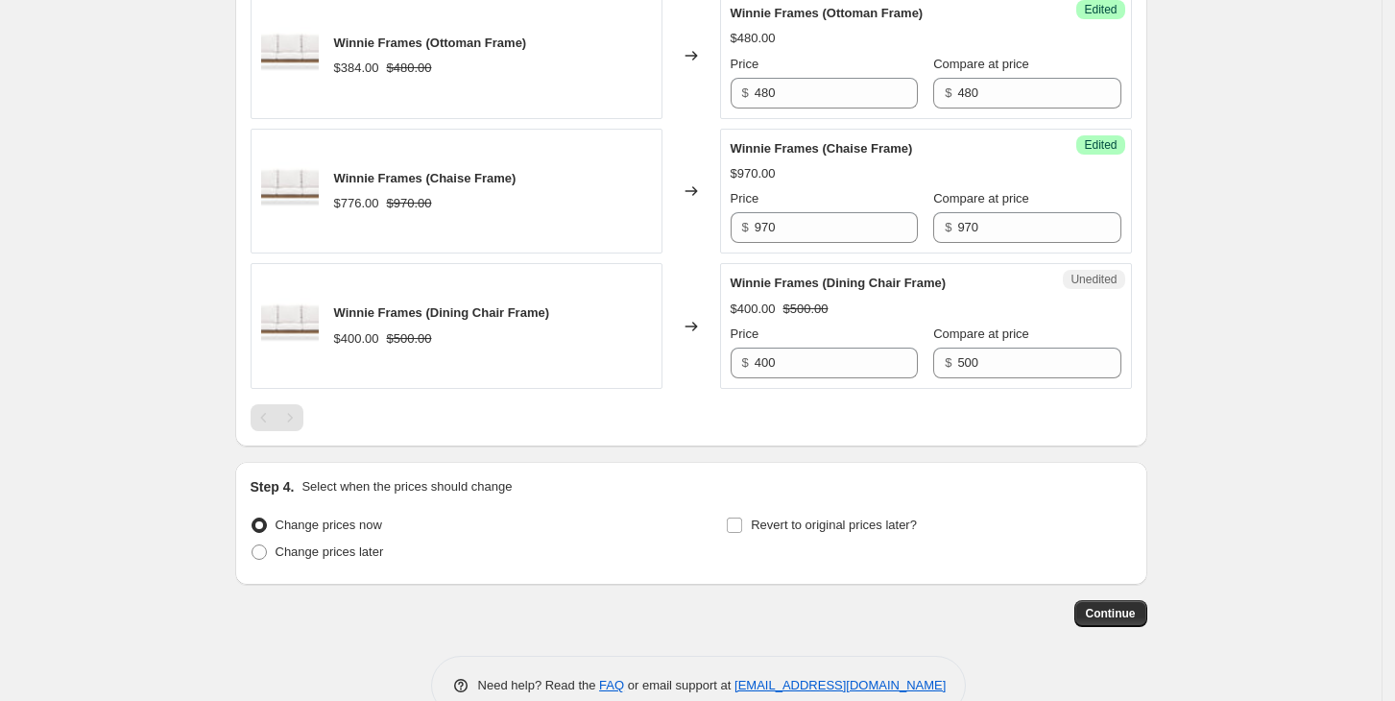
scroll to position [1121, 0]
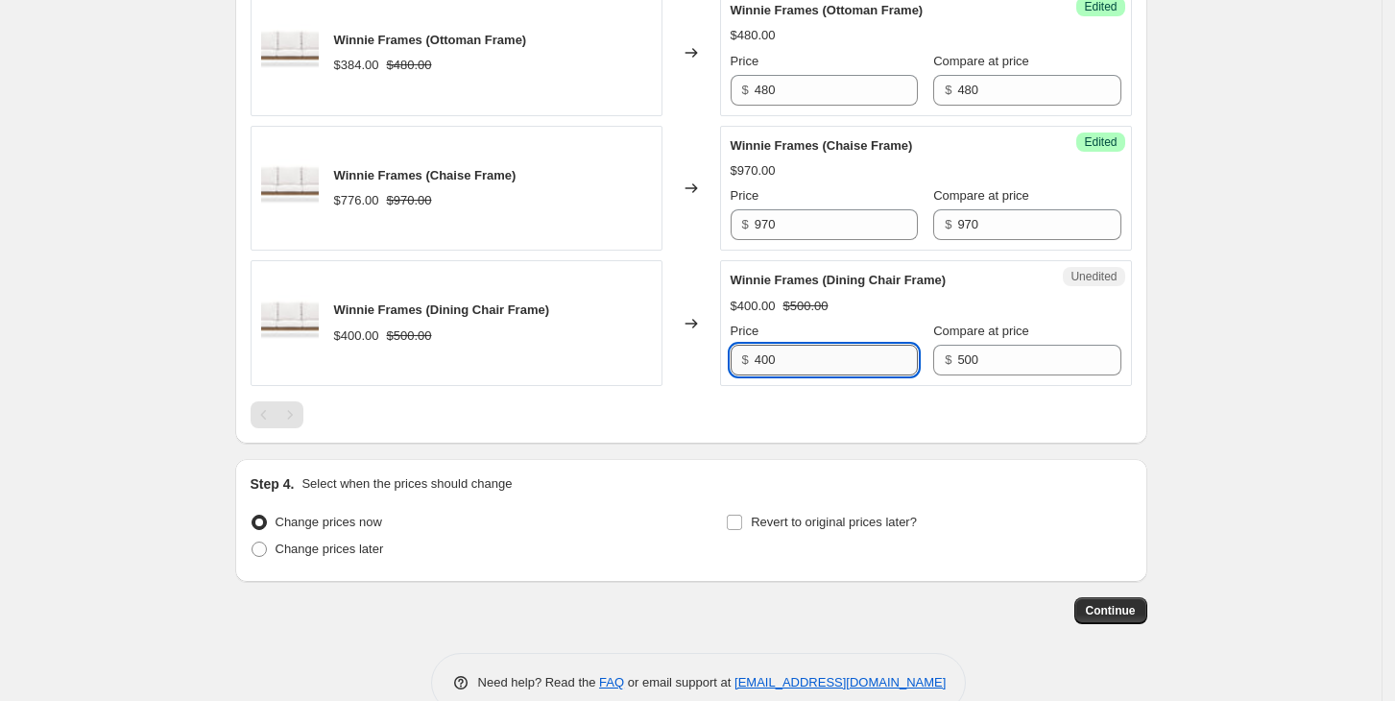
click at [839, 347] on input "400" at bounding box center [836, 360] width 163 height 31
type input "500"
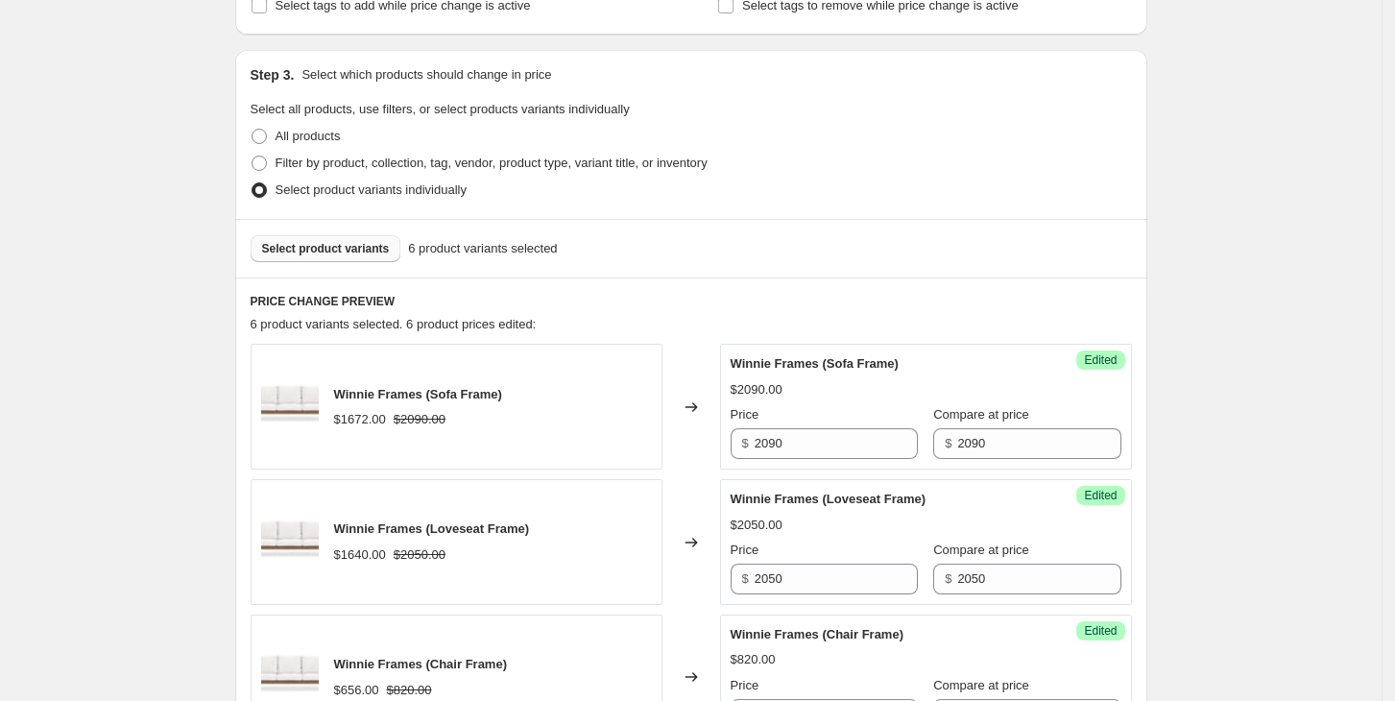
scroll to position [356, 0]
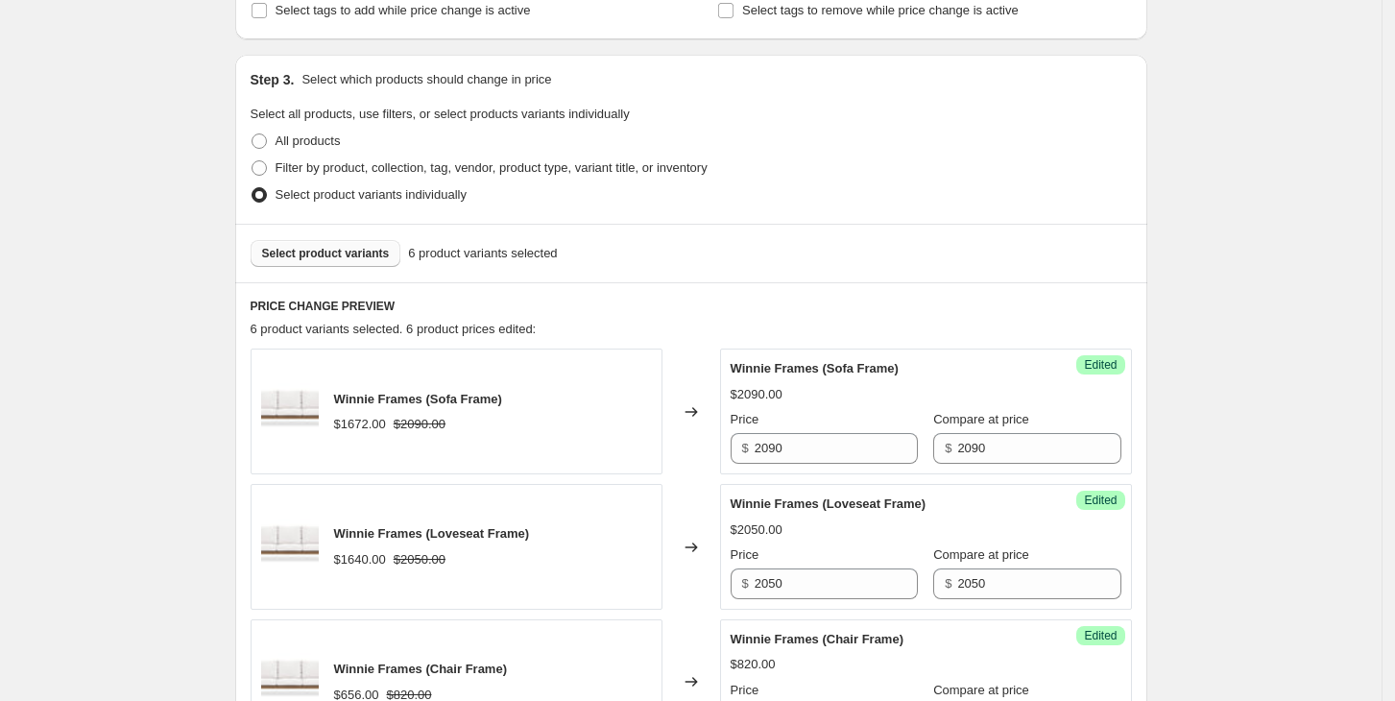
click at [326, 253] on span "Select product variants" at bounding box center [326, 253] width 128 height 15
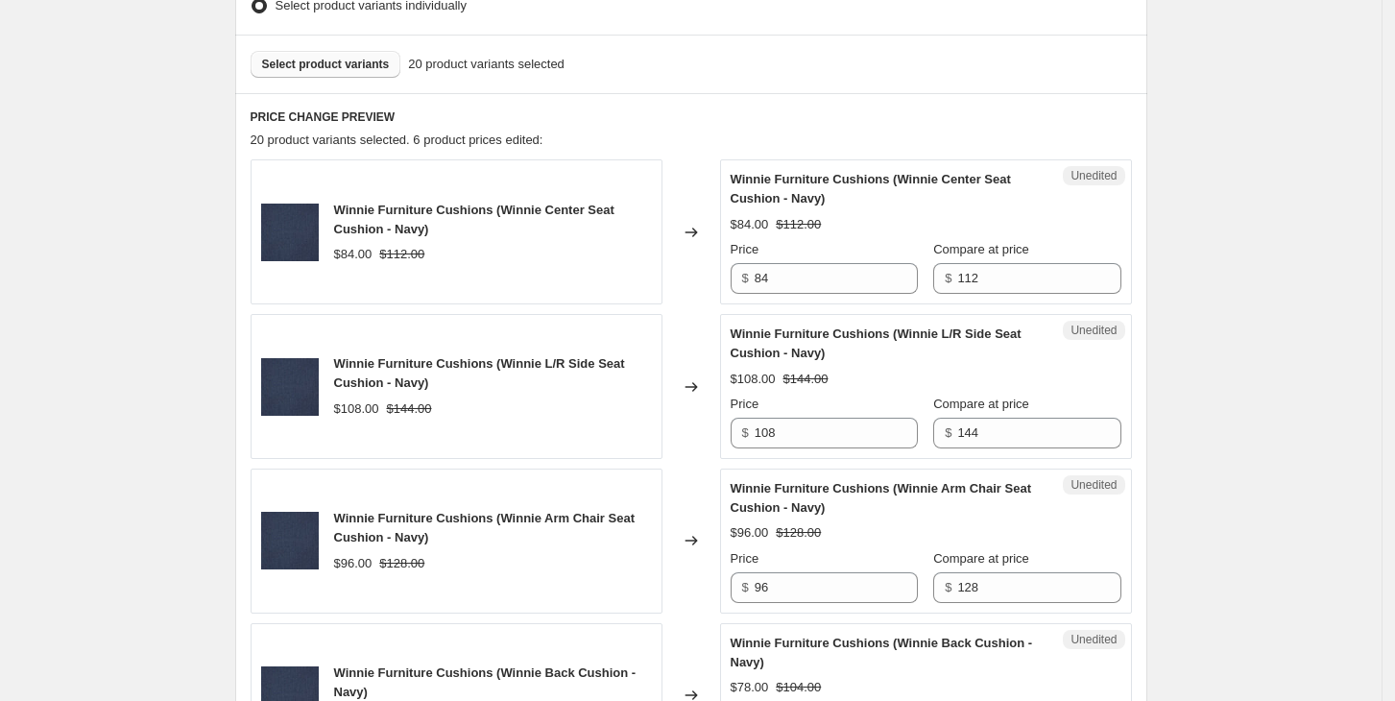
scroll to position [567, 0]
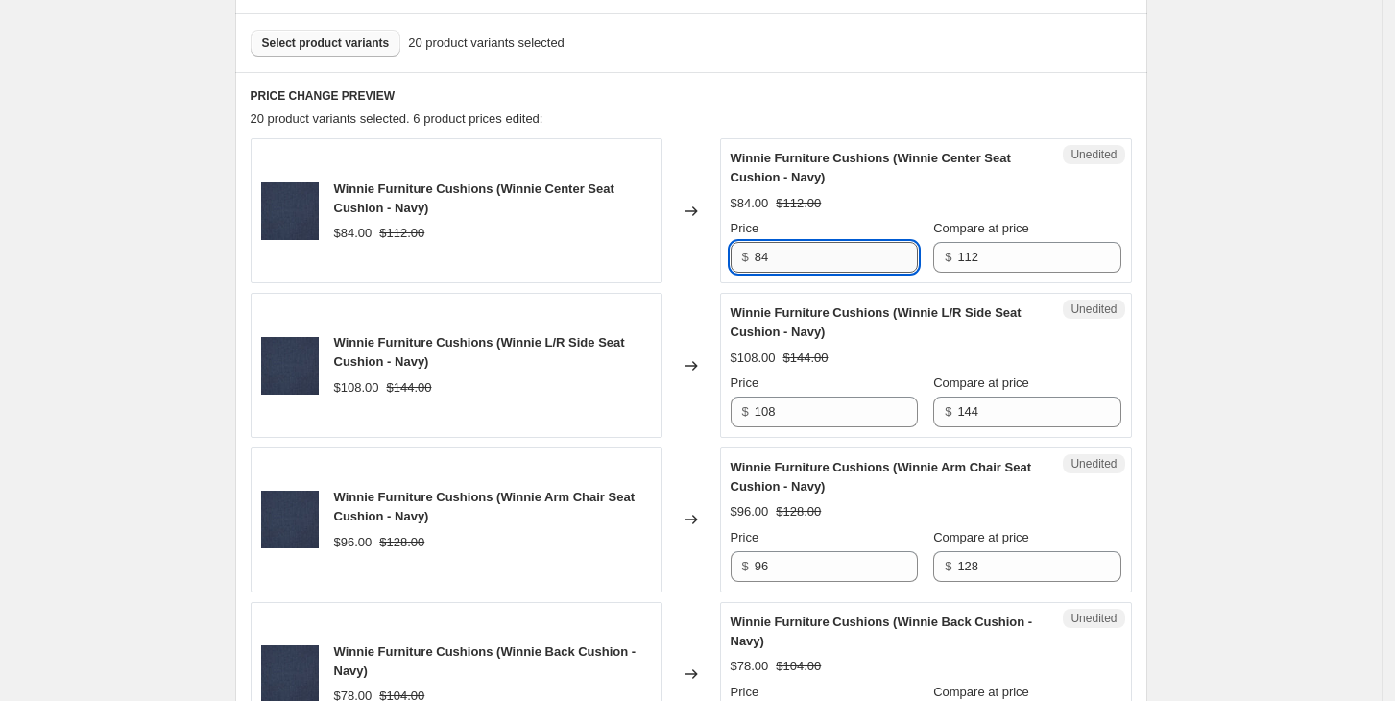
click at [832, 258] on input "84" at bounding box center [836, 257] width 163 height 31
type input "112"
click at [788, 414] on input "108" at bounding box center [836, 412] width 163 height 31
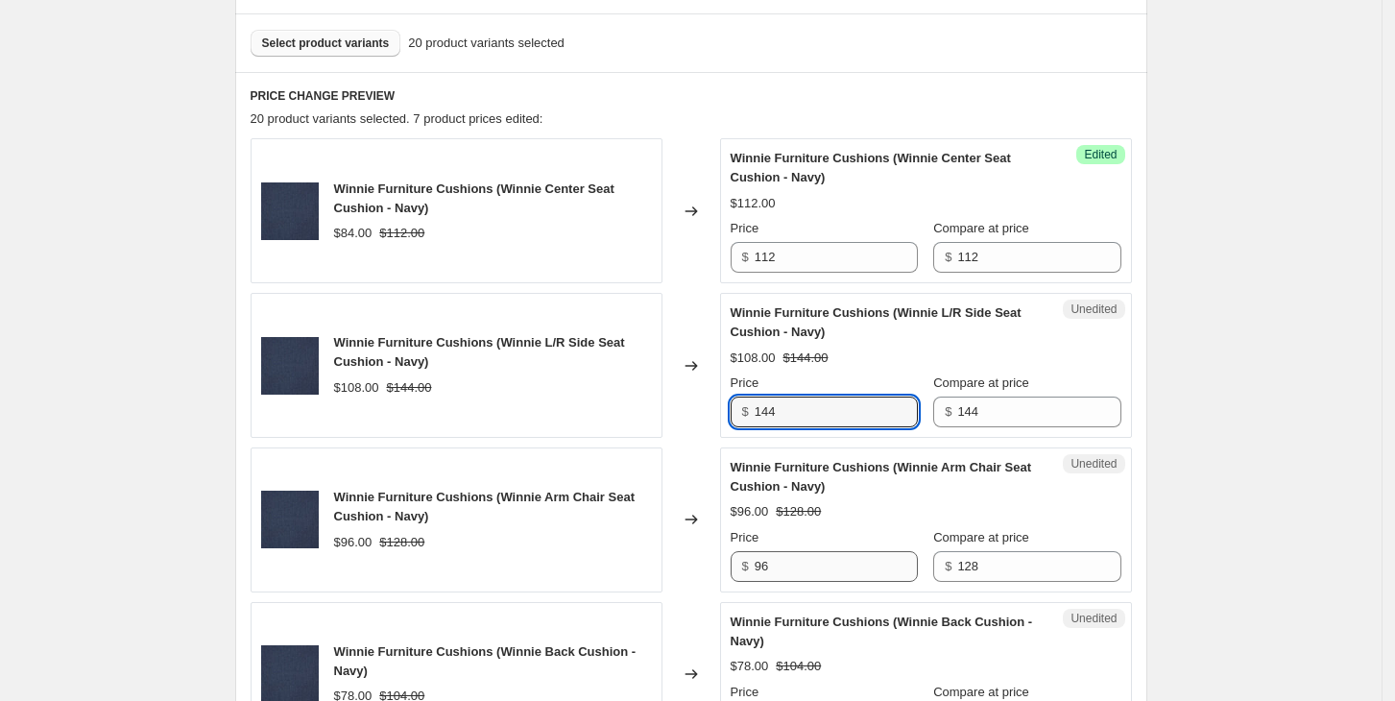
type input "144"
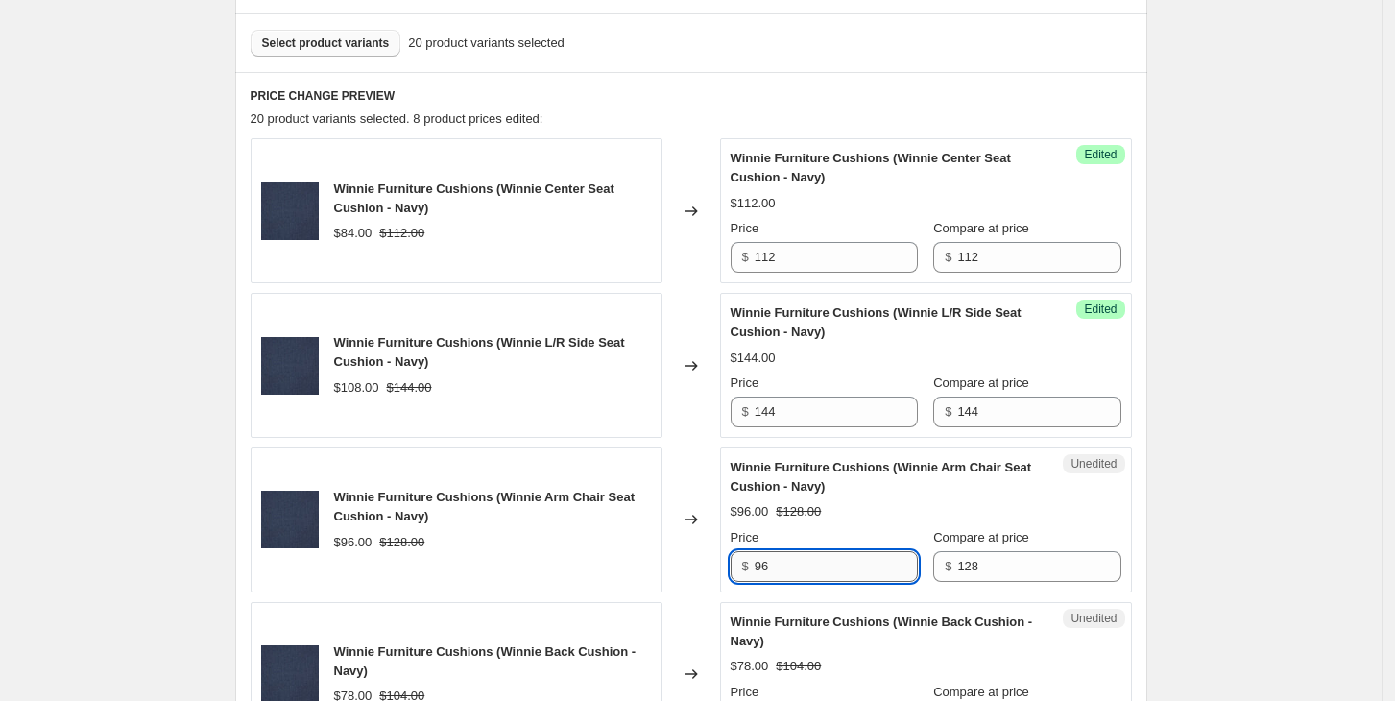
click at [767, 568] on input "96" at bounding box center [836, 566] width 163 height 31
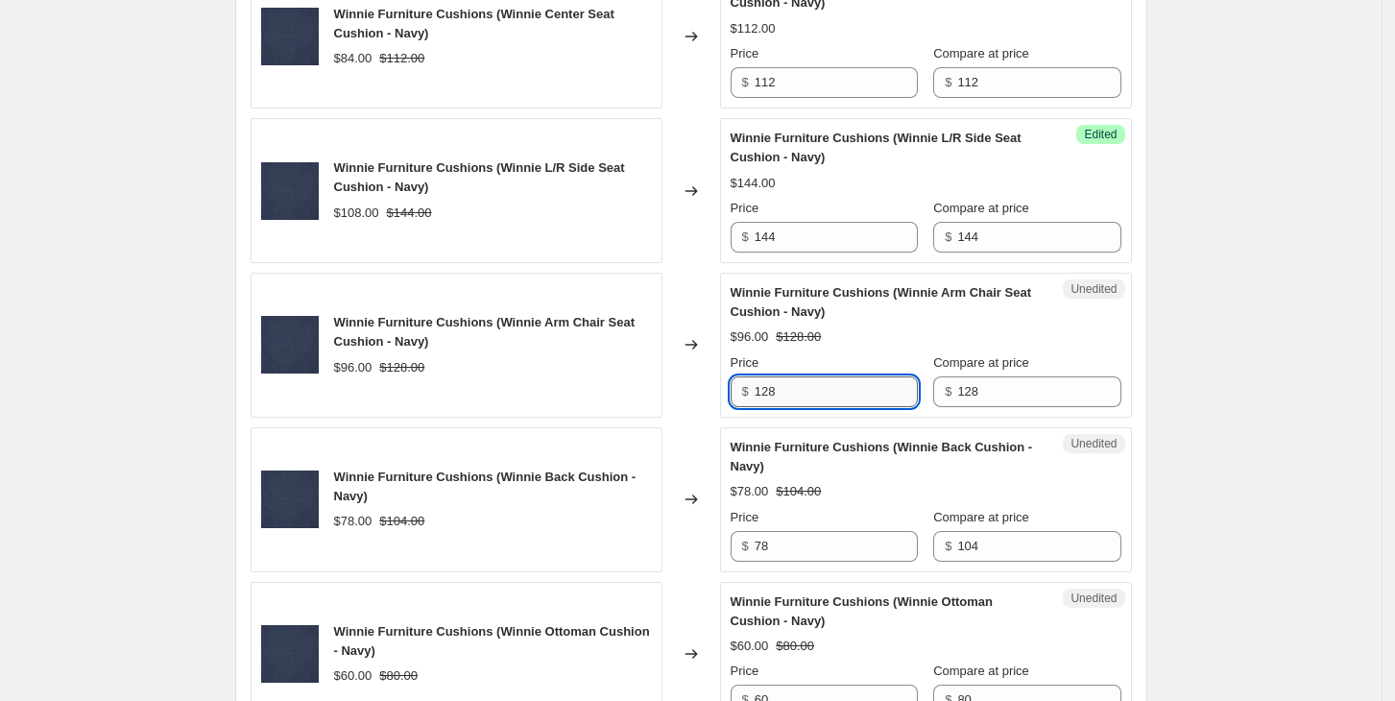
scroll to position [744, 0]
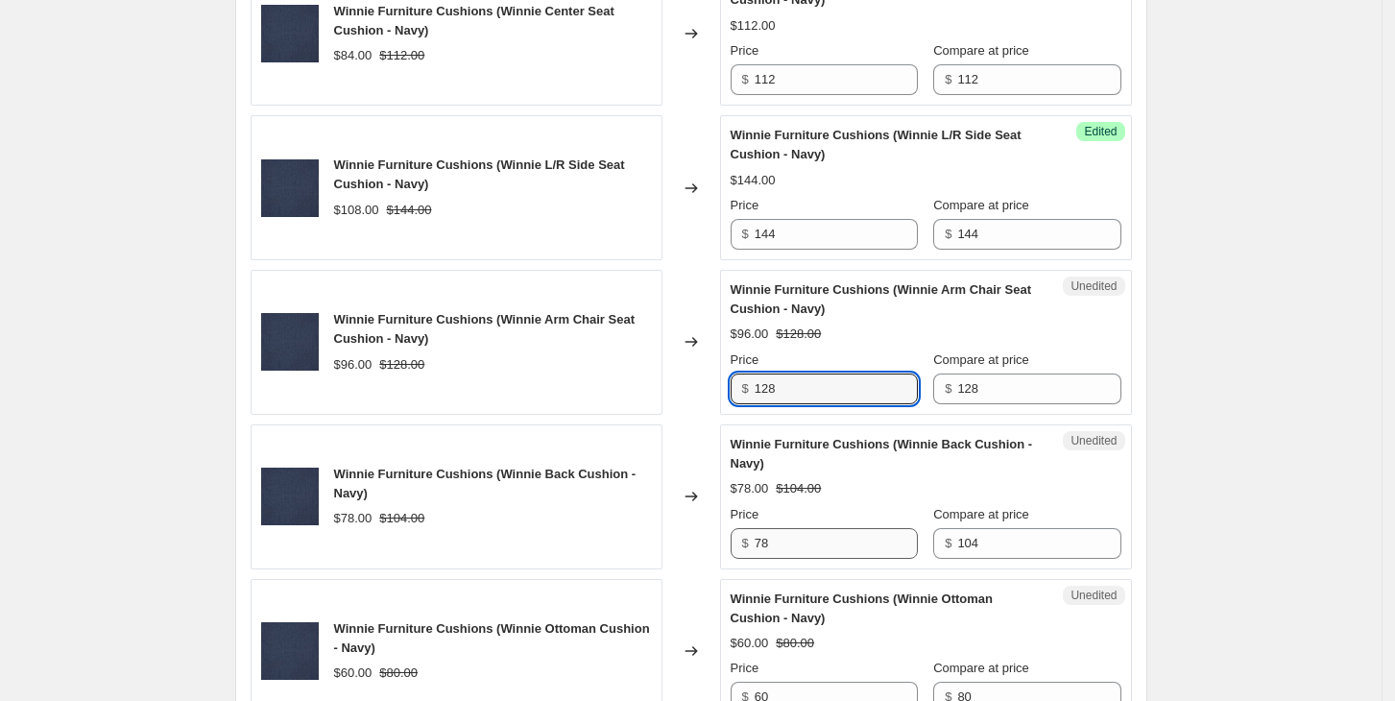
type input "128"
click at [799, 544] on input "78" at bounding box center [836, 543] width 163 height 31
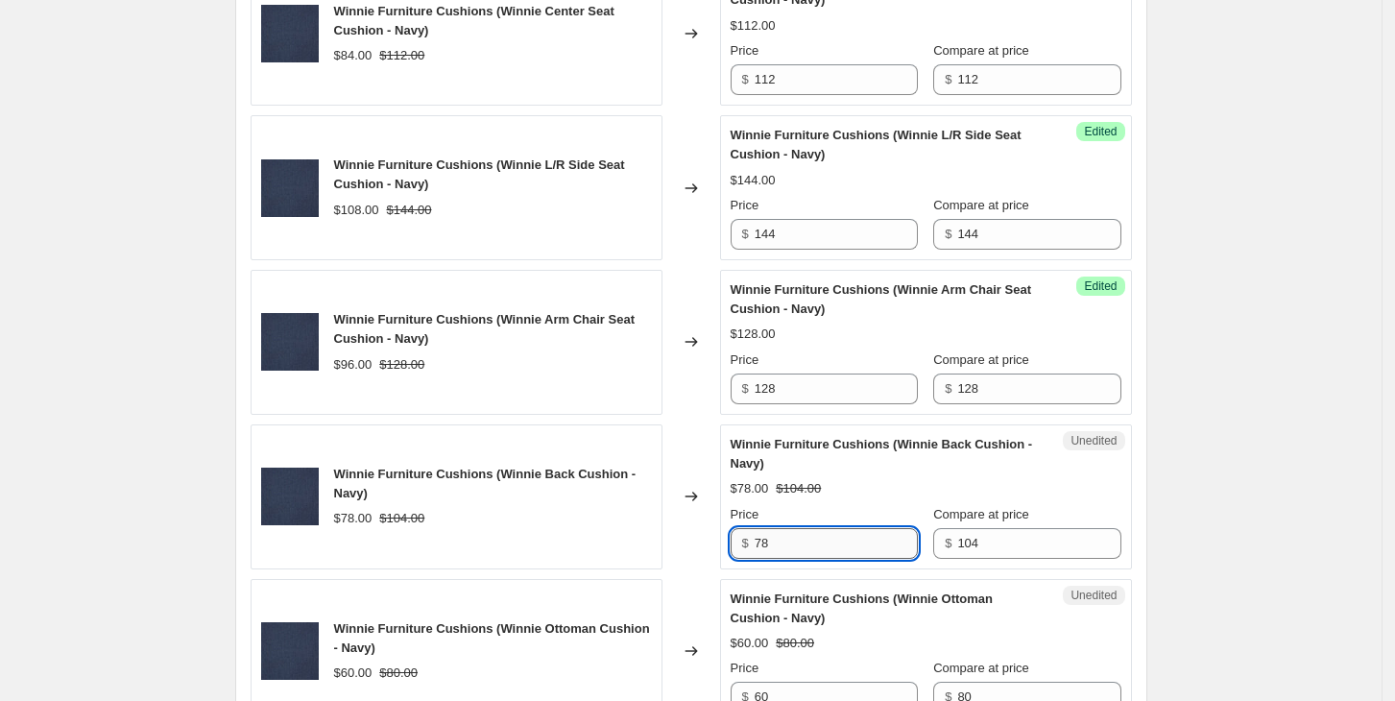
click at [799, 544] on input "78" at bounding box center [836, 543] width 163 height 31
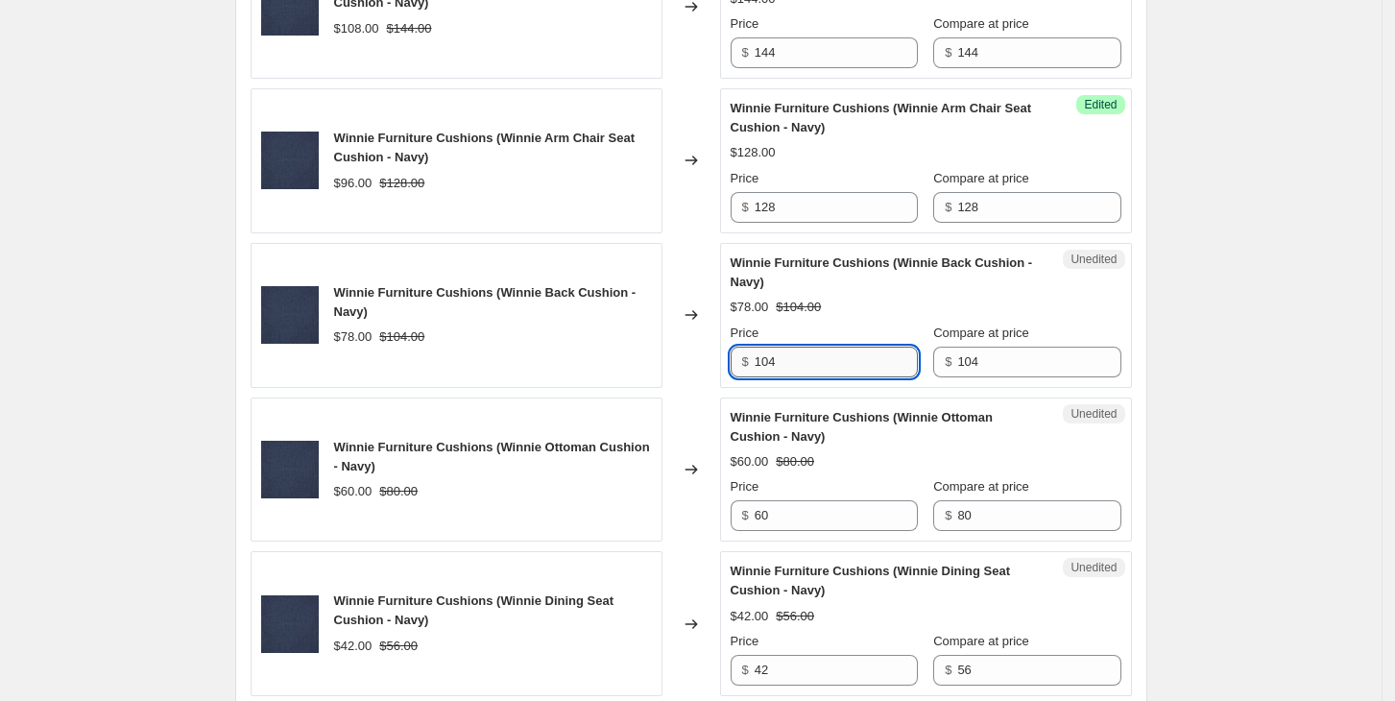
scroll to position [956, 0]
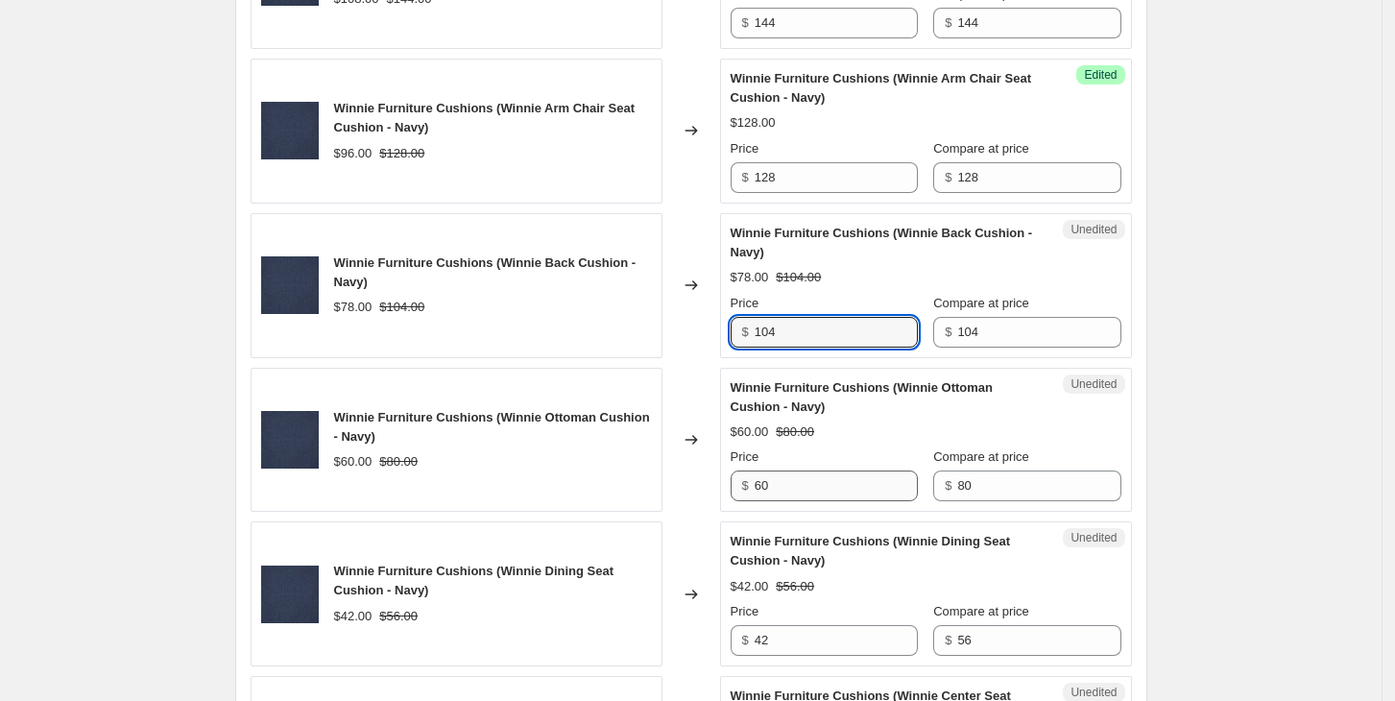
type input "104"
click at [812, 476] on input "60" at bounding box center [836, 486] width 163 height 31
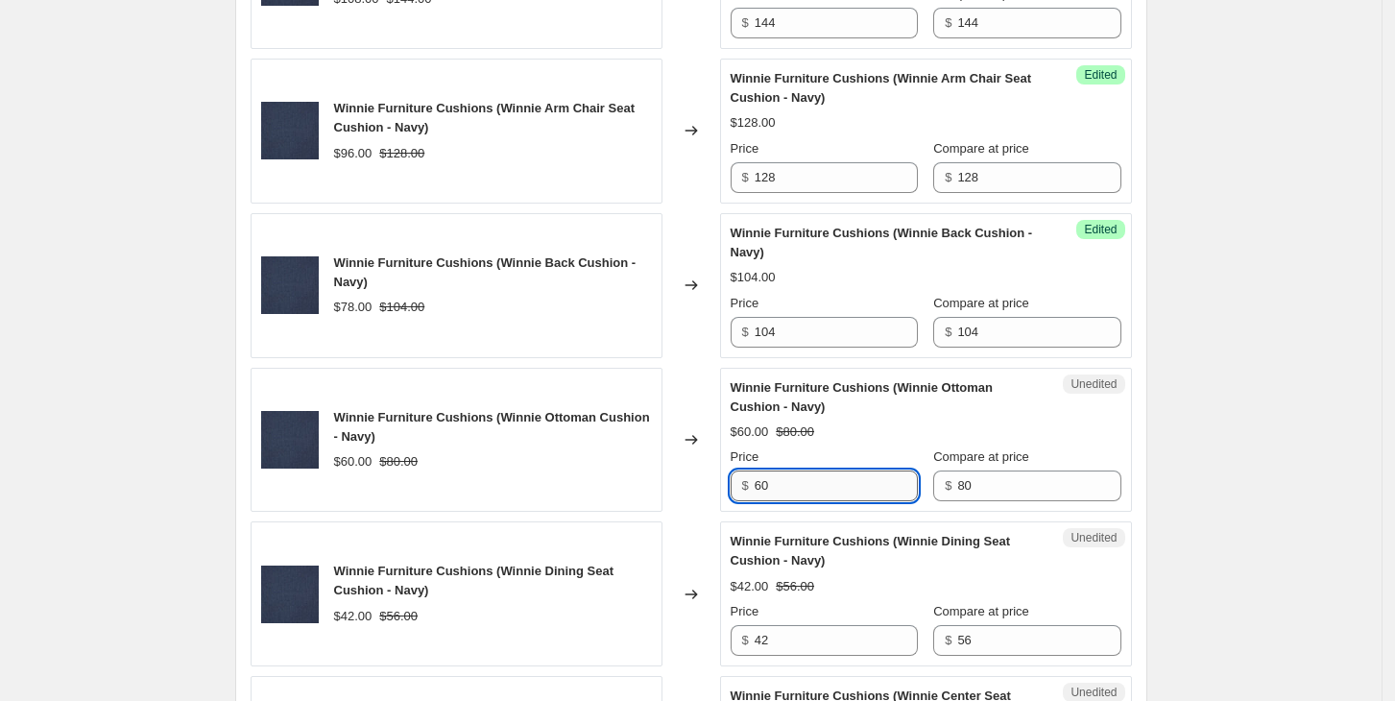
click at [812, 476] on input "60" at bounding box center [836, 486] width 163 height 31
type input "80"
click at [799, 641] on input "42" at bounding box center [836, 640] width 163 height 31
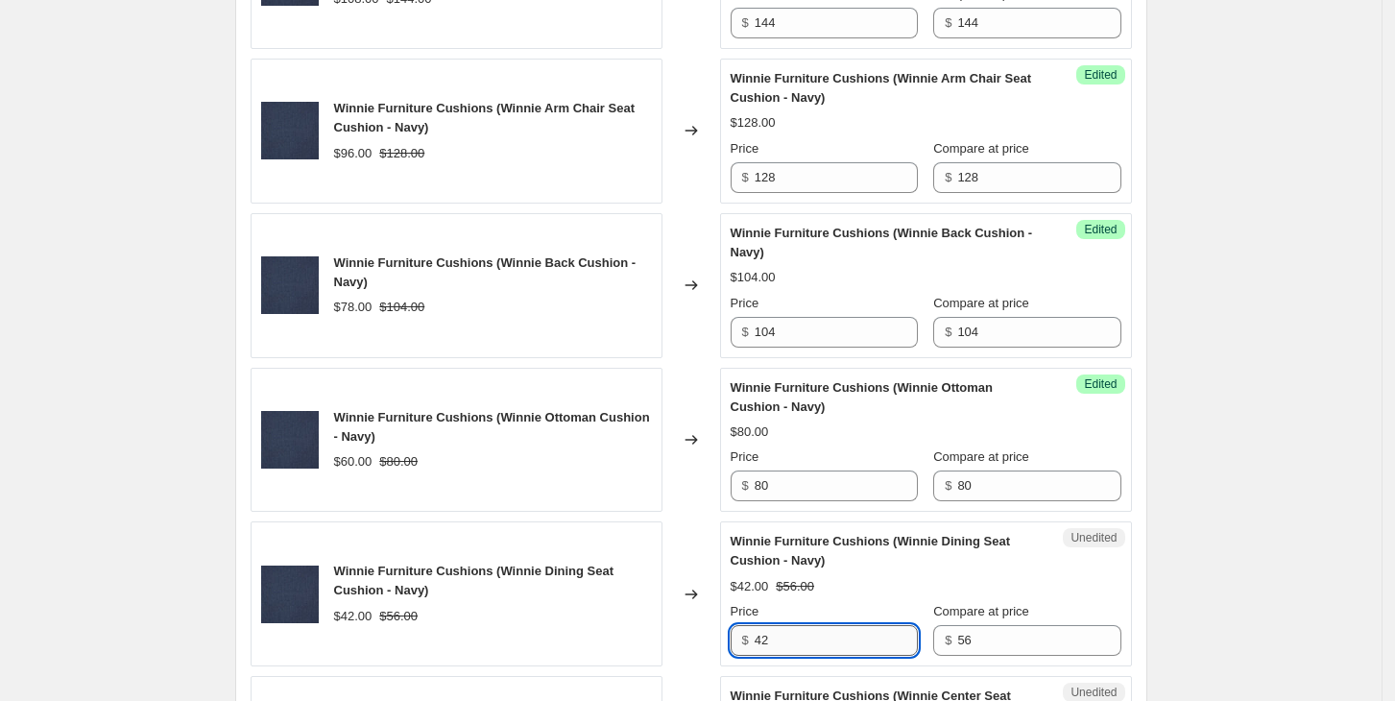
click at [799, 641] on input "42" at bounding box center [836, 640] width 163 height 31
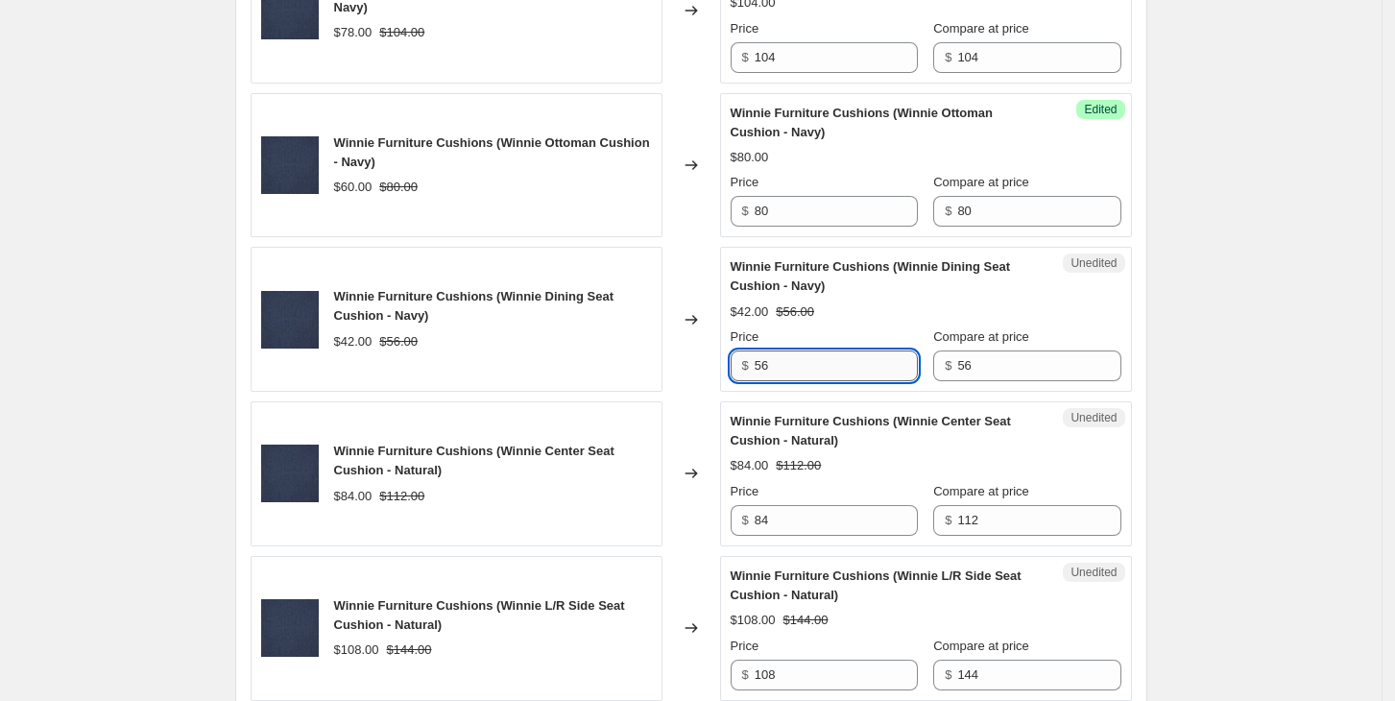
scroll to position [1236, 0]
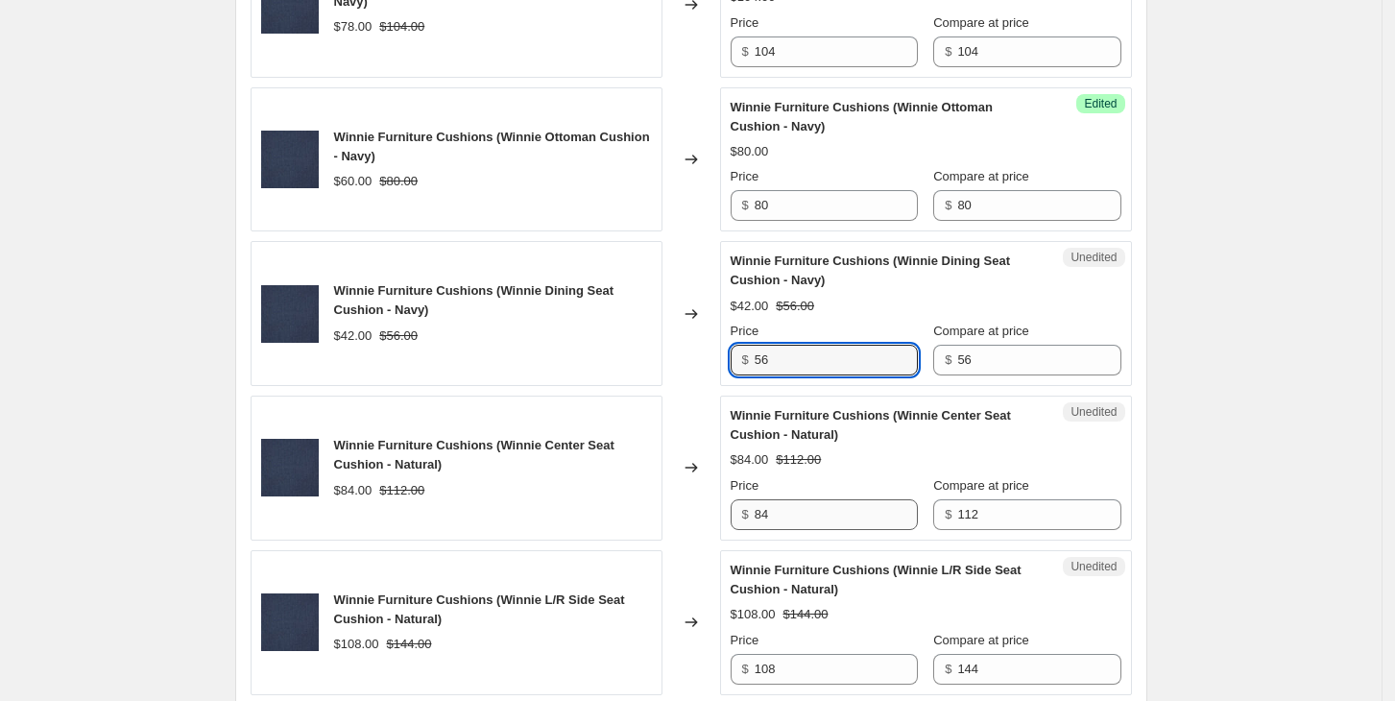
type input "56"
click at [832, 511] on input "84" at bounding box center [836, 514] width 163 height 31
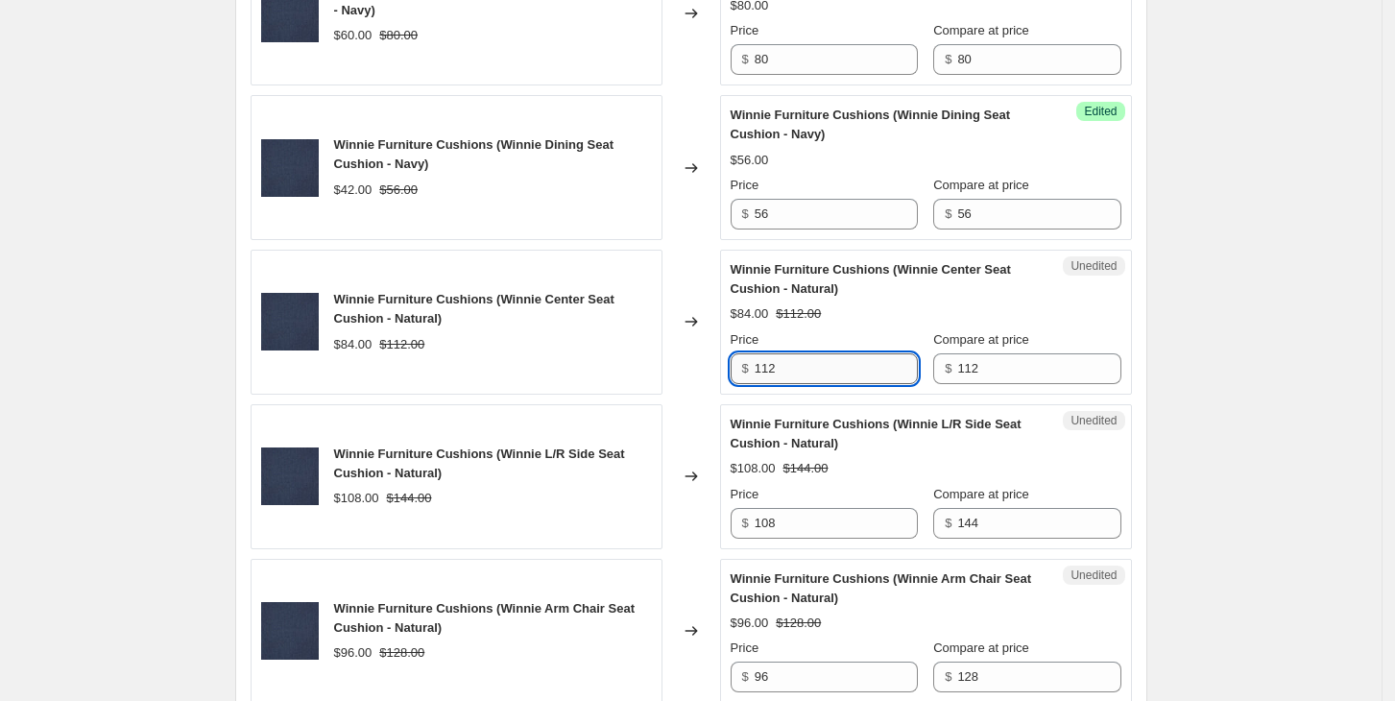
scroll to position [1384, 0]
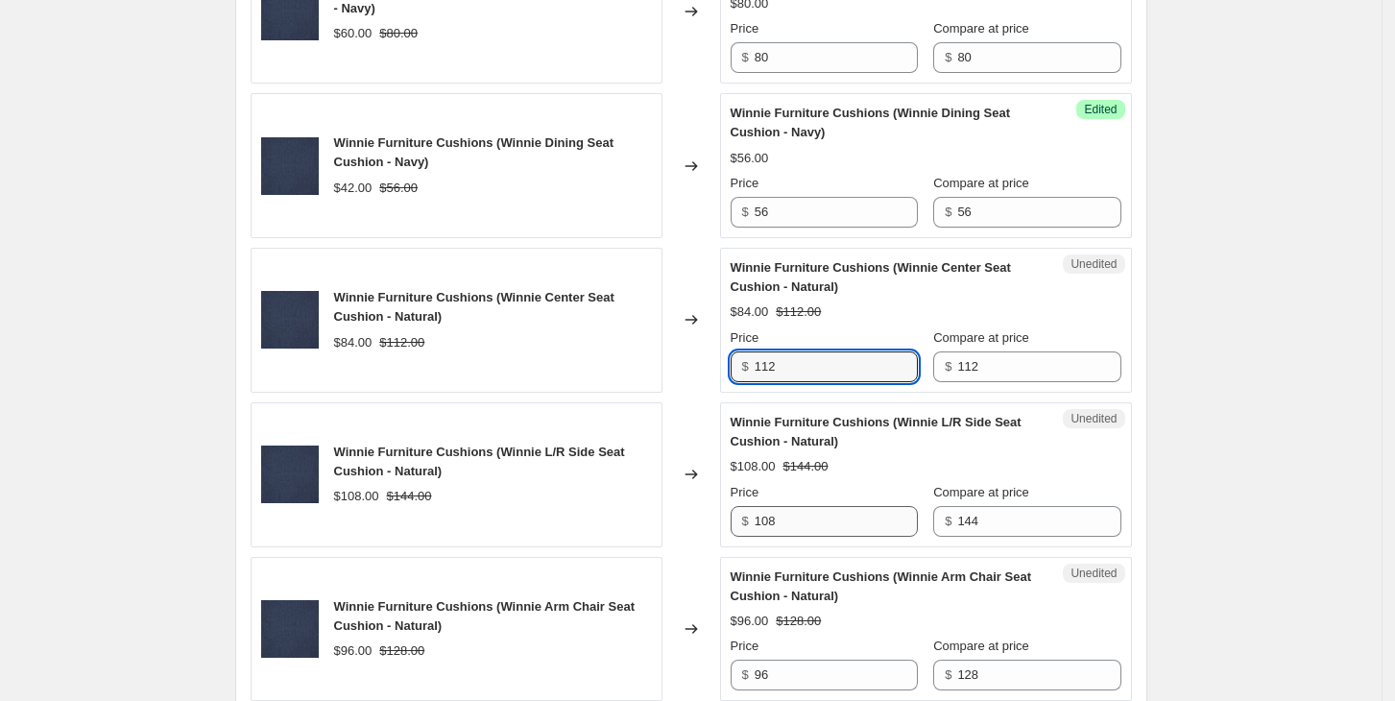
type input "112"
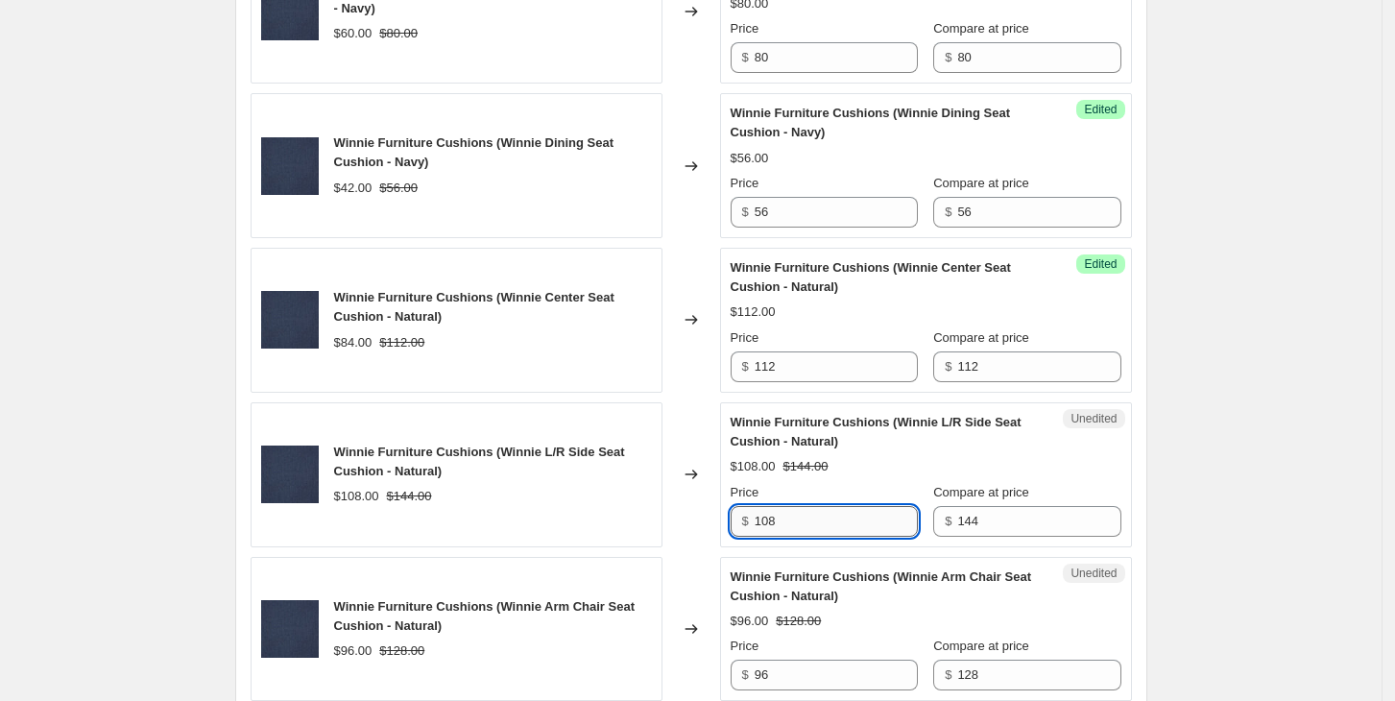
click at [813, 526] on input "108" at bounding box center [836, 521] width 163 height 31
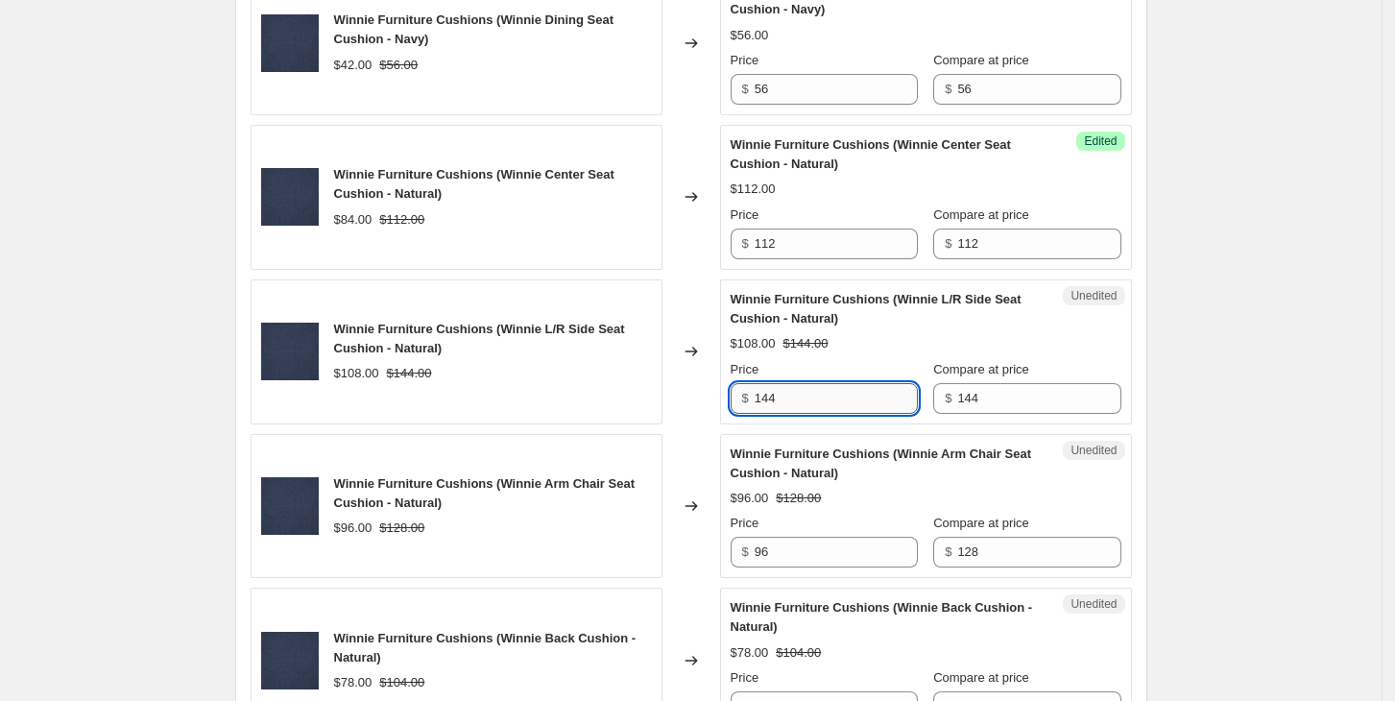
scroll to position [1529, 0]
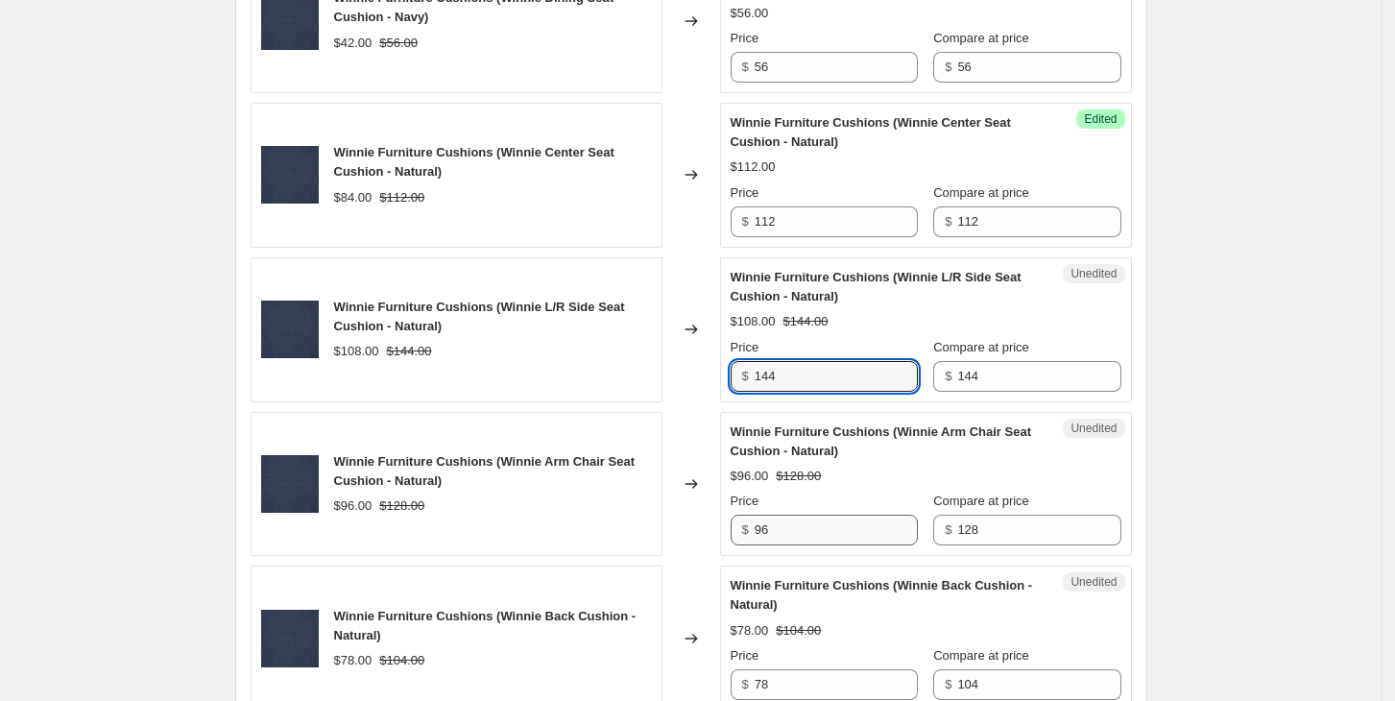
type input "144"
click at [812, 526] on input "96" at bounding box center [836, 530] width 163 height 31
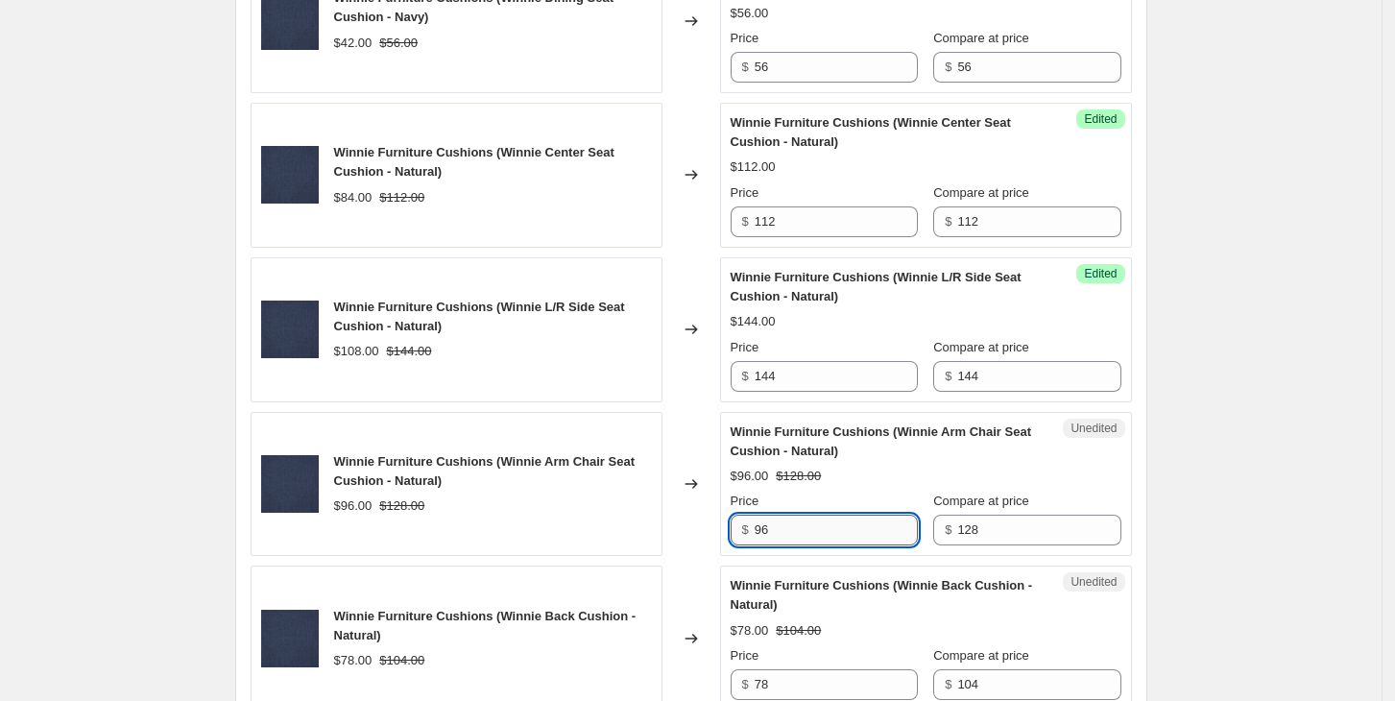
click at [812, 526] on input "96" at bounding box center [836, 530] width 163 height 31
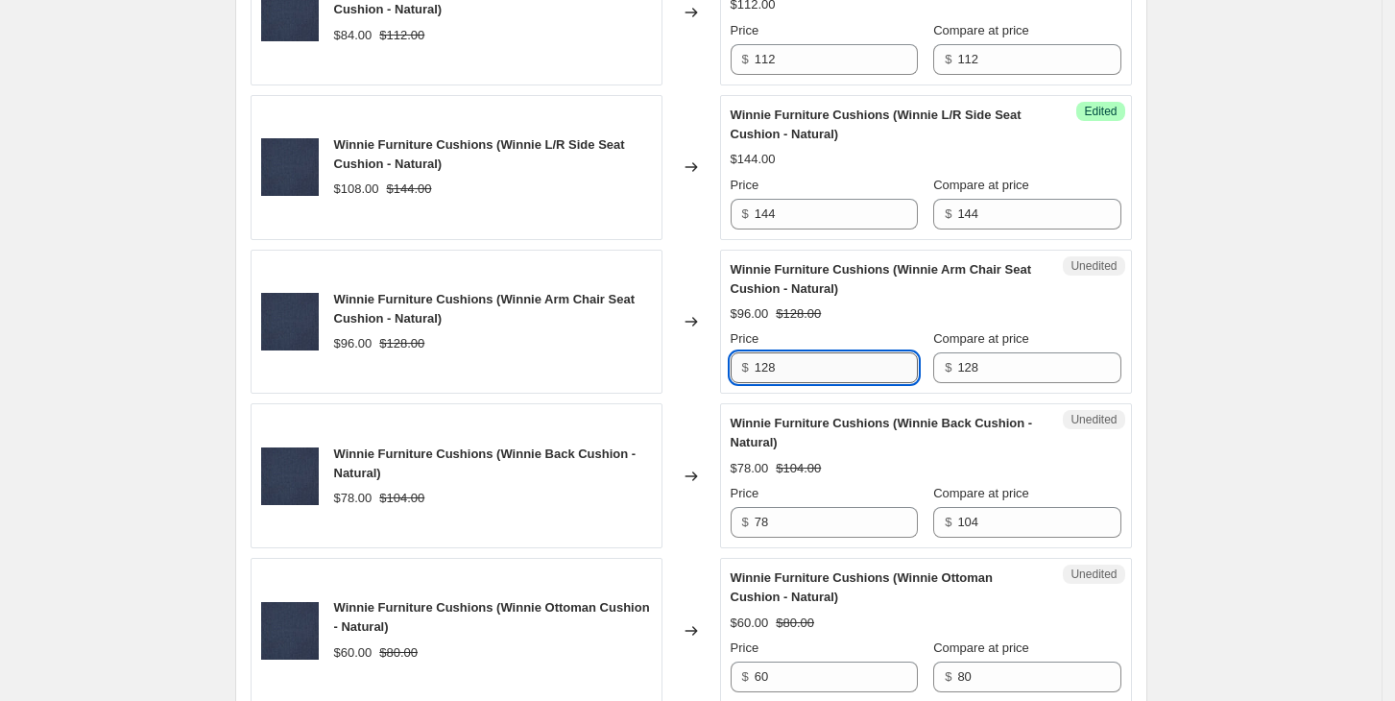
scroll to position [1693, 0]
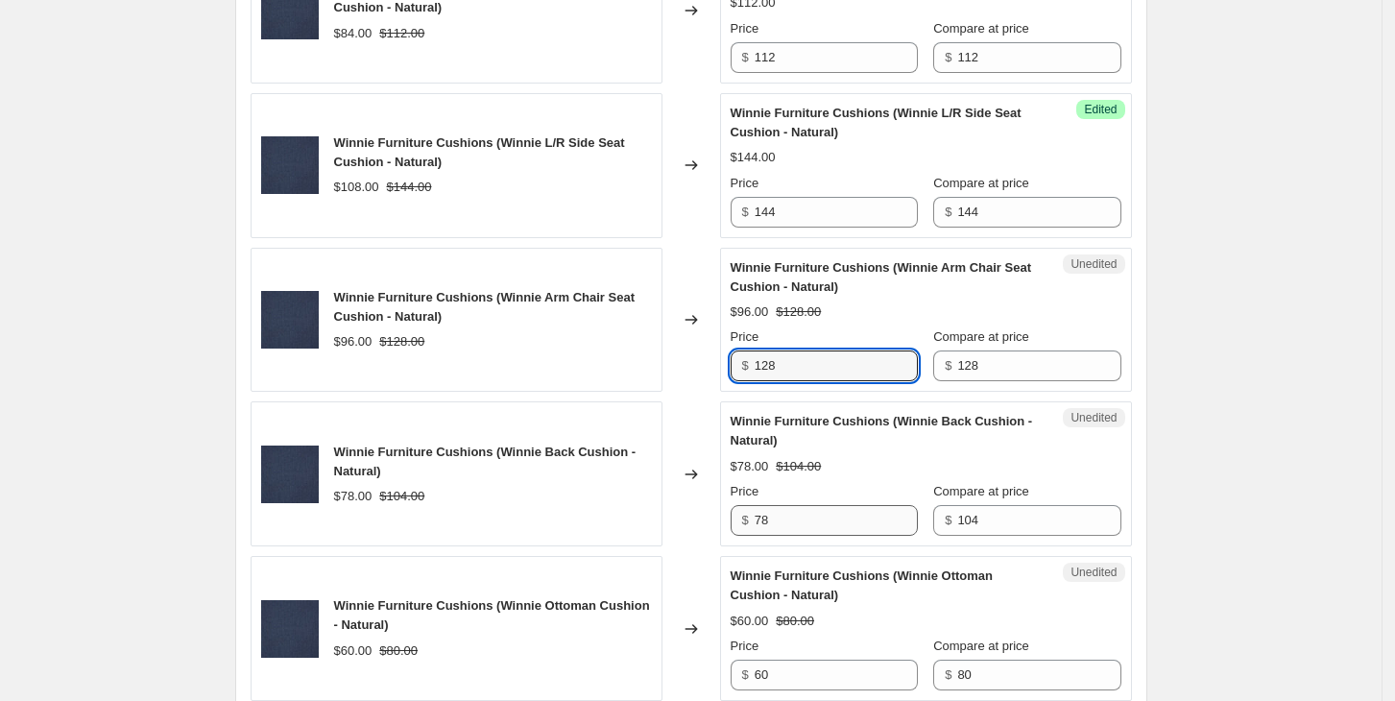
type input "128"
click at [812, 526] on input "78" at bounding box center [836, 520] width 163 height 31
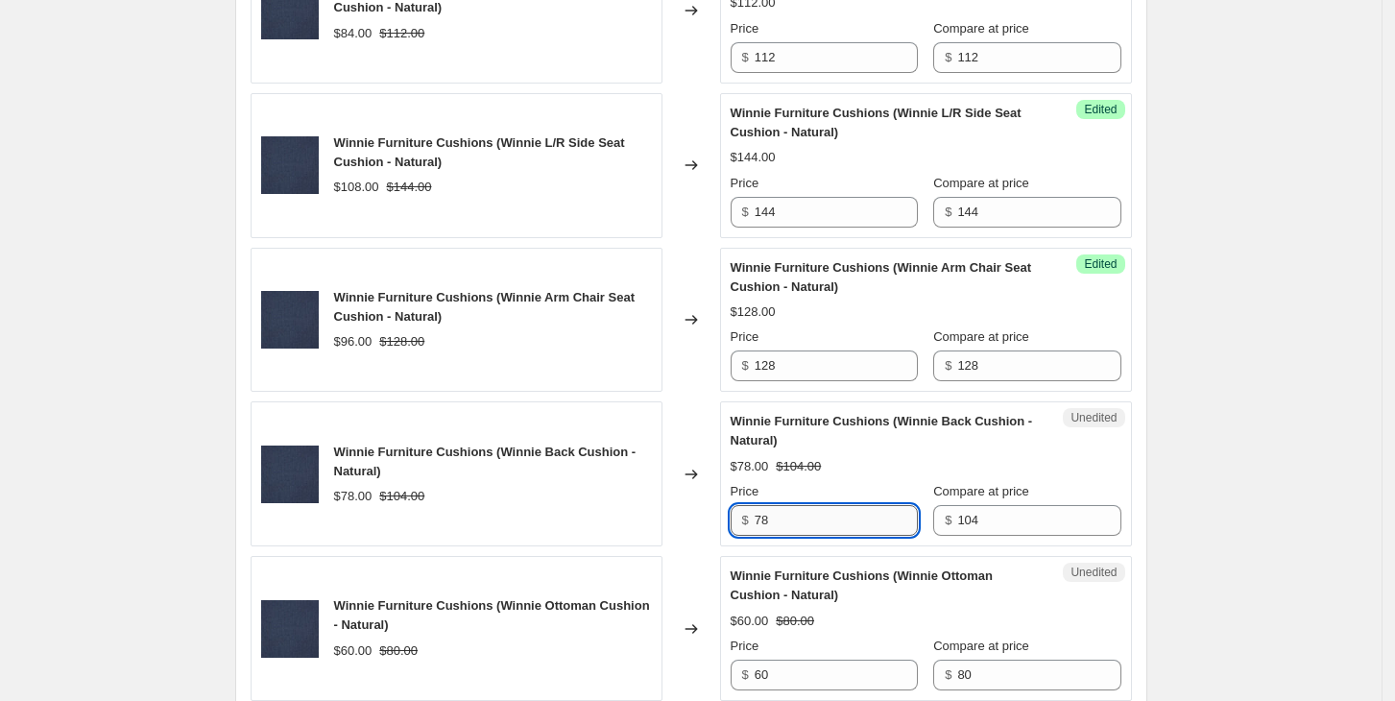
click at [812, 526] on input "78" at bounding box center [836, 520] width 163 height 31
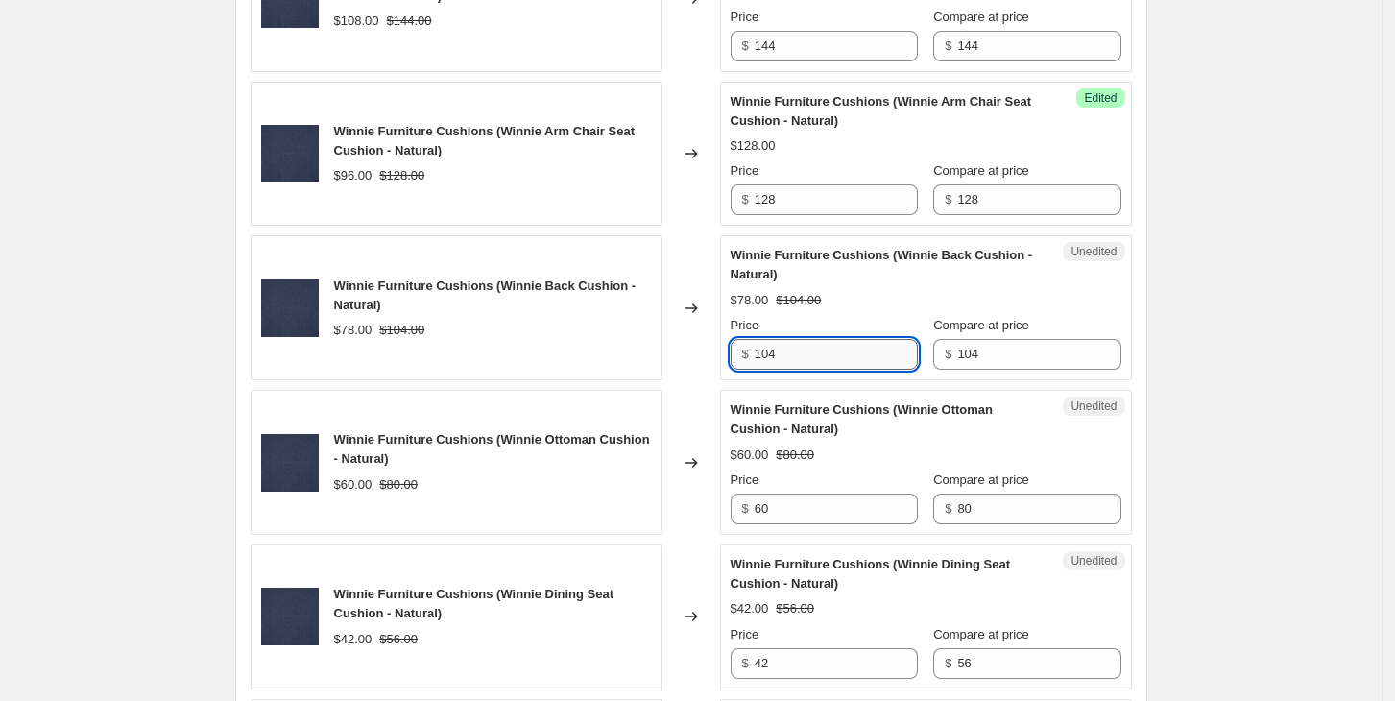
scroll to position [1863, 0]
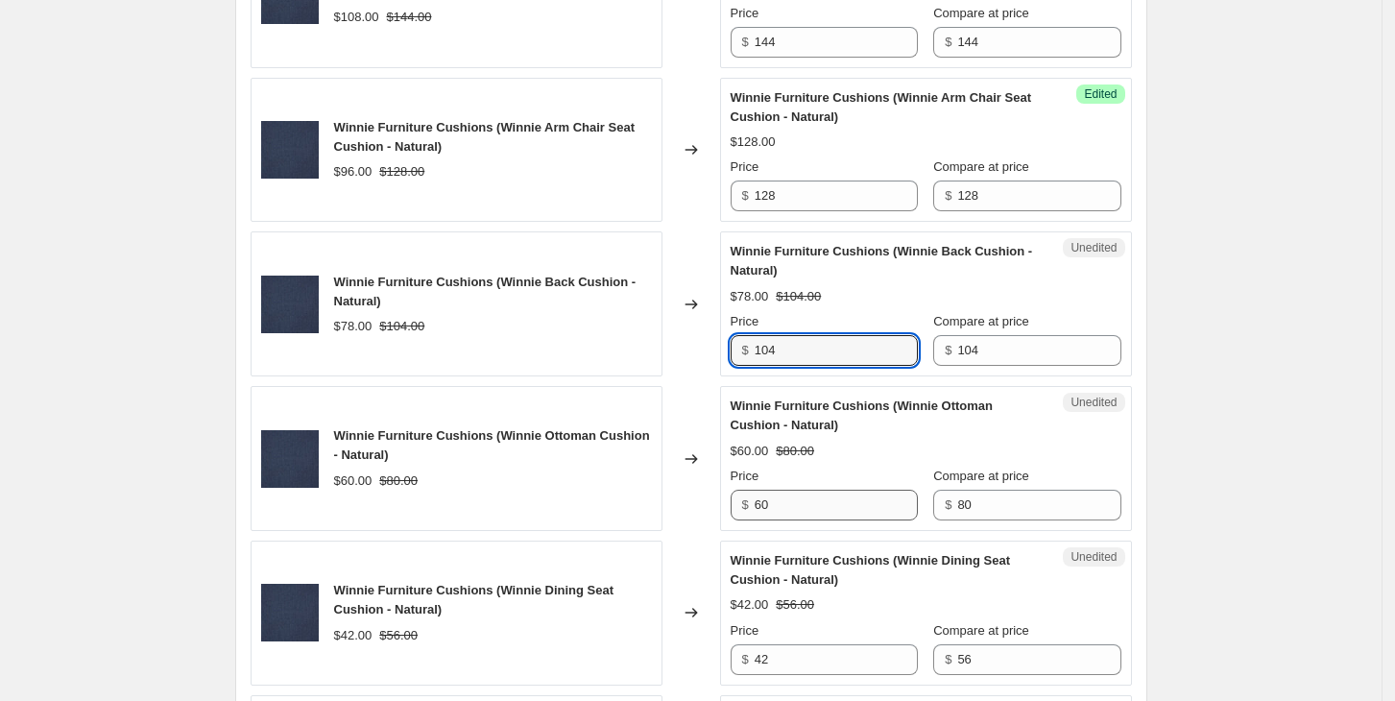
type input "104"
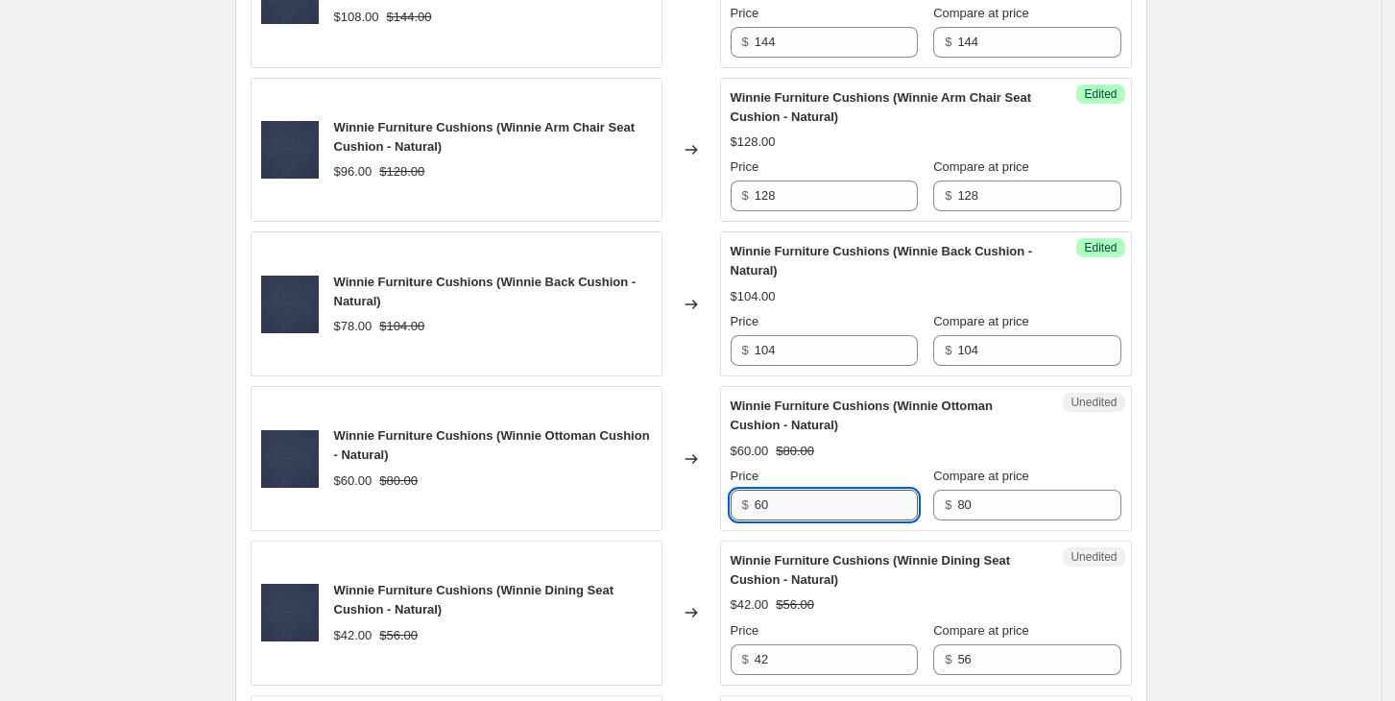
click at [812, 503] on input "60" at bounding box center [836, 505] width 163 height 31
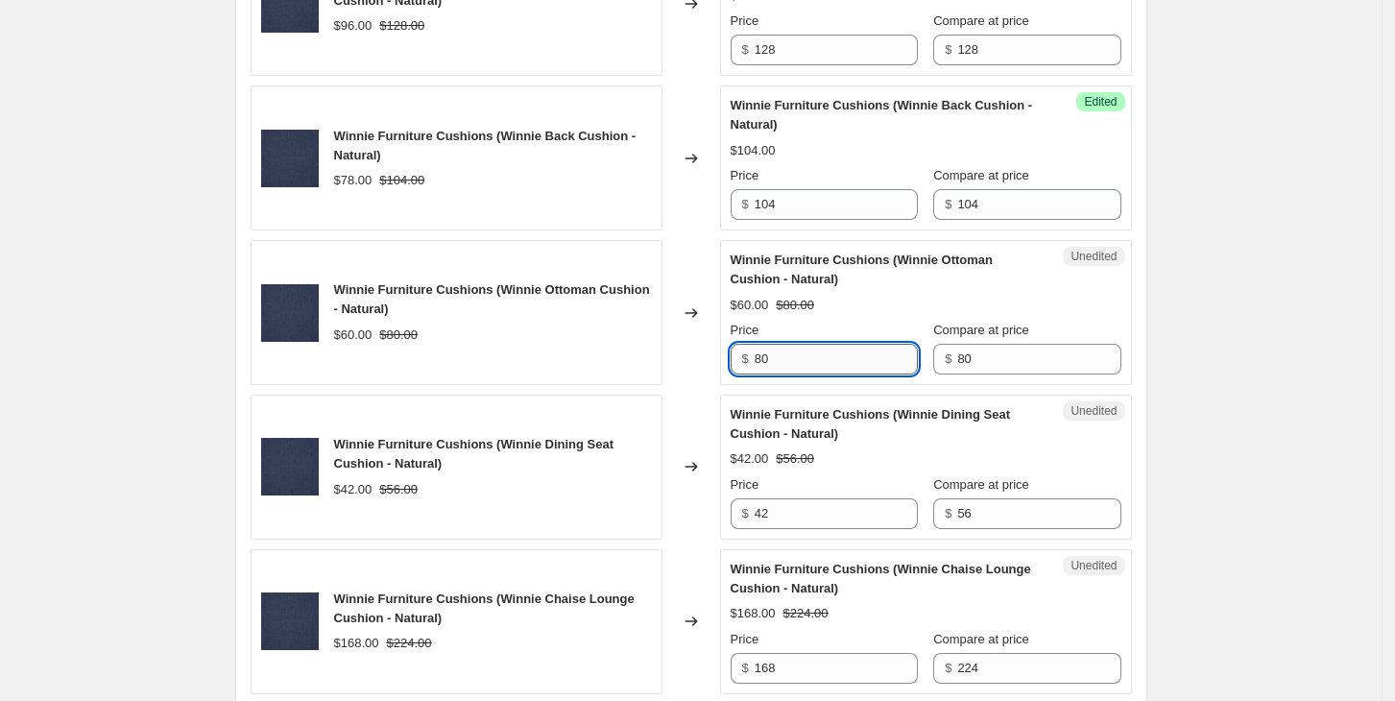
scroll to position [2013, 0]
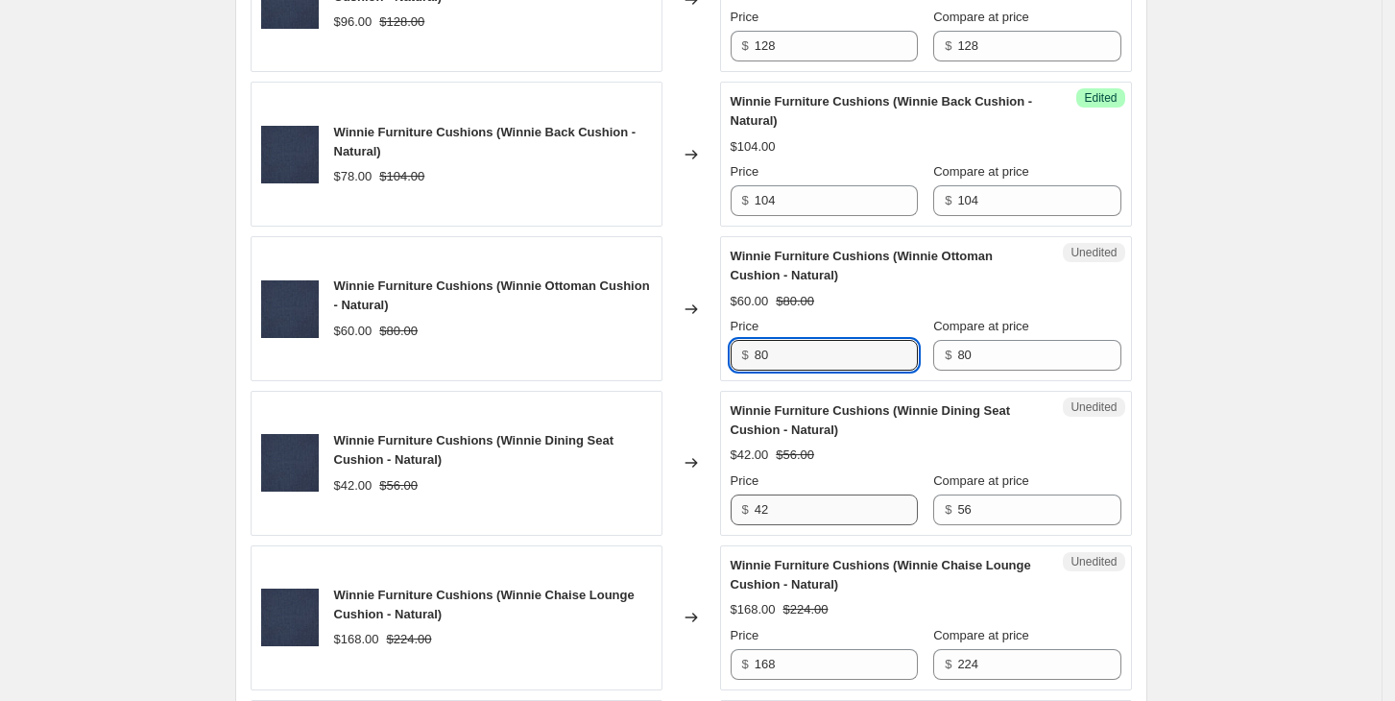
type input "80"
click at [807, 495] on input "42" at bounding box center [836, 510] width 163 height 31
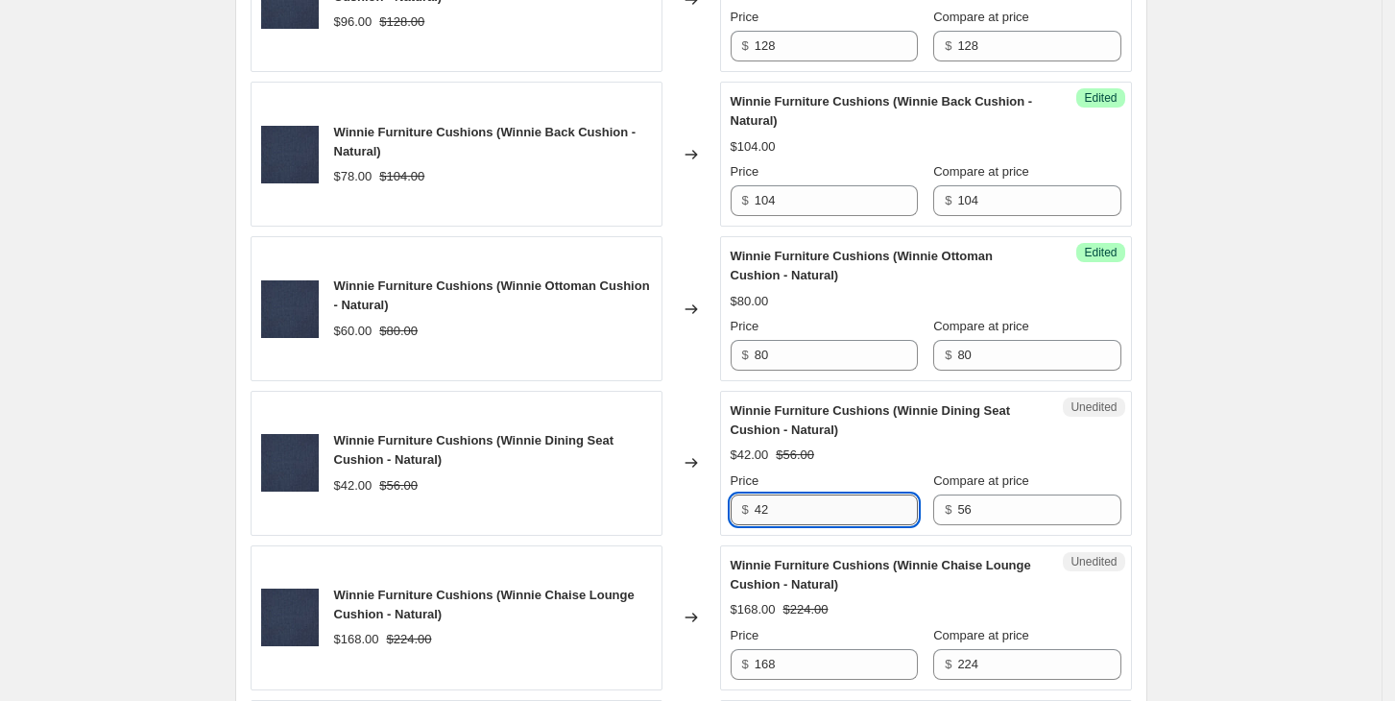
click at [807, 495] on input "42" at bounding box center [836, 510] width 163 height 31
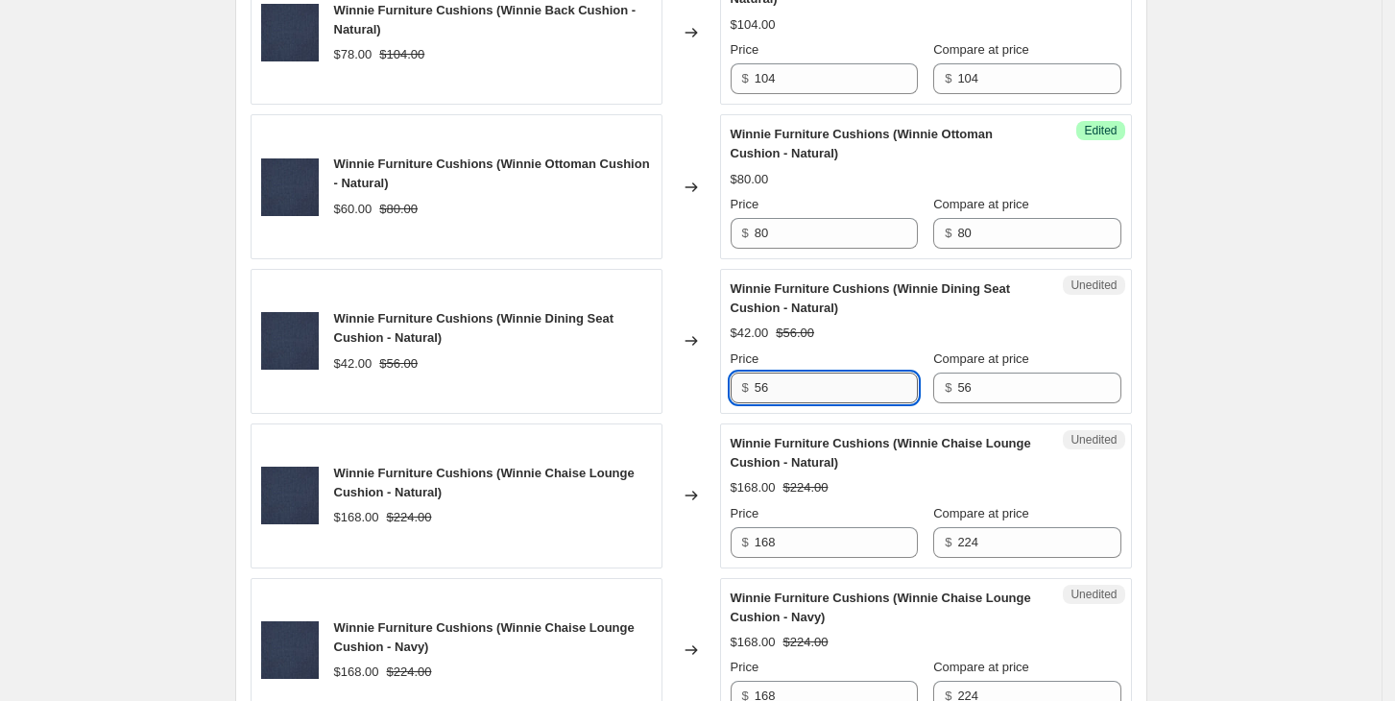
scroll to position [2177, 0]
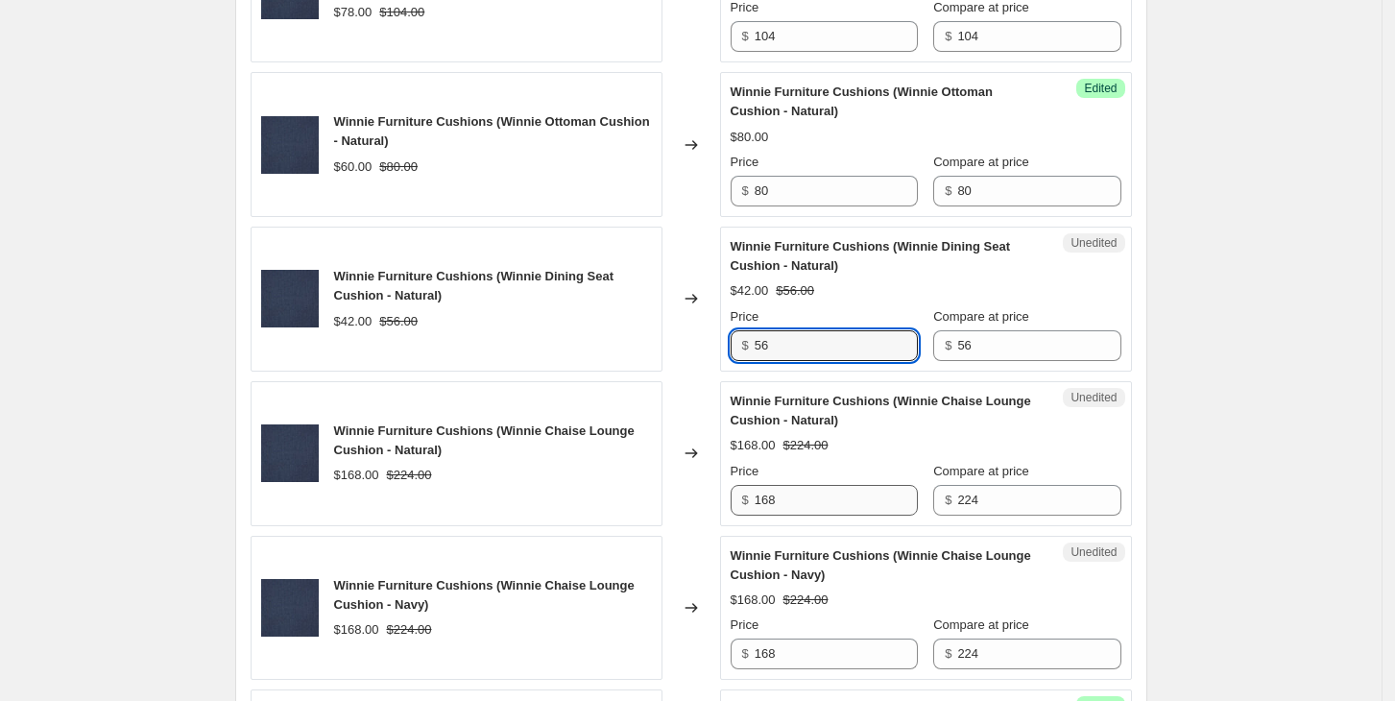
type input "56"
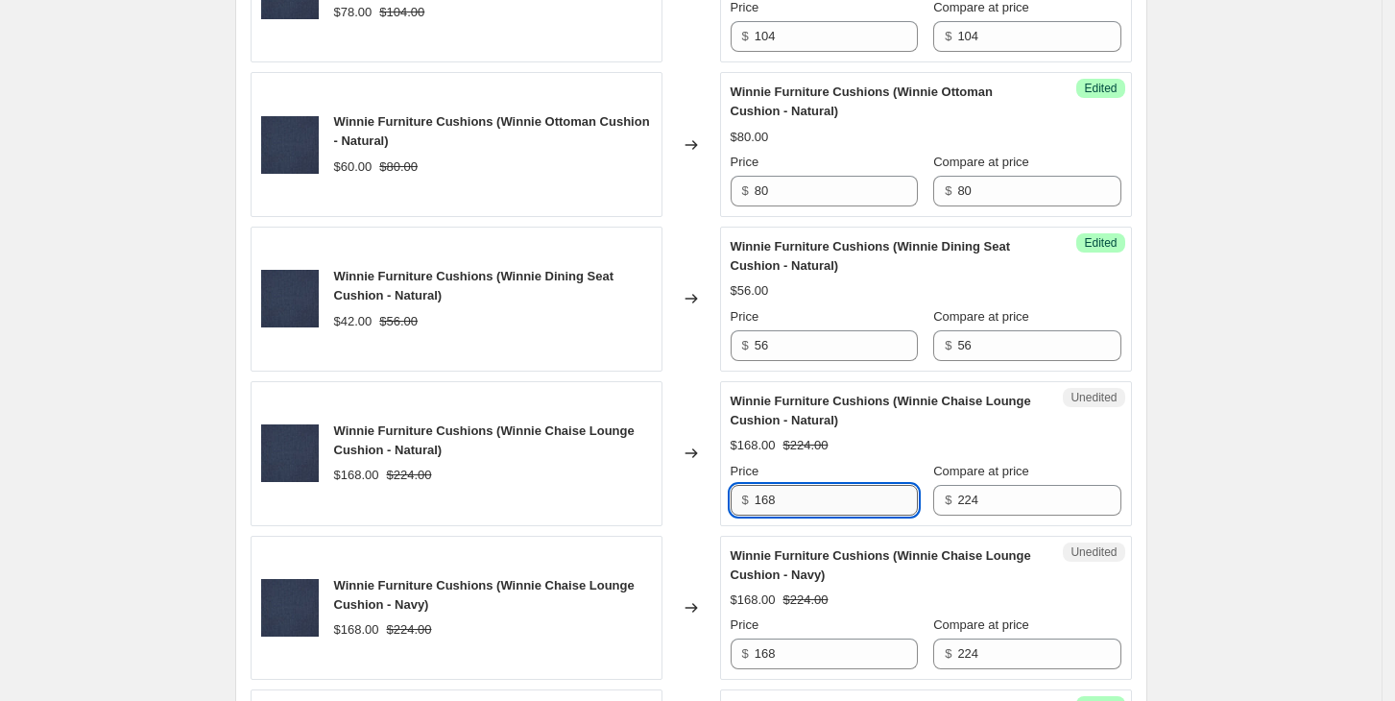
click at [806, 497] on input "168" at bounding box center [836, 500] width 163 height 31
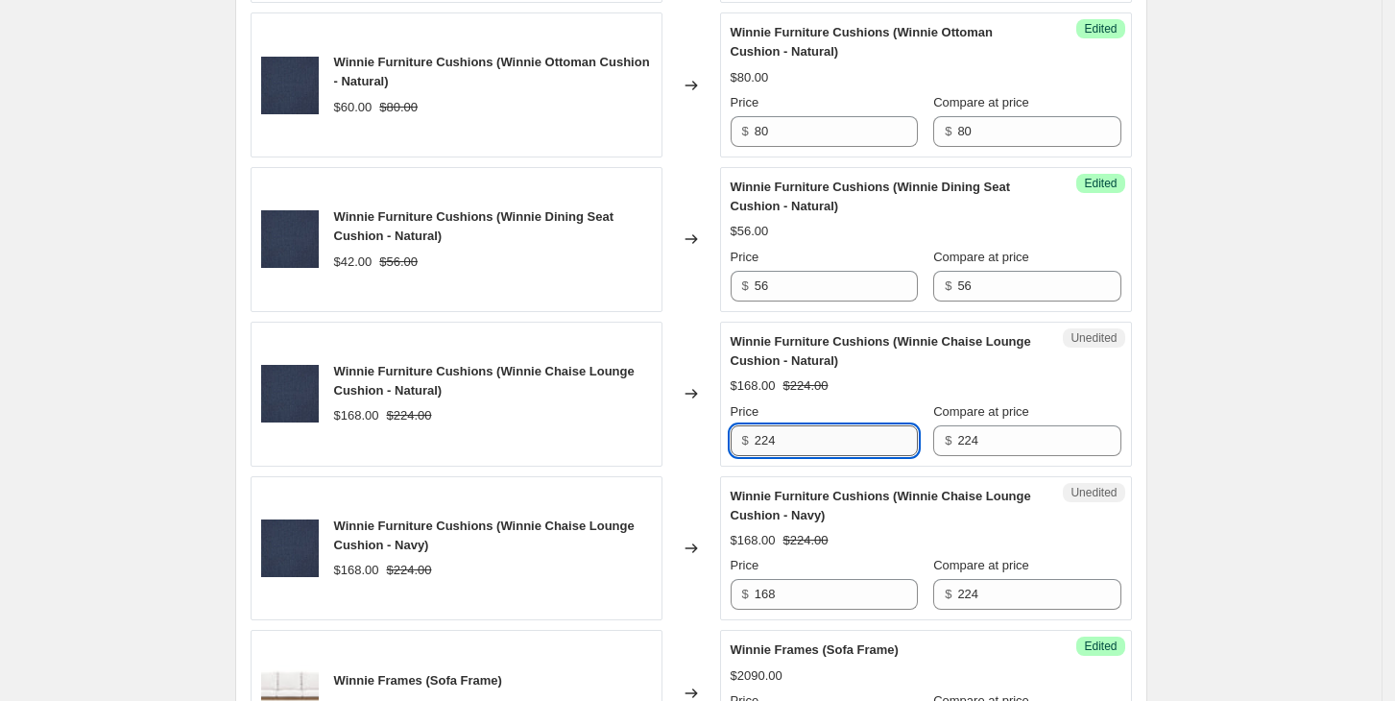
scroll to position [2251, 0]
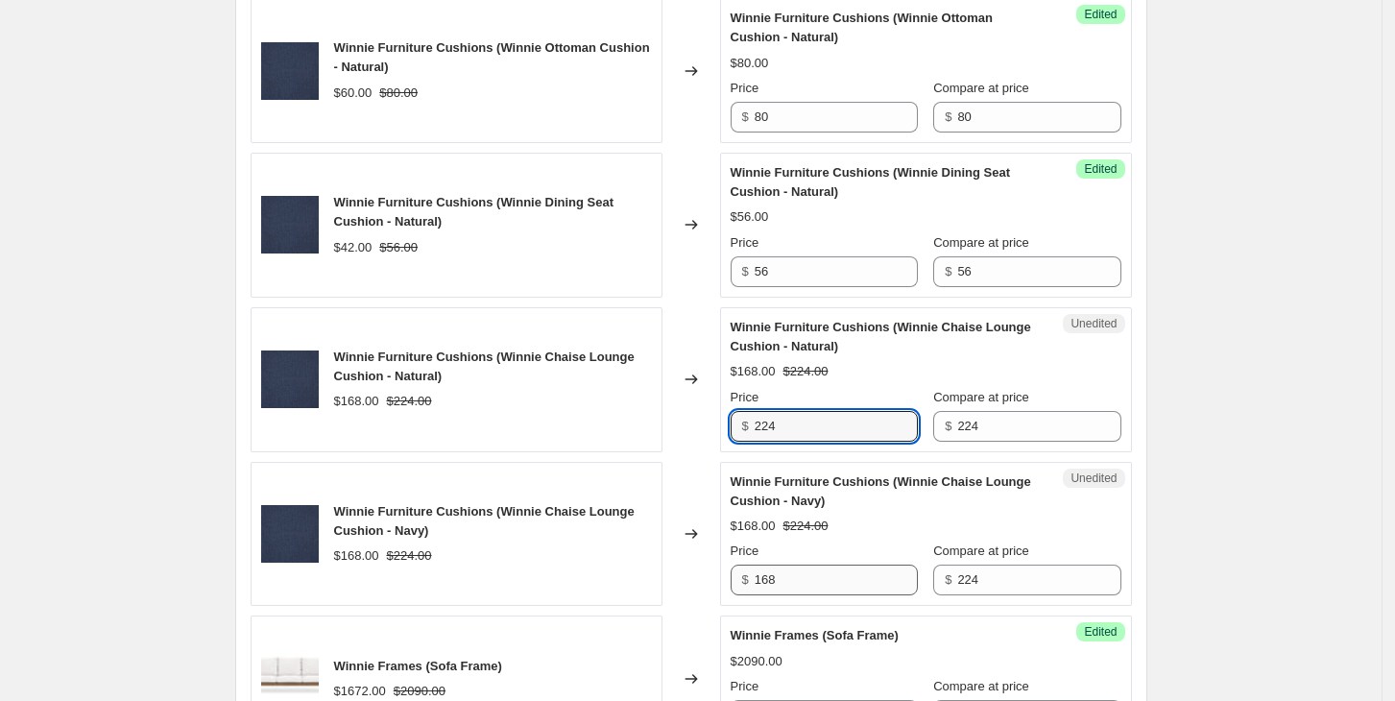
type input "224"
click at [805, 579] on input "168" at bounding box center [836, 580] width 163 height 31
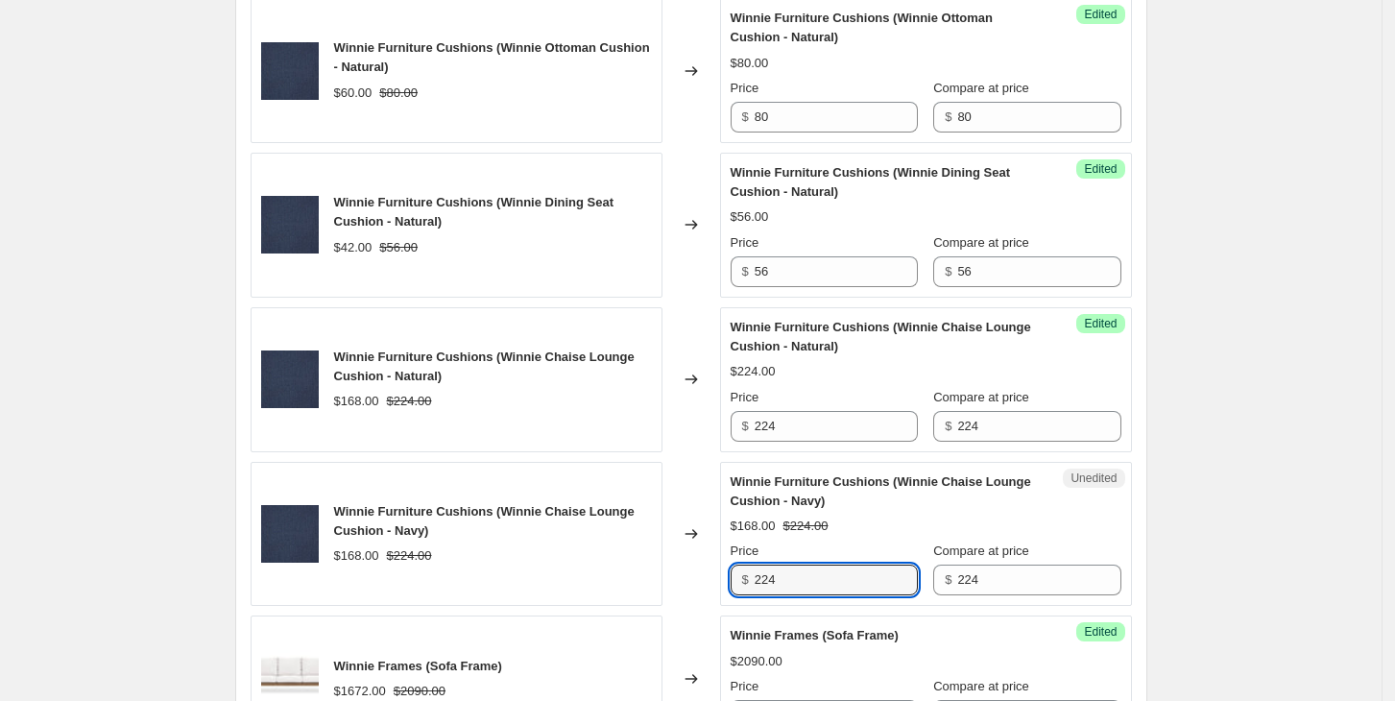
type input "224"
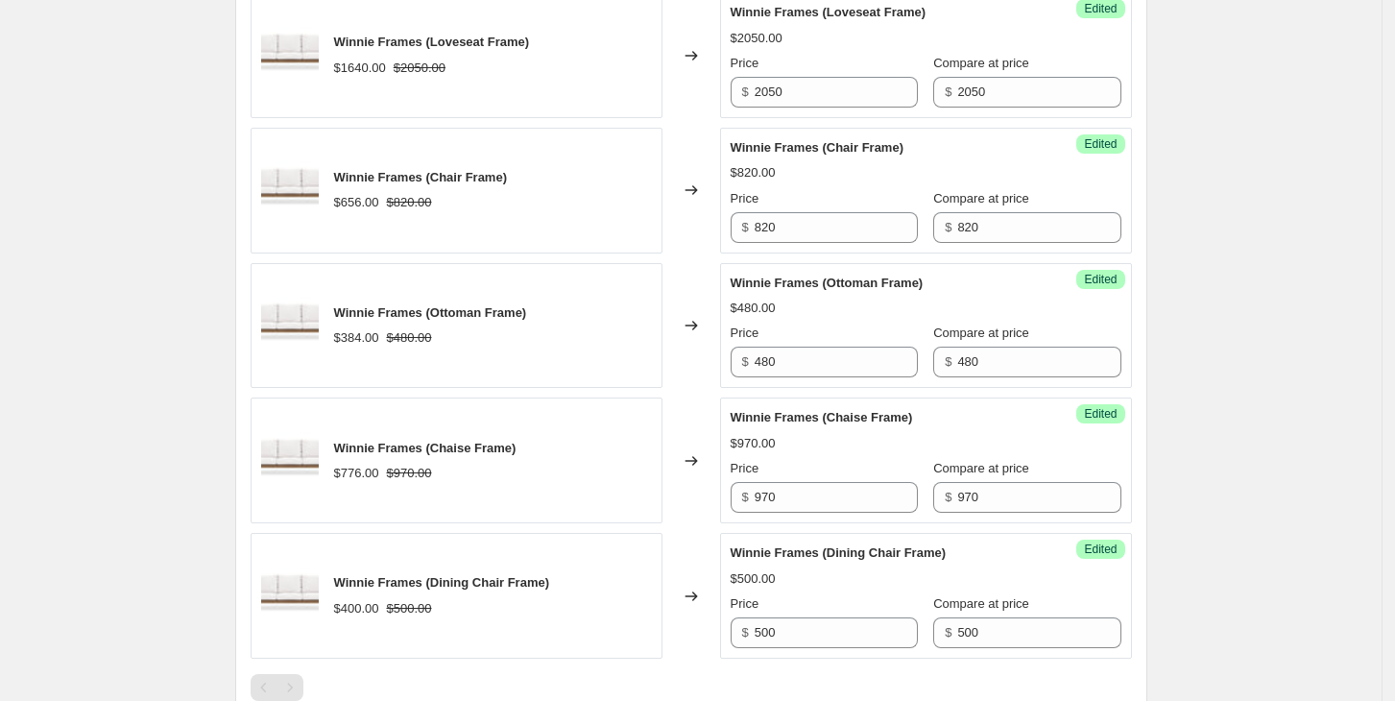
scroll to position [3318, 0]
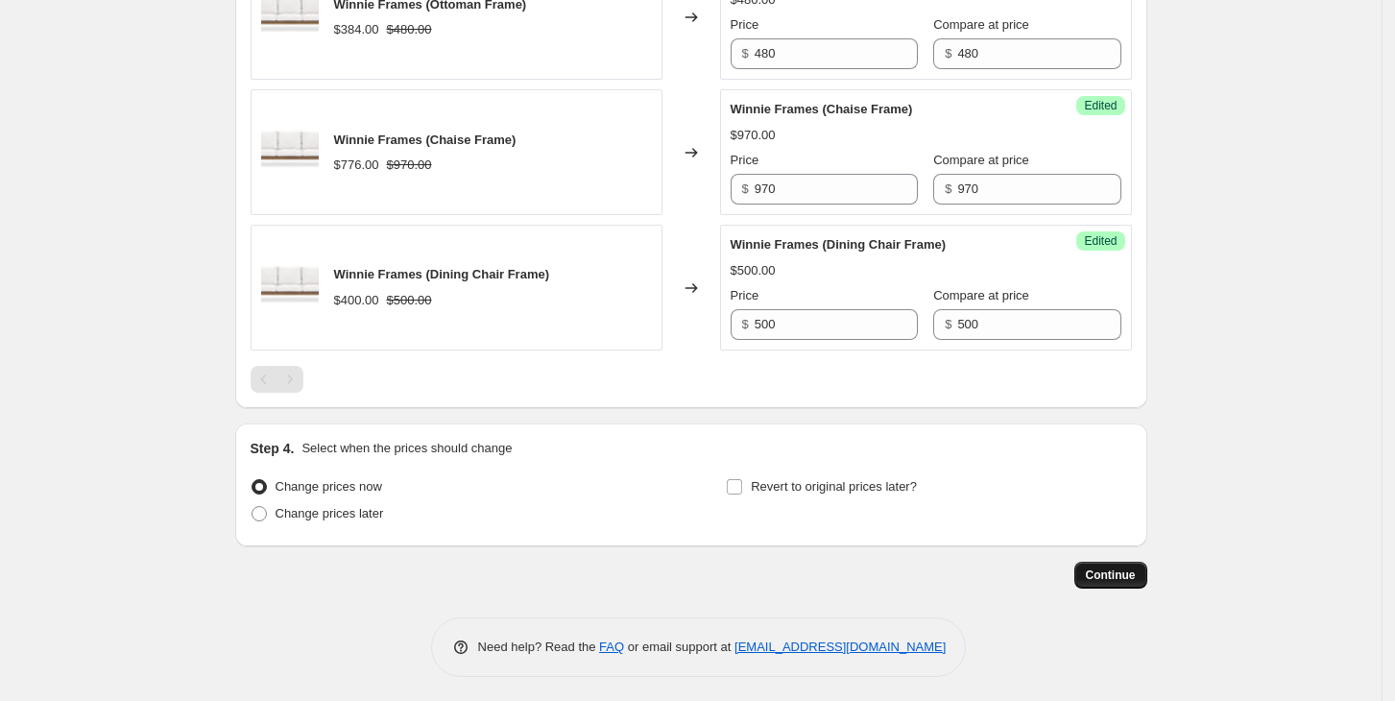
click at [1115, 571] on span "Continue" at bounding box center [1111, 575] width 50 height 15
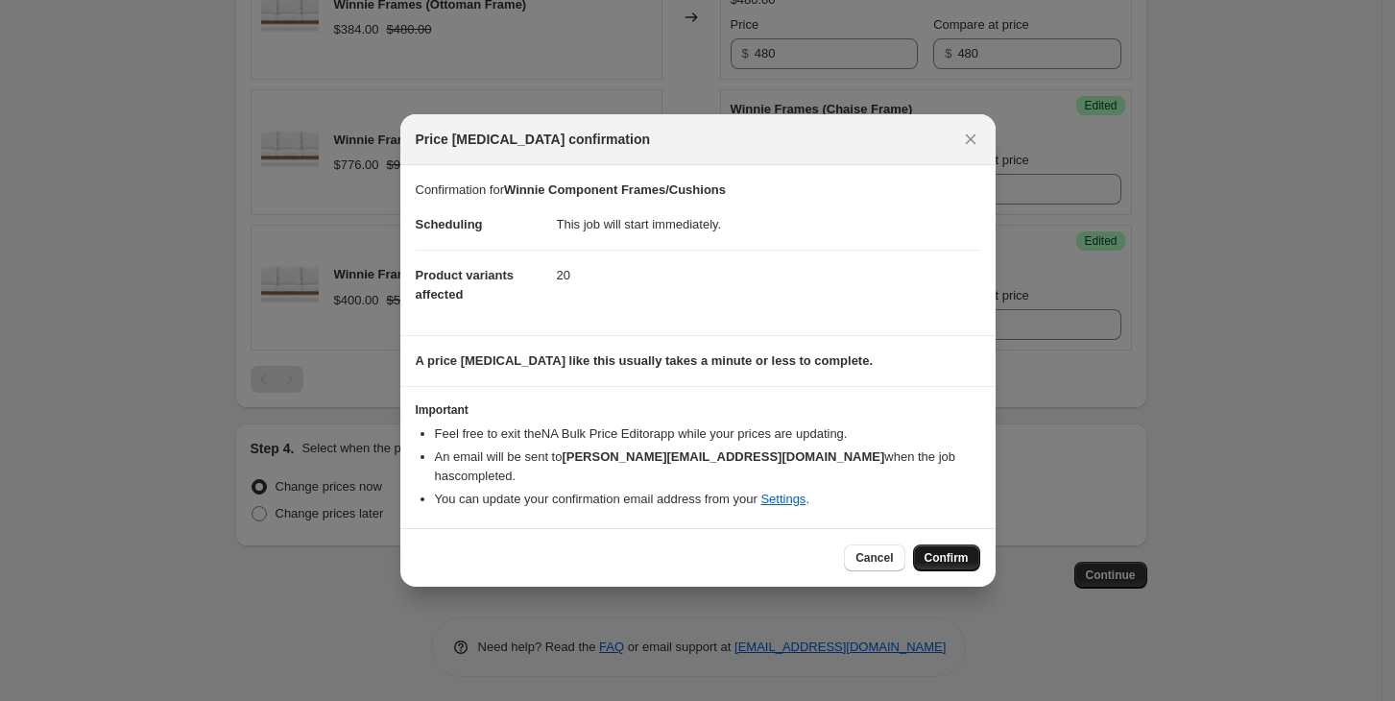
click at [953, 550] on span "Confirm" at bounding box center [947, 557] width 44 height 15
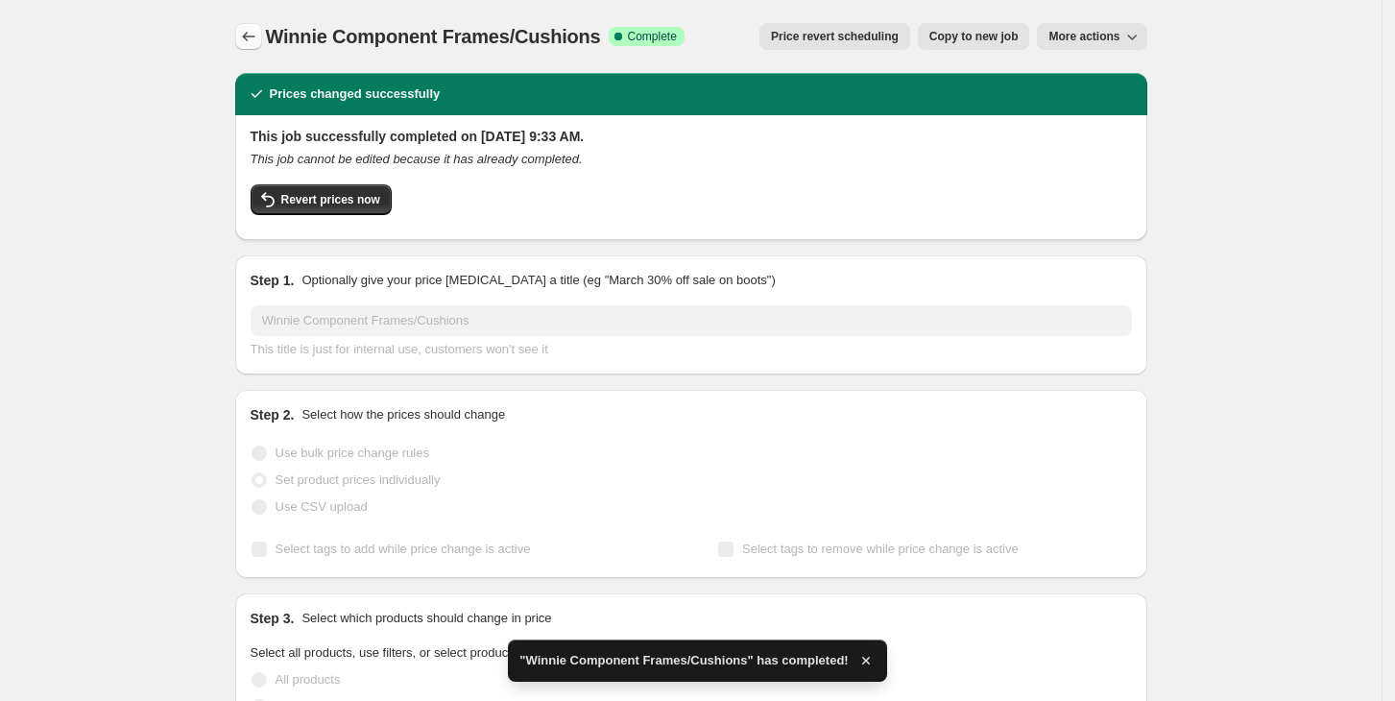
click at [249, 39] on icon "Price change jobs" at bounding box center [248, 36] width 19 height 19
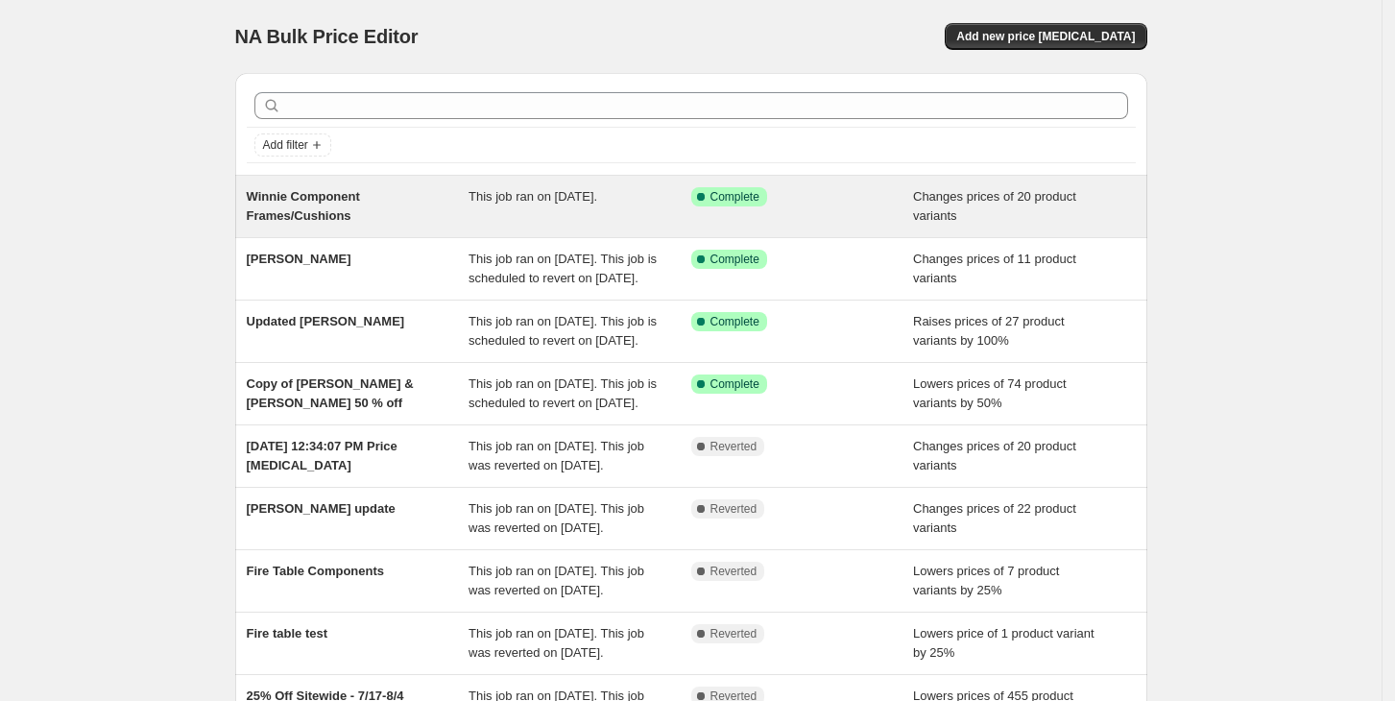
click at [273, 195] on span "Winnie Component Frames/Cushions" at bounding box center [303, 206] width 113 height 34
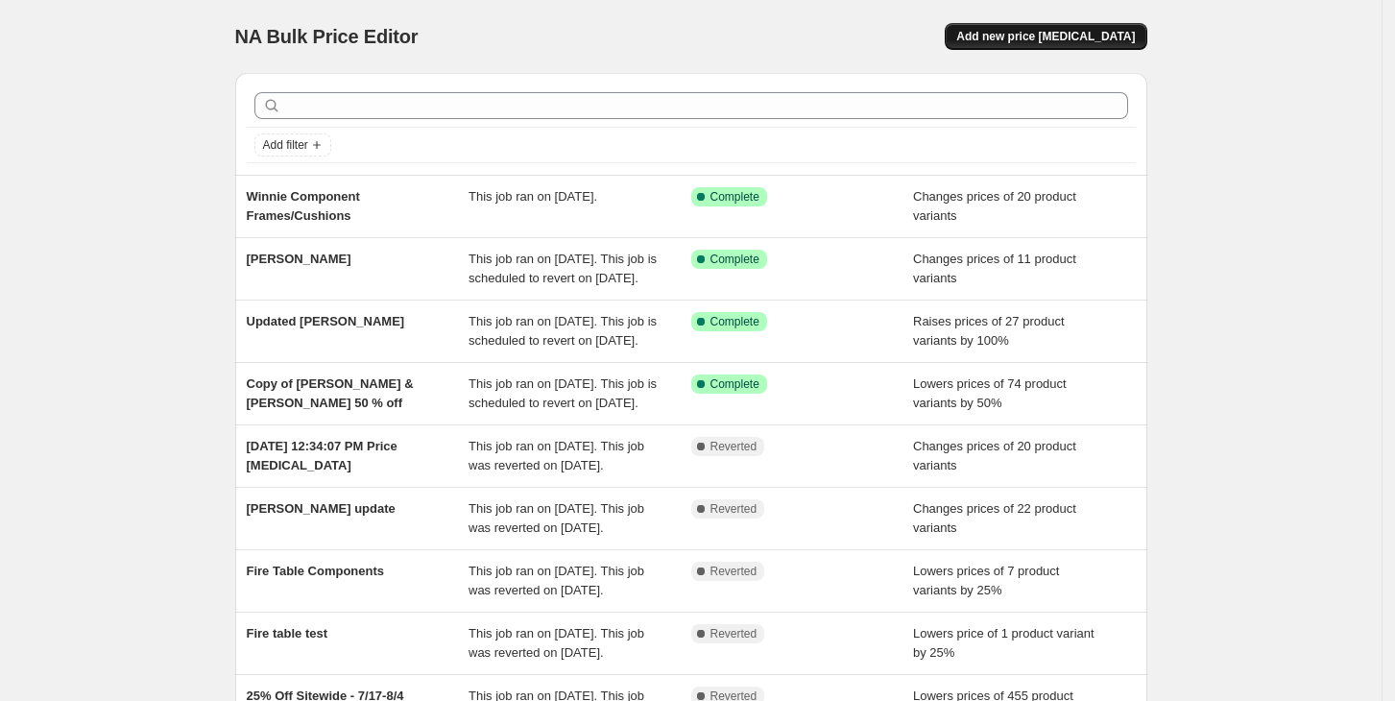
click at [1050, 36] on span "Add new price [MEDICAL_DATA]" at bounding box center [1046, 36] width 179 height 15
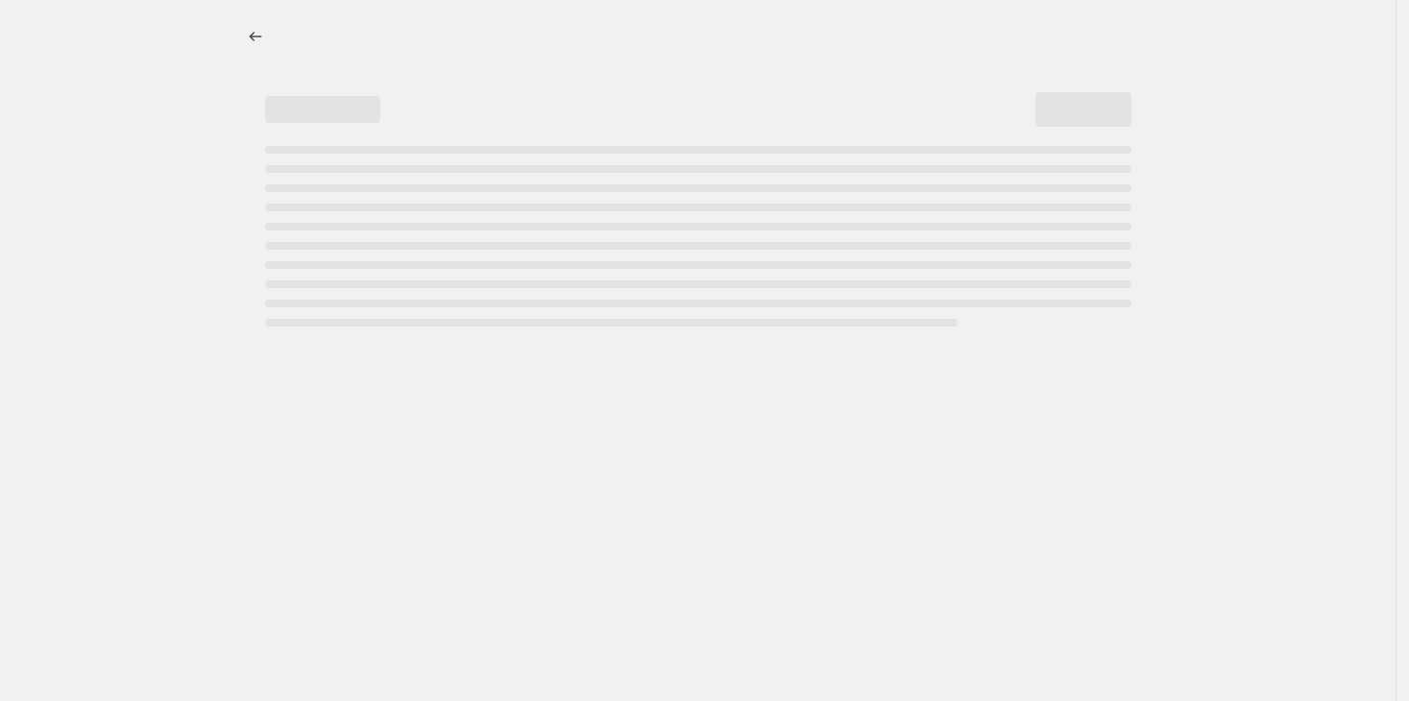
select select "percentage"
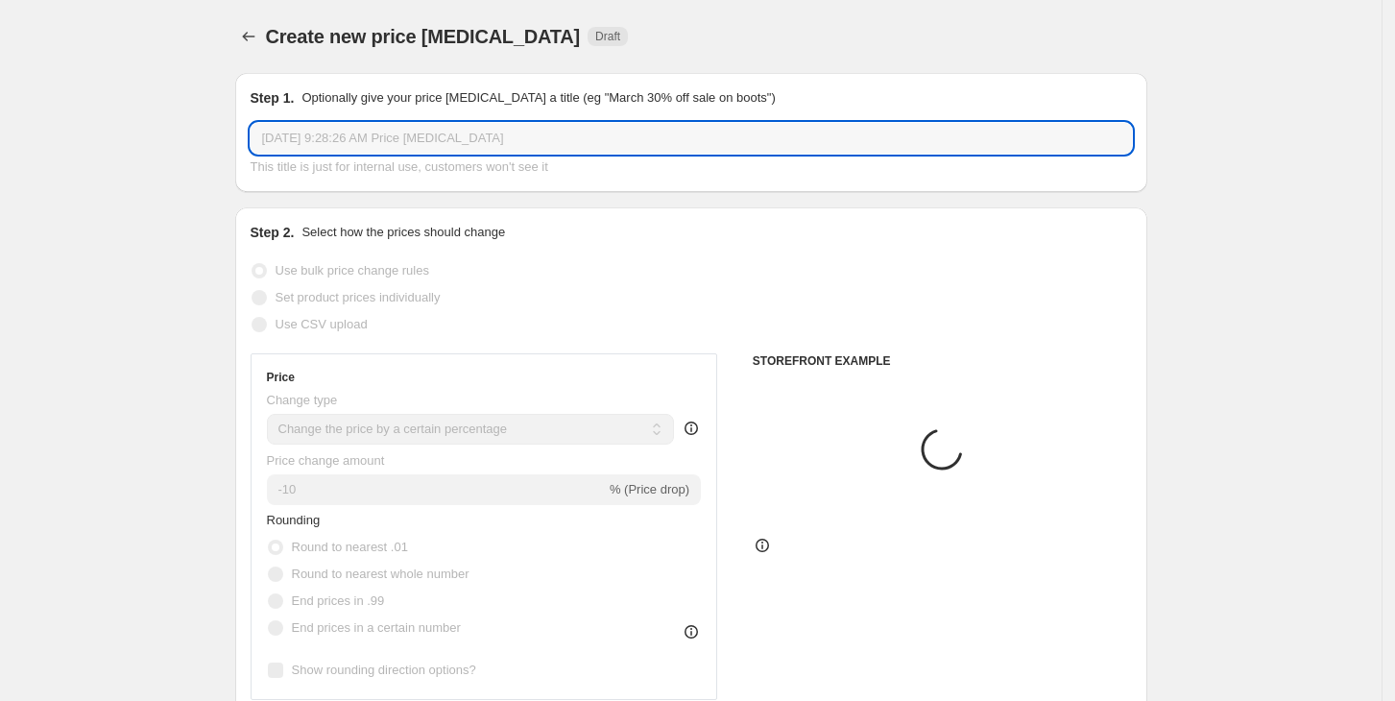
click at [609, 134] on input "Aug 12, 2025, 9:28:26 AM Price change job" at bounding box center [692, 138] width 882 height 31
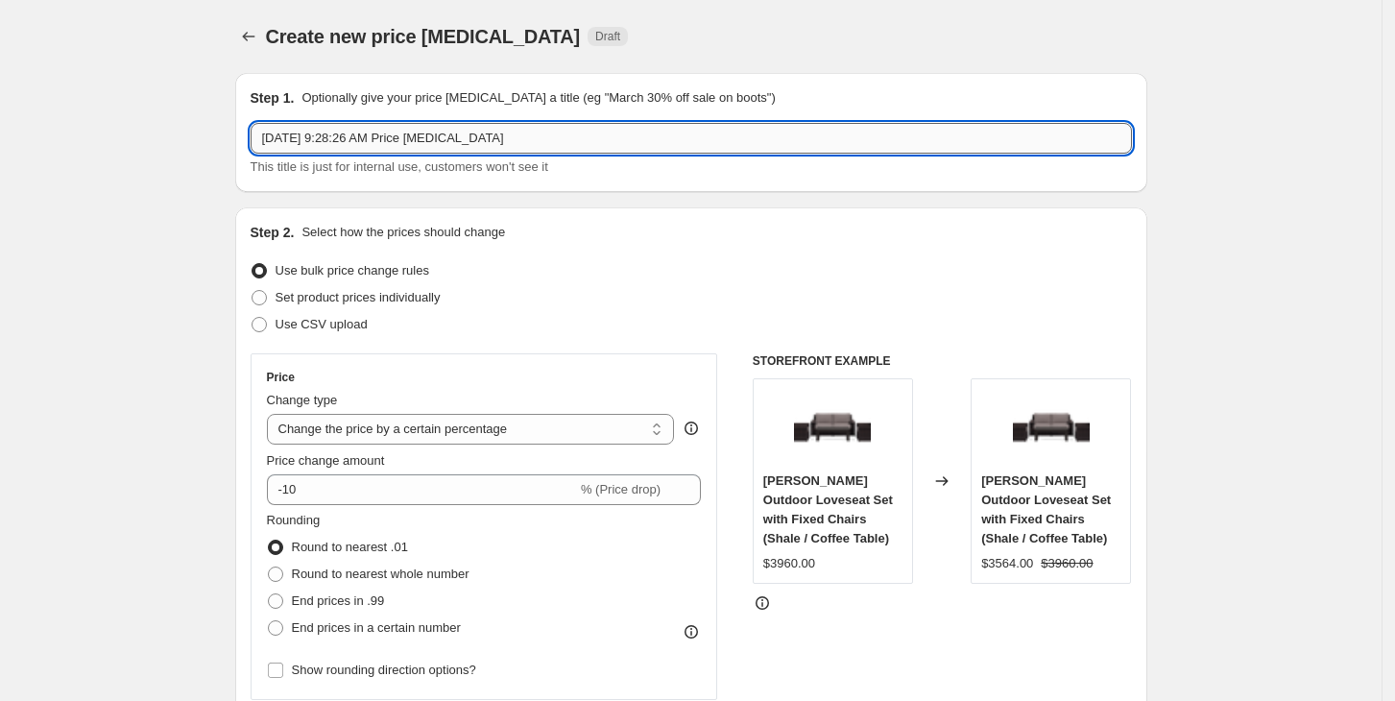
click at [609, 134] on input "Aug 12, 2025, 9:28:26 AM Price change job" at bounding box center [692, 138] width 882 height 31
type input "winnie cushion"
click at [264, 296] on span at bounding box center [259, 297] width 15 height 15
click at [253, 291] on input "Set product prices individually" at bounding box center [252, 290] width 1 height 1
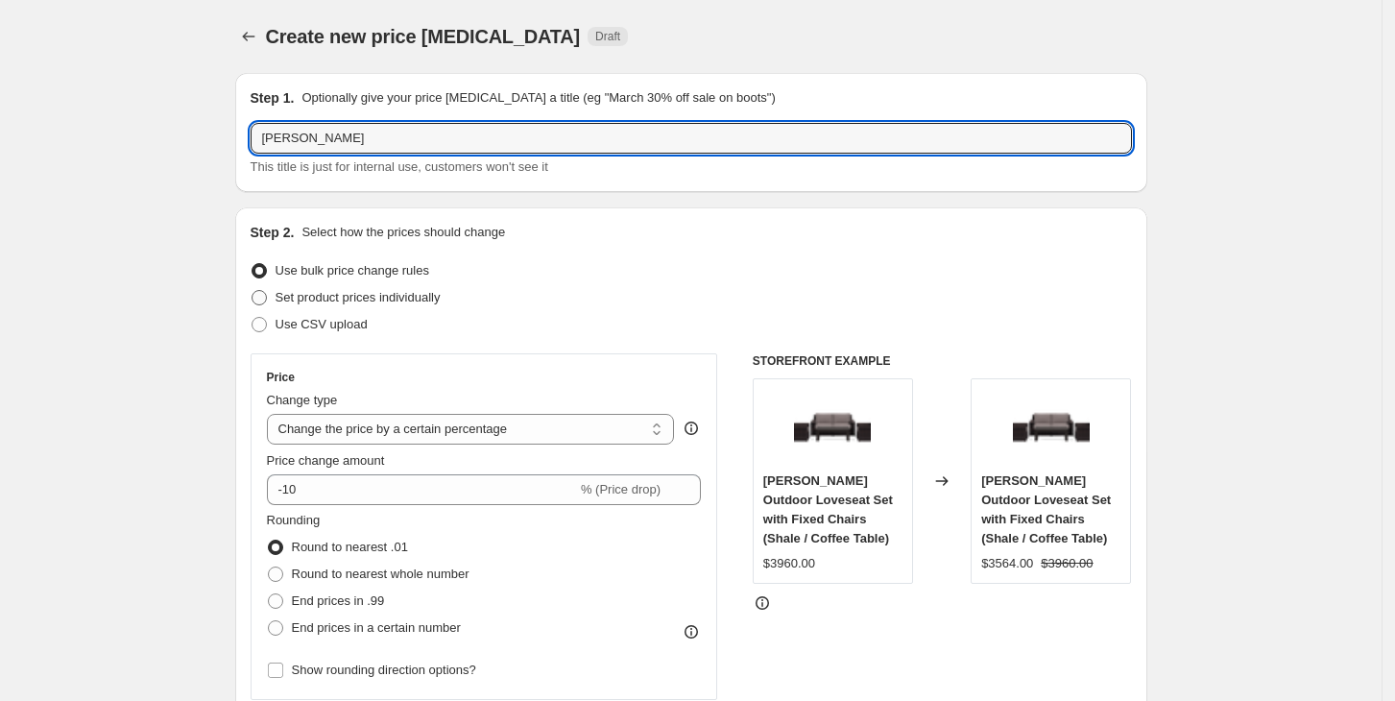
radio input "true"
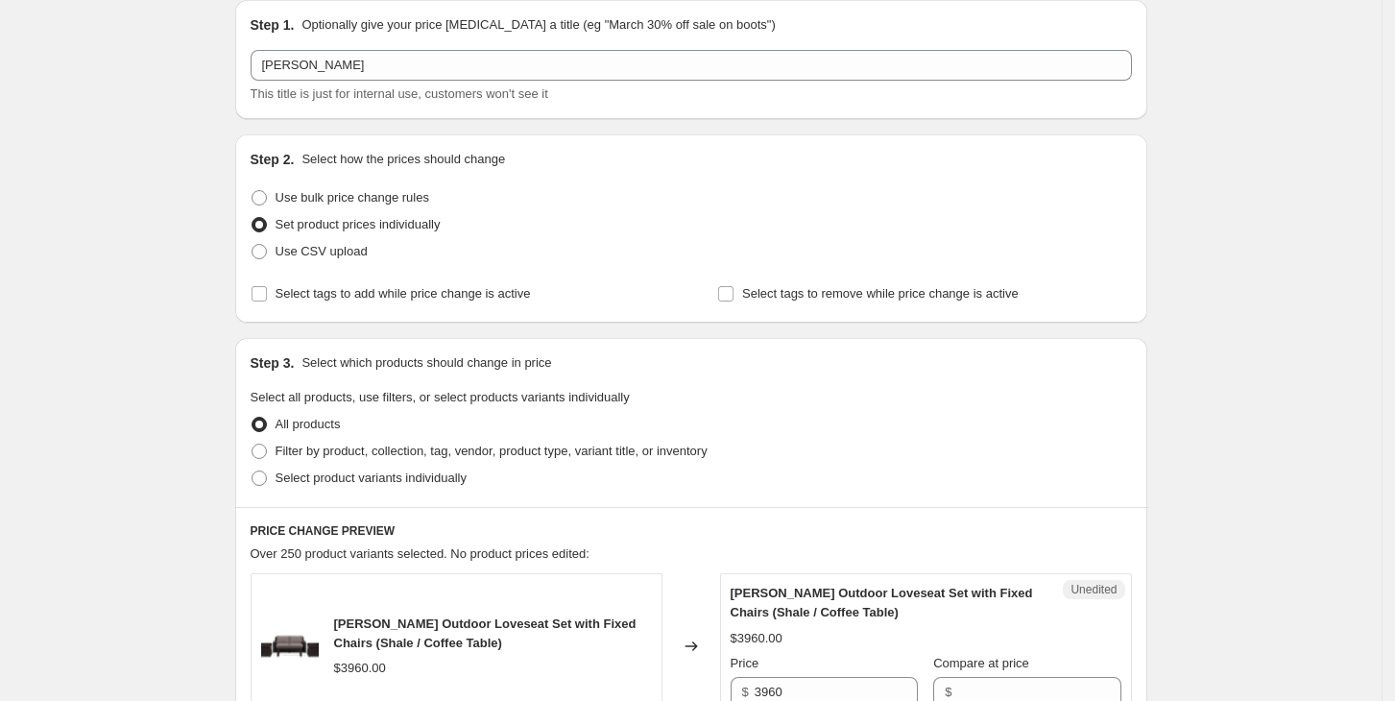
scroll to position [350, 0]
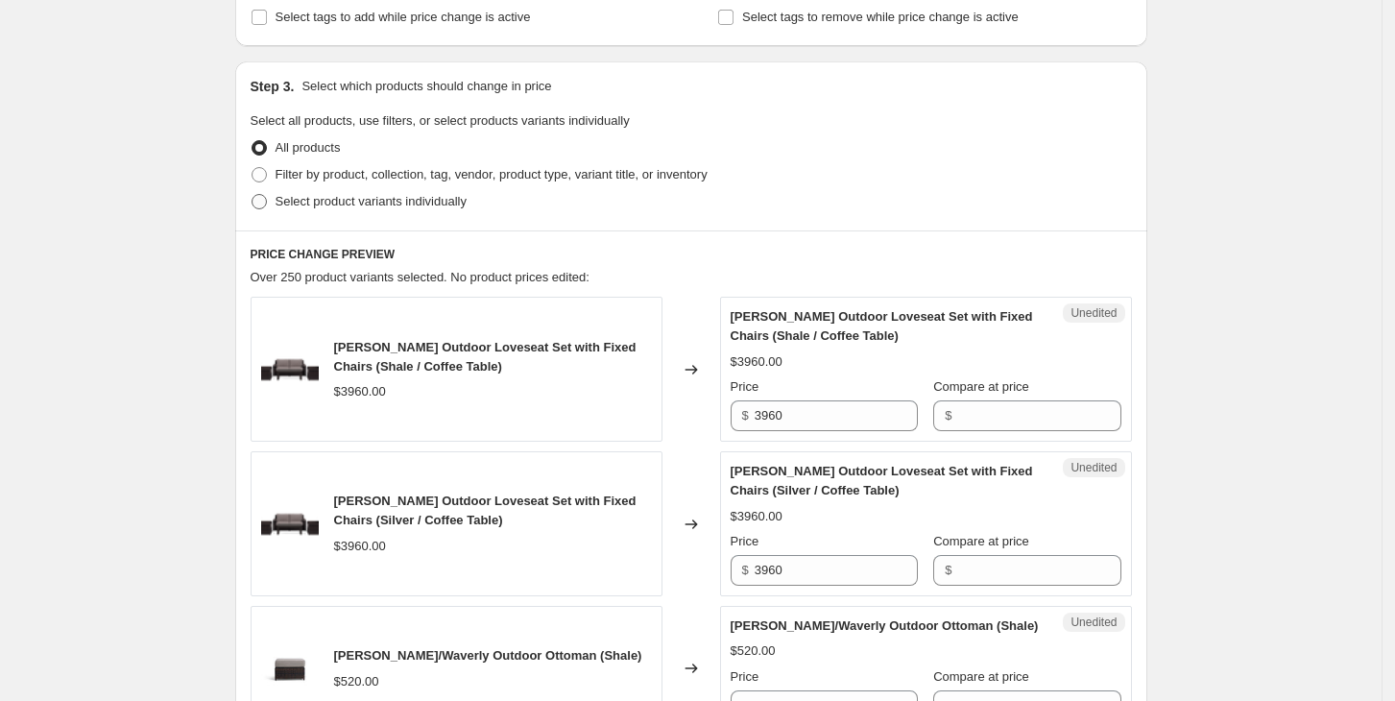
click at [267, 201] on span at bounding box center [259, 201] width 15 height 15
click at [253, 195] on input "Select product variants individually" at bounding box center [252, 194] width 1 height 1
radio input "true"
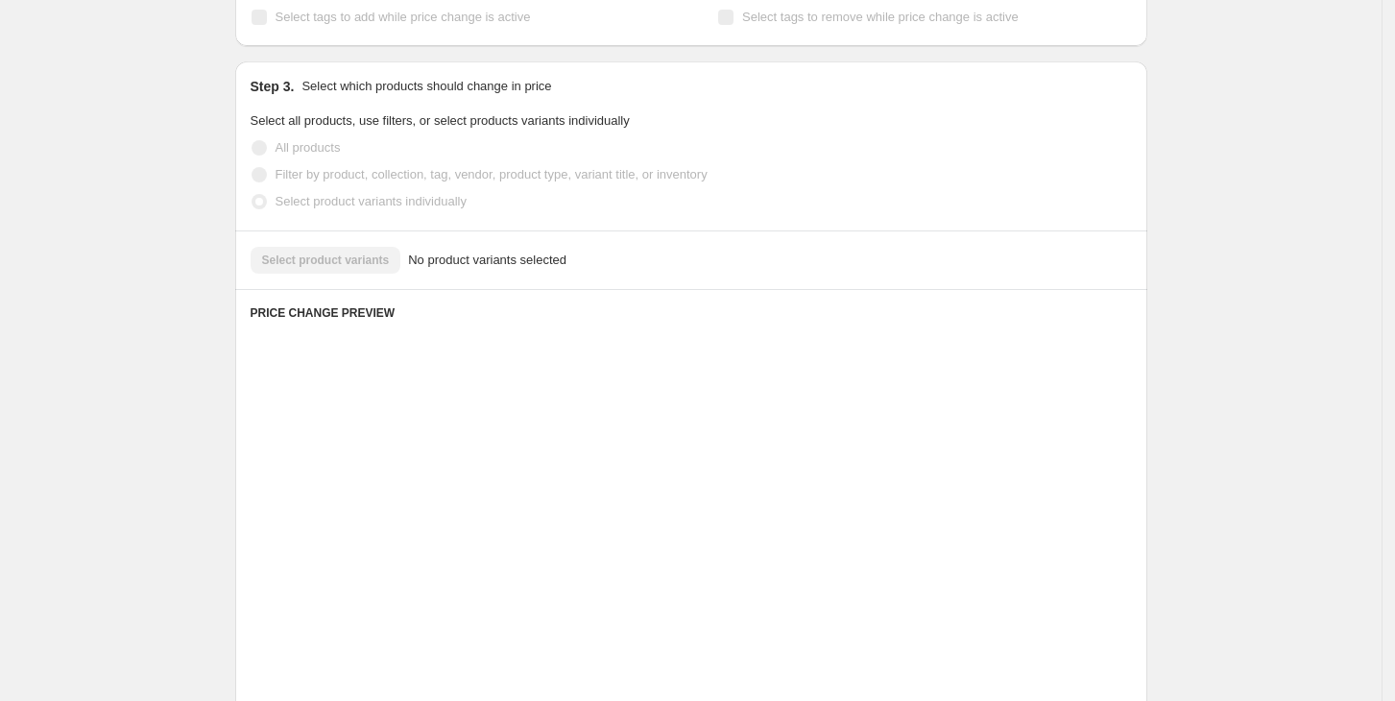
scroll to position [307, 0]
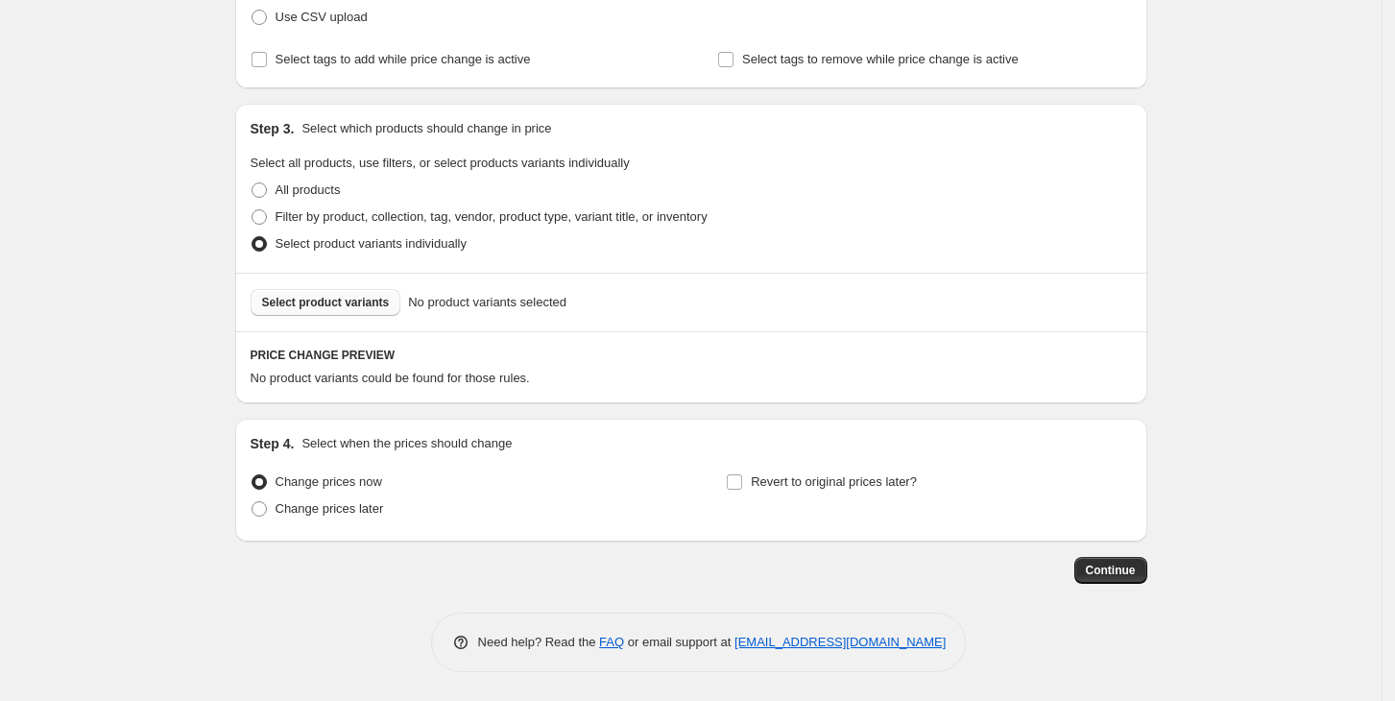
click at [336, 303] on span "Select product variants" at bounding box center [326, 302] width 128 height 15
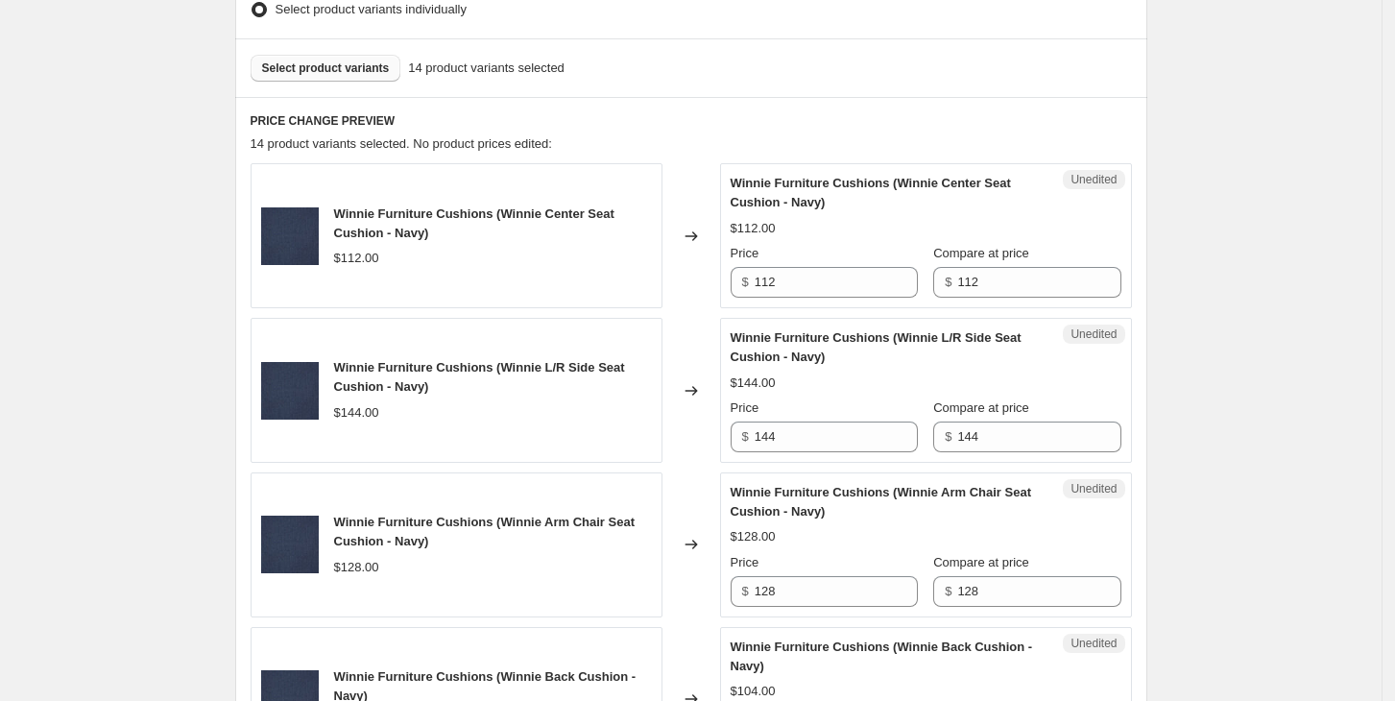
scroll to position [543, 0]
click at [822, 286] on input "112" at bounding box center [836, 281] width 163 height 31
type input "140"
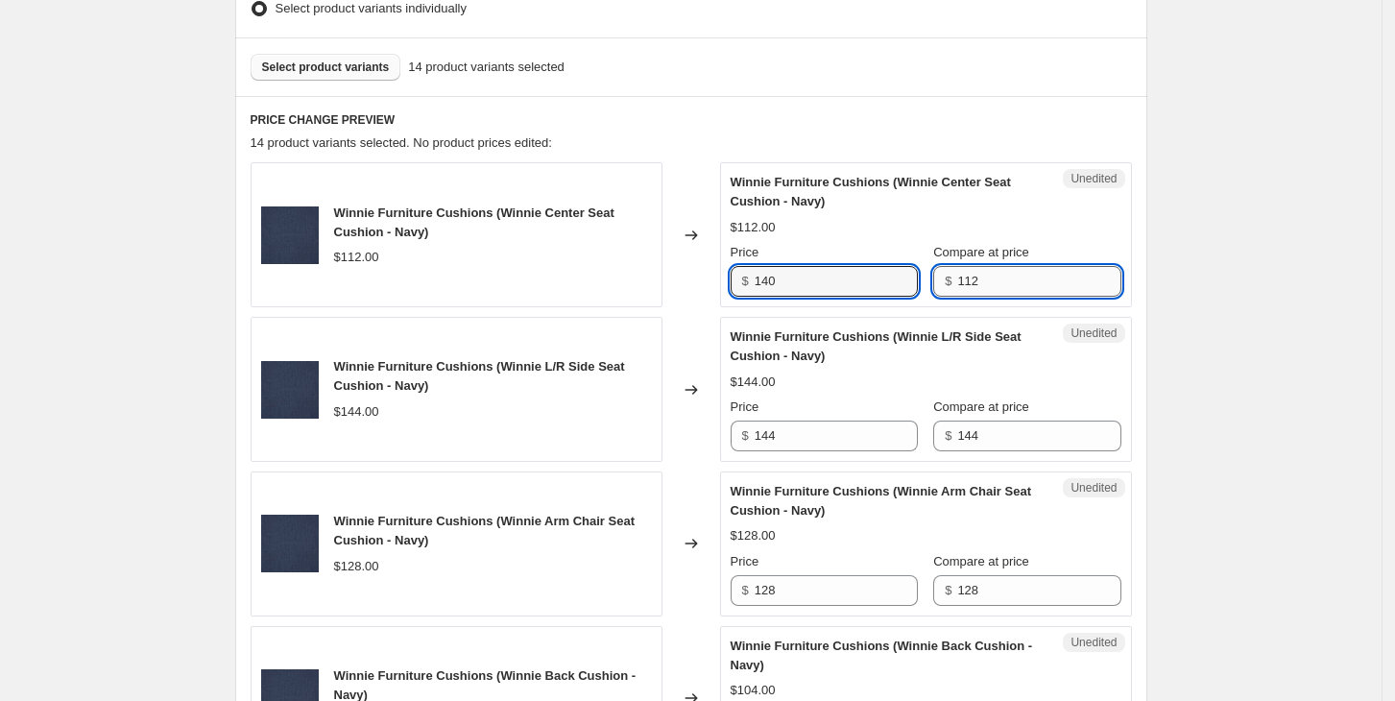
click at [994, 285] on input "112" at bounding box center [1038, 281] width 163 height 31
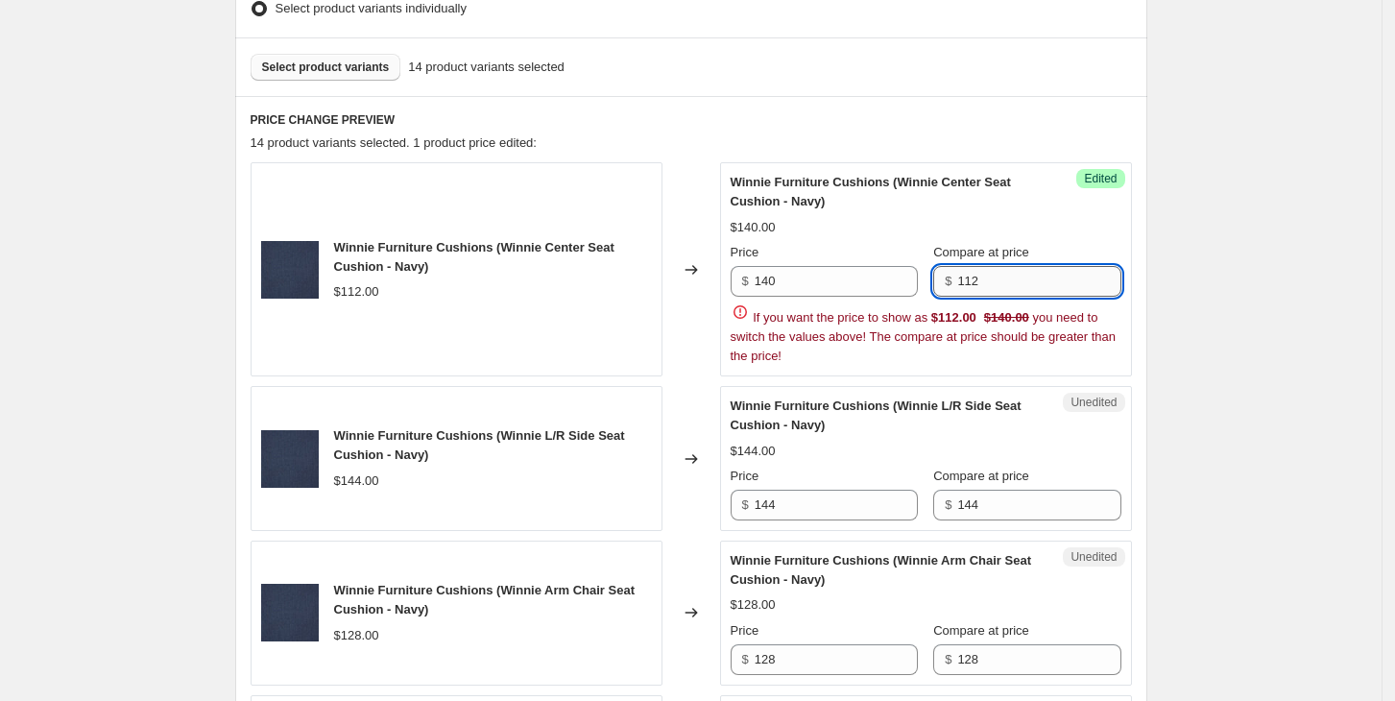
click at [994, 285] on input "112" at bounding box center [1038, 281] width 163 height 31
type input "140"
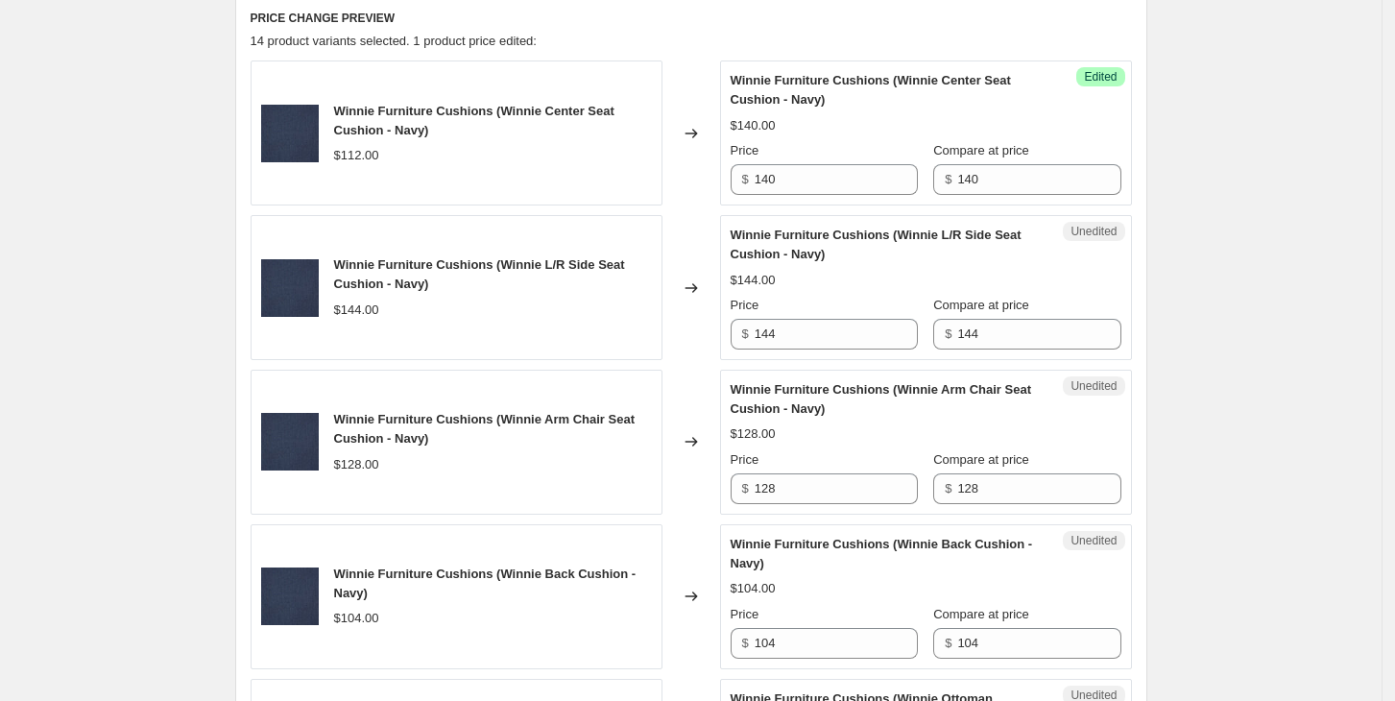
scroll to position [647, 0]
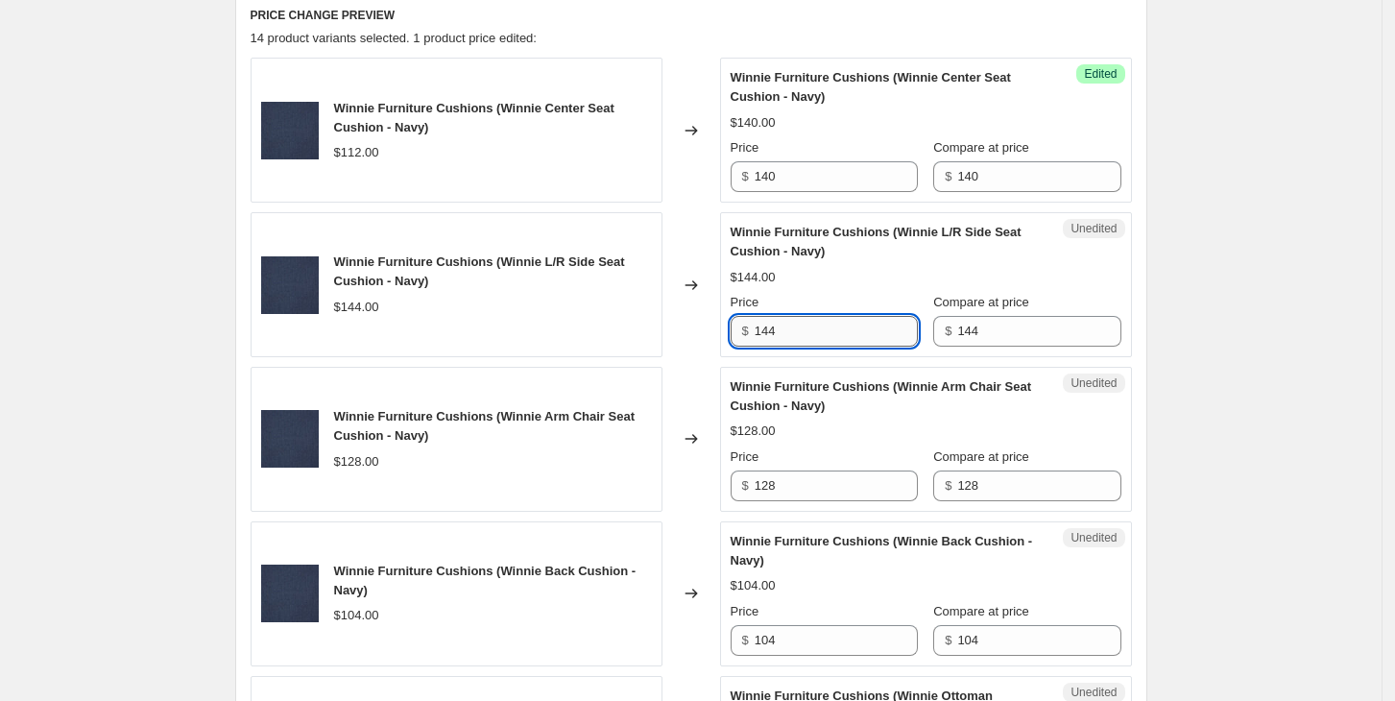
click at [823, 323] on input "144" at bounding box center [836, 331] width 163 height 31
type input "180"
click at [991, 341] on input "144" at bounding box center [1038, 331] width 163 height 31
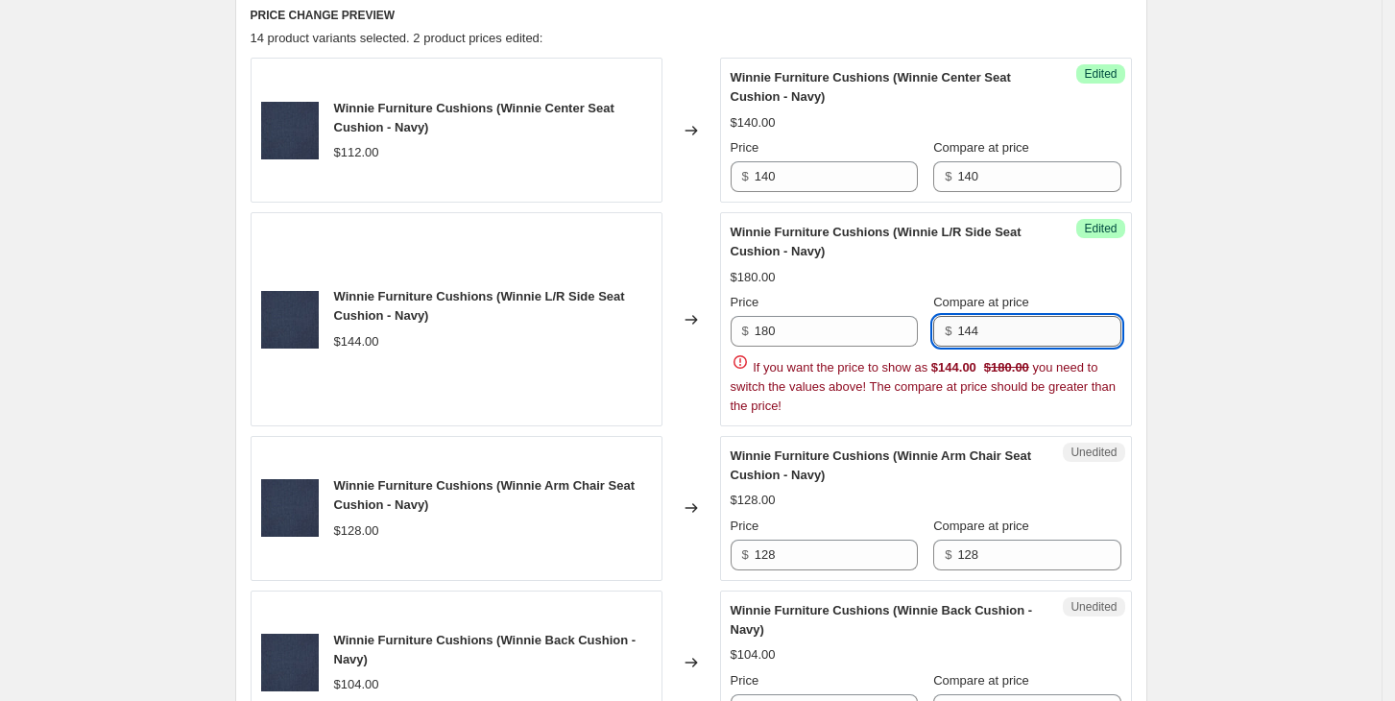
click at [991, 341] on input "144" at bounding box center [1038, 331] width 163 height 31
type input "180"
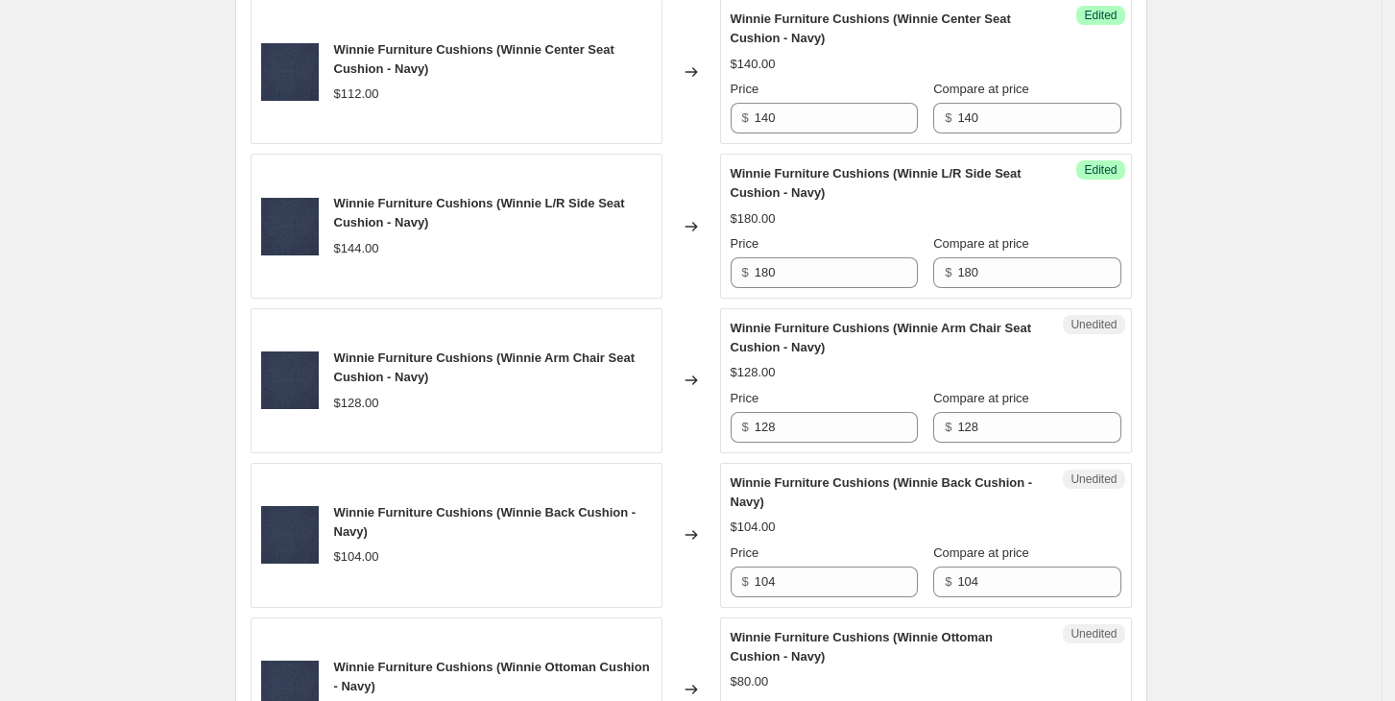
scroll to position [709, 0]
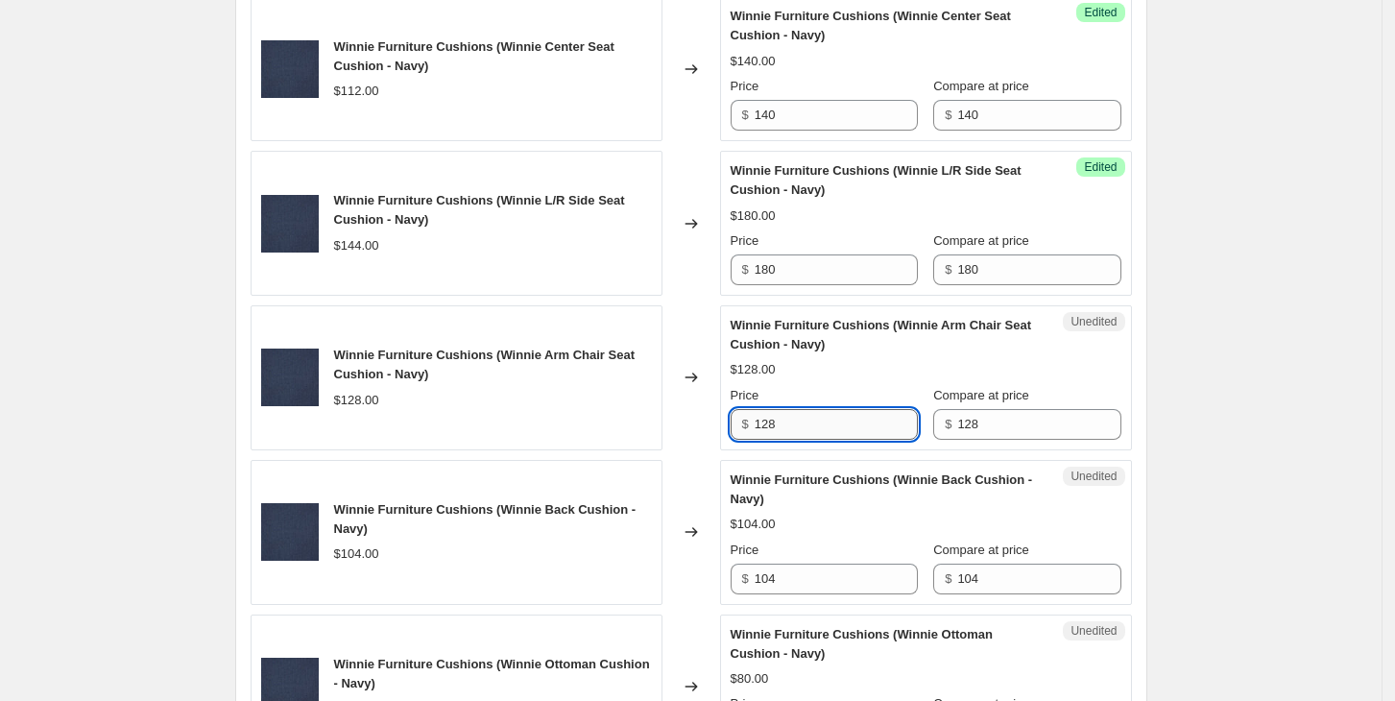
click at [839, 409] on input "128" at bounding box center [836, 424] width 163 height 31
type input "160"
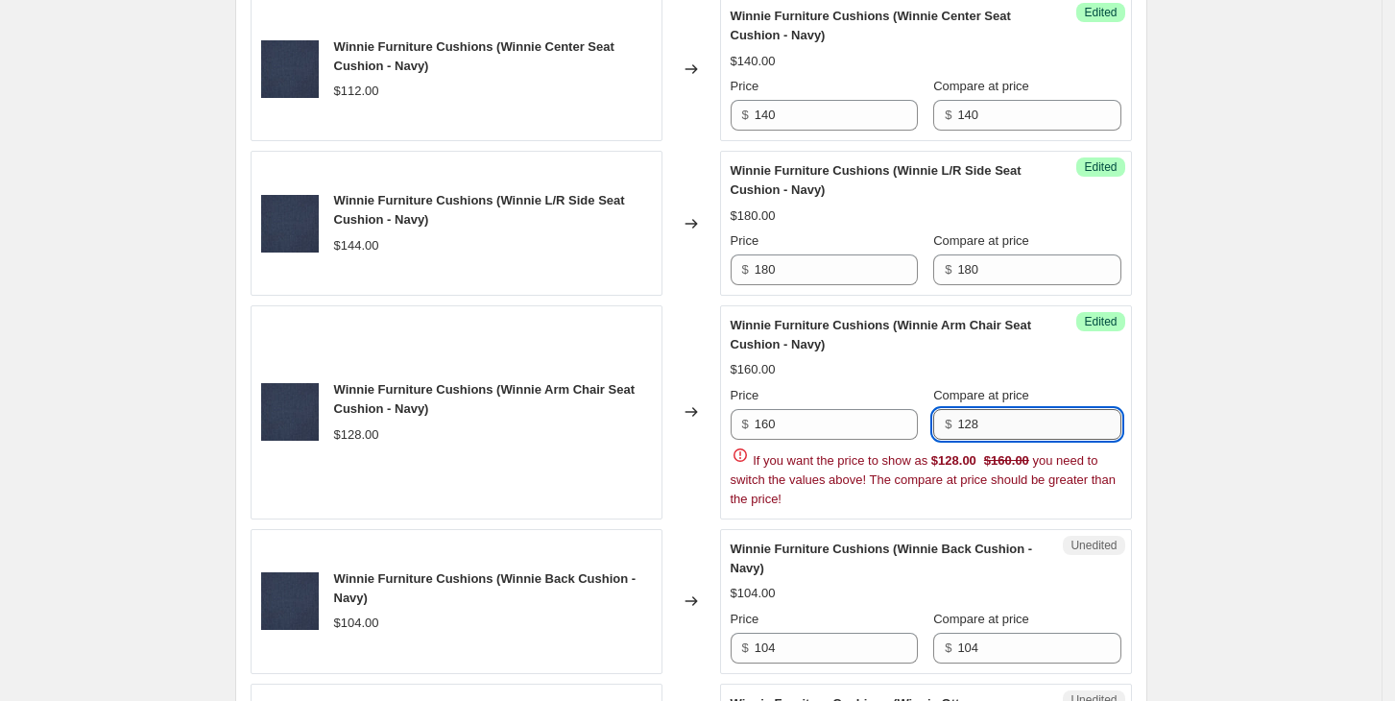
click at [1000, 420] on input "128" at bounding box center [1038, 424] width 163 height 31
type input "160"
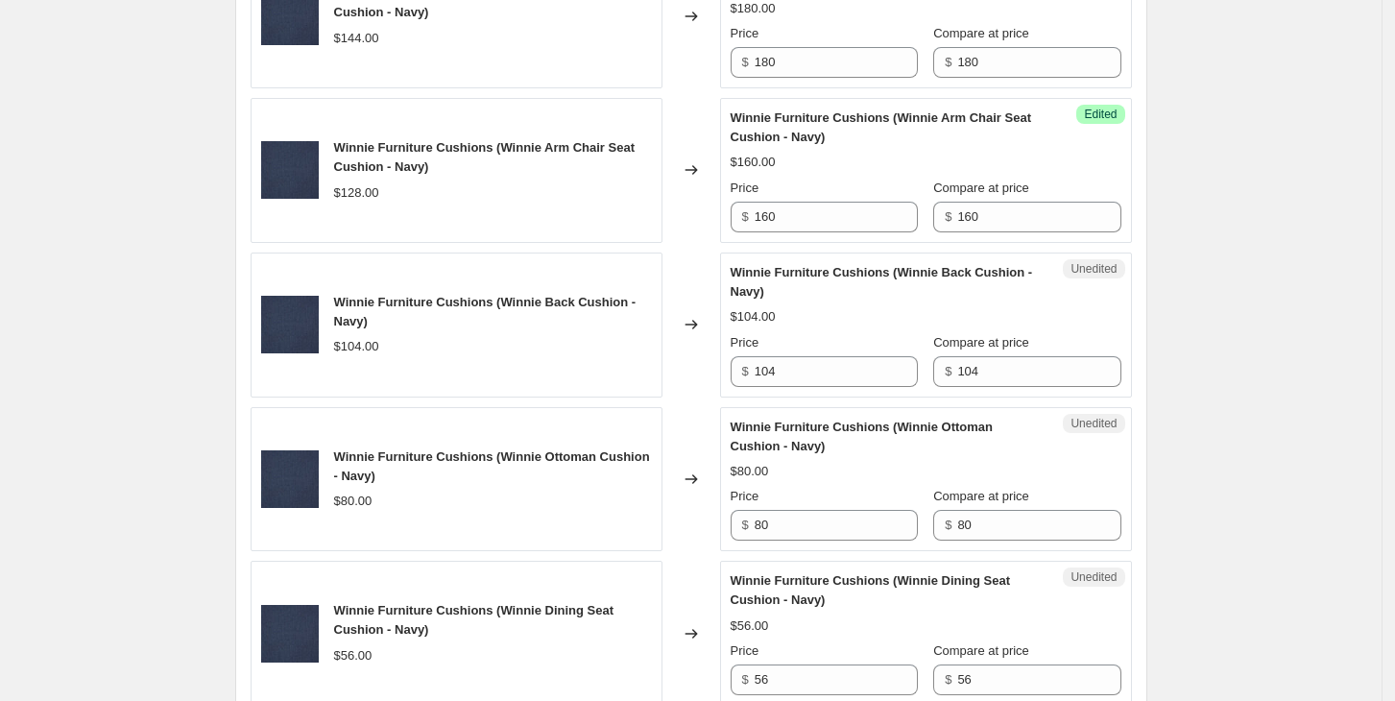
scroll to position [922, 0]
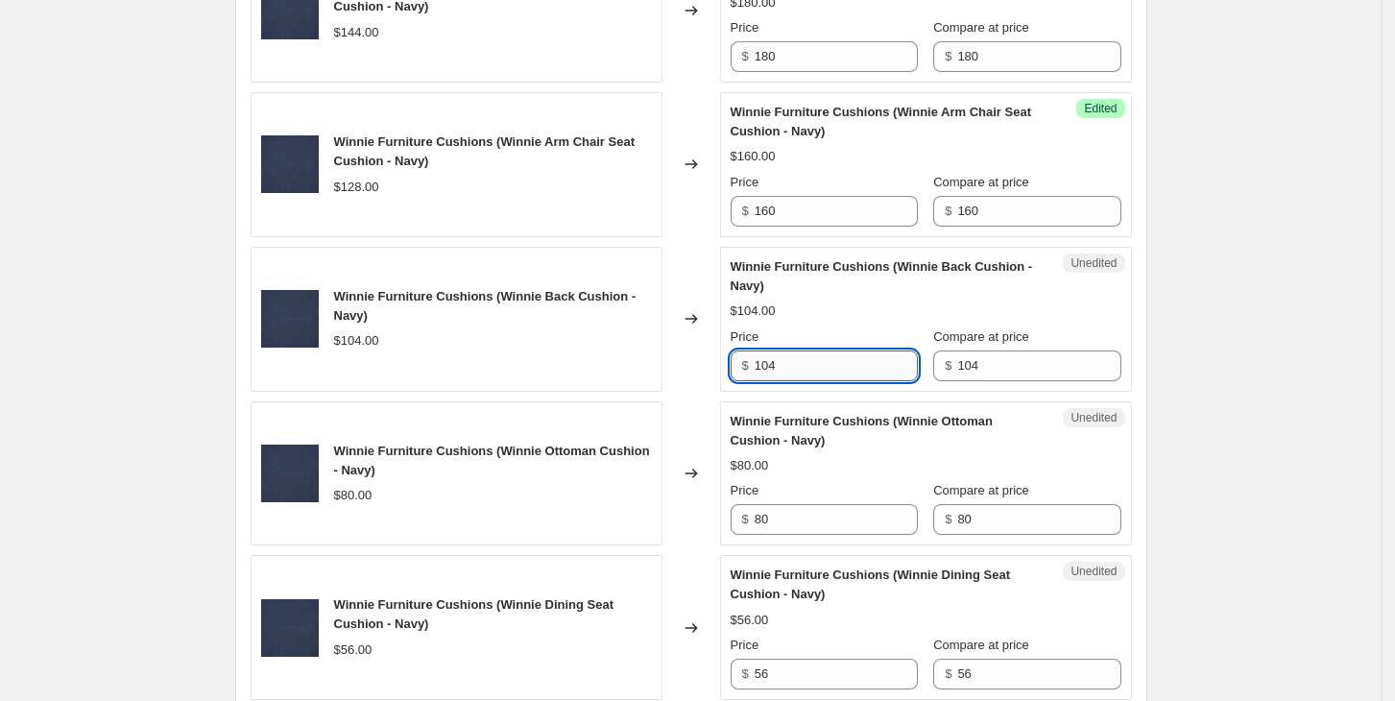
click at [819, 370] on input "104" at bounding box center [836, 366] width 163 height 31
type input "130"
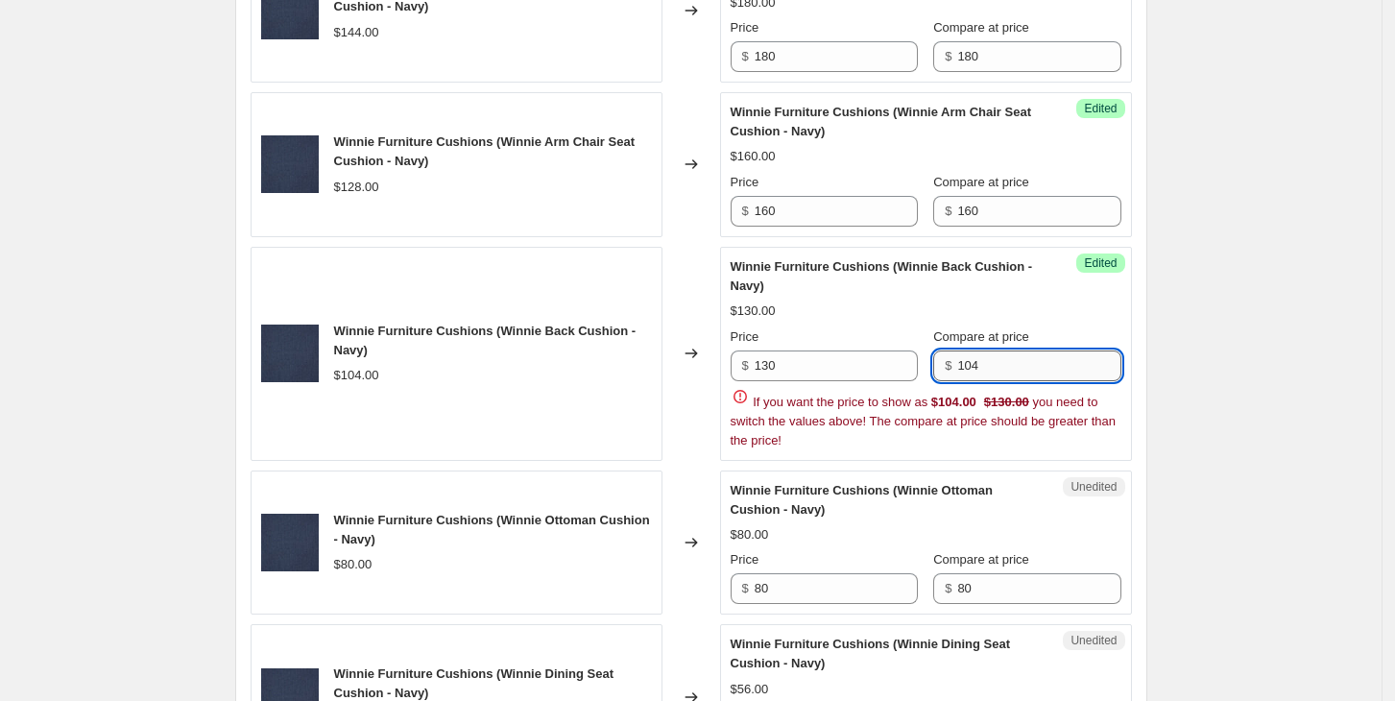
click at [988, 362] on input "104" at bounding box center [1038, 366] width 163 height 31
type input "130"
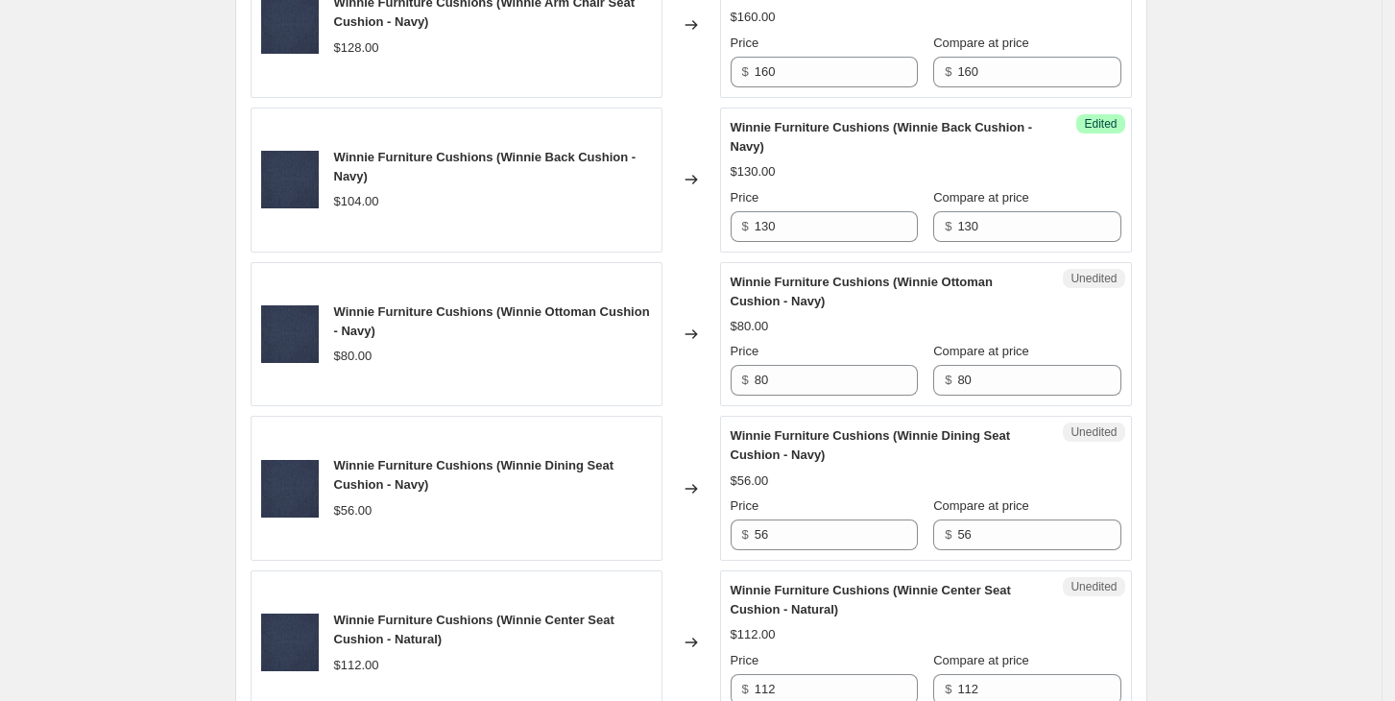
scroll to position [1062, 0]
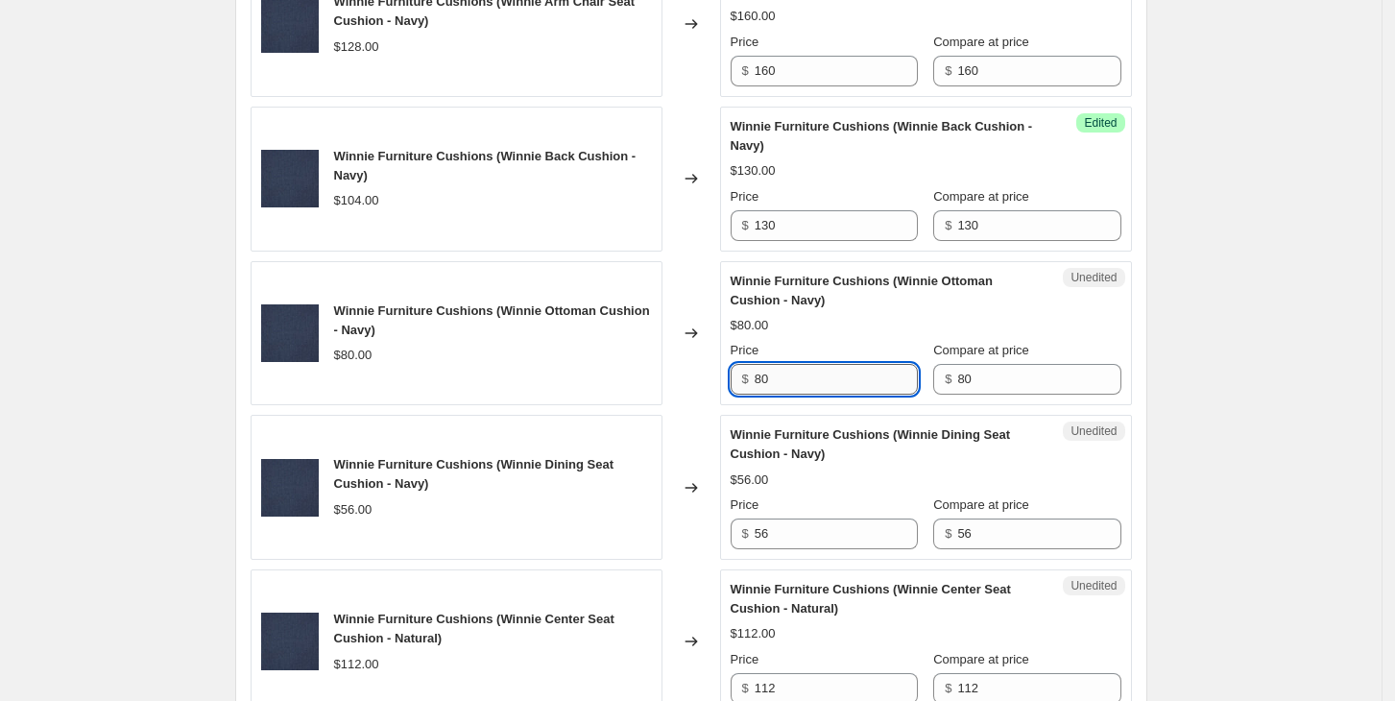
click at [822, 371] on input "80" at bounding box center [836, 379] width 163 height 31
type input "100"
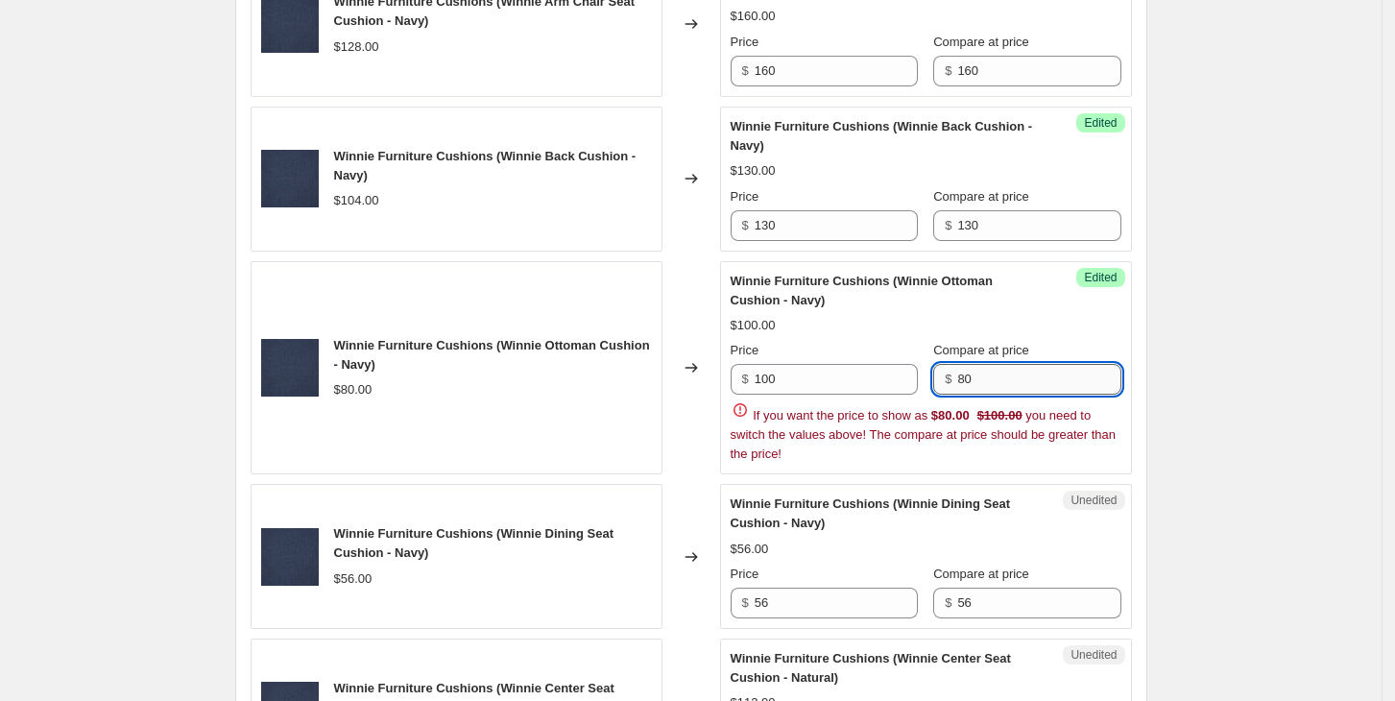
click at [992, 389] on input "80" at bounding box center [1038, 379] width 163 height 31
type input "100"
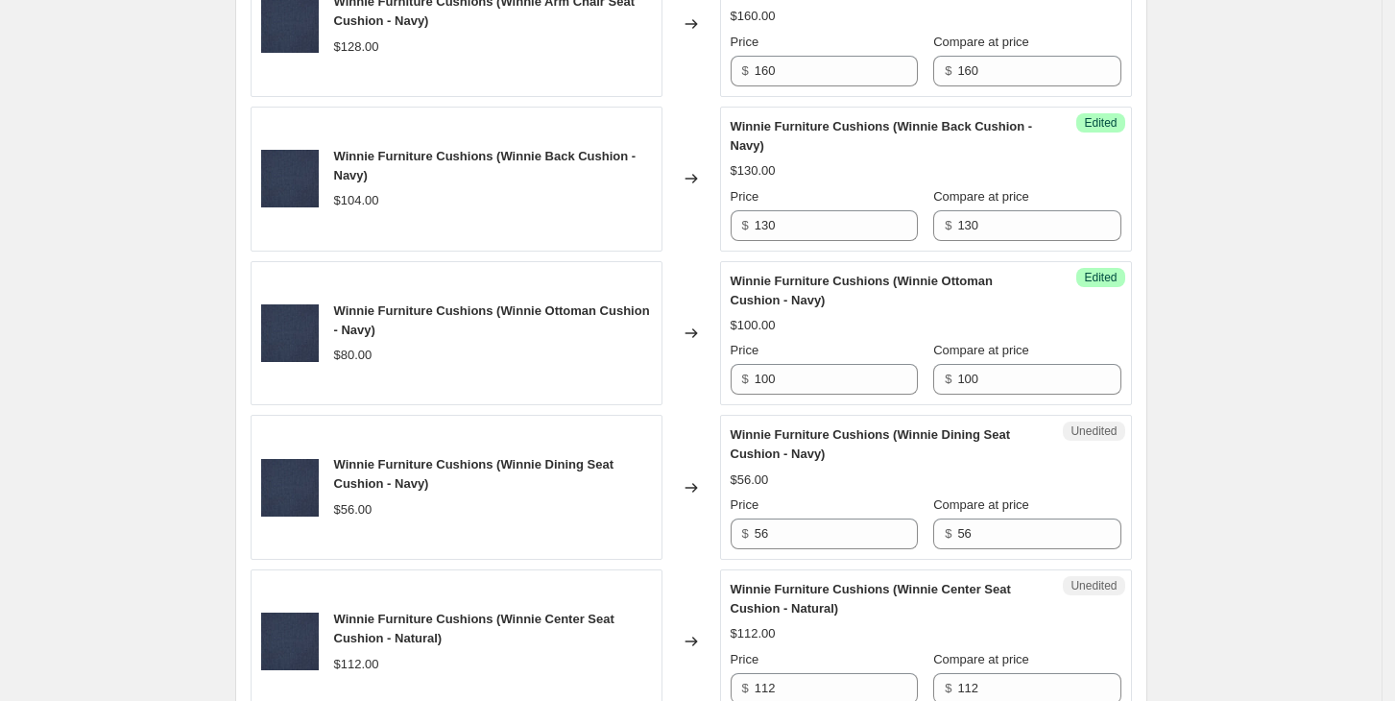
click at [1206, 407] on div "Create new price change job. This page is ready Create new price change job Dra…" at bounding box center [691, 544] width 1382 height 3212
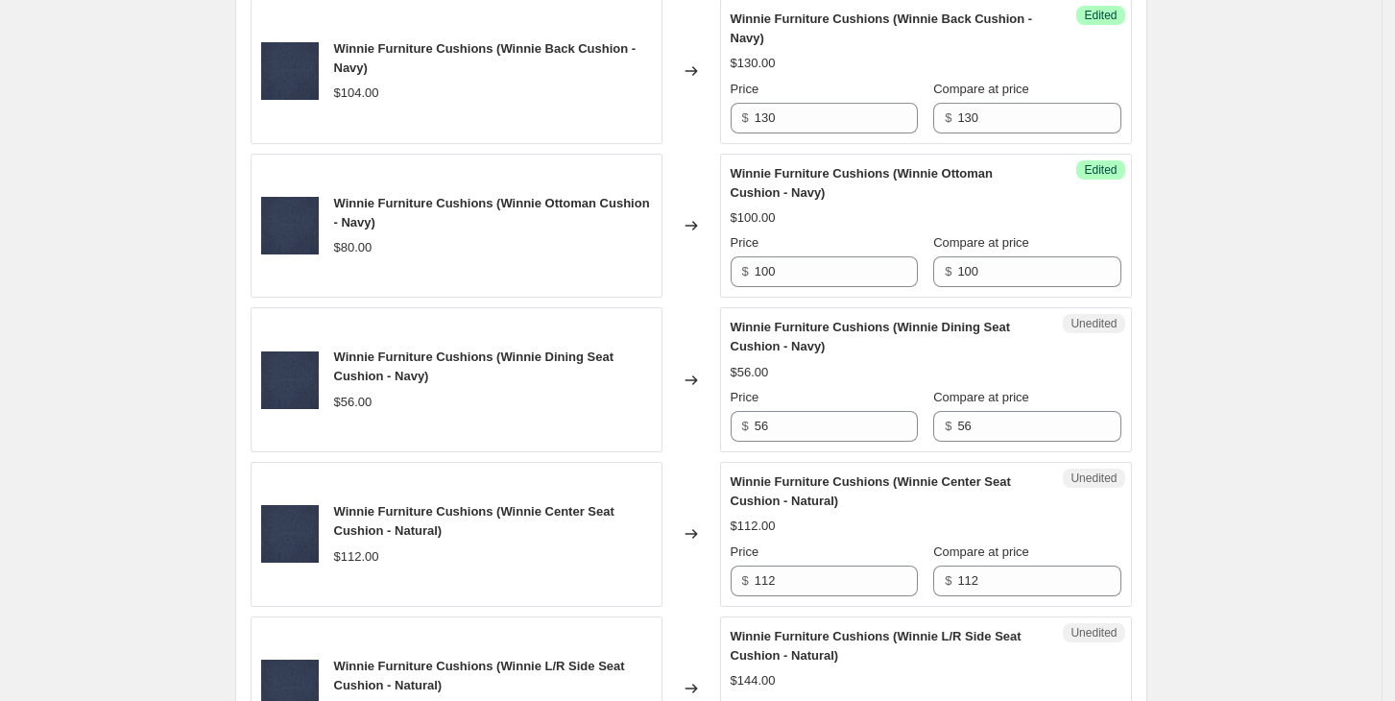
scroll to position [1176, 0]
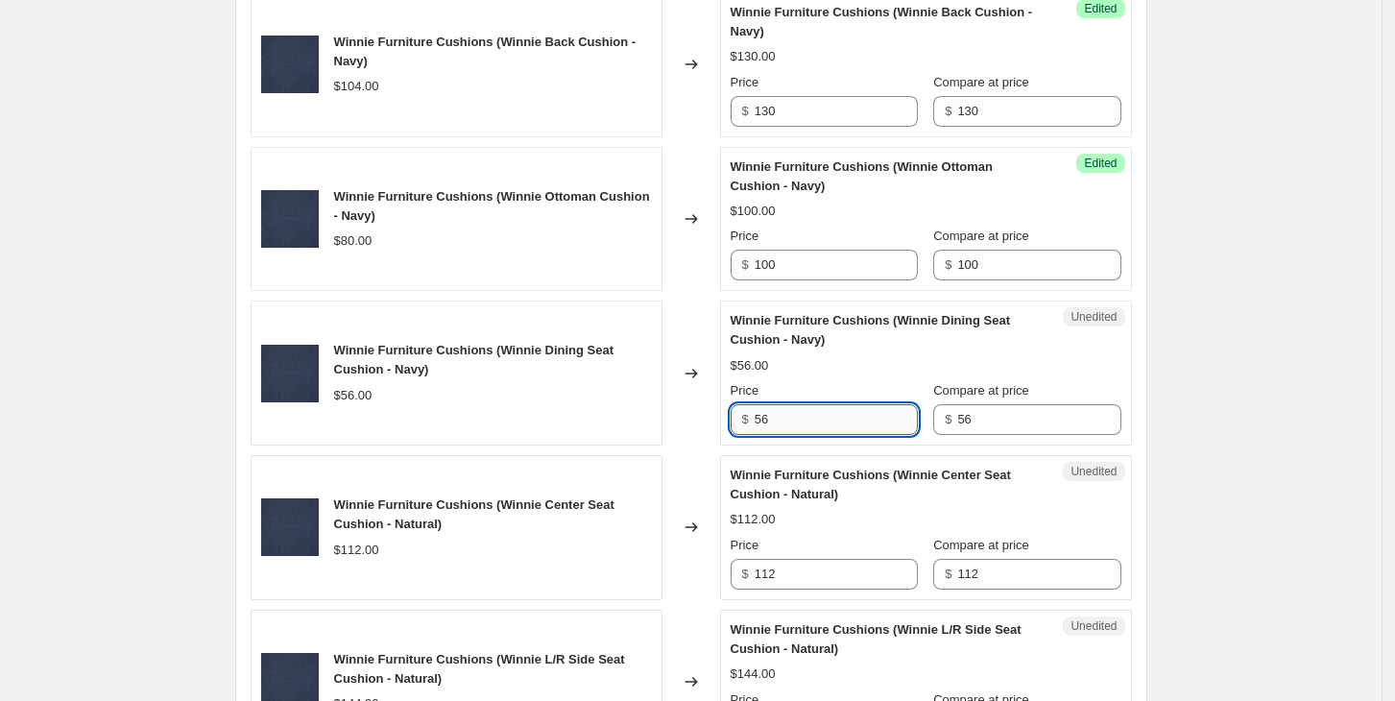
click at [812, 422] on input "56" at bounding box center [836, 419] width 163 height 31
type input "70"
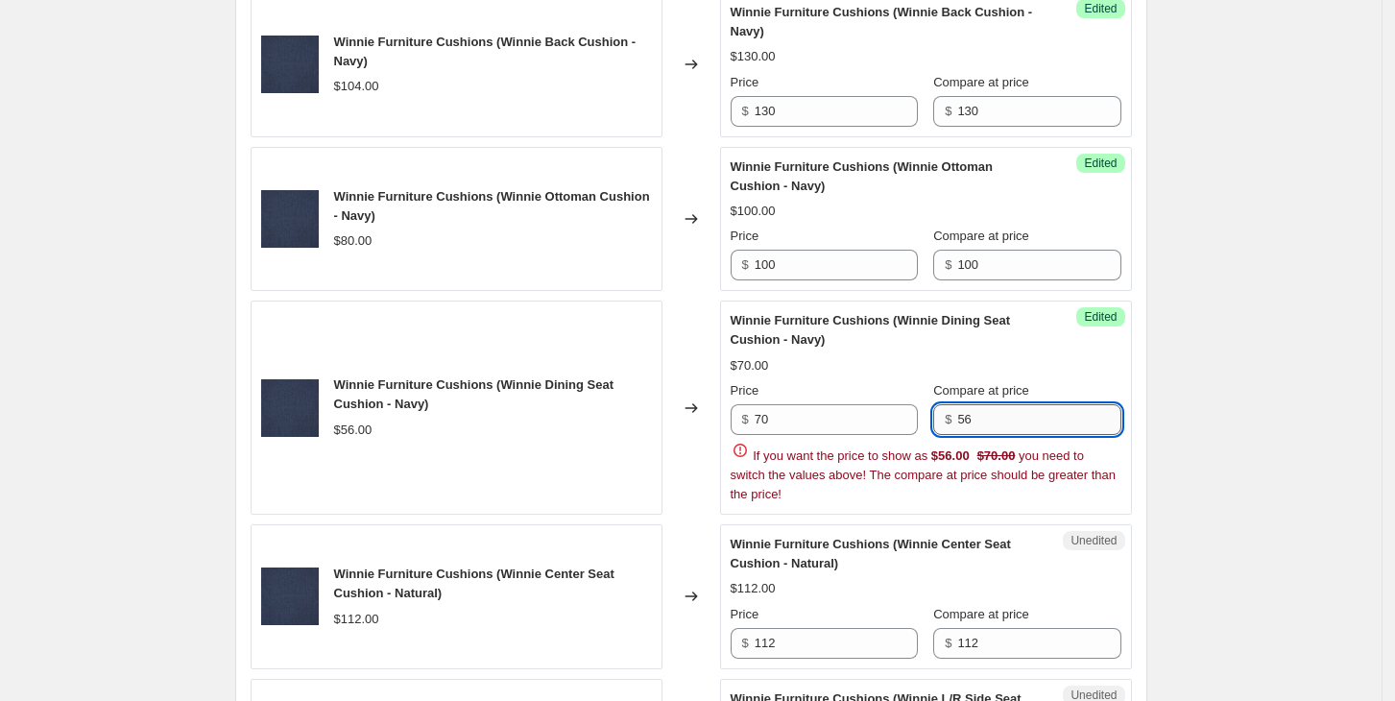
click at [1036, 411] on input "56" at bounding box center [1038, 419] width 163 height 31
type input "70"
click at [1321, 432] on div "Create new price change job. This page is ready Create new price change job Dra…" at bounding box center [691, 465] width 1382 height 3282
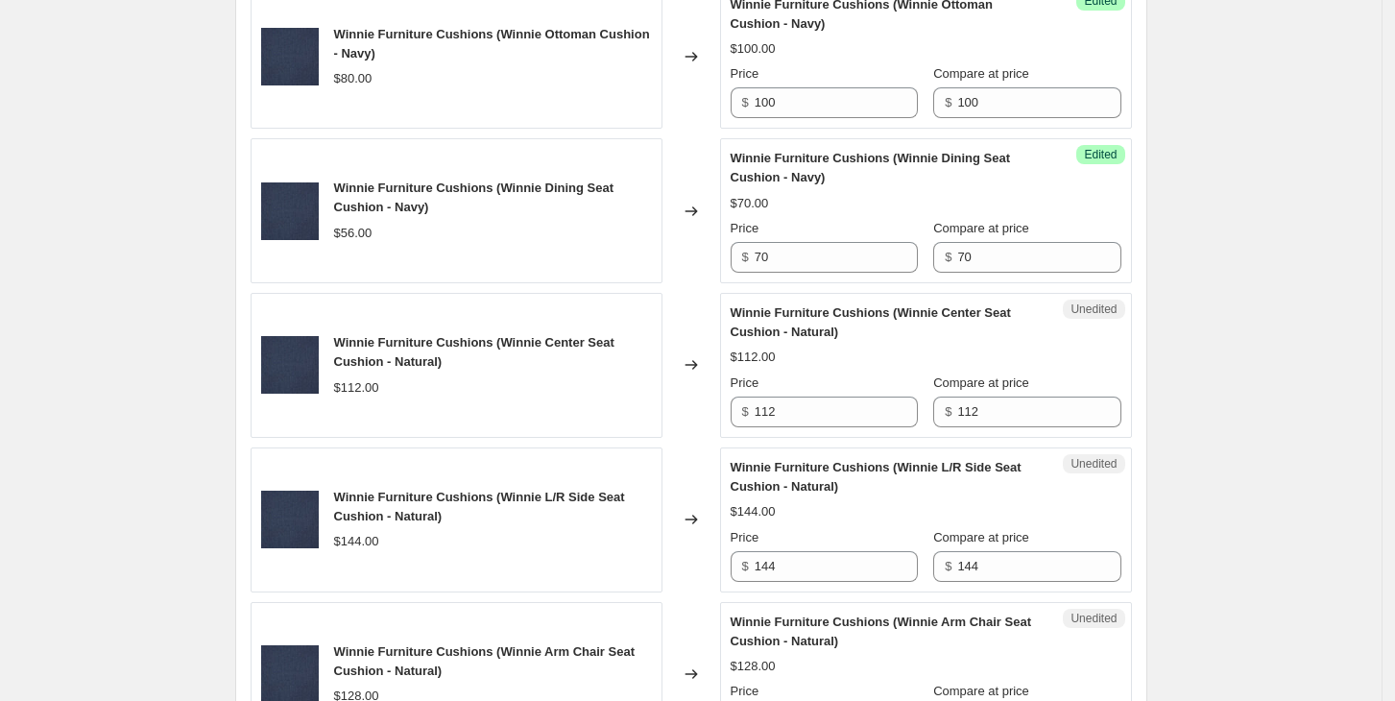
scroll to position [1341, 0]
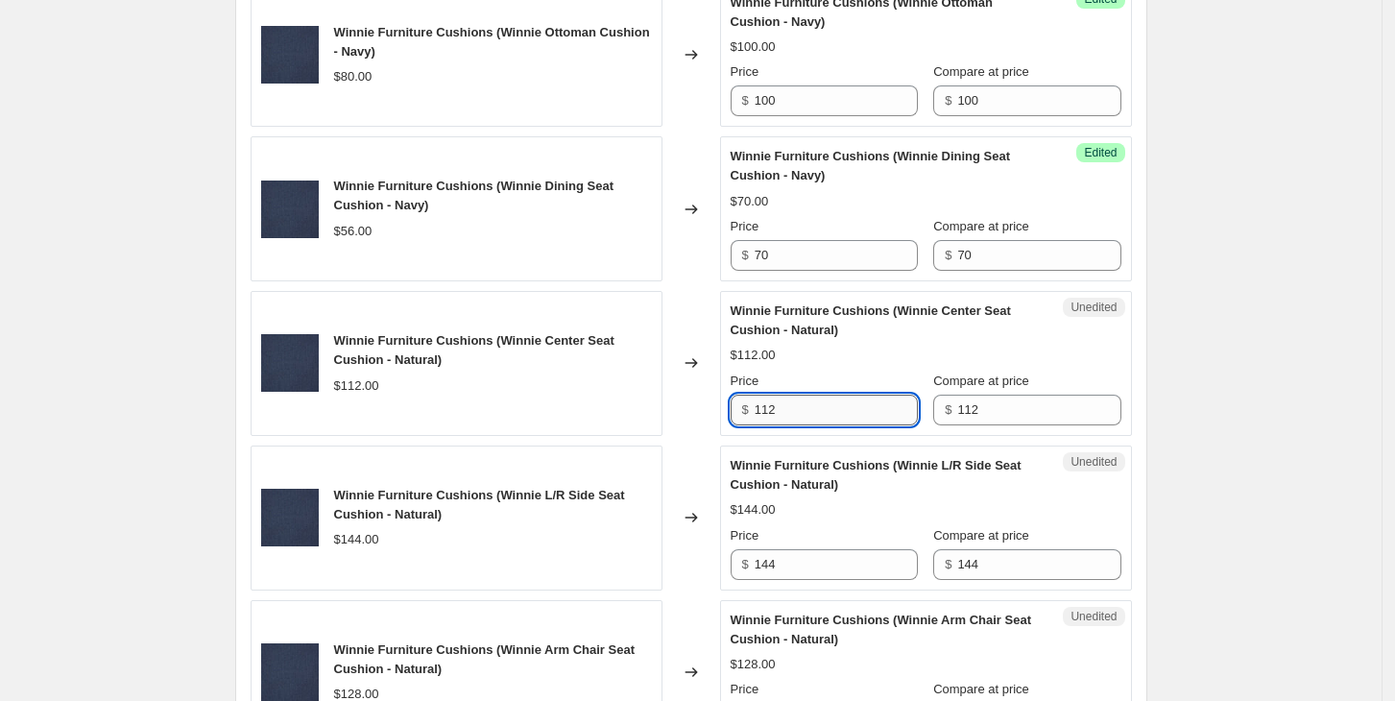
click at [856, 414] on input "112" at bounding box center [836, 410] width 163 height 31
type input "140"
click at [1007, 405] on input "112" at bounding box center [1038, 410] width 163 height 31
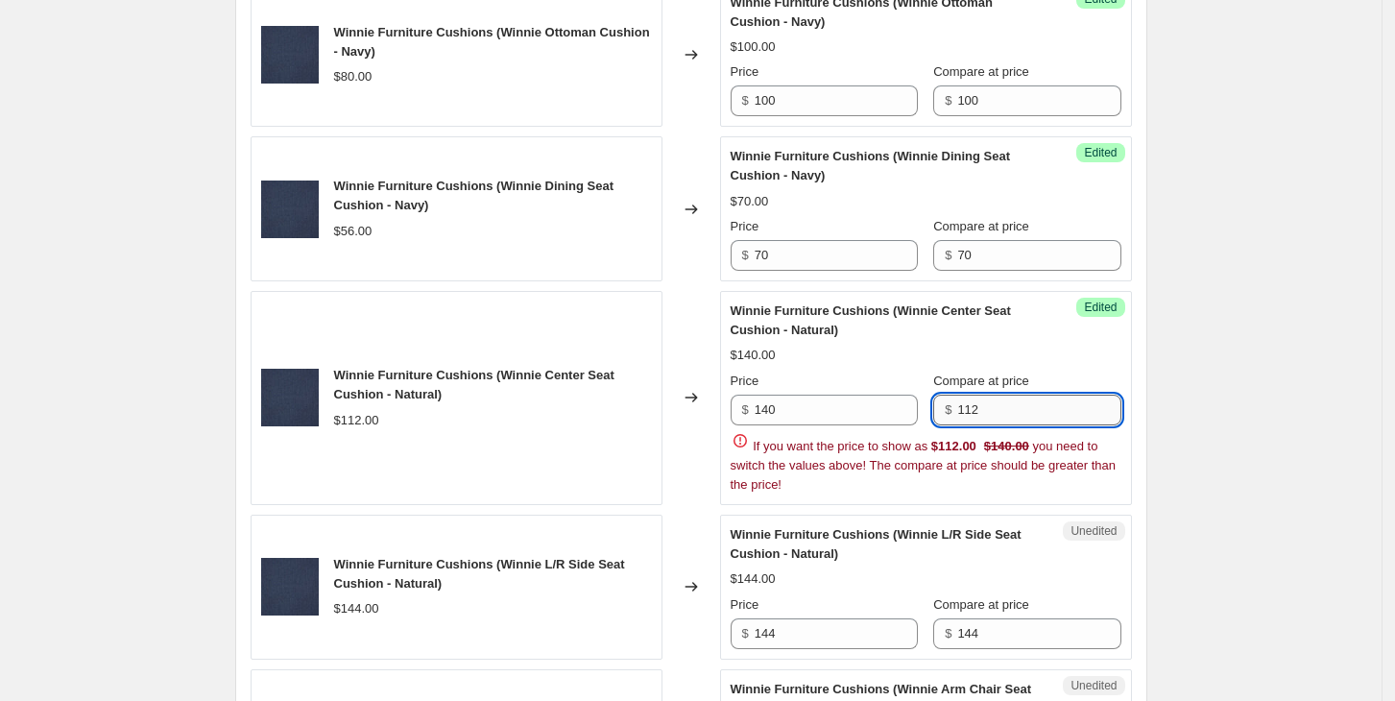
click at [1007, 405] on input "112" at bounding box center [1038, 410] width 163 height 31
type input "140"
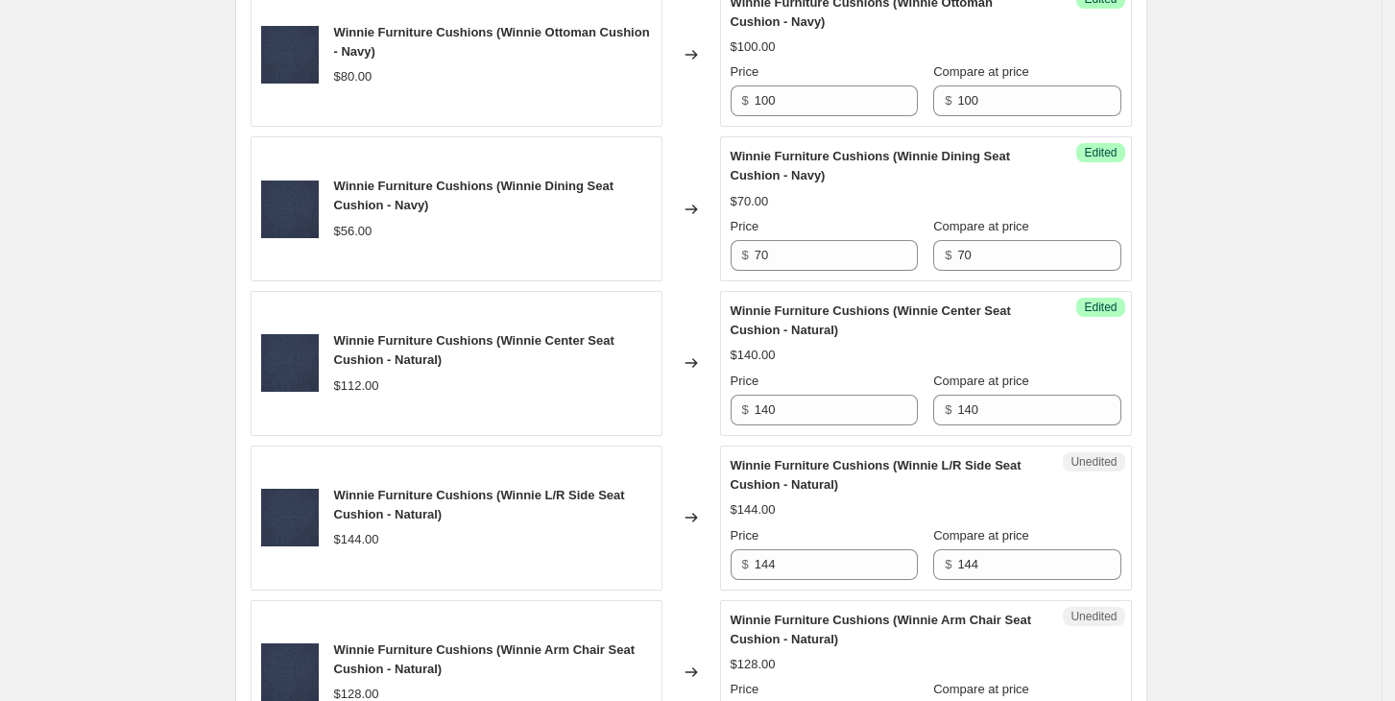
click at [1273, 425] on div "Create new price change job. This page is ready Create new price change job Dra…" at bounding box center [691, 265] width 1382 height 3212
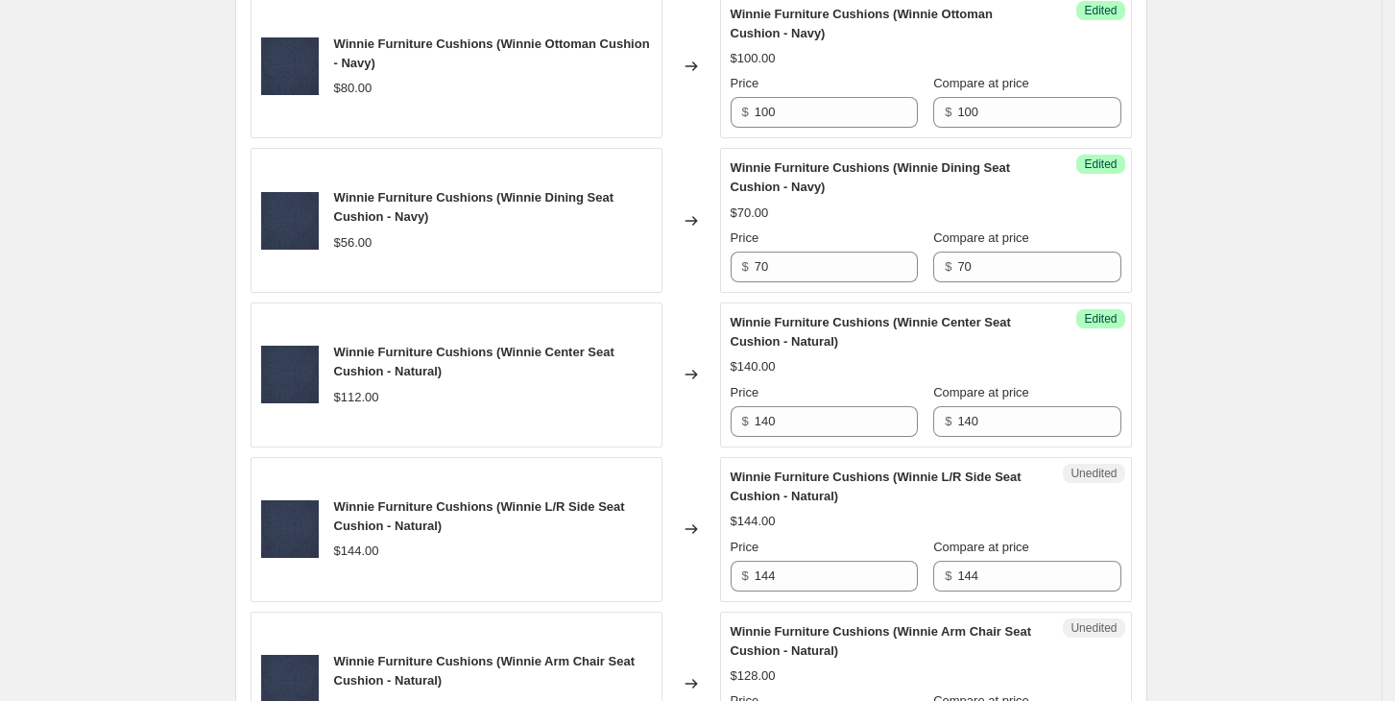
scroll to position [1541, 0]
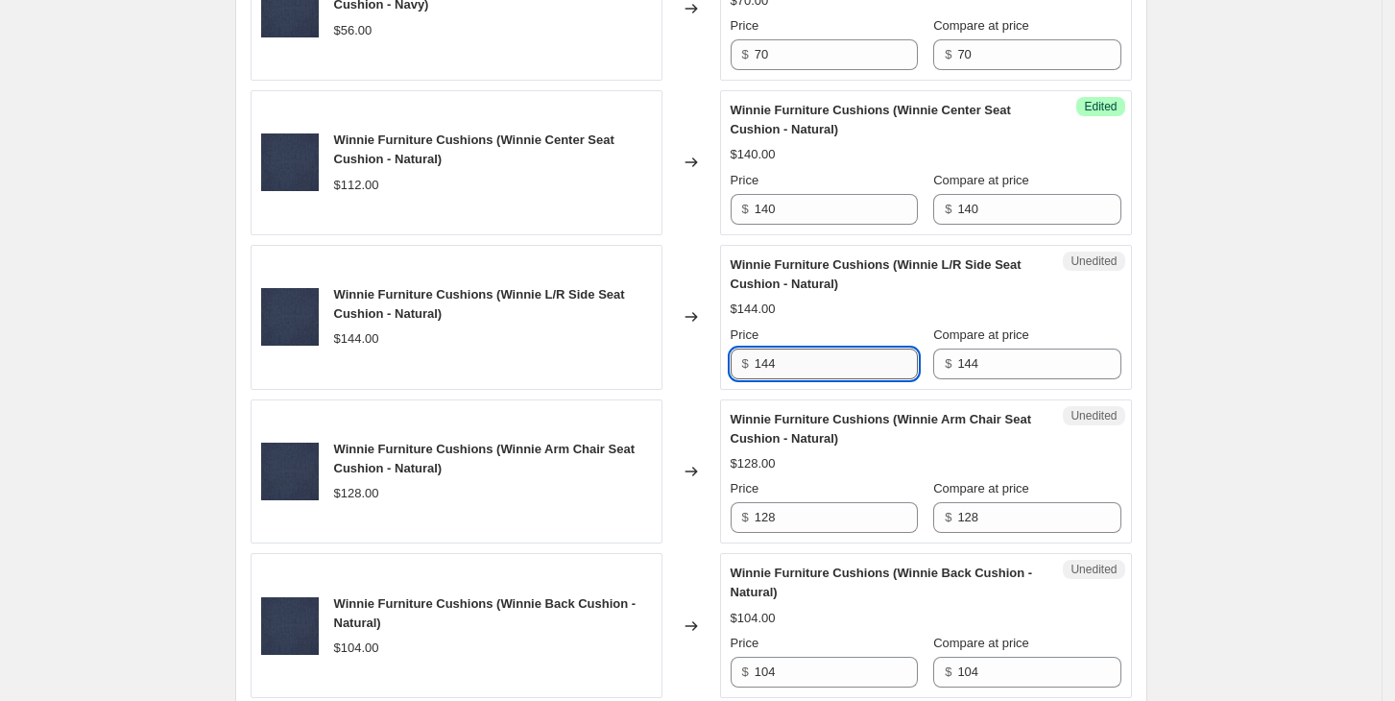
click at [816, 366] on input "144" at bounding box center [836, 364] width 163 height 31
type input "180"
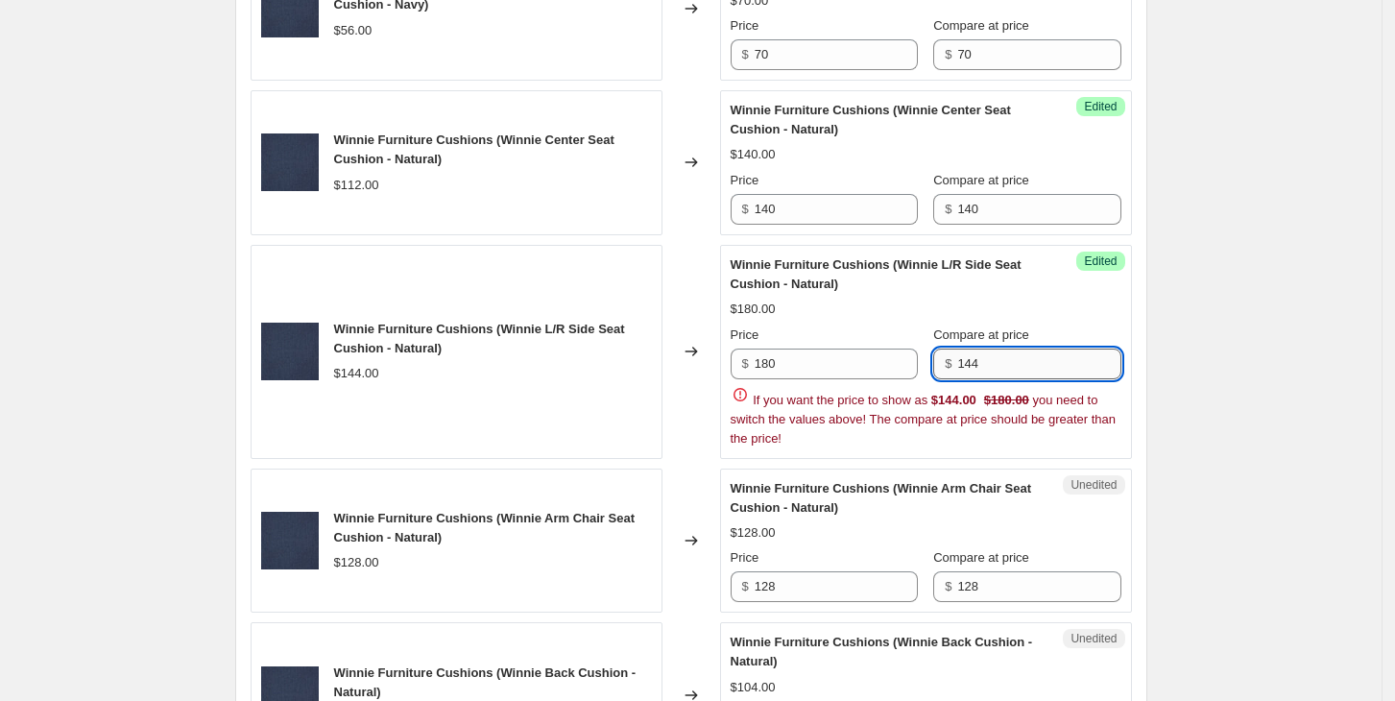
click at [1030, 366] on input "144" at bounding box center [1038, 364] width 163 height 31
type input "180"
click at [1206, 411] on div "Create new price change job. This page is ready Create new price change job Dra…" at bounding box center [691, 100] width 1382 height 3282
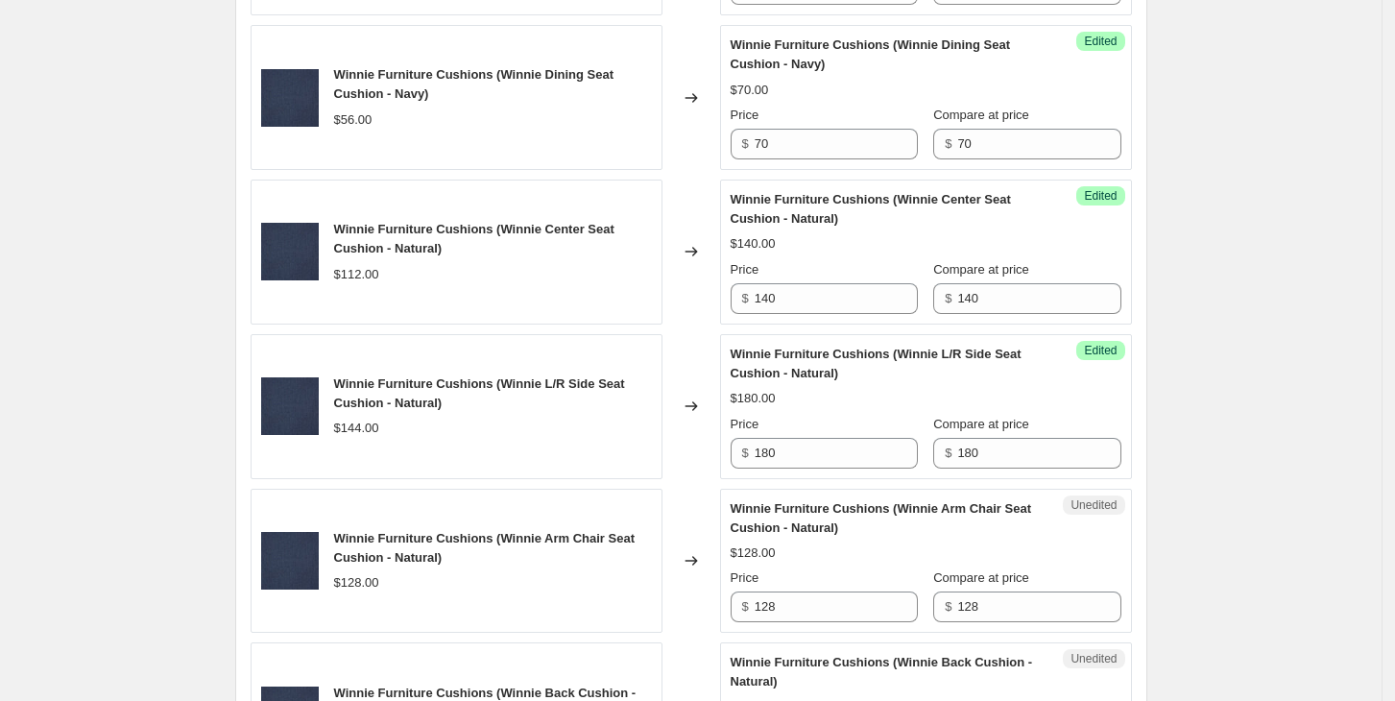
scroll to position [1575, 0]
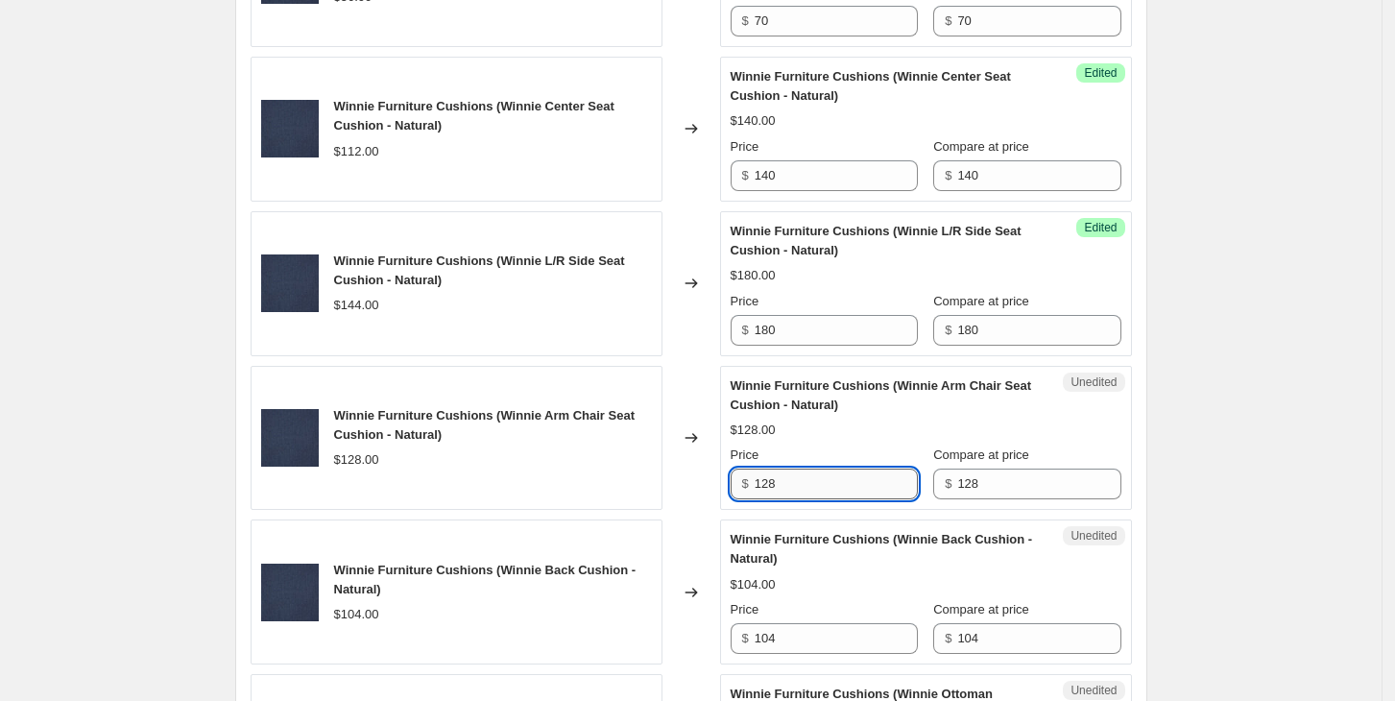
click at [824, 481] on input "128" at bounding box center [836, 484] width 163 height 31
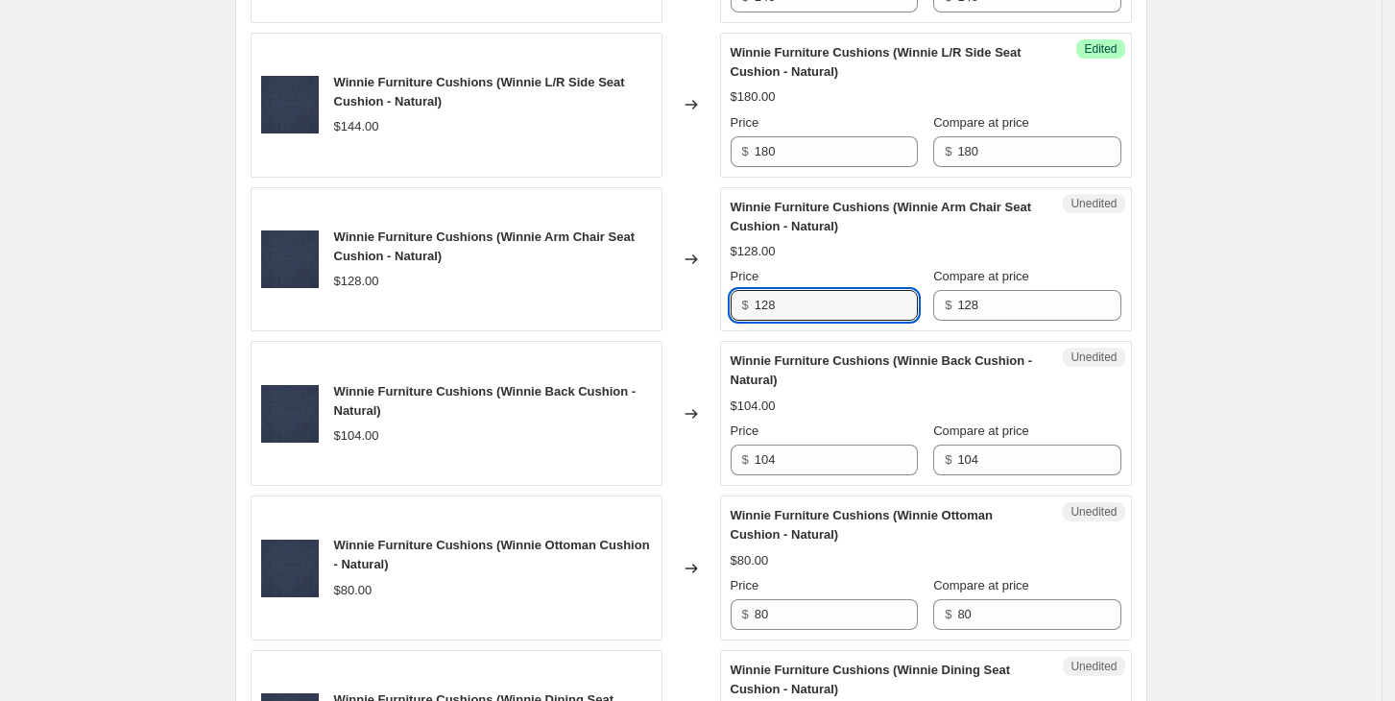
scroll to position [1757, 0]
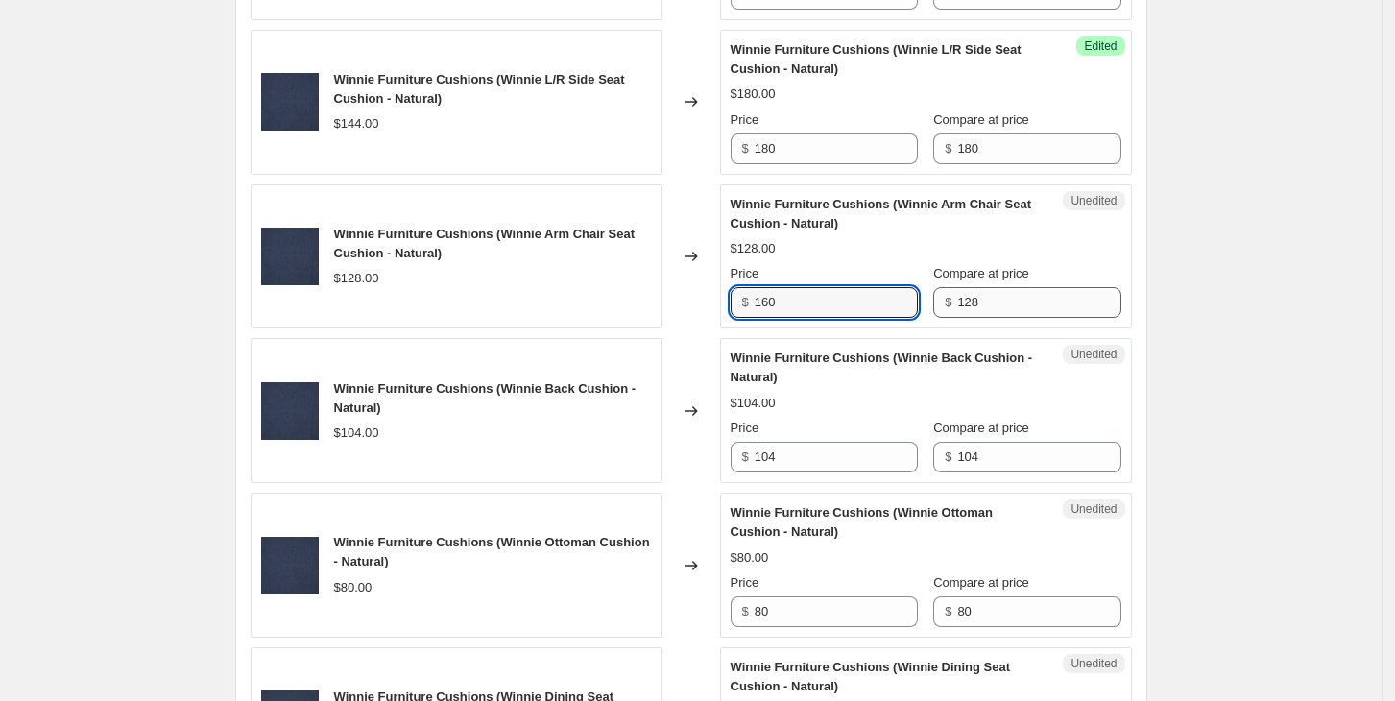
type input "160"
click at [1054, 306] on input "128" at bounding box center [1038, 302] width 163 height 31
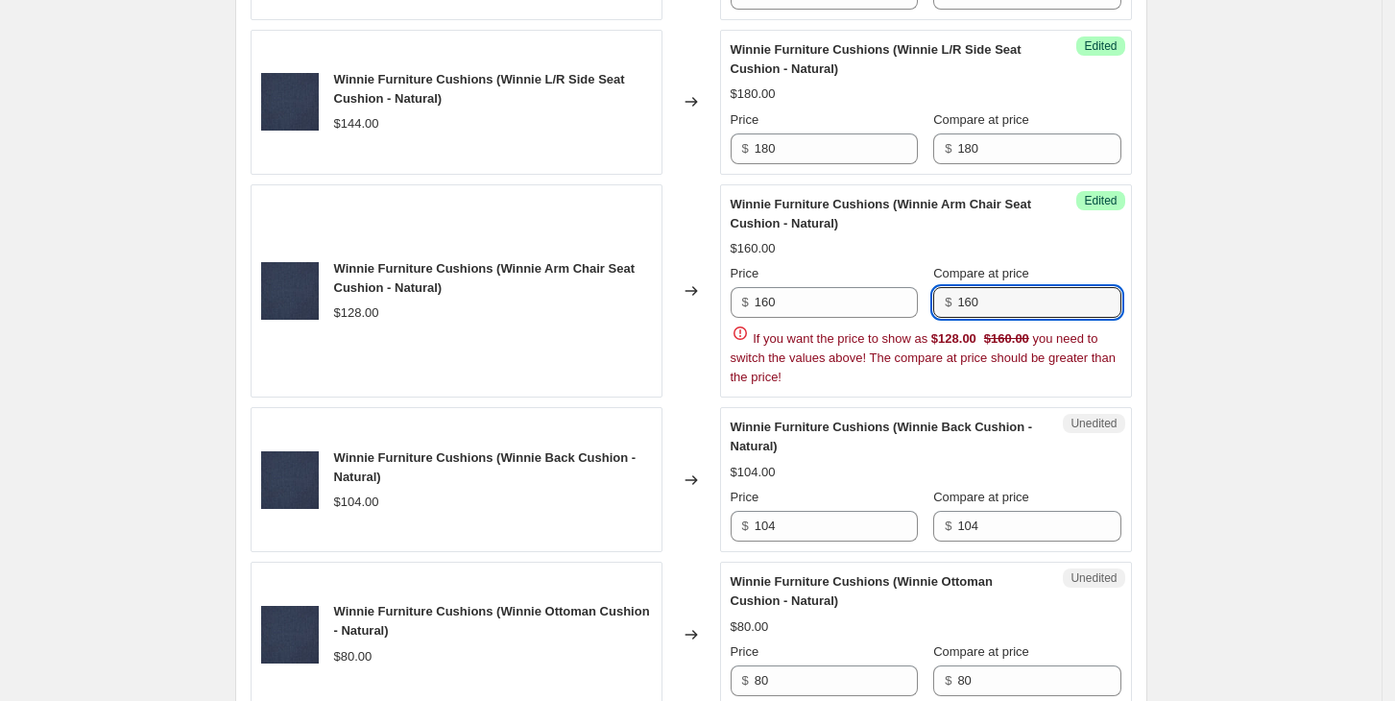
type input "160"
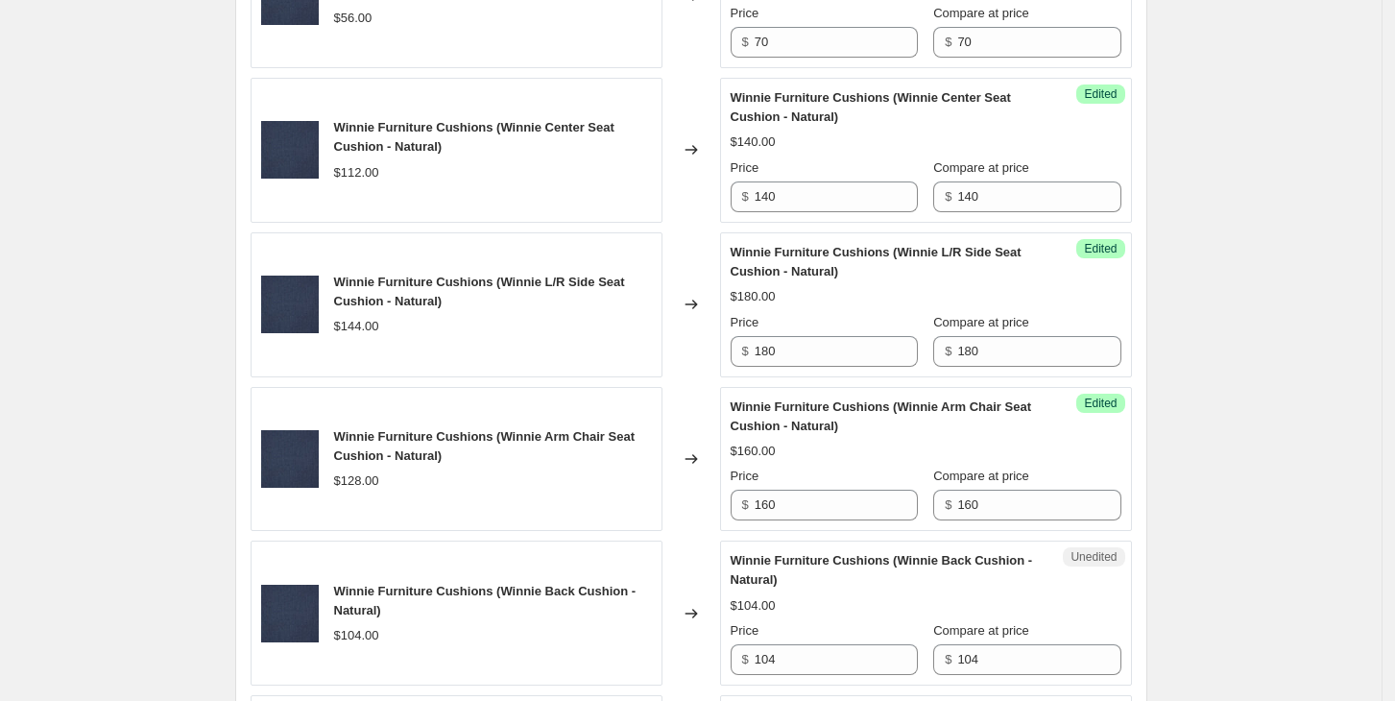
scroll to position [1769, 0]
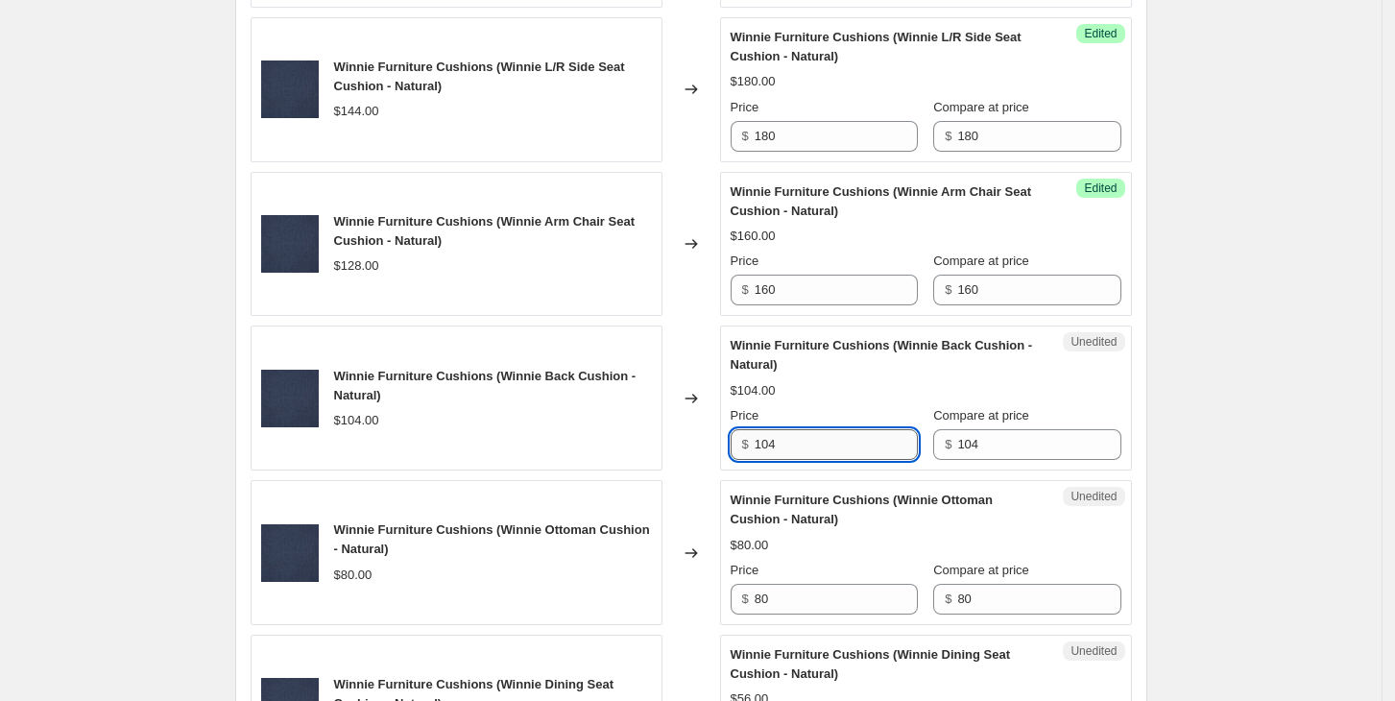
click at [818, 447] on input "104" at bounding box center [836, 444] width 163 height 31
type input "130"
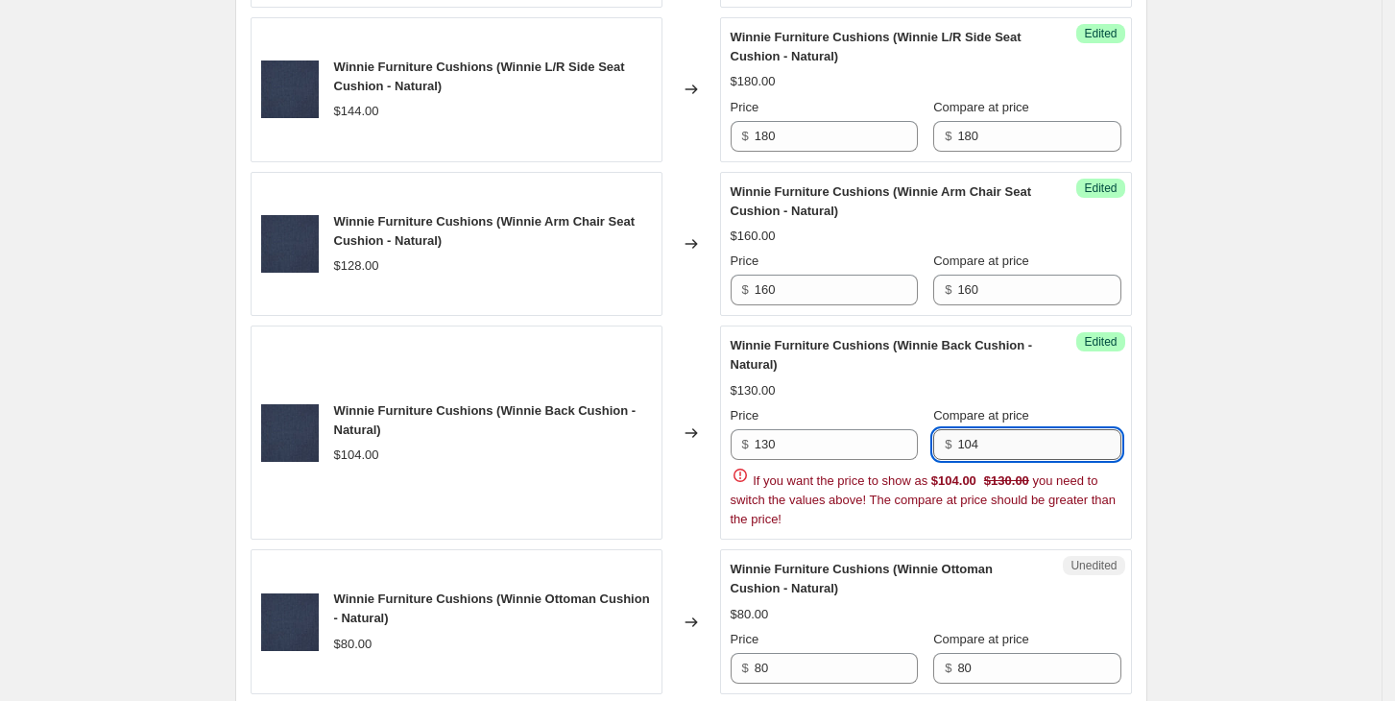
click at [1041, 436] on input "104" at bounding box center [1038, 444] width 163 height 31
type input "130"
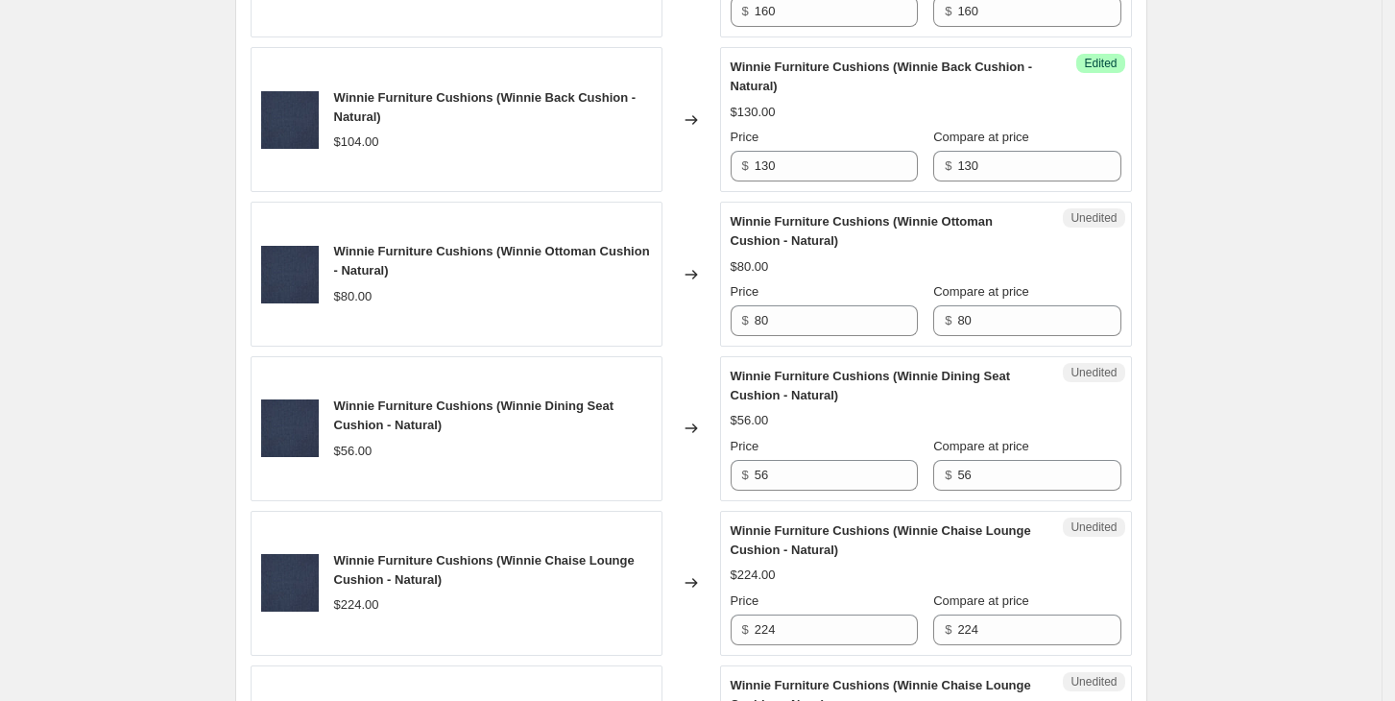
scroll to position [2048, 0]
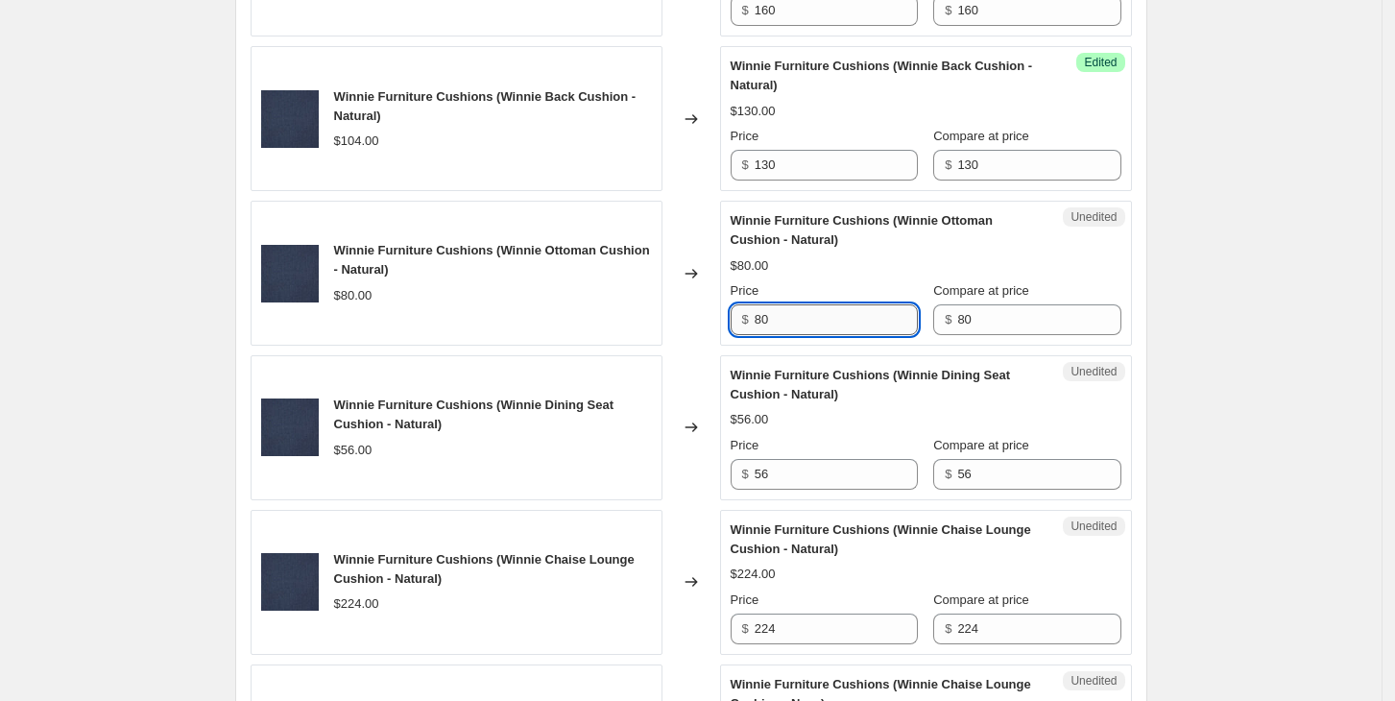
click at [809, 315] on input "80" at bounding box center [836, 319] width 163 height 31
type input "100"
click at [1046, 314] on input "80" at bounding box center [1038, 319] width 163 height 31
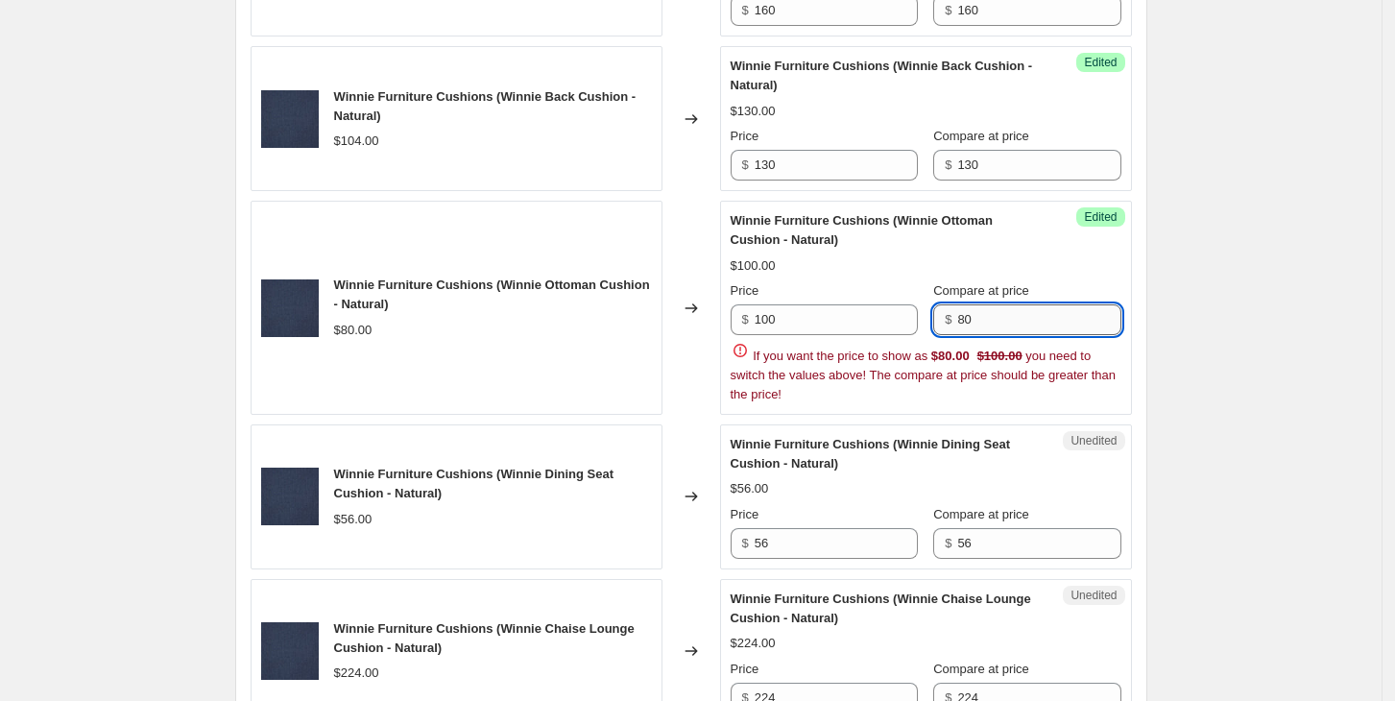
click at [1046, 314] on input "80" at bounding box center [1038, 319] width 163 height 31
type input "100"
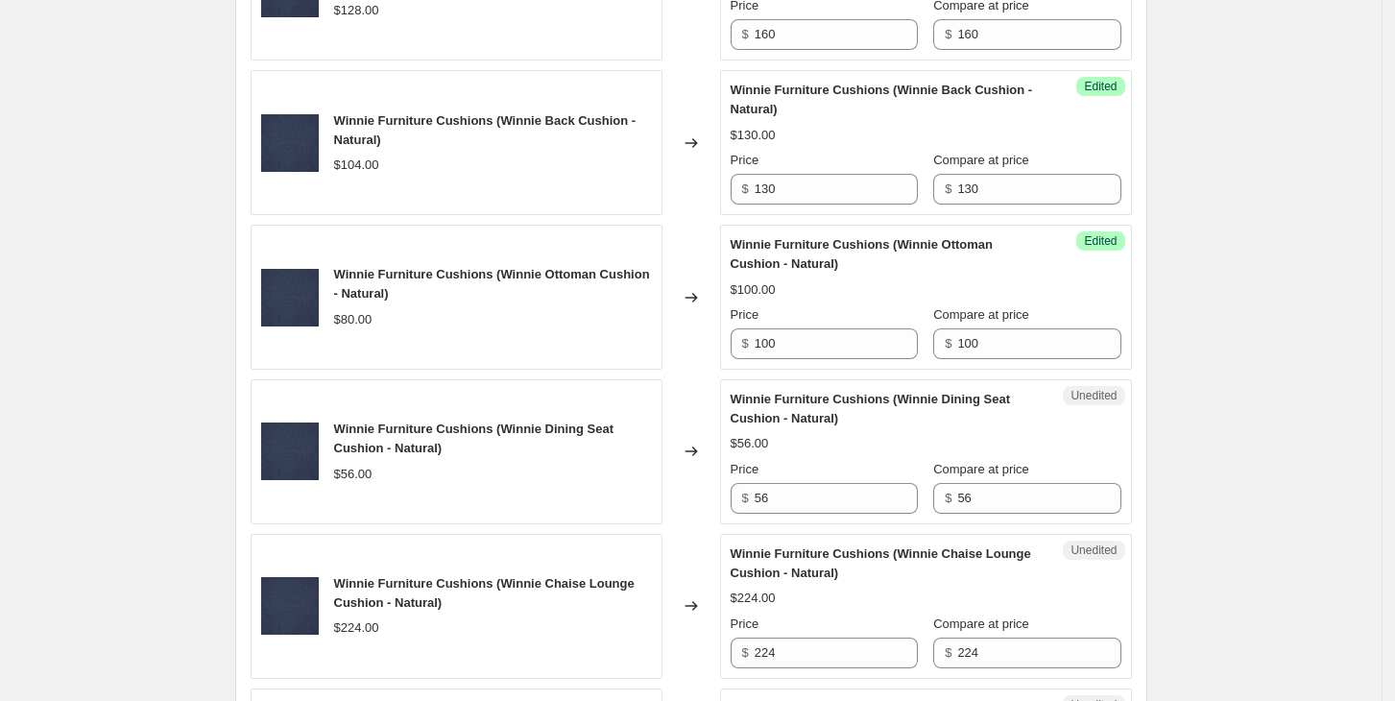
scroll to position [2022, 0]
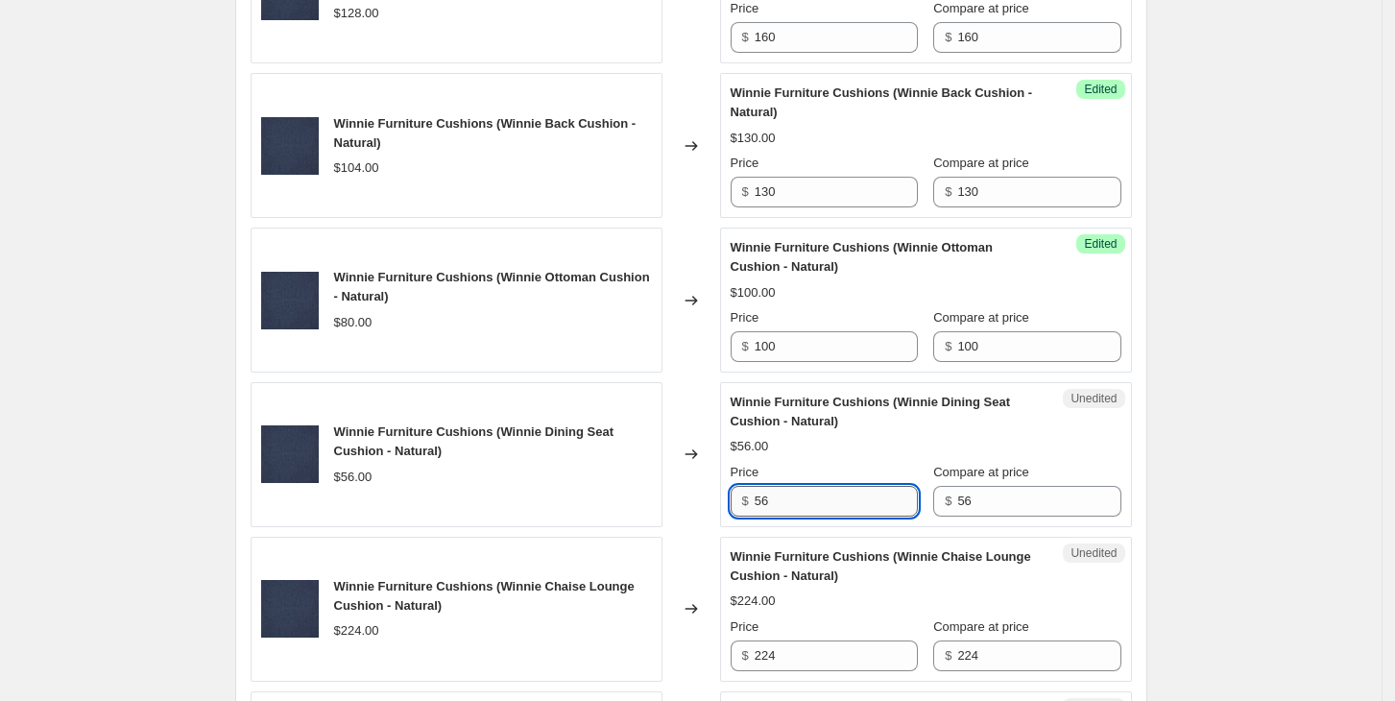
click at [834, 491] on input "56" at bounding box center [836, 501] width 163 height 31
type input "70"
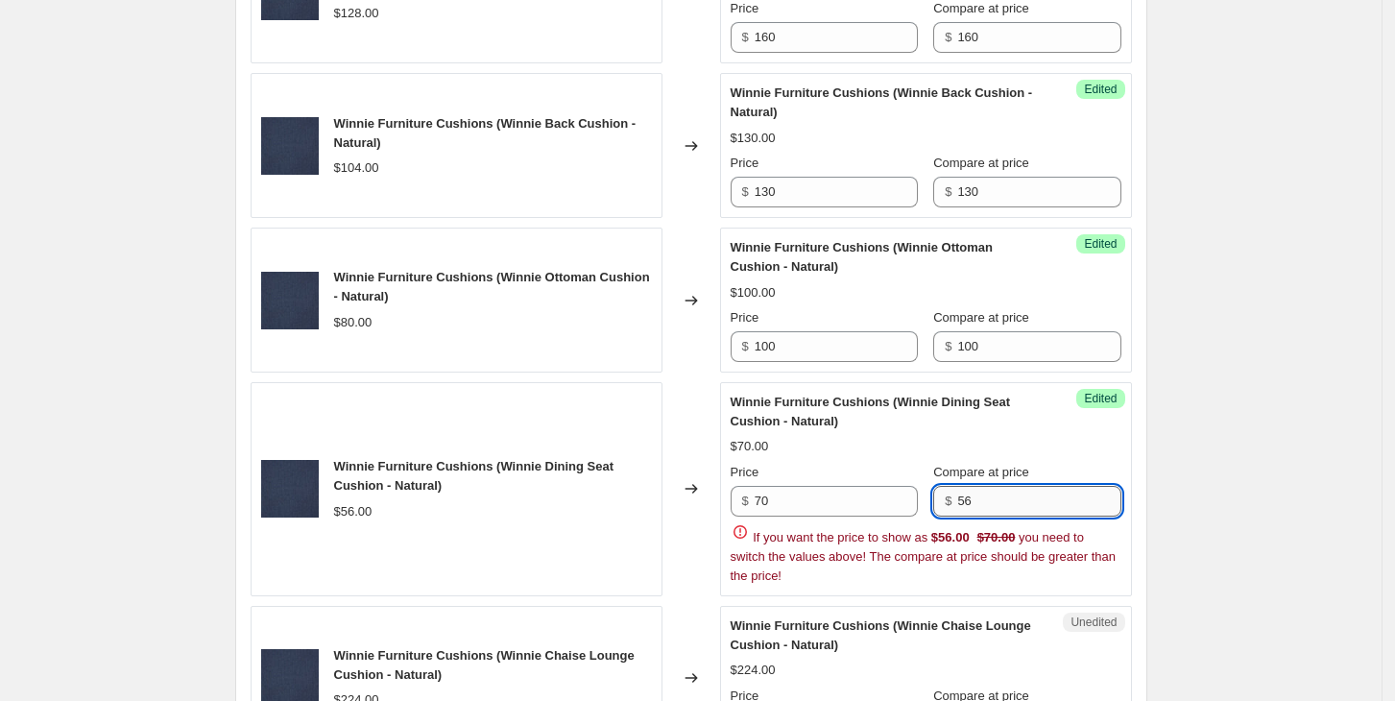
click at [995, 503] on input "56" at bounding box center [1038, 501] width 163 height 31
type input "70"
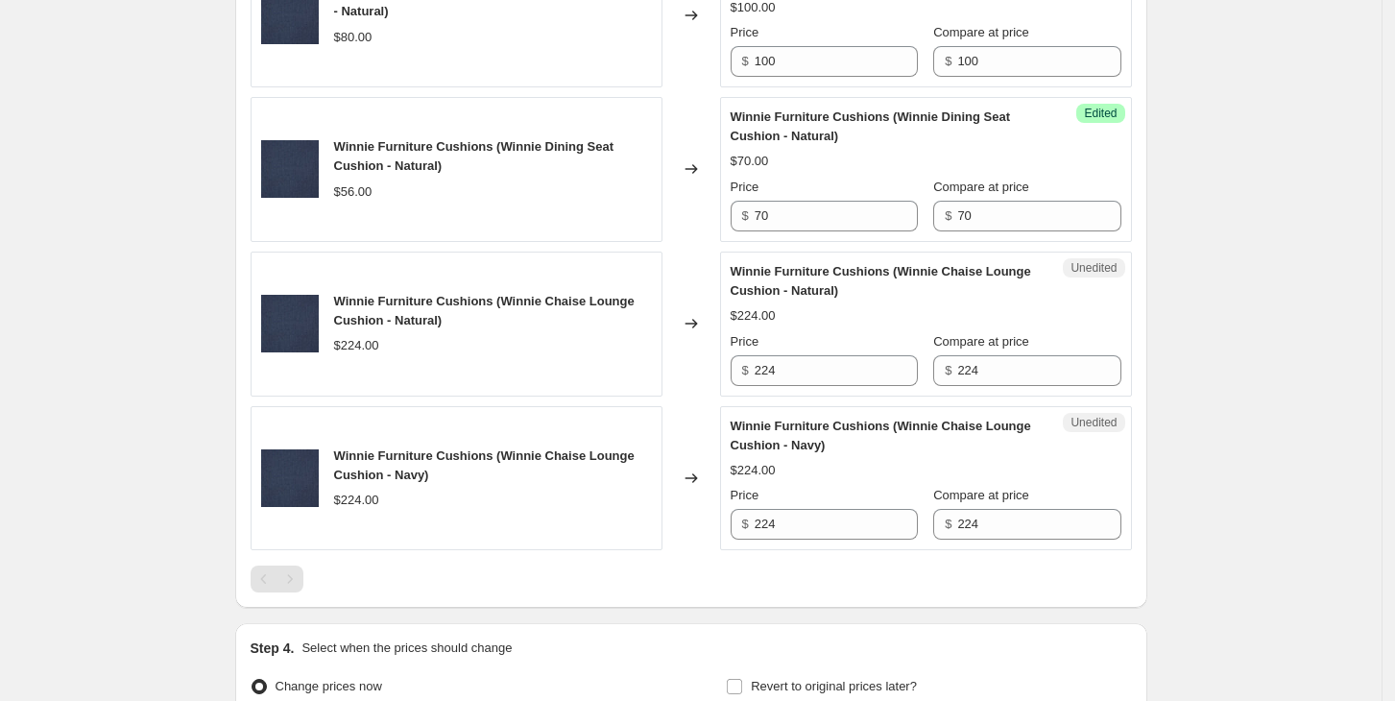
scroll to position [2306, 0]
click at [819, 379] on input "224" at bounding box center [836, 371] width 163 height 31
type input "280"
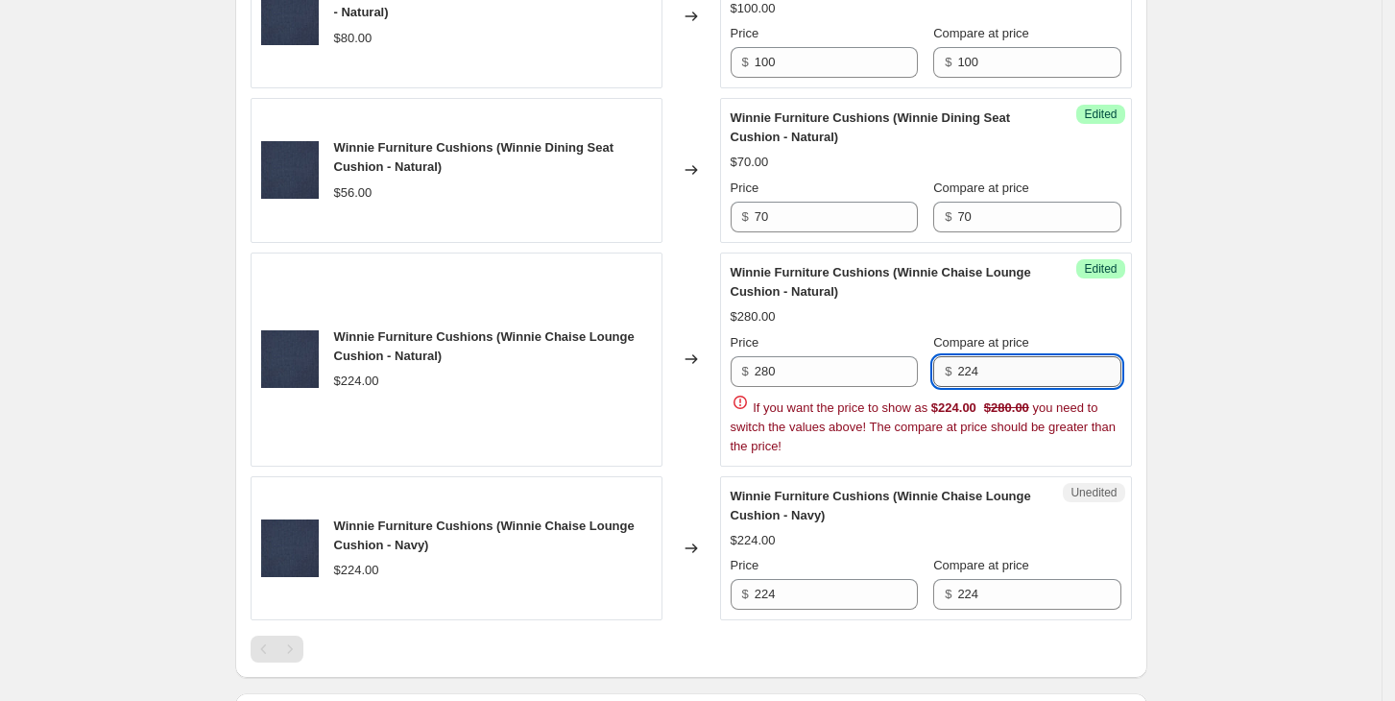
click at [1059, 367] on input "224" at bounding box center [1038, 371] width 163 height 31
type input "280"
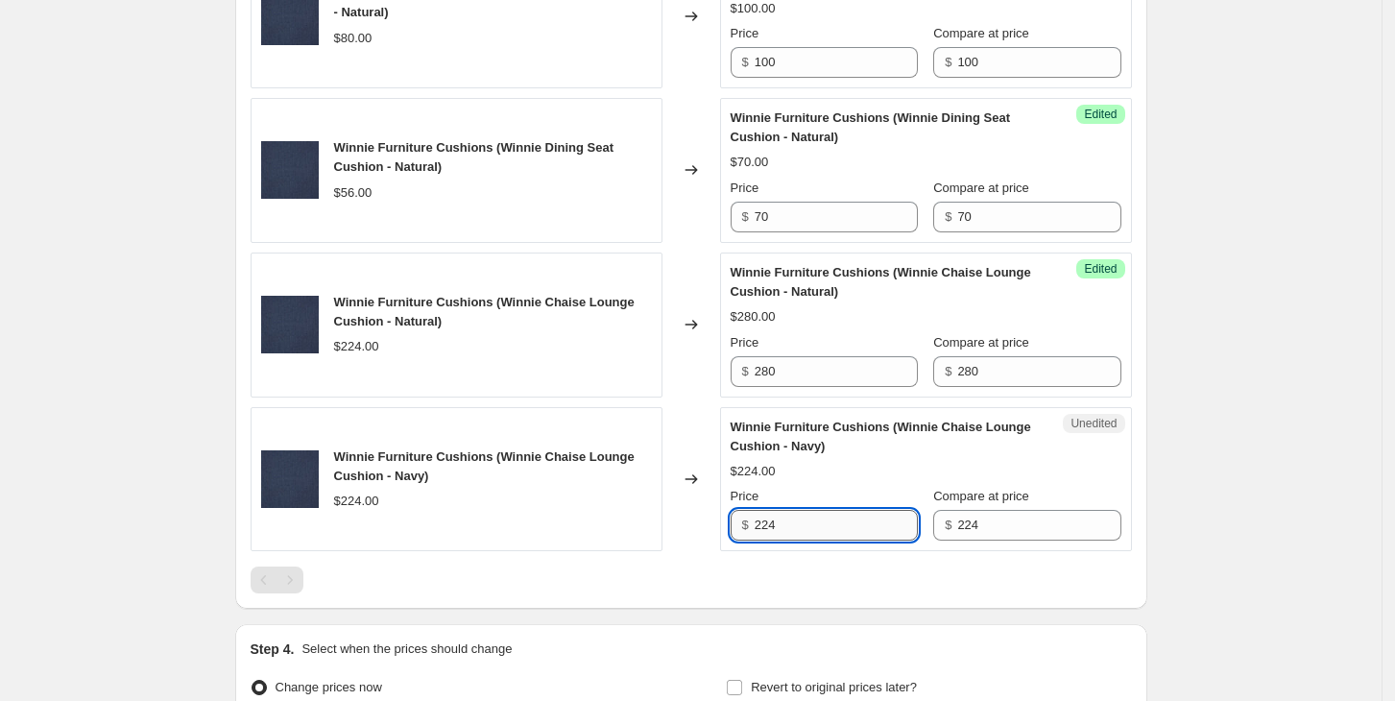
click at [814, 514] on input "224" at bounding box center [836, 525] width 163 height 31
type input "280"
click at [986, 516] on input "224" at bounding box center [1038, 525] width 163 height 31
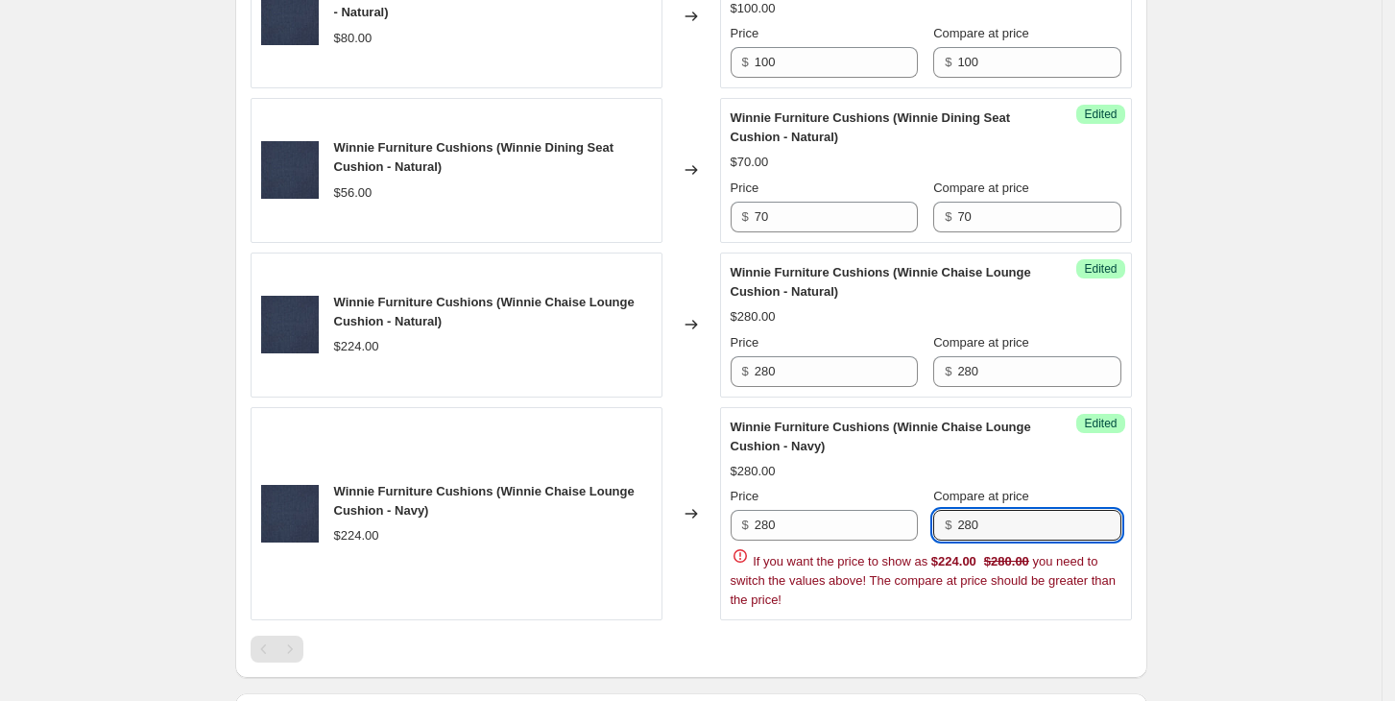
type input "280"
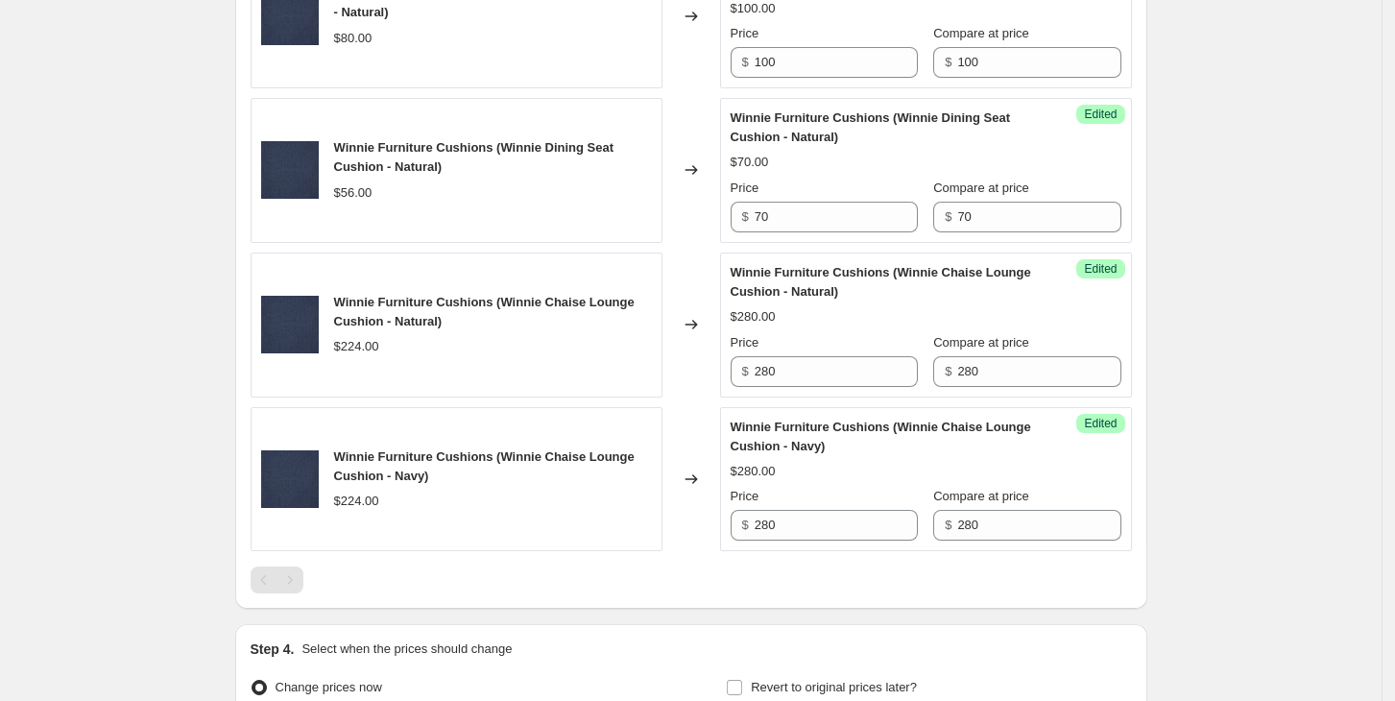
scroll to position [2508, 0]
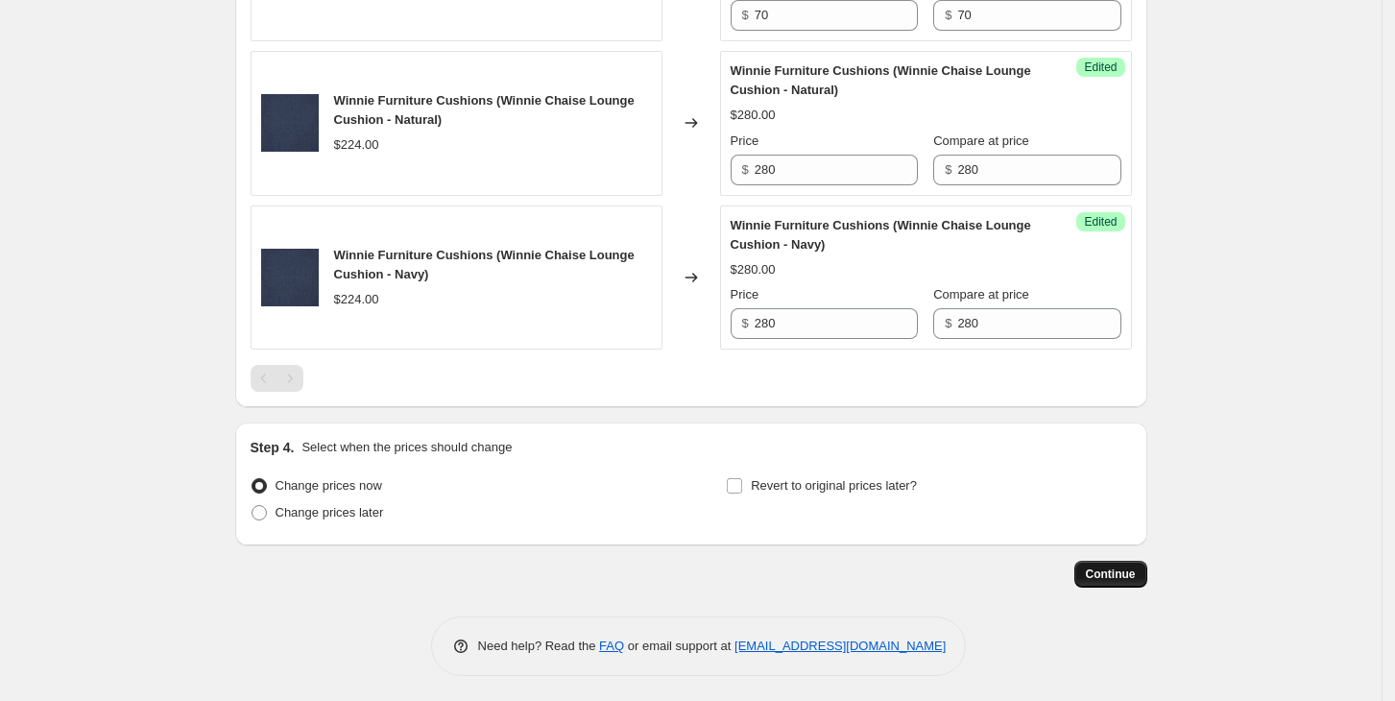
click at [1136, 578] on span "Continue" at bounding box center [1111, 574] width 50 height 15
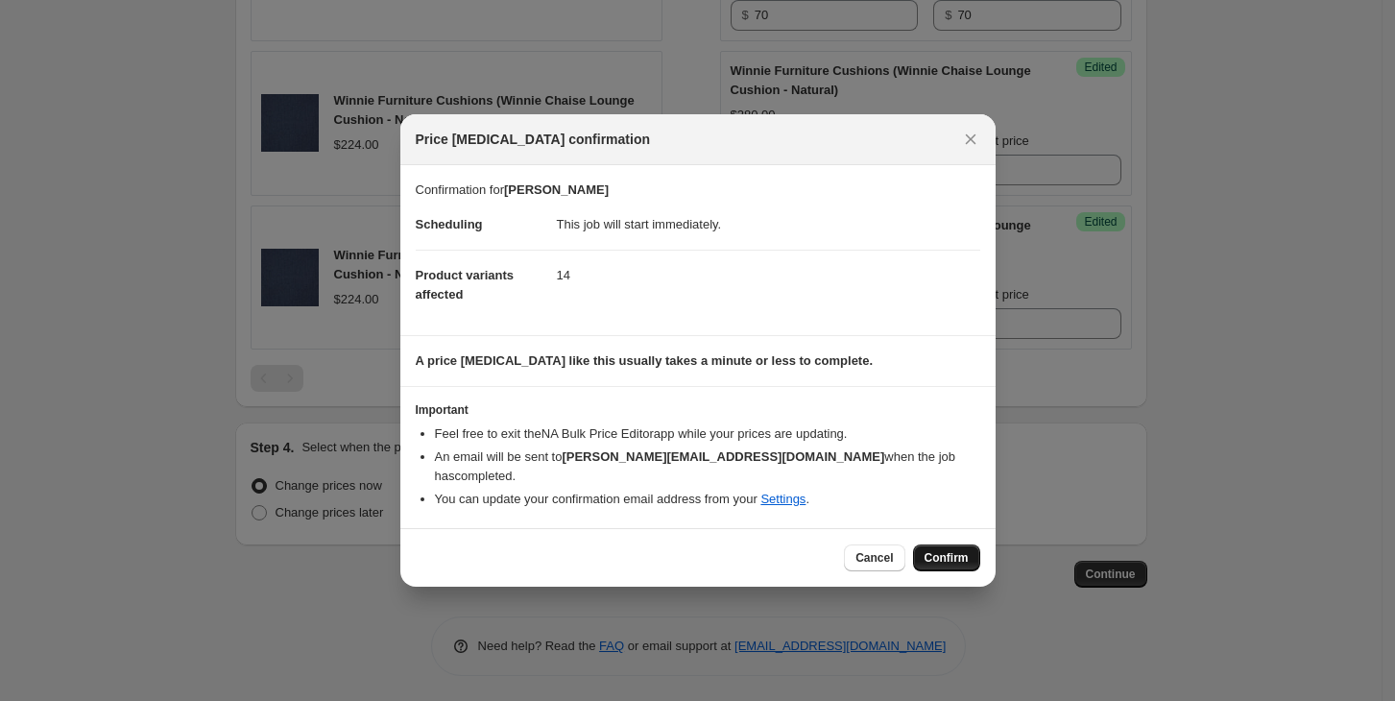
click at [951, 550] on span "Confirm" at bounding box center [947, 557] width 44 height 15
